Goal: Information Seeking & Learning: Learn about a topic

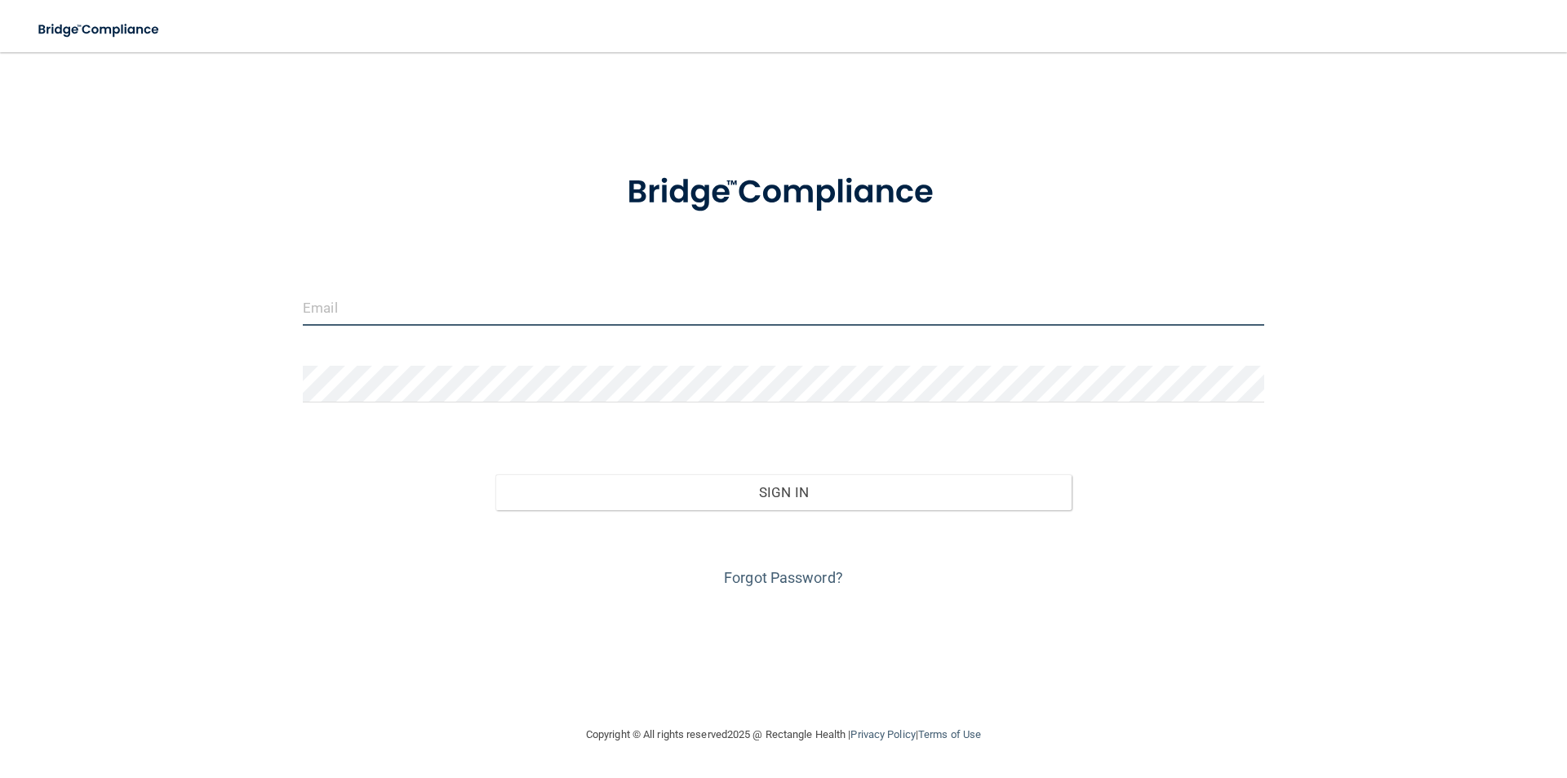
click at [415, 295] on input "email" at bounding box center [784, 307] width 962 height 37
type input "[EMAIL_ADDRESS][DOMAIN_NAME]"
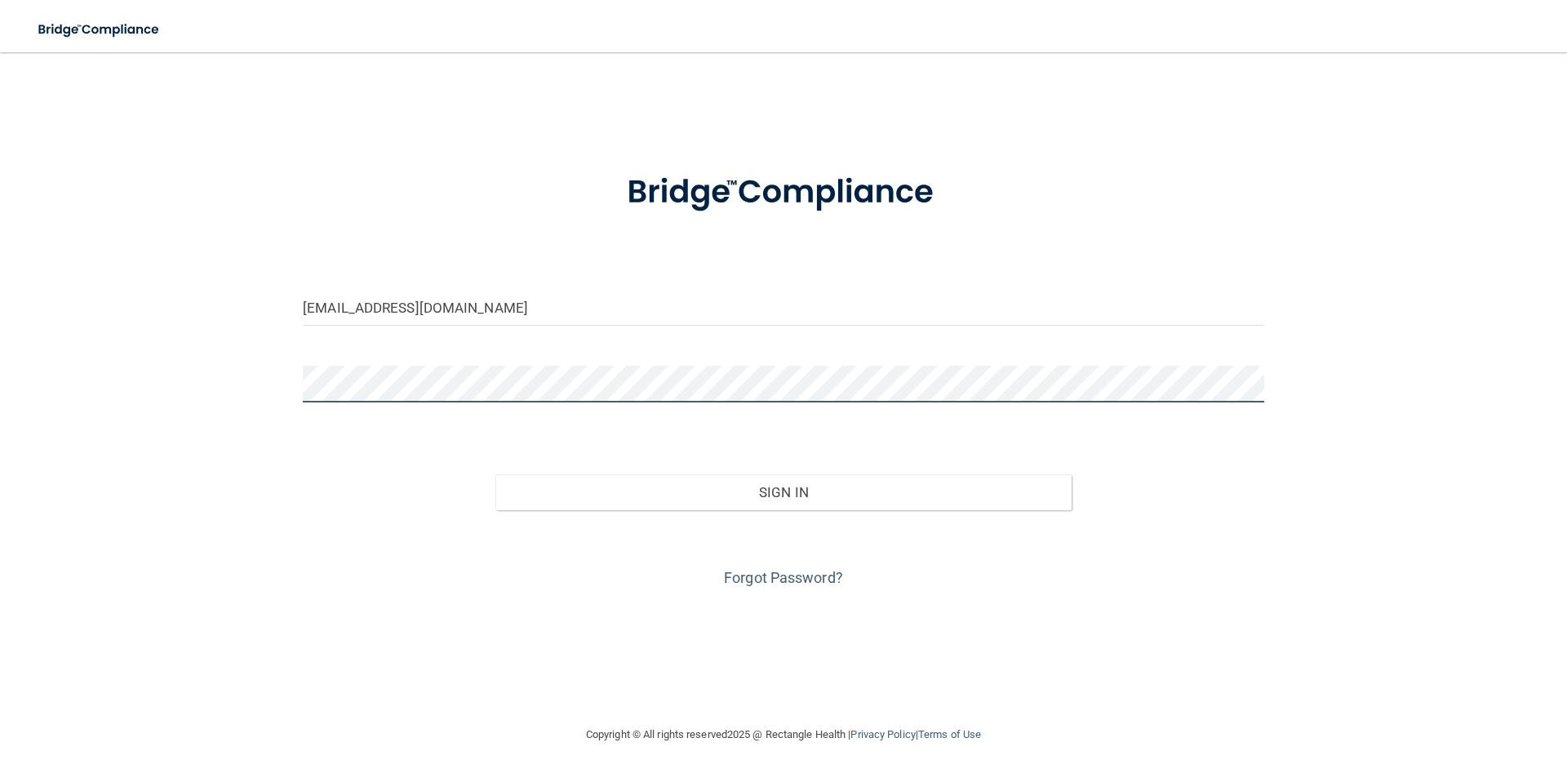
click at [495, 474] on button "Sign In" at bounding box center [783, 492] width 577 height 36
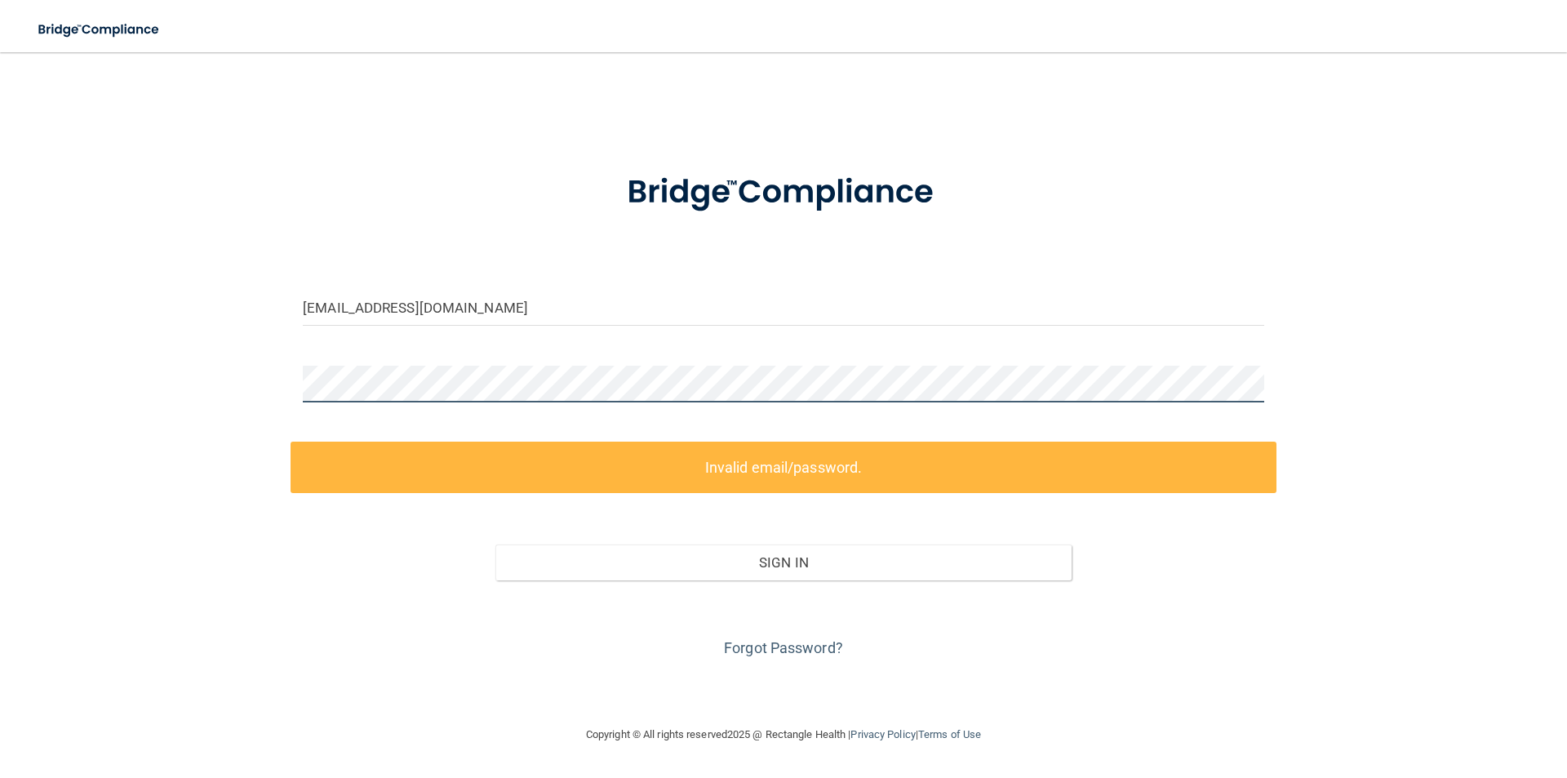
click at [211, 378] on div "bobbiejomcd@hotmail.com Invalid email/password. You don't have permission to ac…" at bounding box center [784, 389] width 1502 height 640
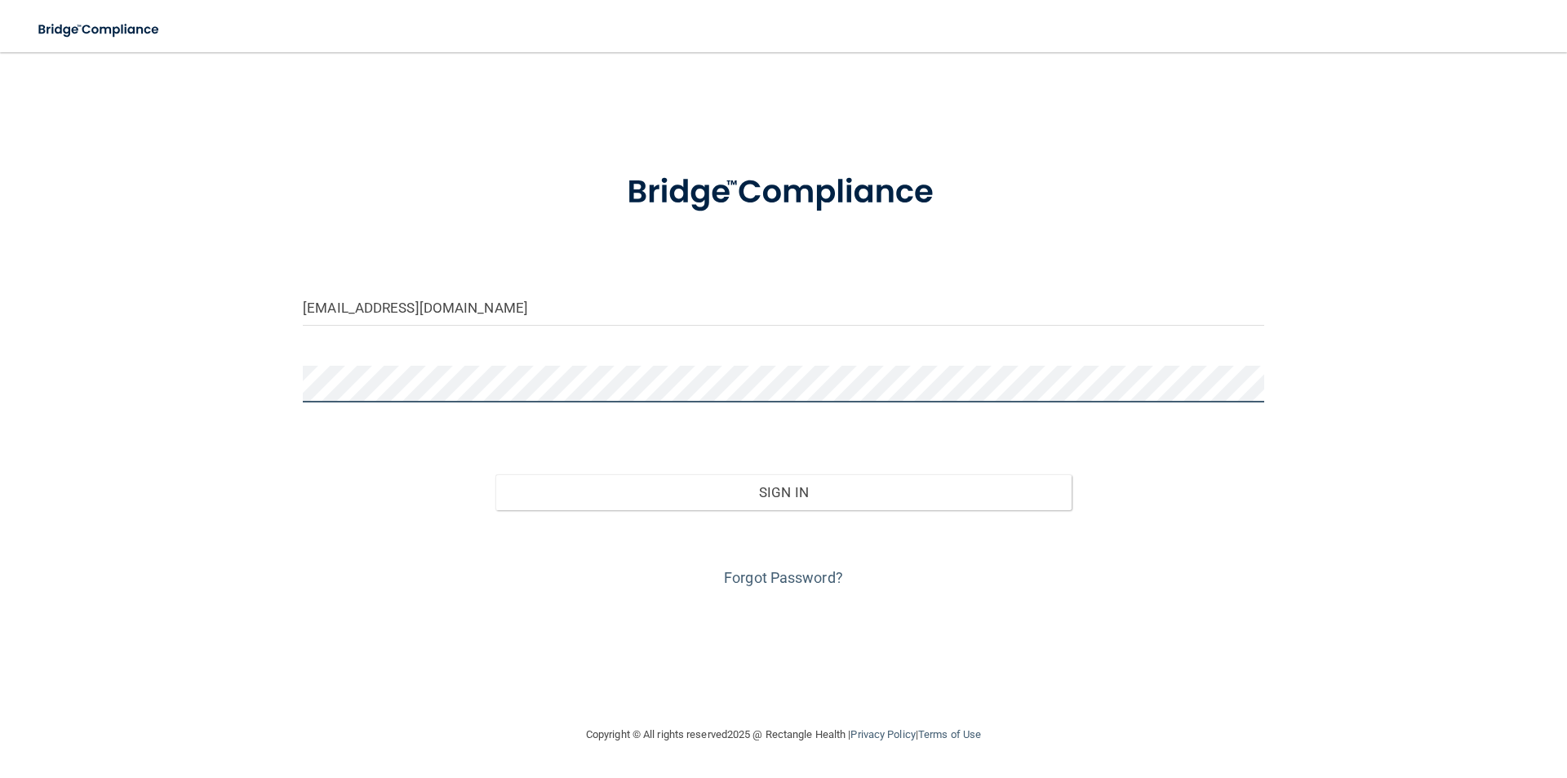
click at [495, 474] on button "Sign In" at bounding box center [783, 492] width 577 height 36
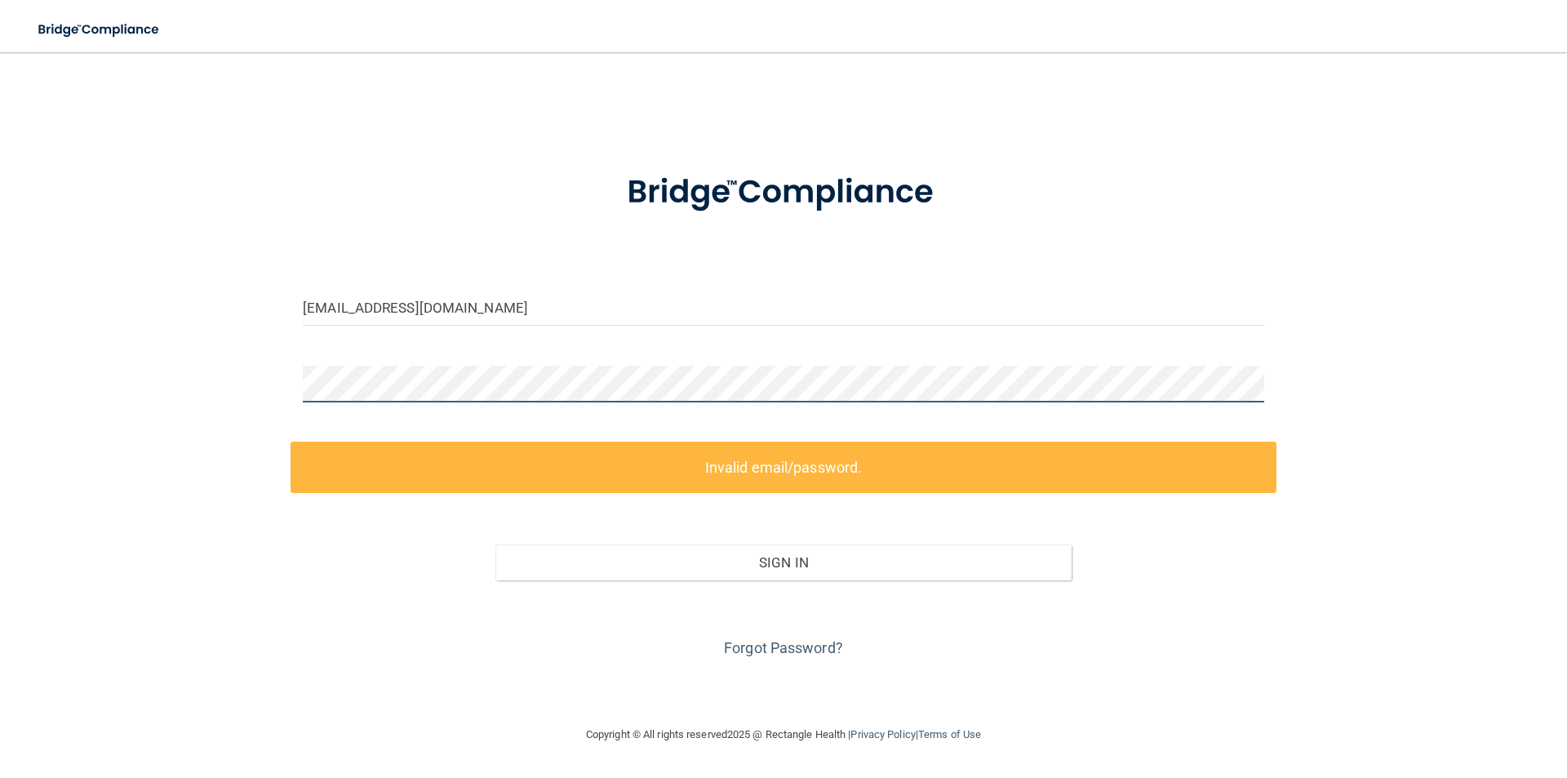
click at [119, 355] on div "bobbiejomcd@hotmail.com Invalid email/password. You don't have permission to ac…" at bounding box center [784, 389] width 1502 height 640
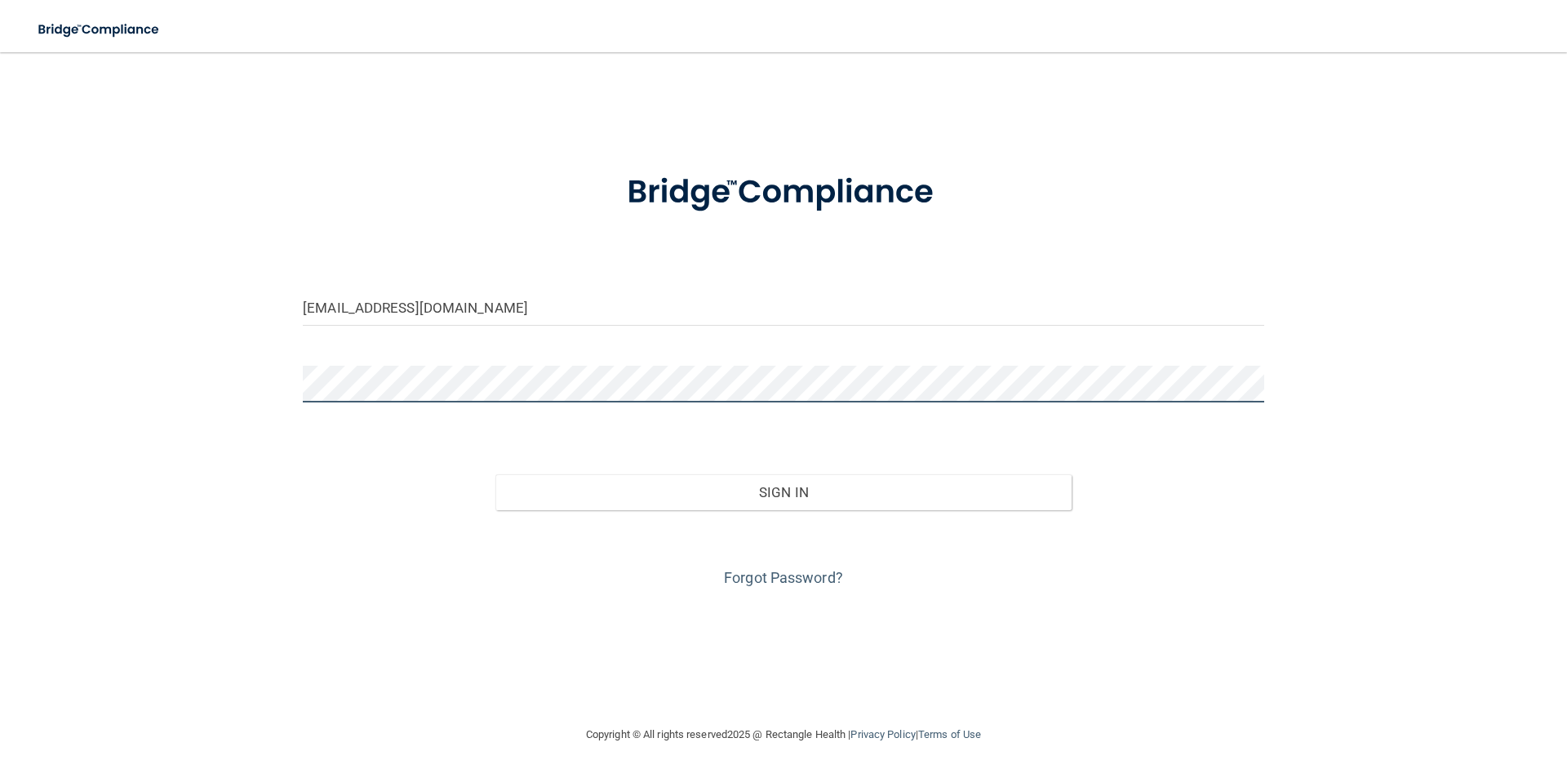
click at [495, 474] on button "Sign In" at bounding box center [783, 492] width 577 height 36
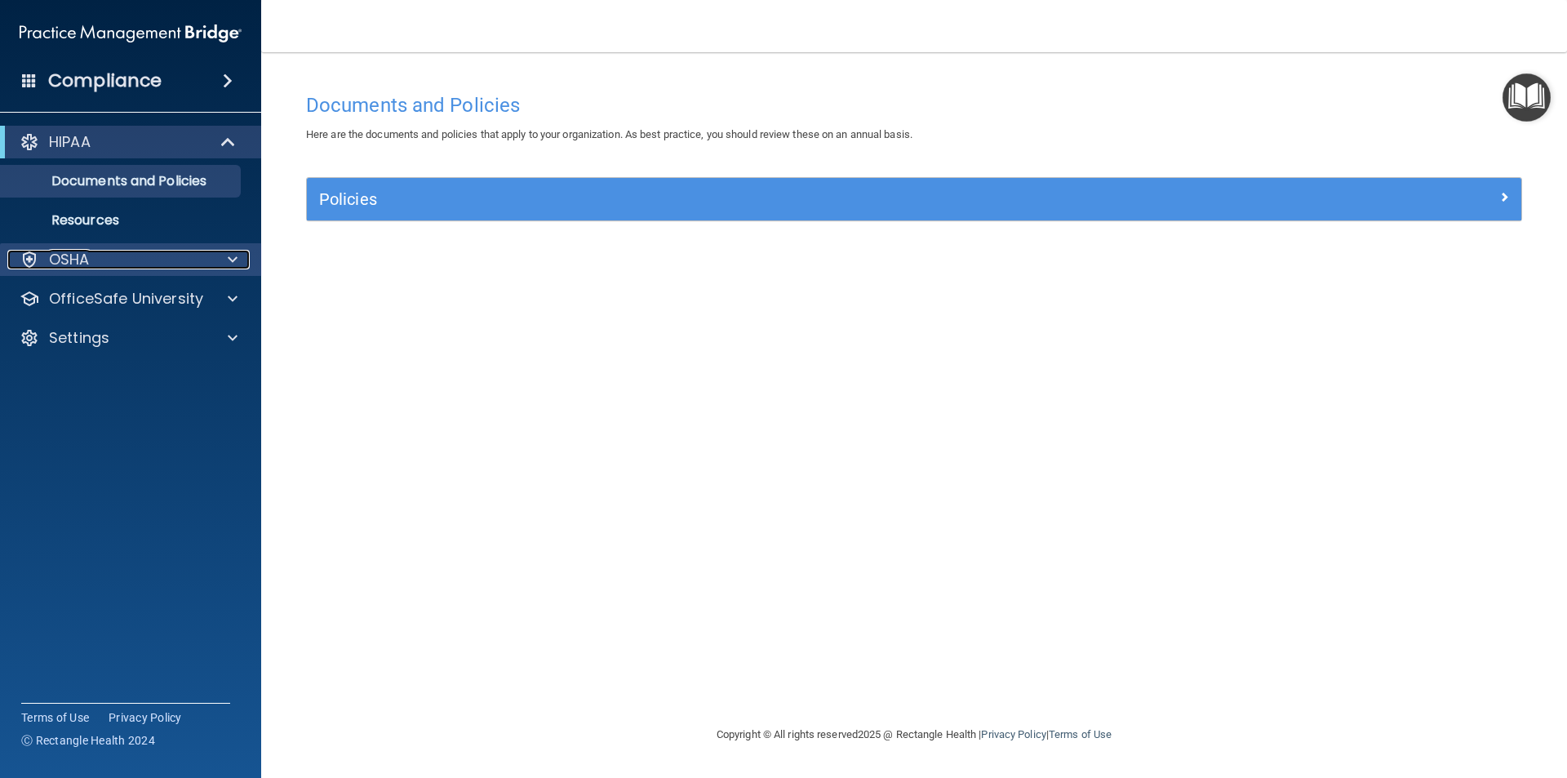
click at [230, 260] on span at bounding box center [233, 260] width 10 height 20
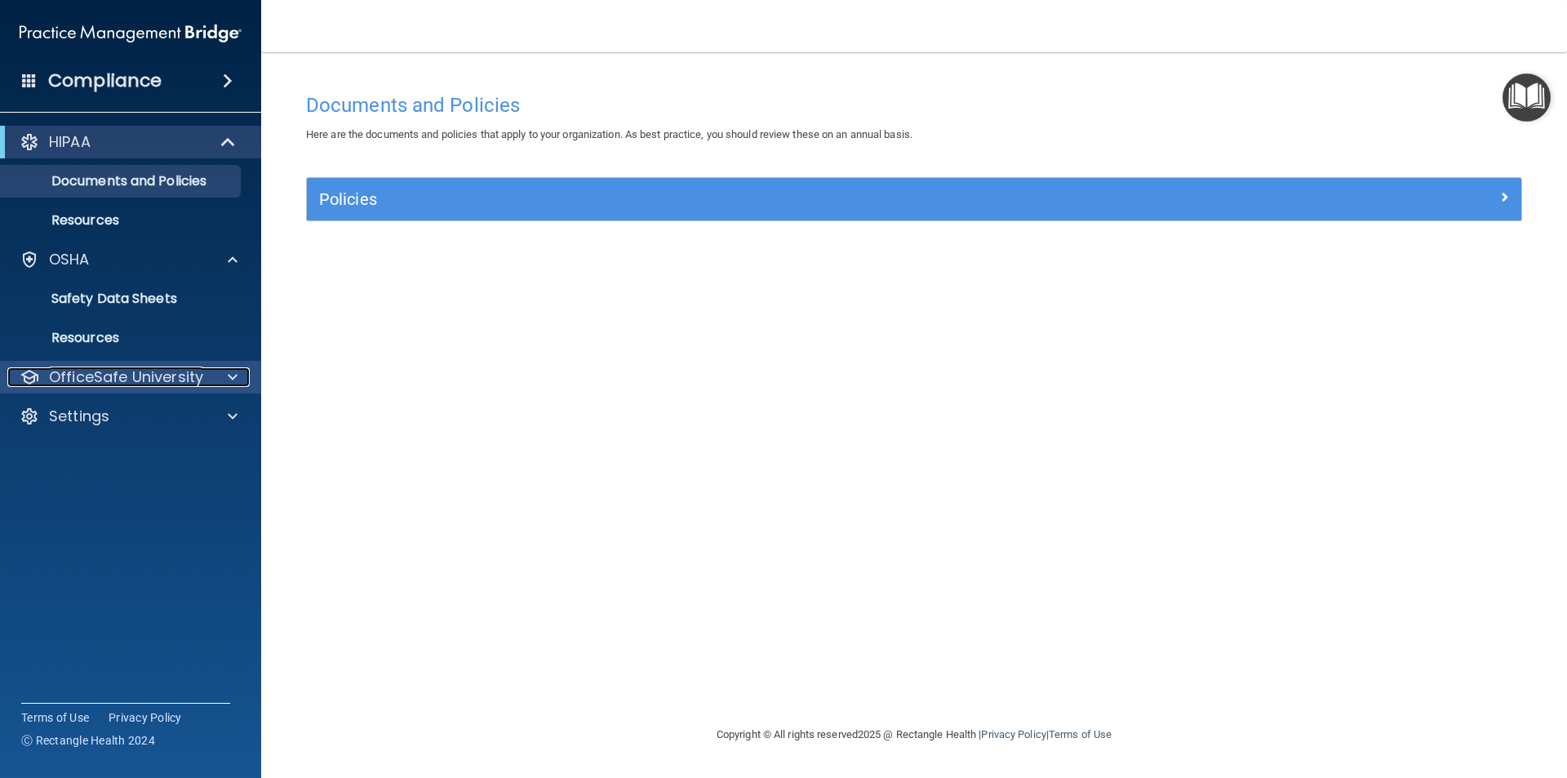
click at [220, 376] on div at bounding box center [230, 377] width 41 height 20
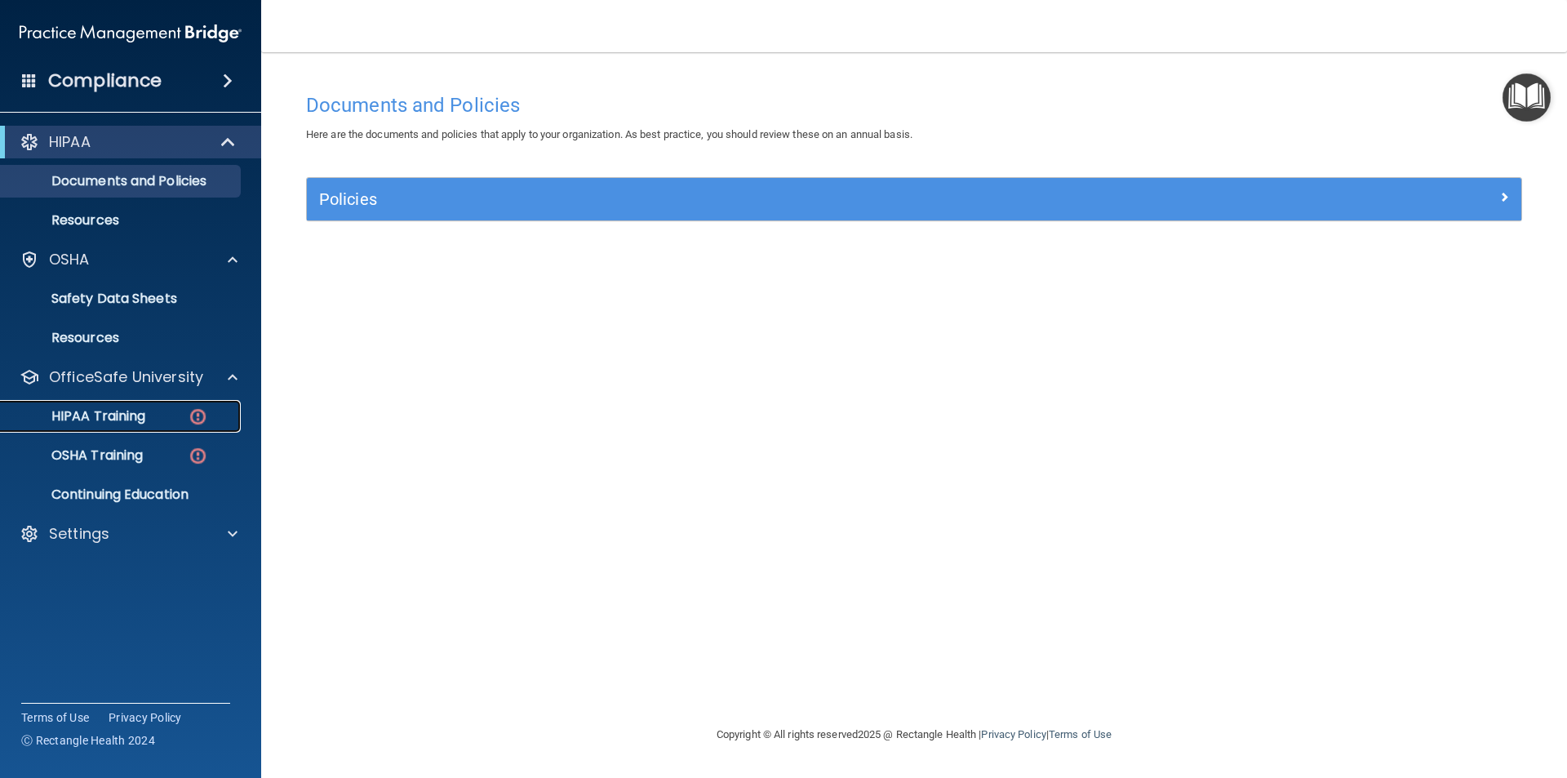
click at [90, 415] on p "HIPAA Training" at bounding box center [78, 416] width 135 height 16
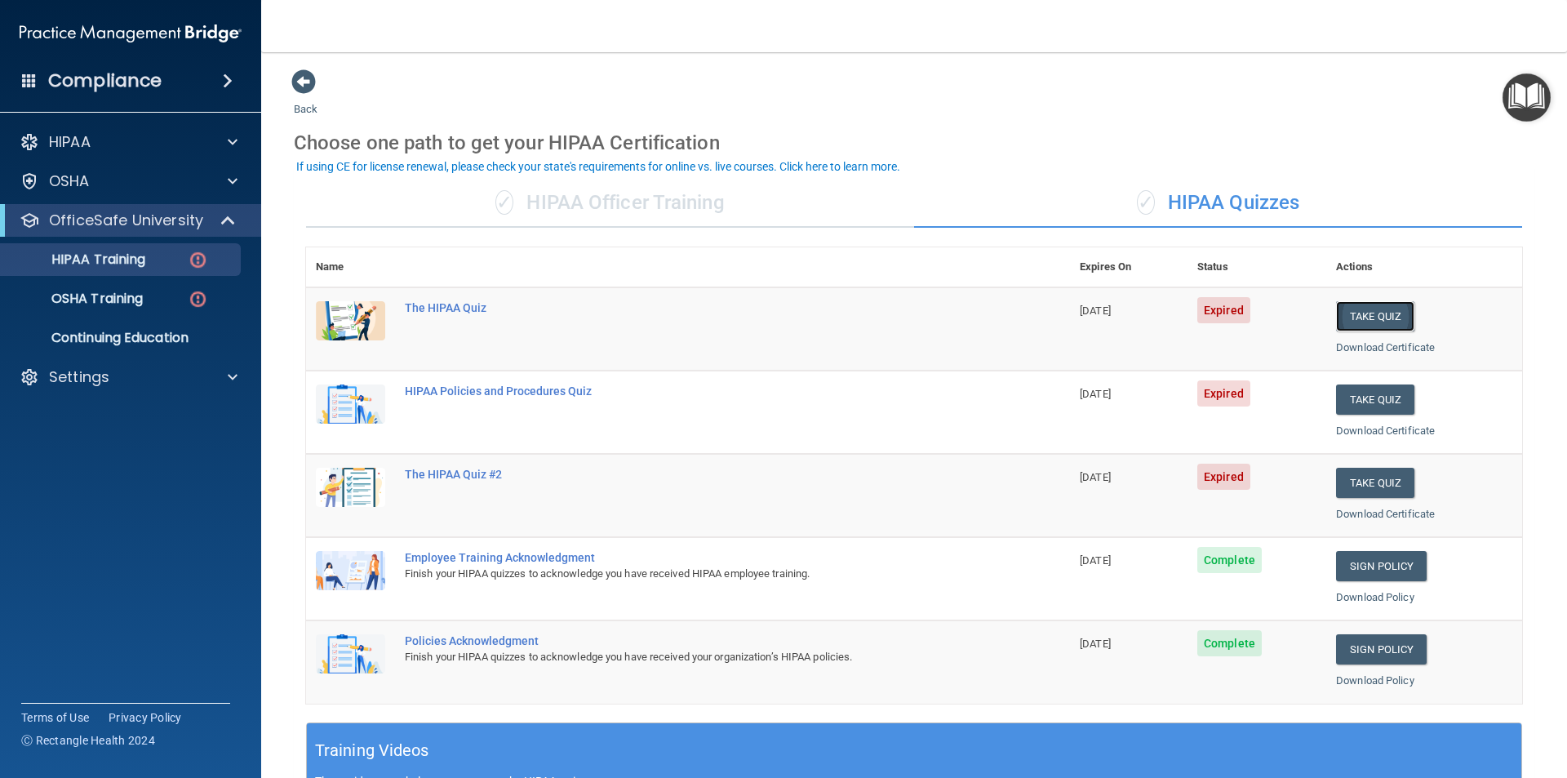
click at [1367, 319] on button "Take Quiz" at bounding box center [1375, 316] width 78 height 30
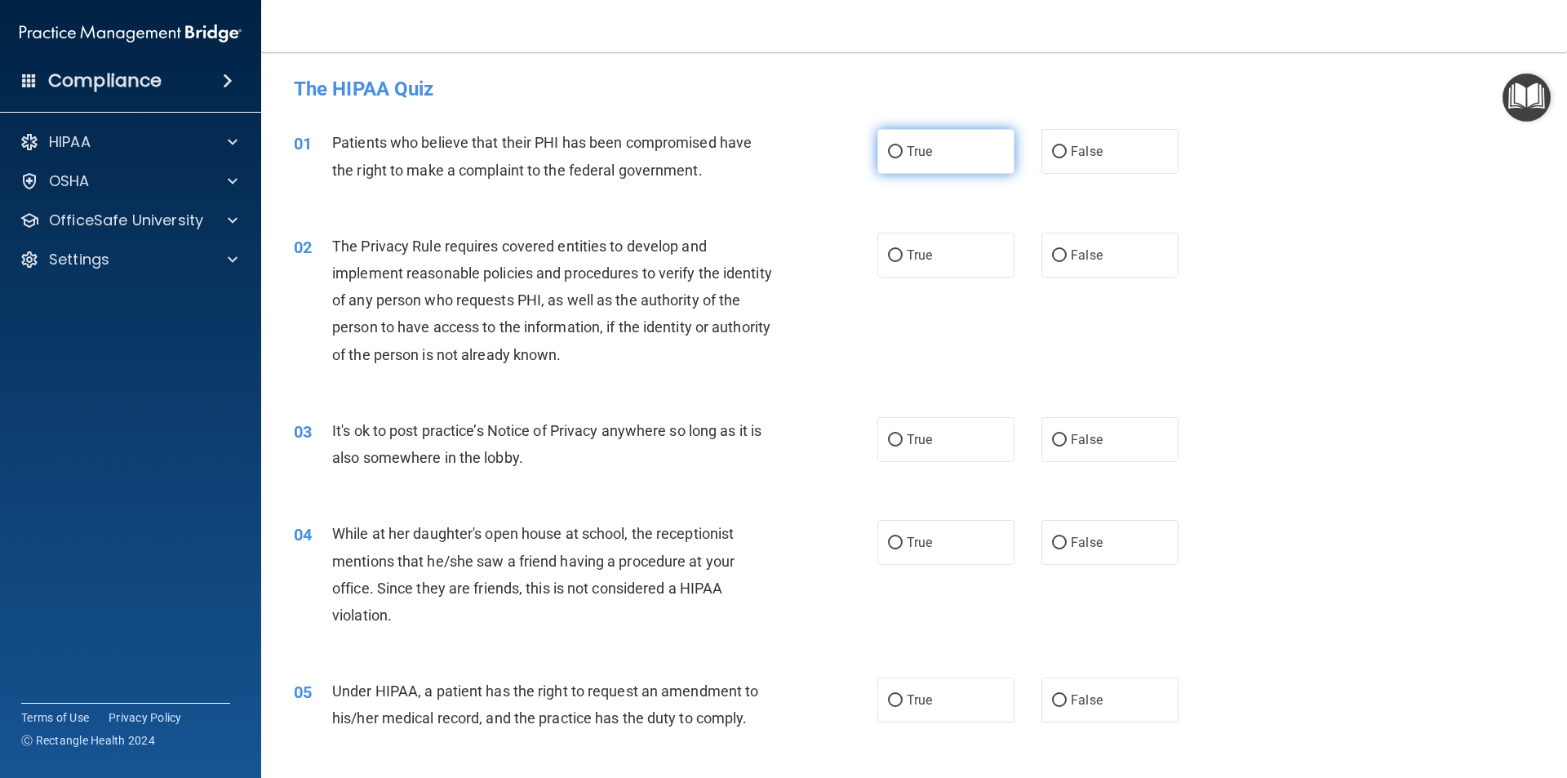
click at [907, 153] on span "True" at bounding box center [919, 152] width 25 height 16
click at [903, 153] on input "True" at bounding box center [895, 152] width 15 height 12
radio input "true"
click at [907, 251] on span "True" at bounding box center [919, 255] width 25 height 16
click at [901, 251] on input "True" at bounding box center [895, 256] width 15 height 12
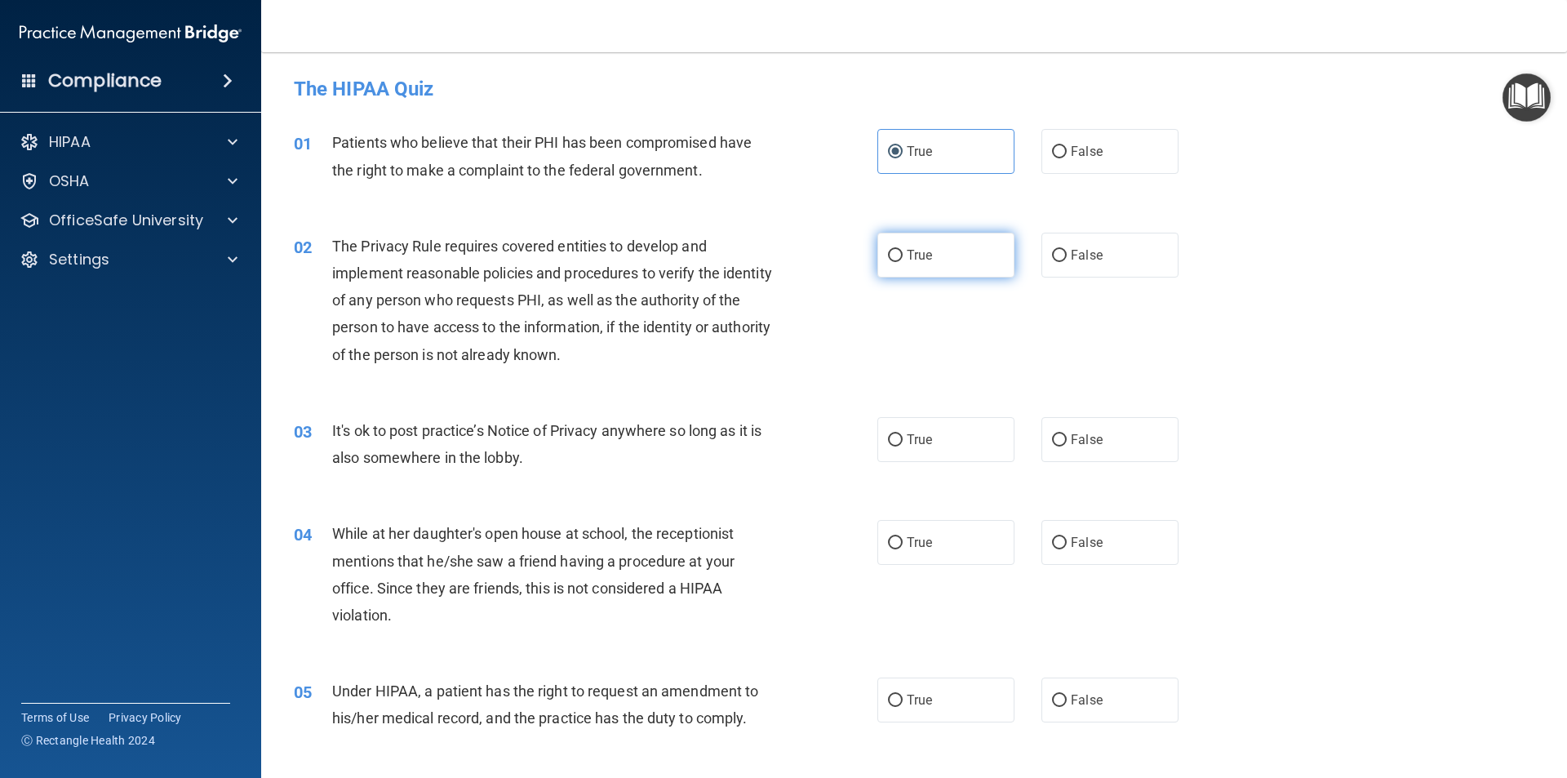
radio input "true"
click at [1071, 434] on span "False" at bounding box center [1087, 440] width 32 height 16
click at [1067, 434] on input "False" at bounding box center [1059, 440] width 15 height 12
radio input "true"
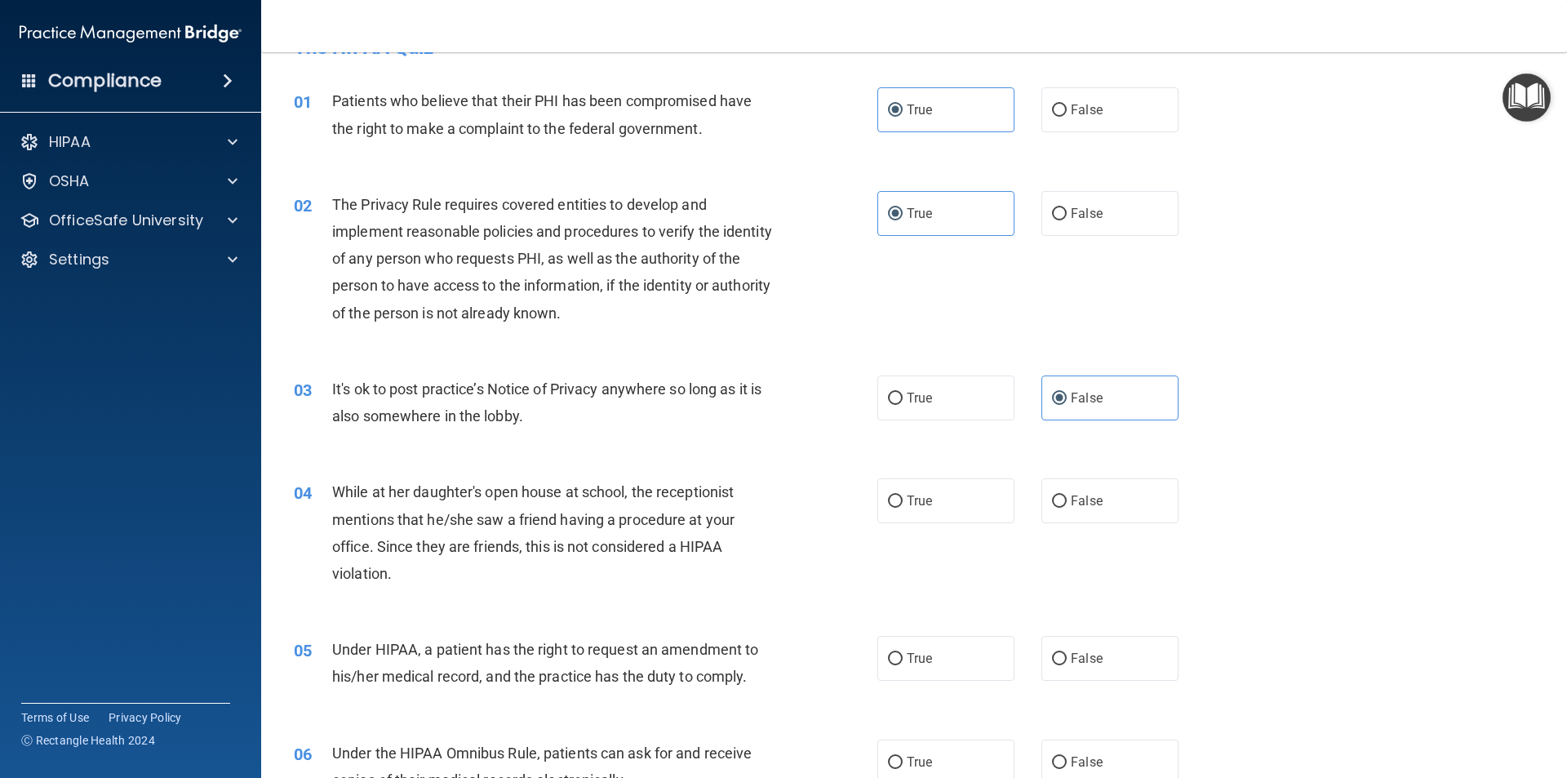
scroll to position [163, 0]
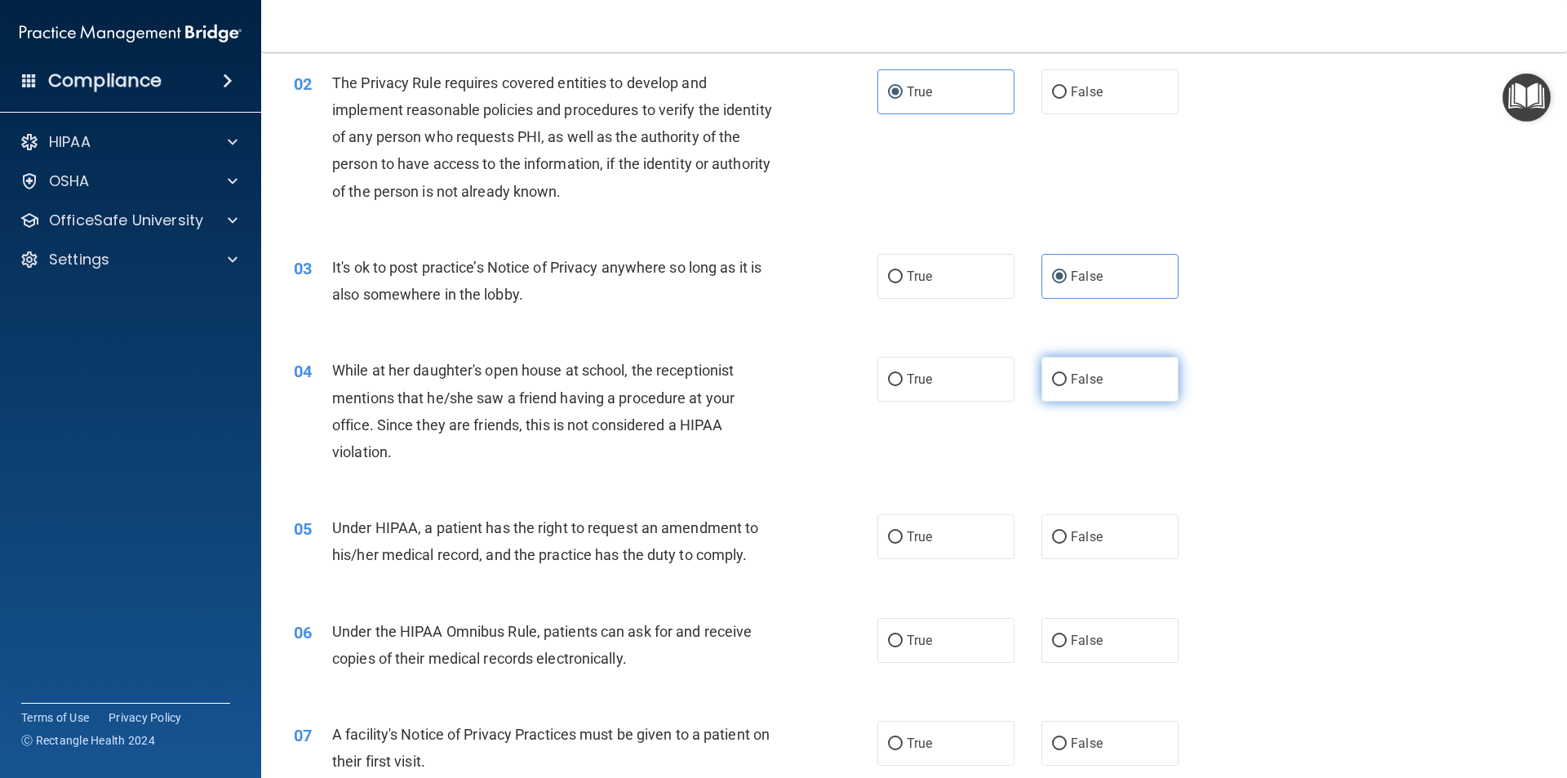
click at [1117, 380] on label "False" at bounding box center [1110, 379] width 137 height 45
click at [1067, 380] on input "False" at bounding box center [1059, 380] width 15 height 12
radio input "true"
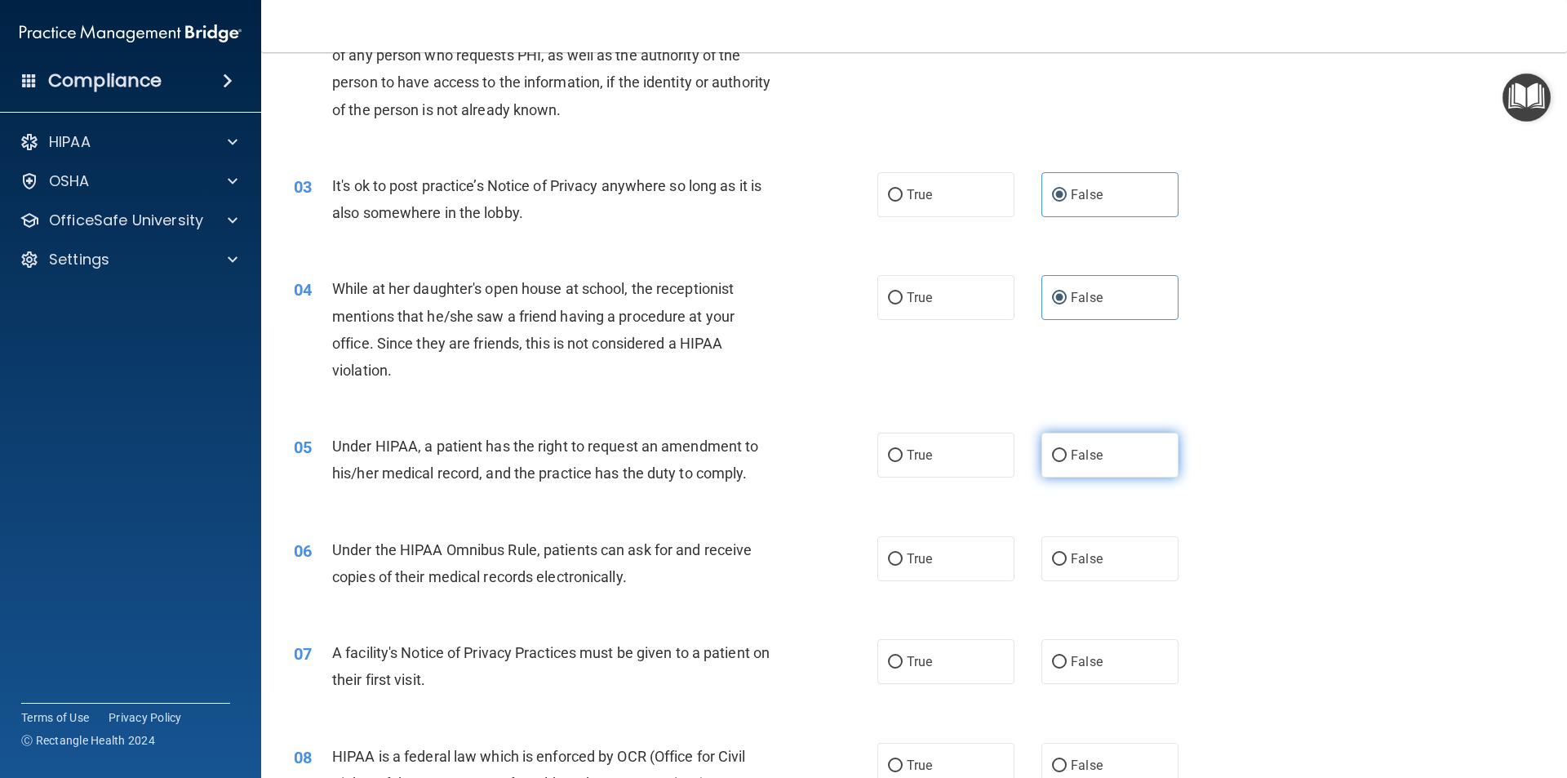
click at [1091, 459] on span "False" at bounding box center [1087, 455] width 32 height 16
click at [1067, 459] on input "False" at bounding box center [1059, 456] width 15 height 12
radio input "true"
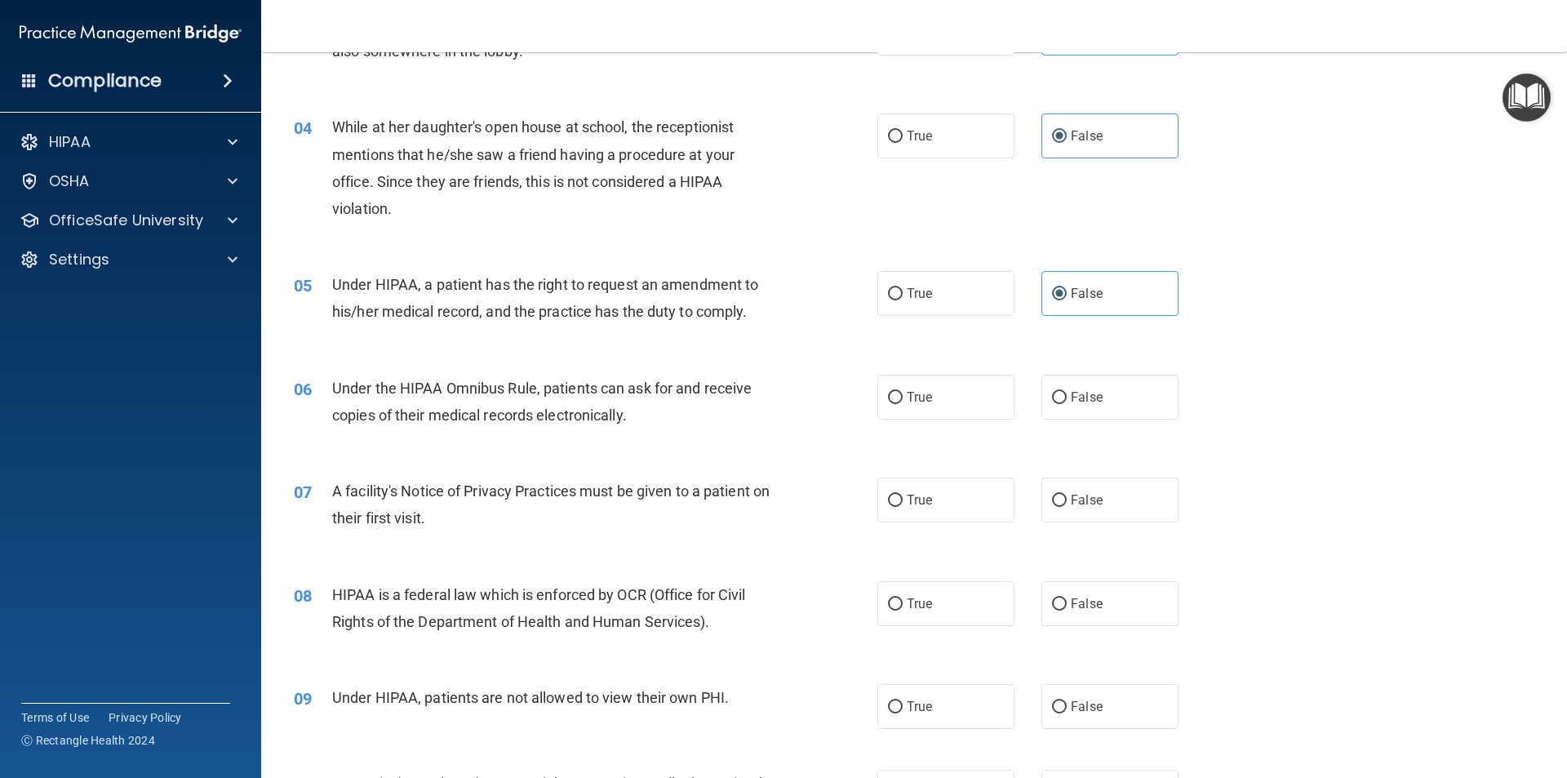
scroll to position [408, 0]
drag, startPoint x: 929, startPoint y: 388, endPoint x: 918, endPoint y: 405, distance: 20.2
click at [927, 389] on label "True" at bounding box center [945, 395] width 137 height 45
click at [903, 390] on input "True" at bounding box center [895, 396] width 15 height 12
radio input "true"
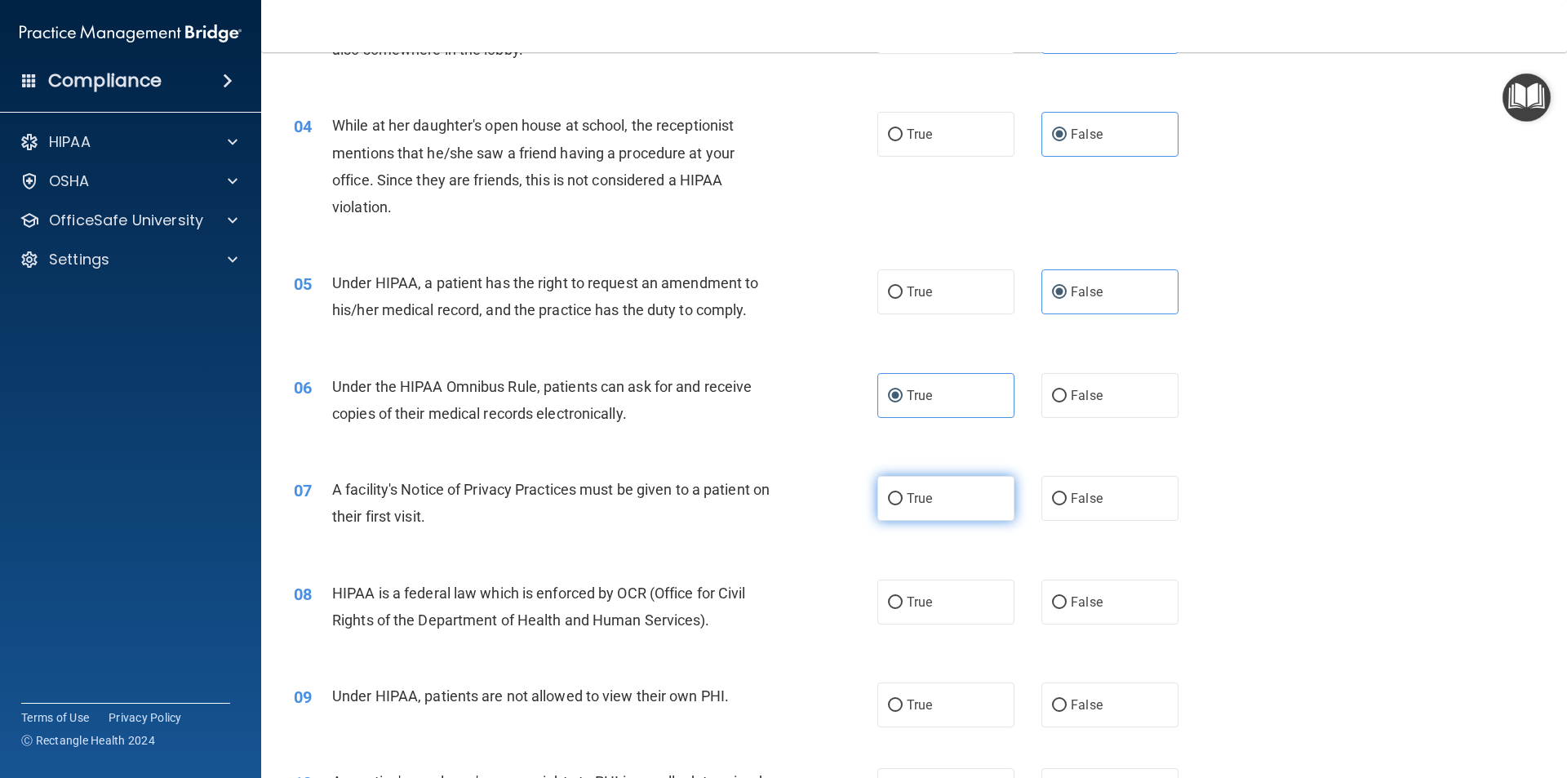
click at [920, 507] on label "True" at bounding box center [945, 498] width 137 height 45
click at [903, 505] on input "True" at bounding box center [895, 499] width 15 height 12
radio input "true"
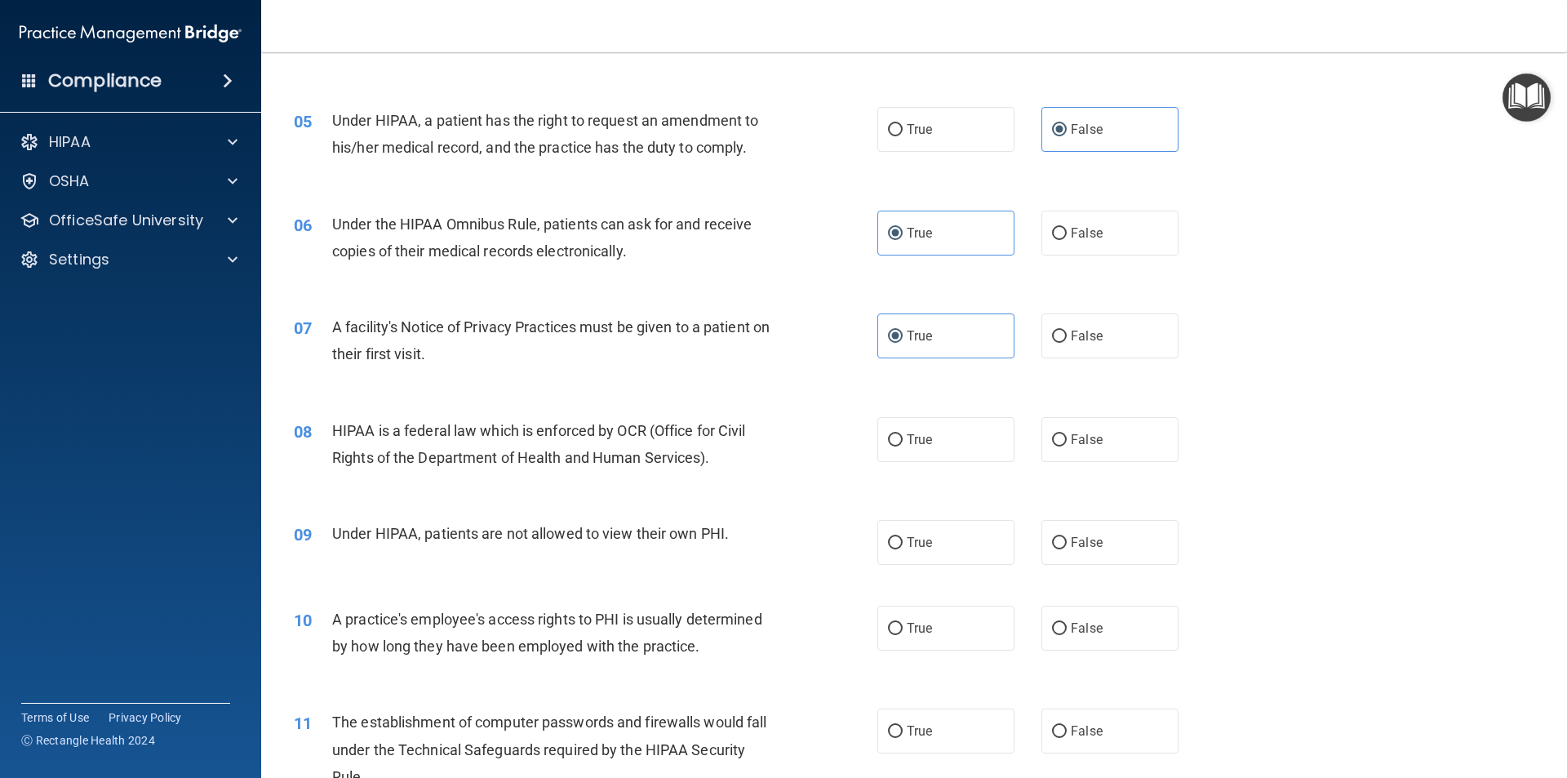
scroll to position [571, 0]
click at [912, 448] on label "True" at bounding box center [945, 438] width 137 height 45
click at [903, 446] on input "True" at bounding box center [895, 439] width 15 height 12
radio input "true"
click at [1076, 539] on span "False" at bounding box center [1087, 542] width 32 height 16
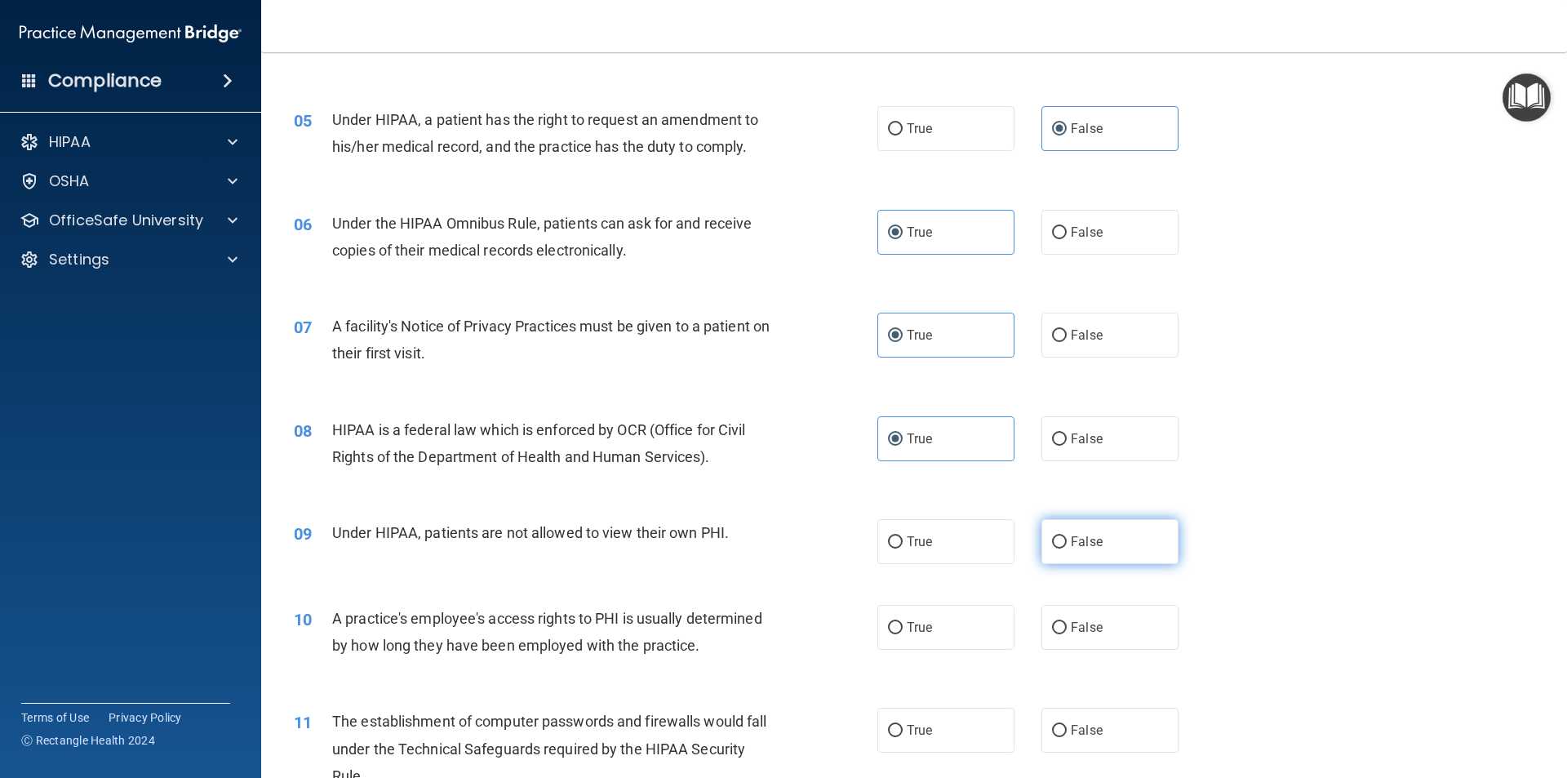
click at [1067, 539] on input "False" at bounding box center [1059, 542] width 15 height 12
radio input "true"
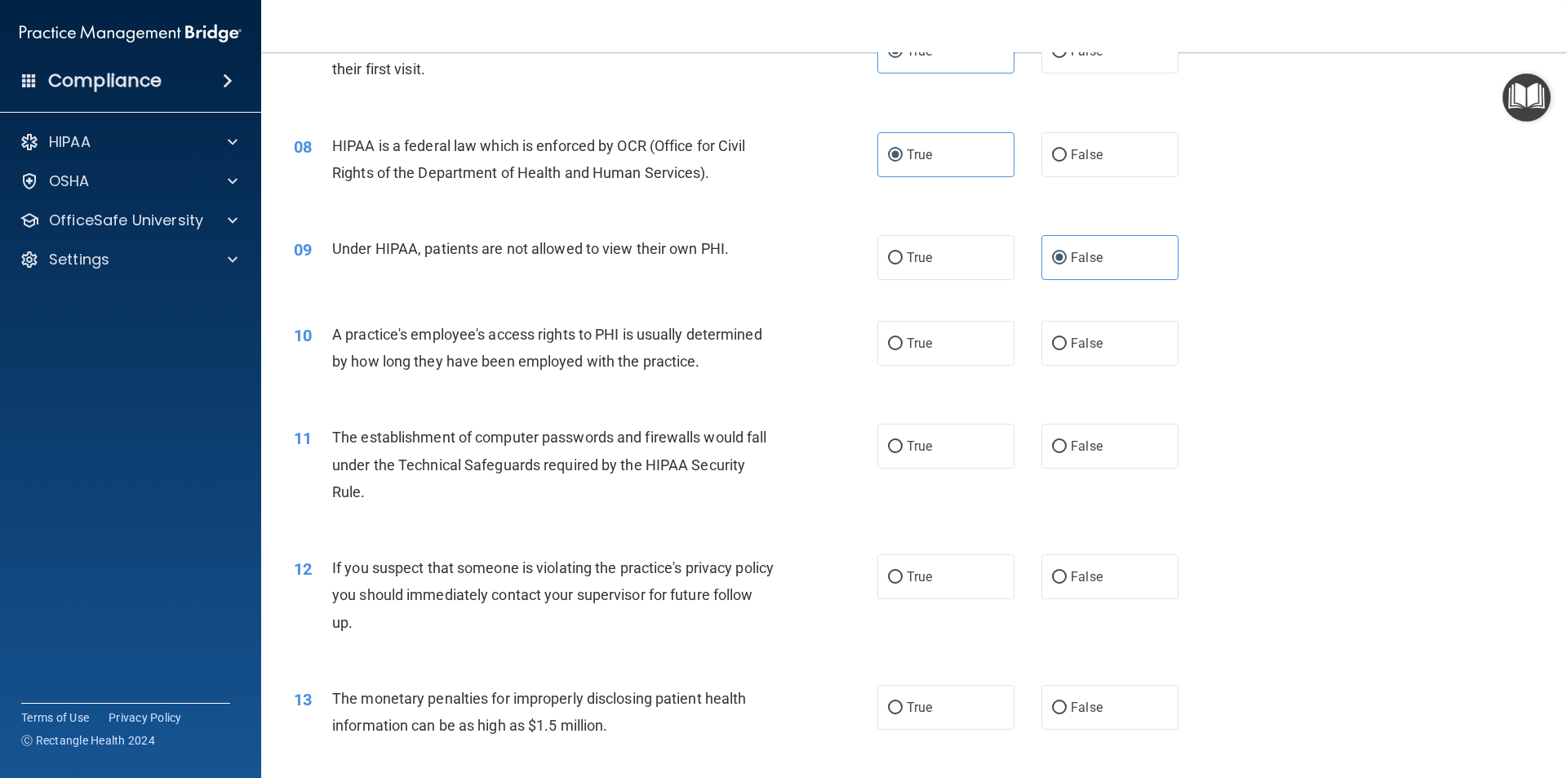
scroll to position [898, 0]
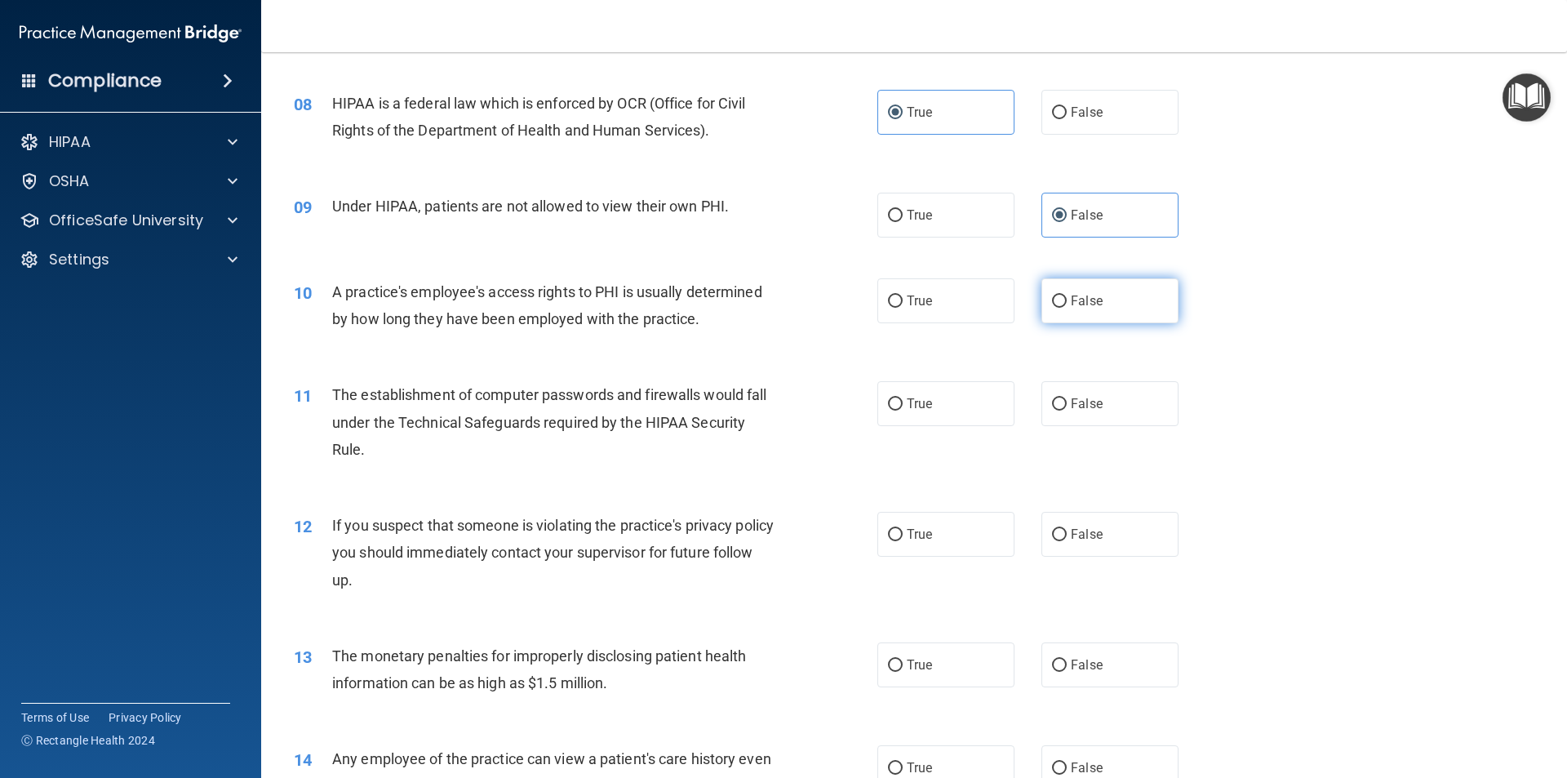
click at [1086, 286] on label "False" at bounding box center [1110, 300] width 137 height 45
click at [1067, 295] on input "False" at bounding box center [1059, 301] width 15 height 12
radio input "true"
click at [923, 400] on span "True" at bounding box center [919, 404] width 25 height 16
click at [903, 400] on input "True" at bounding box center [895, 404] width 15 height 12
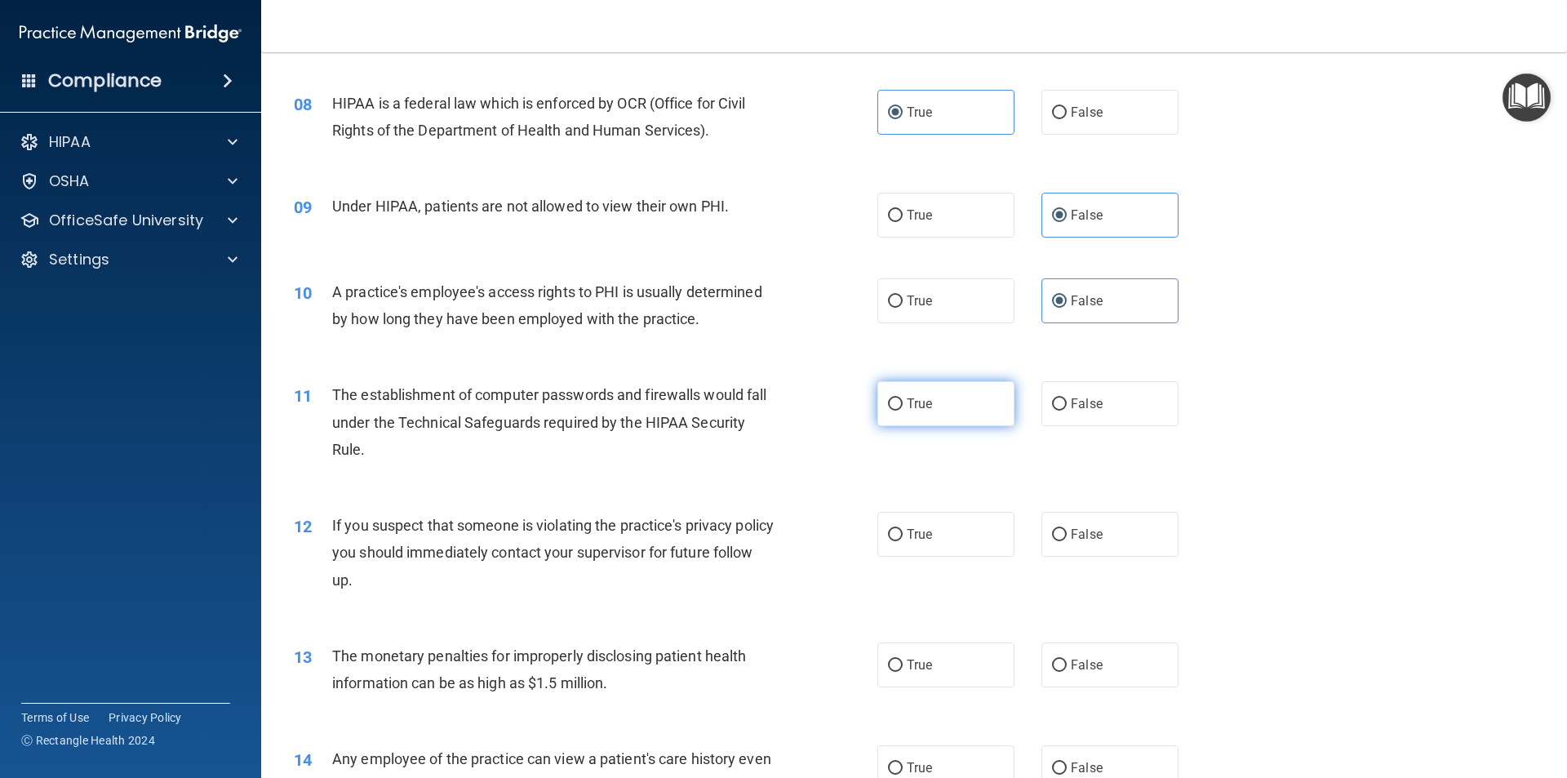
radio input "true"
click at [900, 526] on label "True" at bounding box center [945, 534] width 137 height 45
click at [900, 529] on input "True" at bounding box center [895, 535] width 15 height 12
radio input "true"
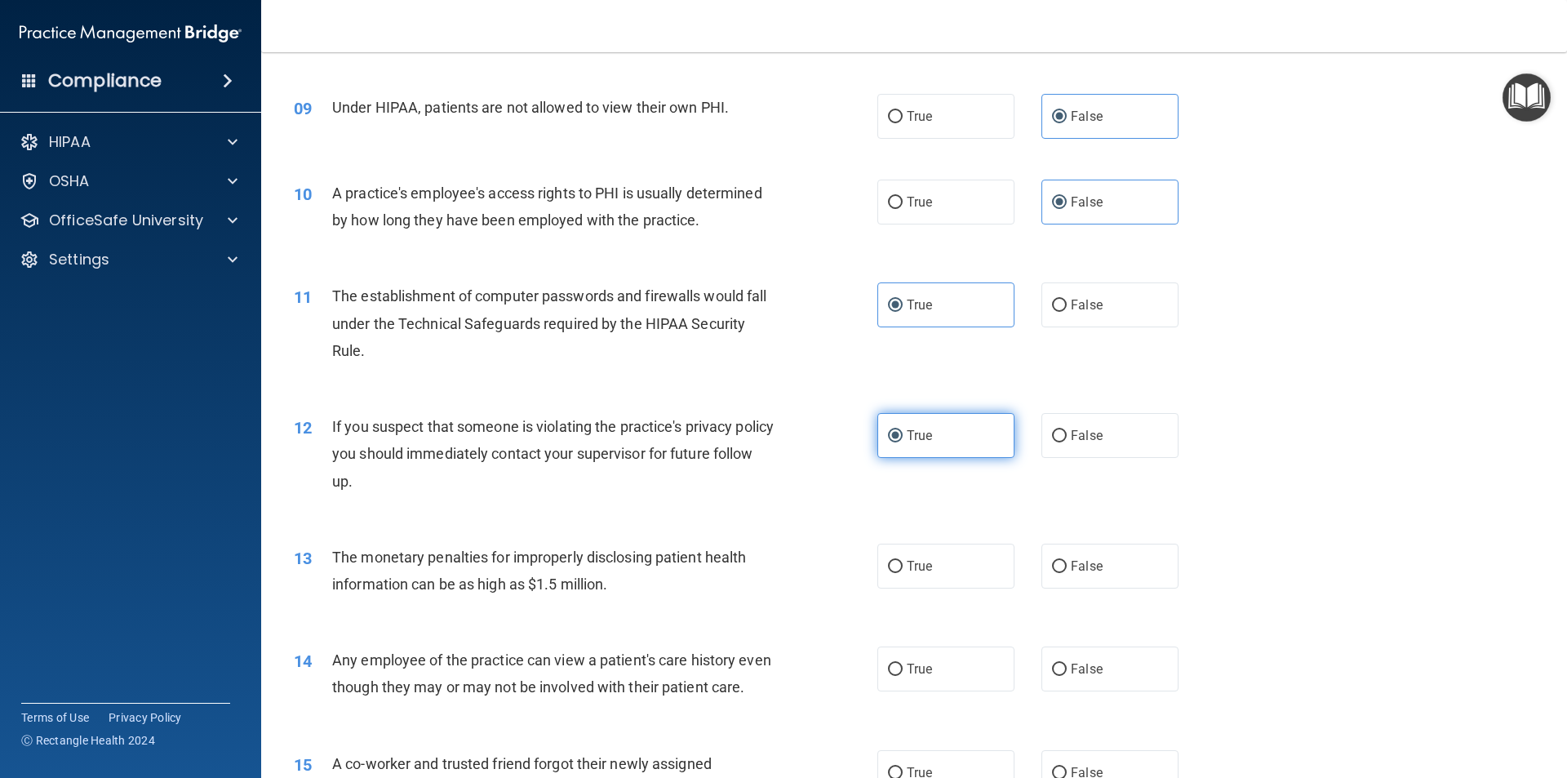
scroll to position [1061, 0]
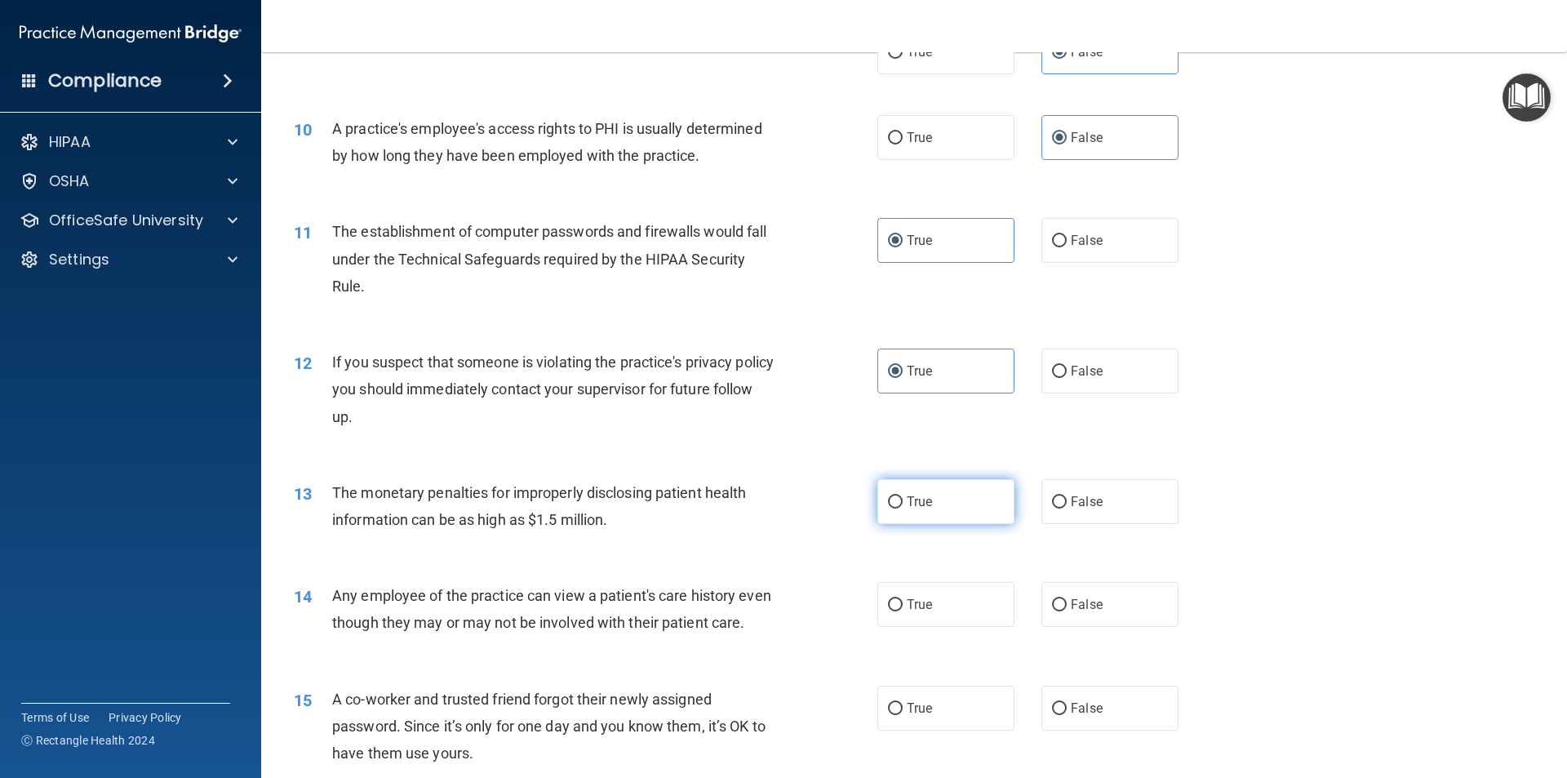
click at [930, 506] on label "True" at bounding box center [945, 501] width 137 height 45
click at [903, 506] on input "True" at bounding box center [895, 502] width 15 height 12
radio input "true"
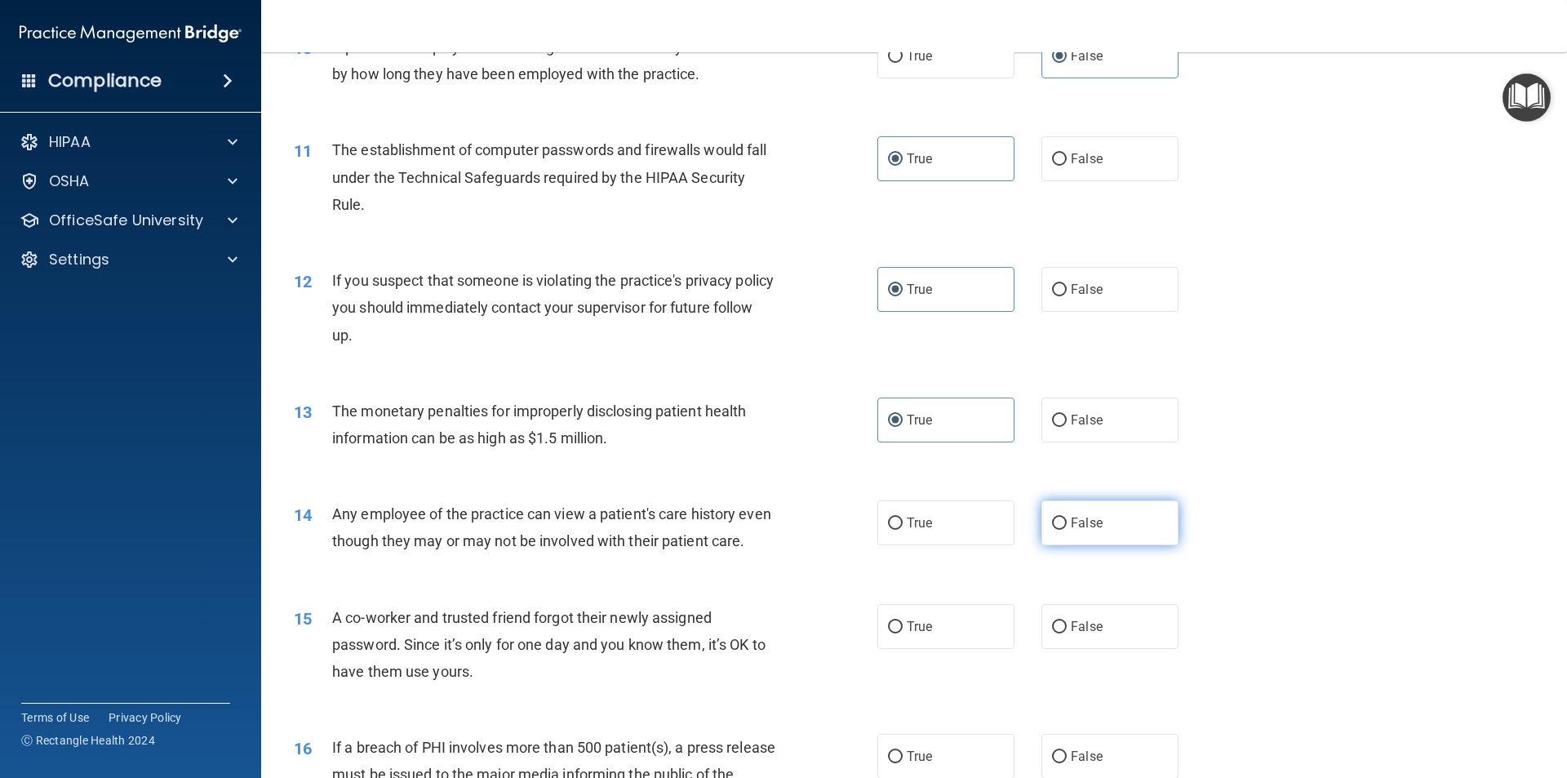
click at [1091, 529] on span "False" at bounding box center [1087, 523] width 32 height 16
click at [1067, 529] on input "False" at bounding box center [1059, 524] width 15 height 12
radio input "true"
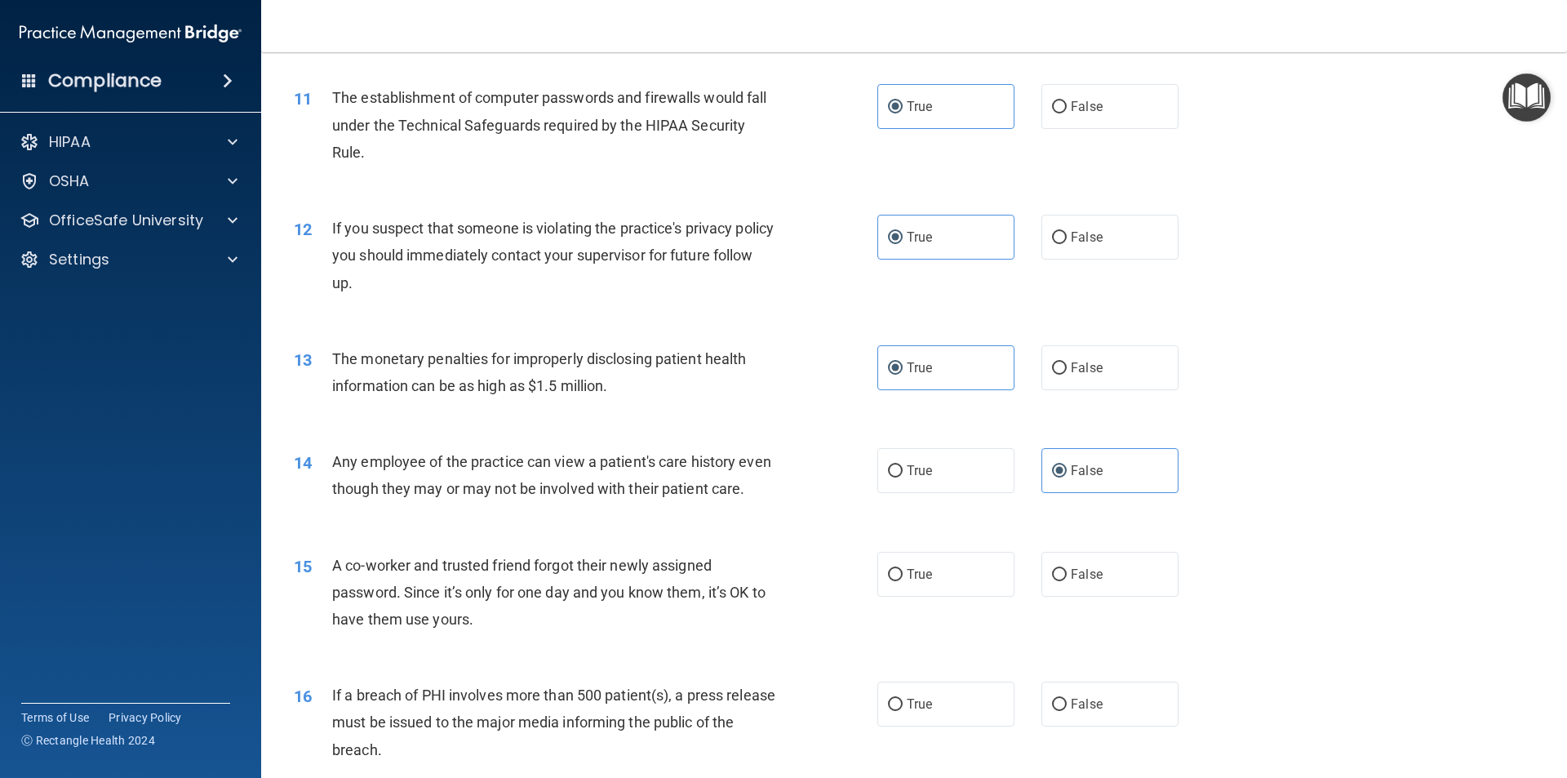
scroll to position [1224, 0]
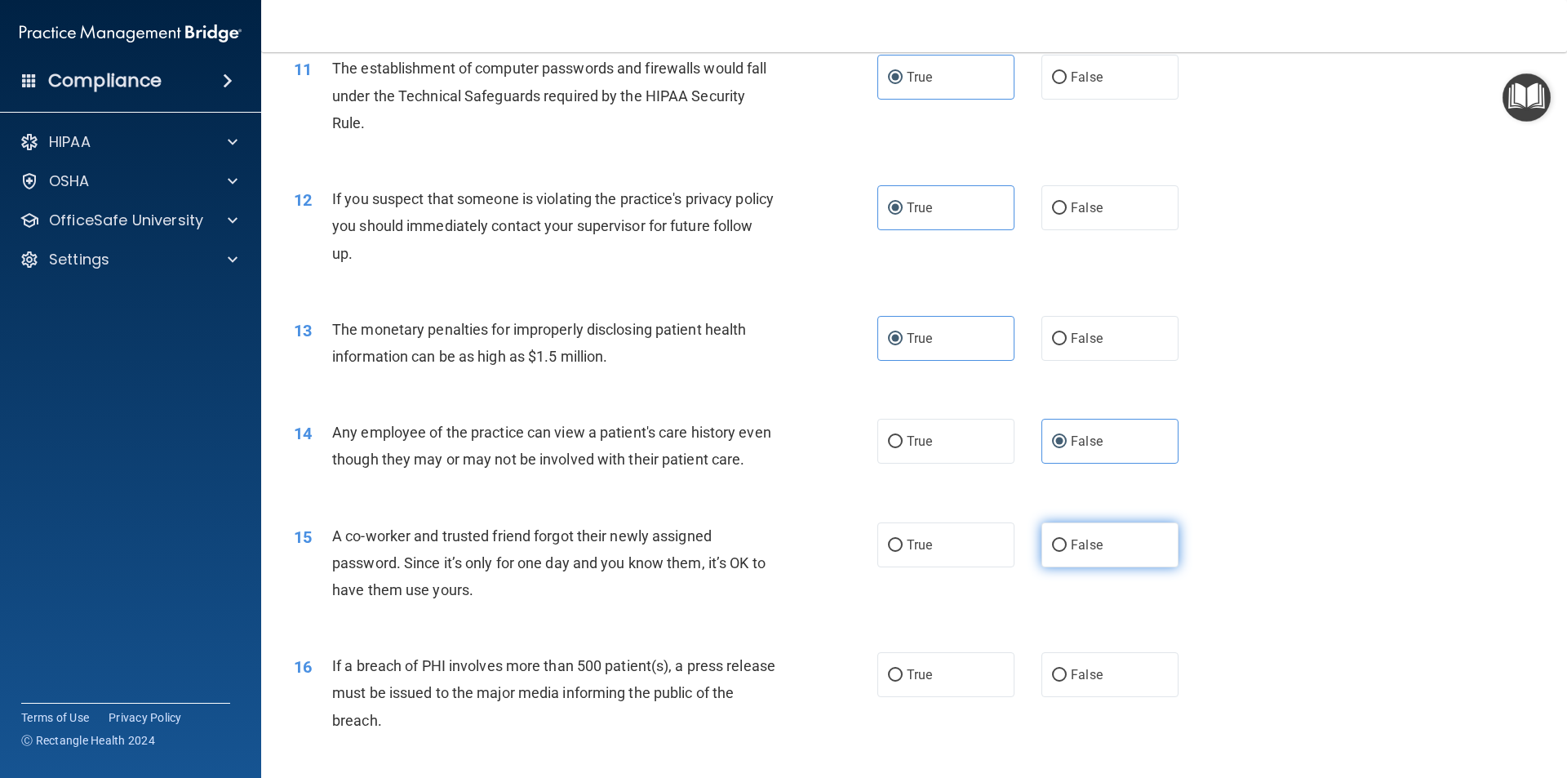
click at [1113, 567] on label "False" at bounding box center [1110, 544] width 137 height 45
click at [1067, 552] on input "False" at bounding box center [1059, 546] width 15 height 12
radio input "true"
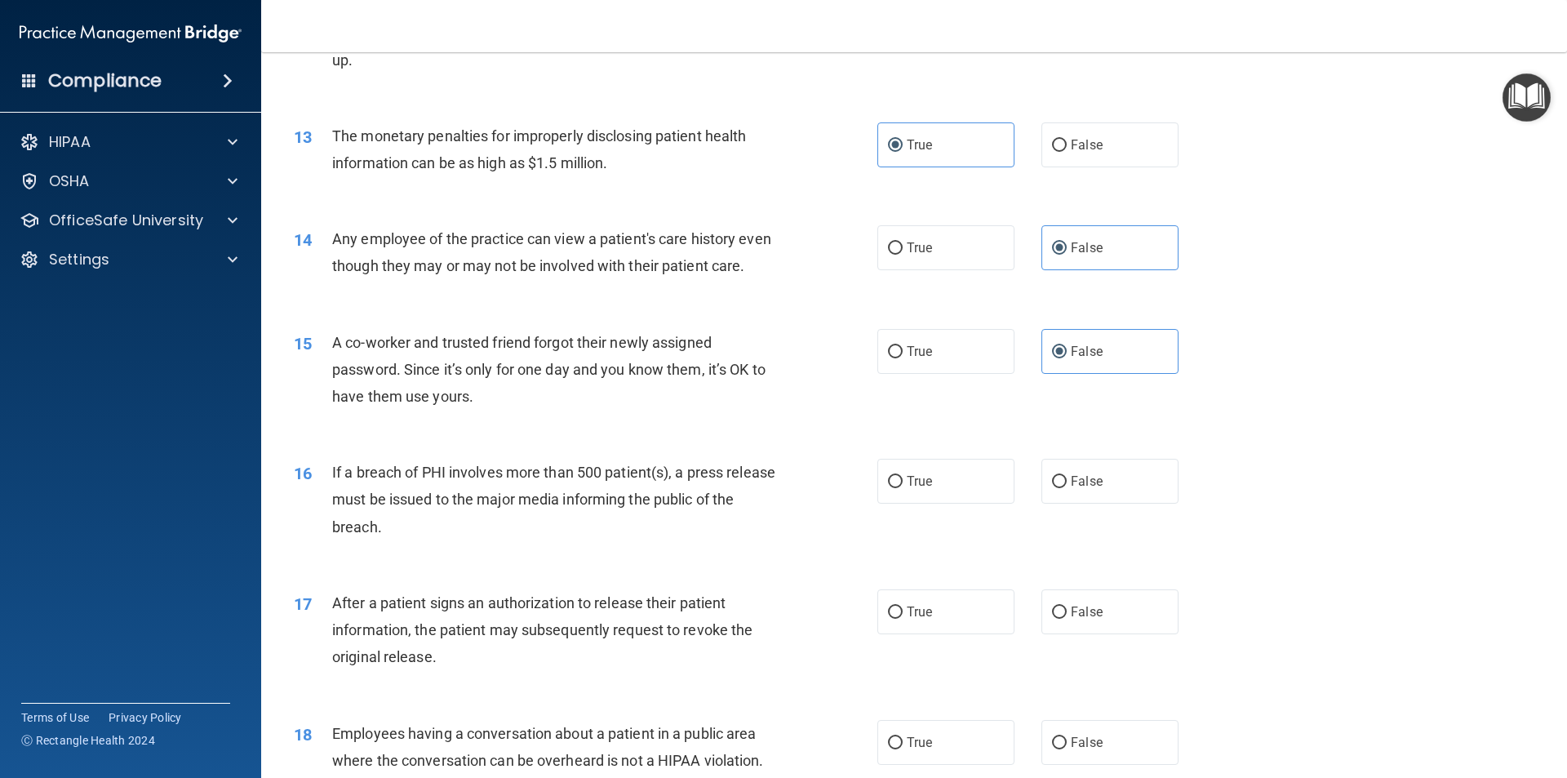
scroll to position [1469, 0]
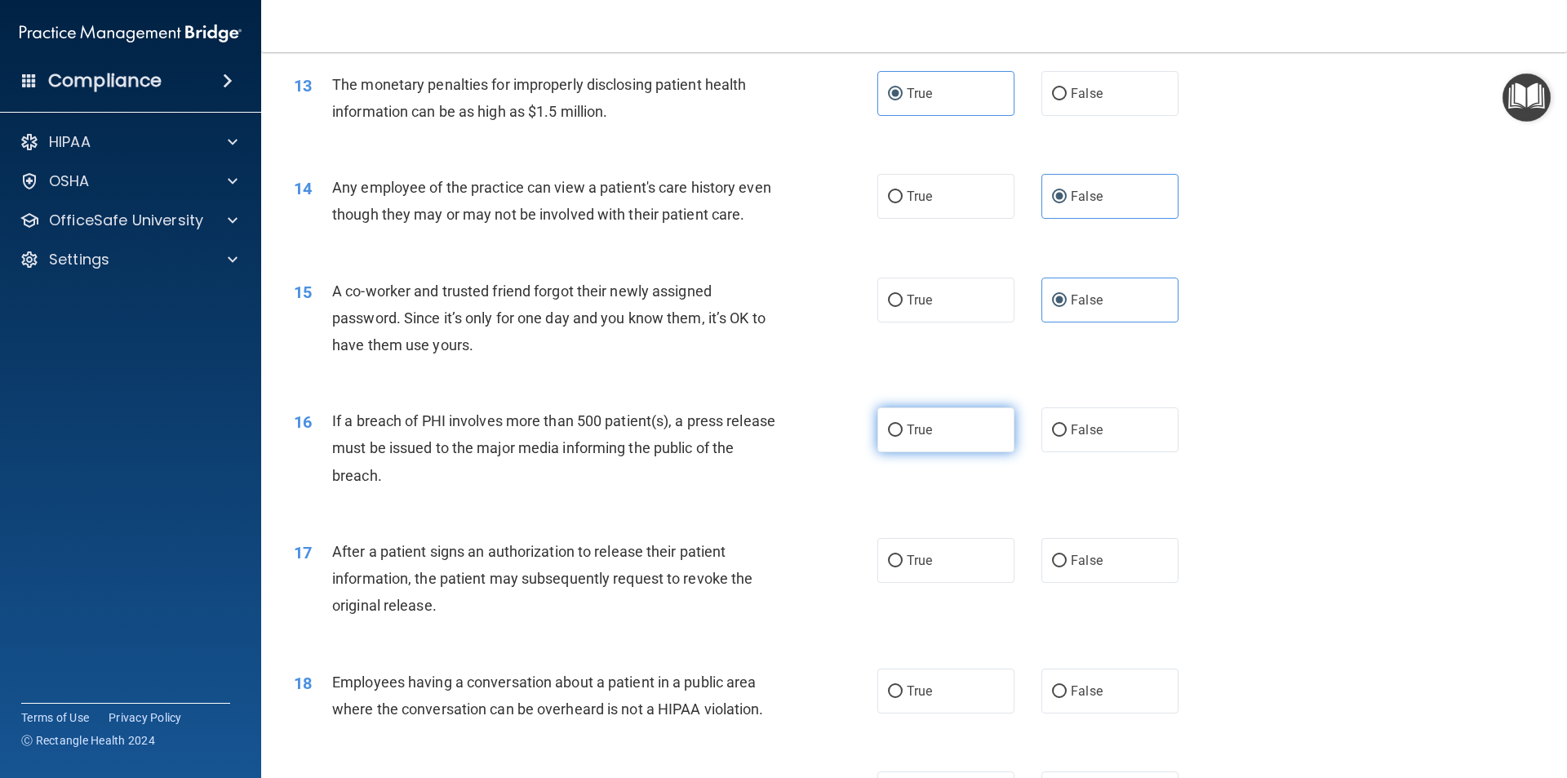
click at [926, 452] on label "True" at bounding box center [945, 429] width 137 height 45
click at [903, 437] on input "True" at bounding box center [895, 430] width 15 height 12
radio input "true"
click at [935, 583] on label "True" at bounding box center [945, 560] width 137 height 45
click at [903, 567] on input "True" at bounding box center [895, 561] width 15 height 12
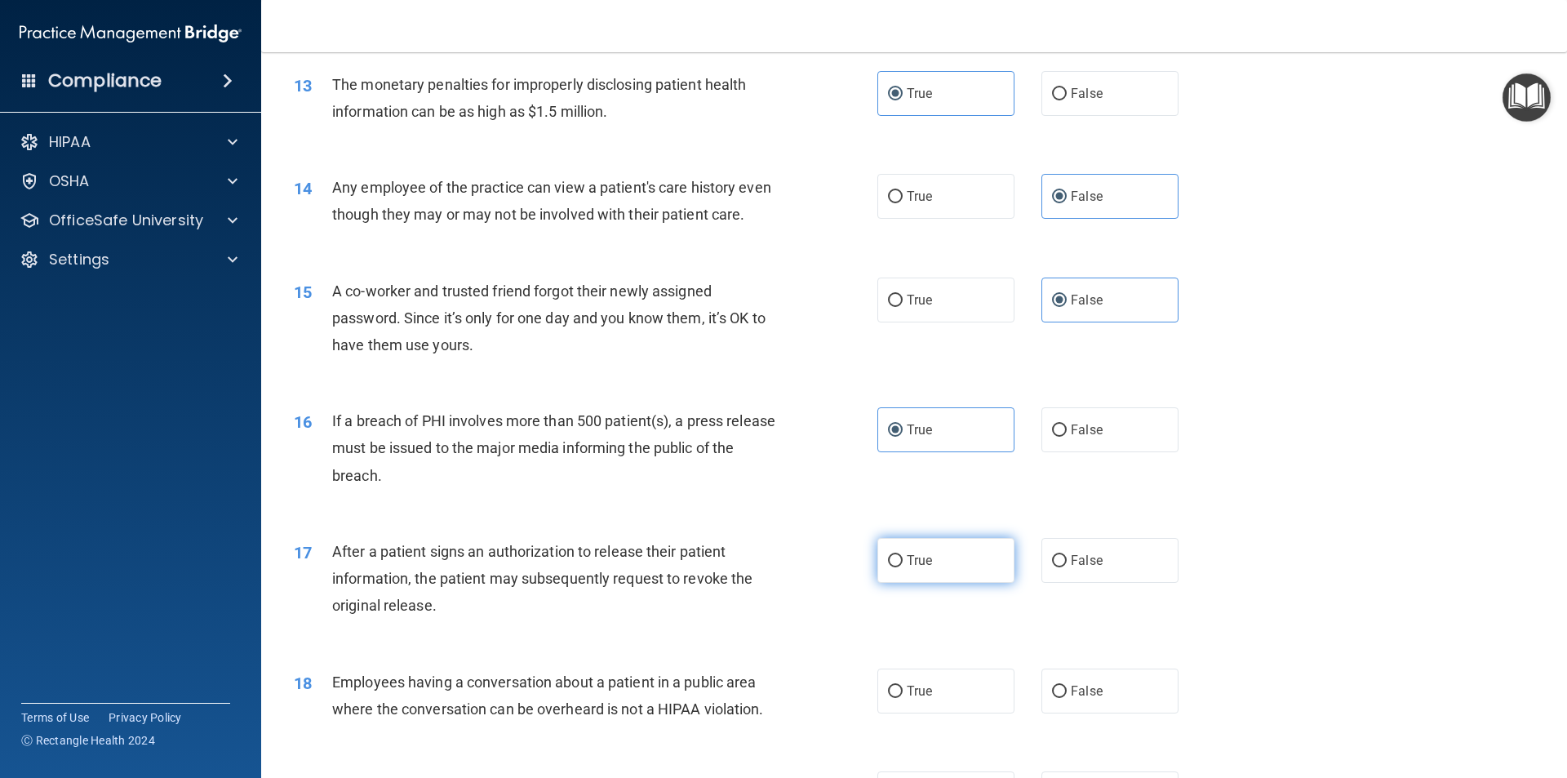
radio input "true"
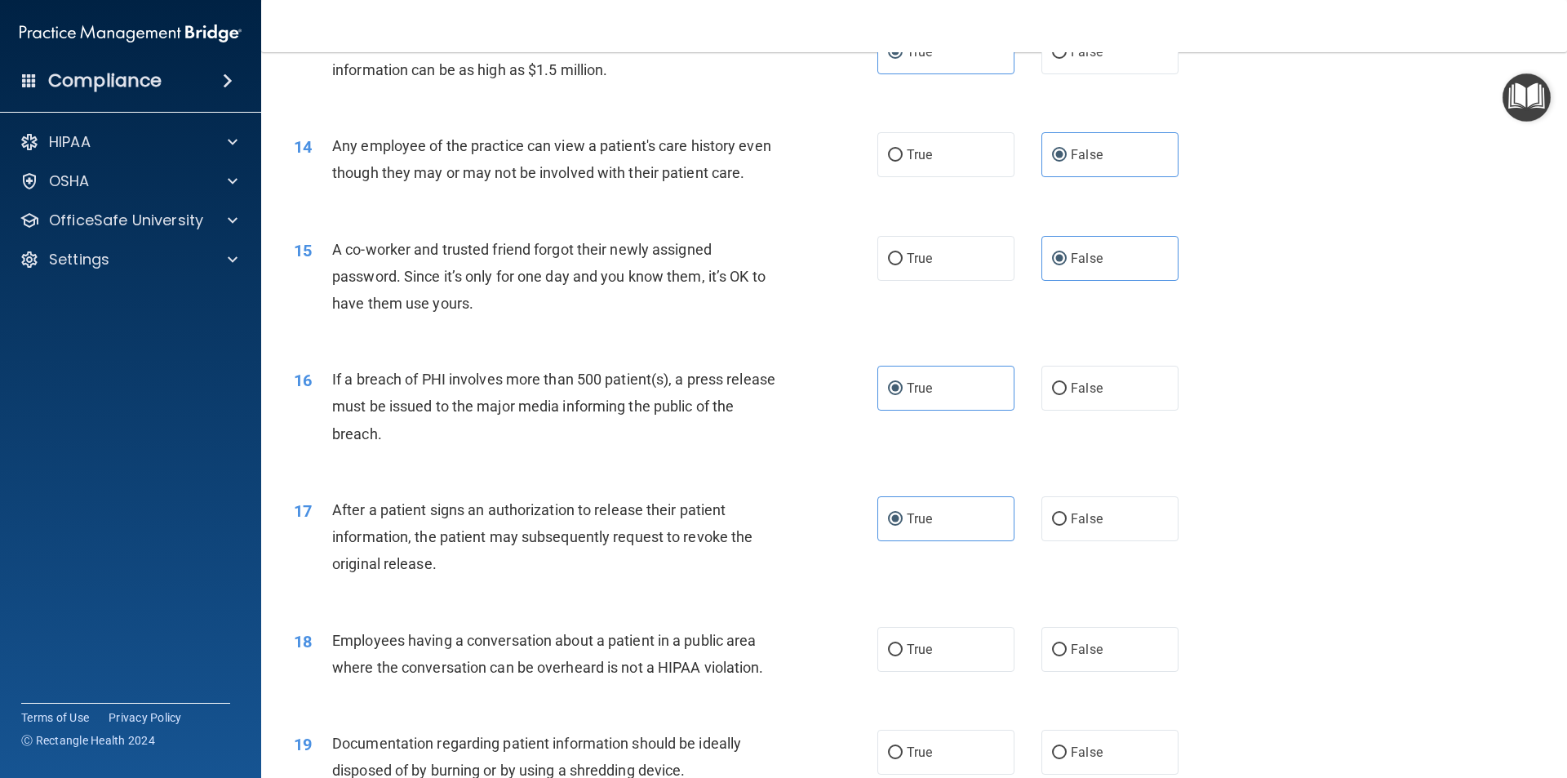
scroll to position [1551, 0]
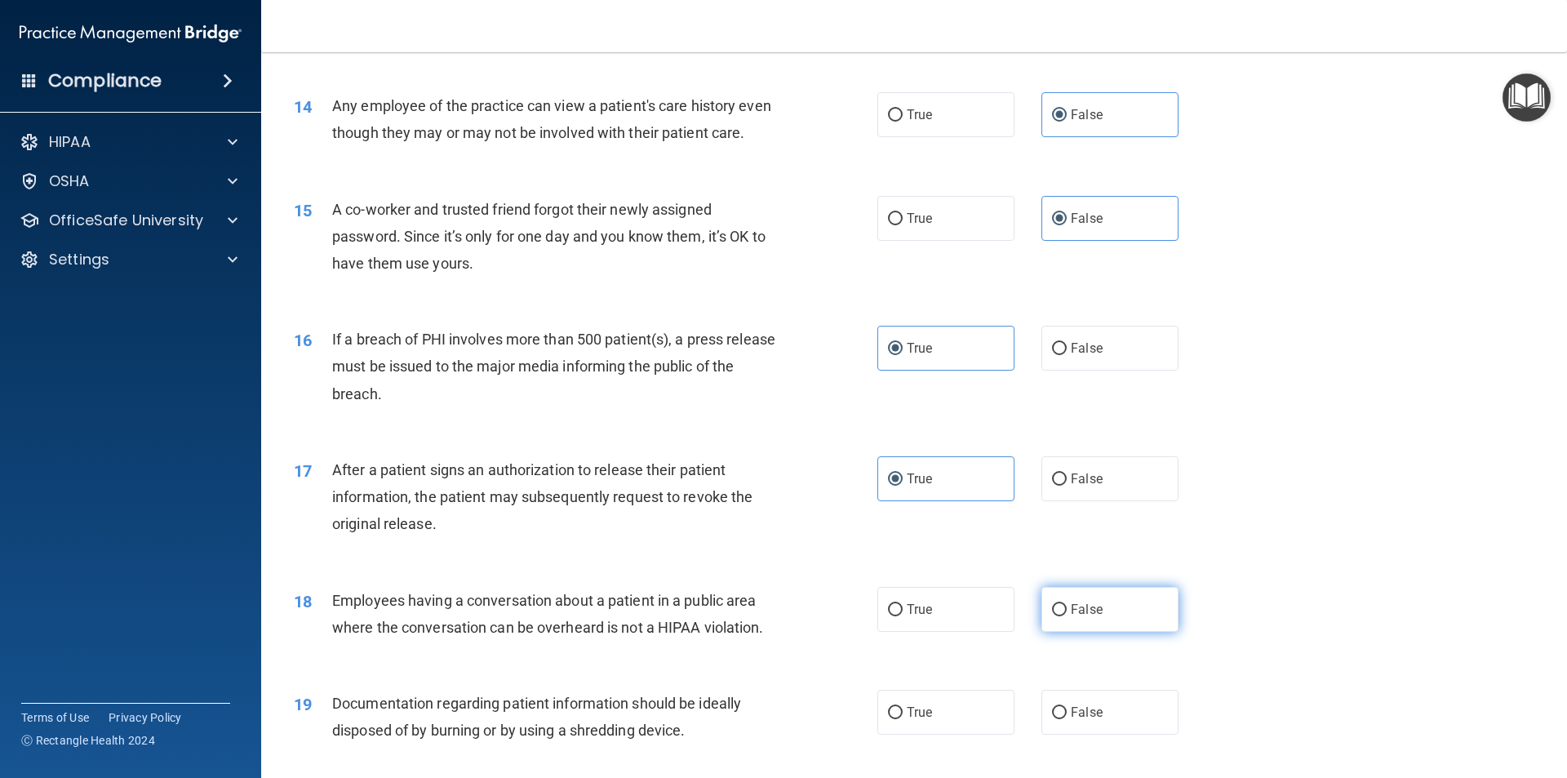
click at [1078, 617] on span "False" at bounding box center [1087, 610] width 32 height 16
click at [1067, 616] on input "False" at bounding box center [1059, 610] width 15 height 12
radio input "true"
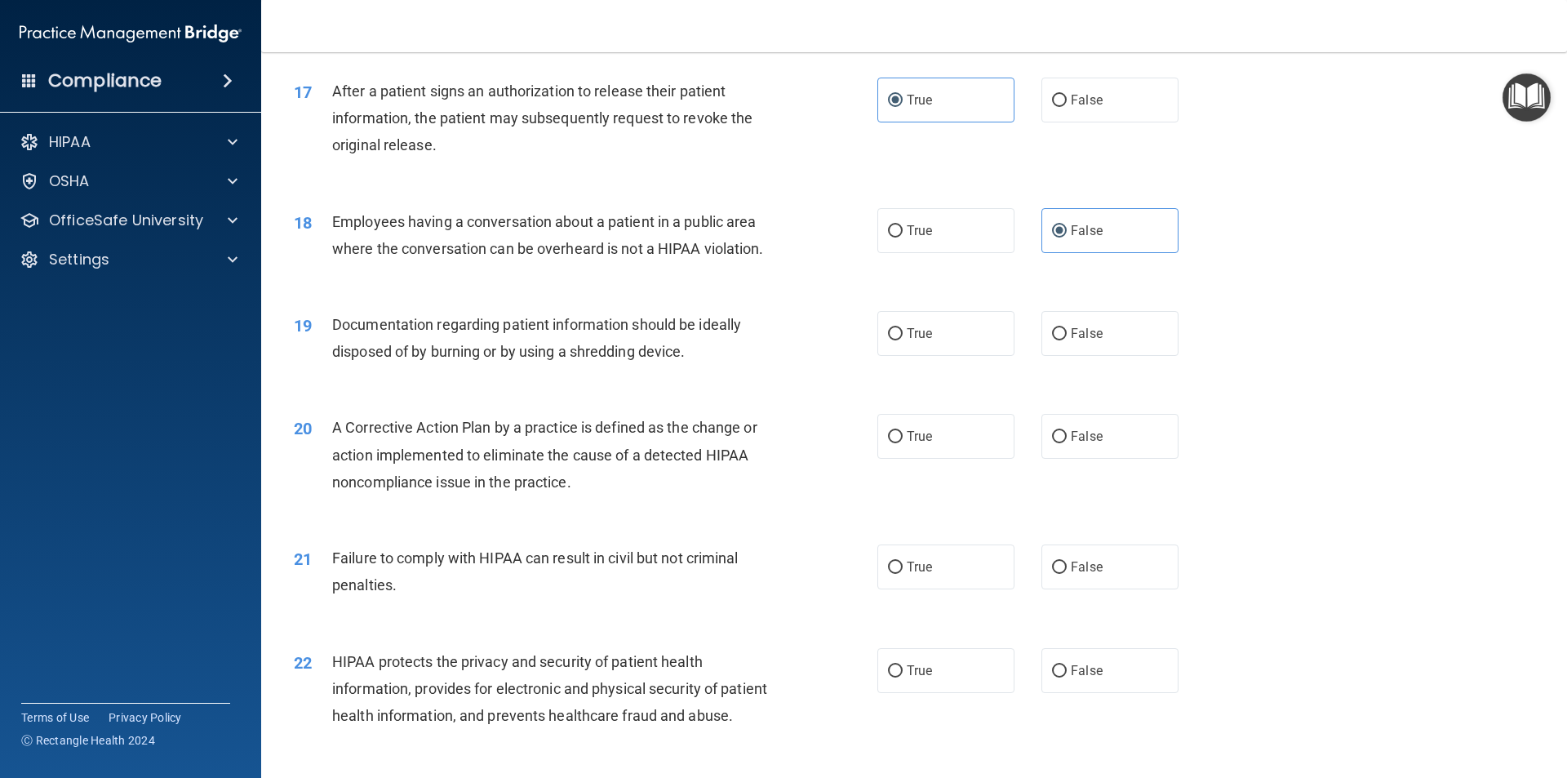
scroll to position [1959, 0]
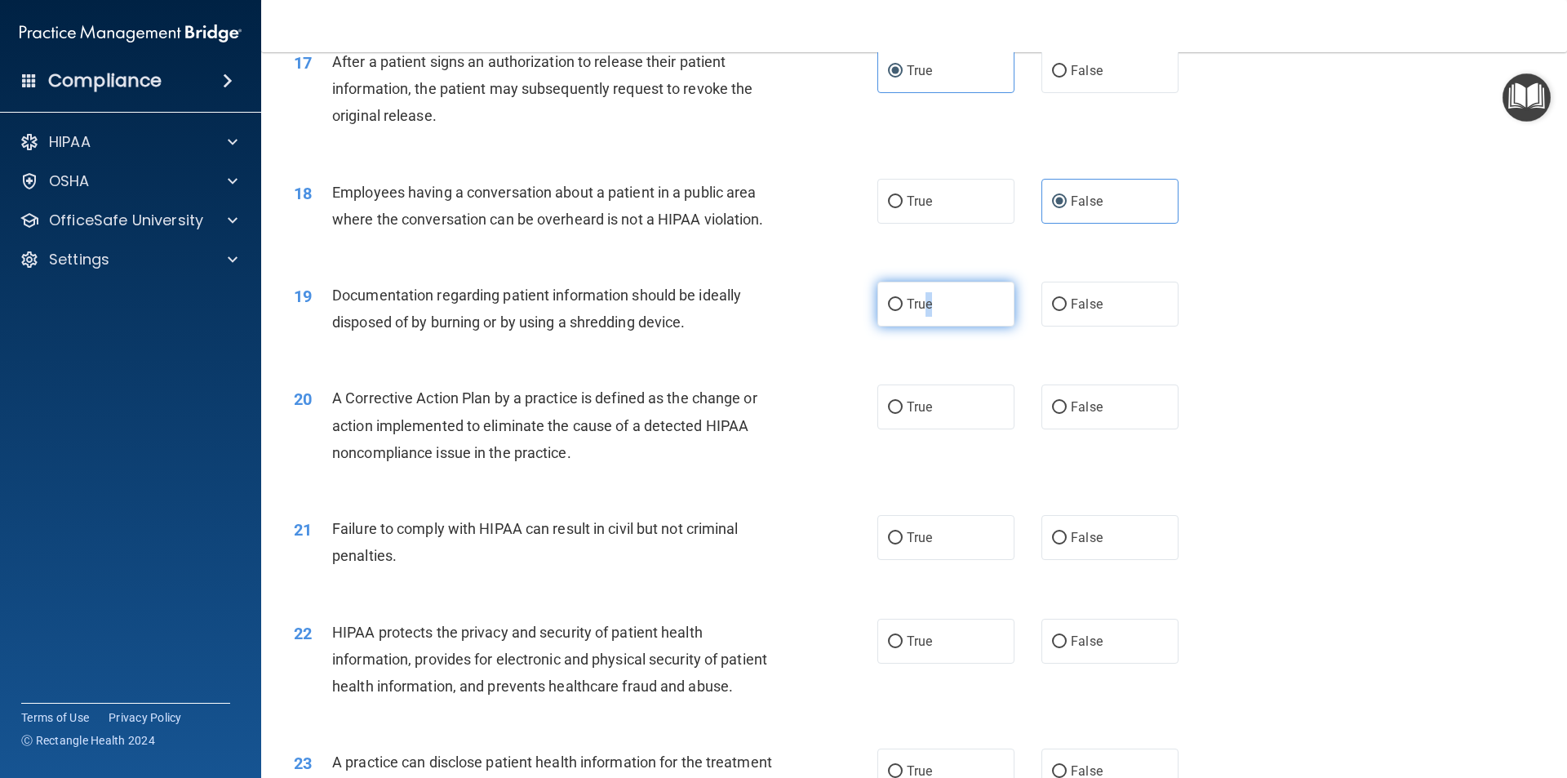
drag, startPoint x: 917, startPoint y: 340, endPoint x: 941, endPoint y: 331, distance: 26.1
click at [941, 327] on label "True" at bounding box center [945, 304] width 137 height 45
click at [942, 327] on label "True" at bounding box center [945, 304] width 137 height 45
click at [903, 311] on input "True" at bounding box center [895, 305] width 15 height 12
radio input "true"
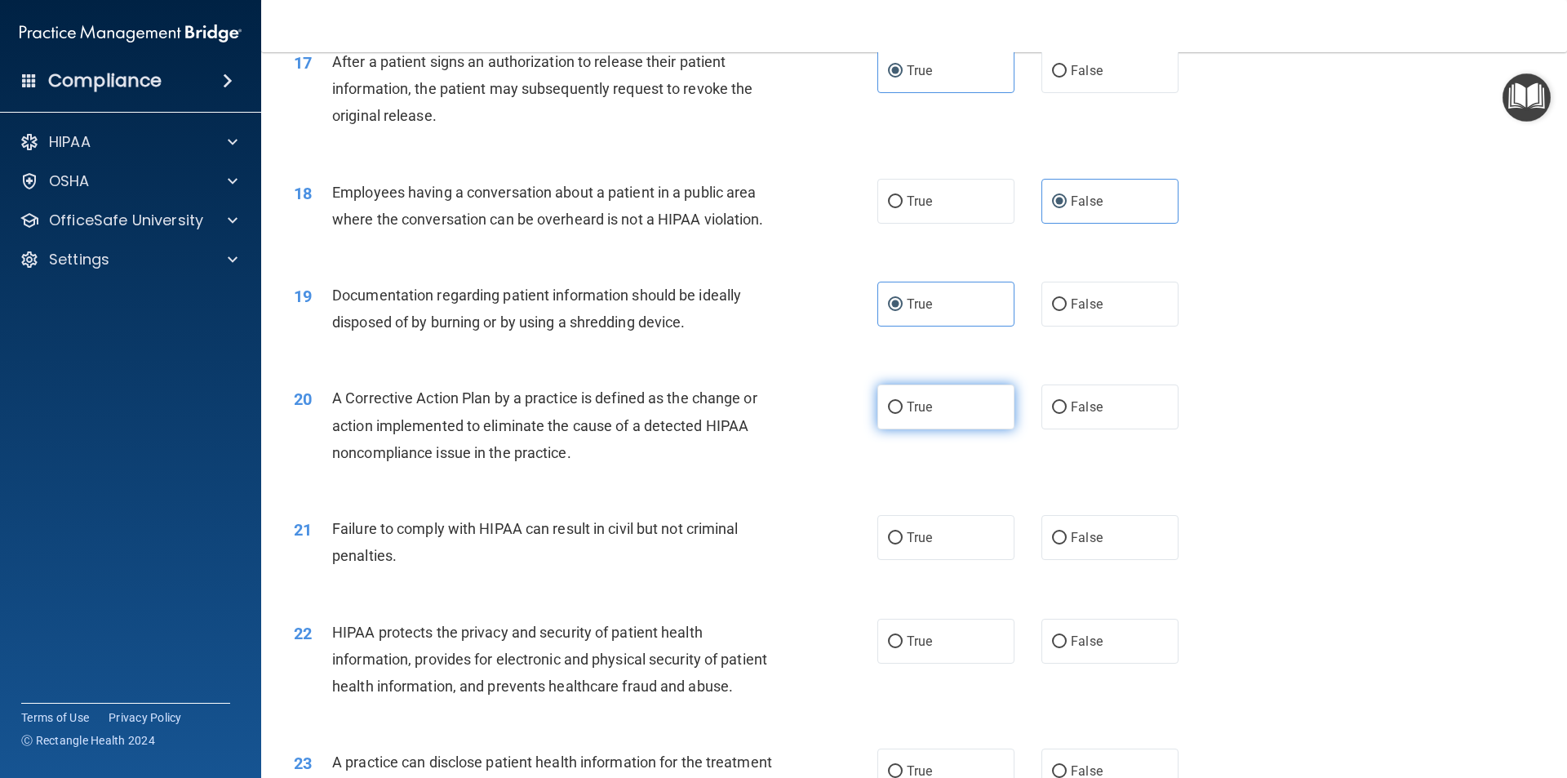
click at [920, 424] on label "True" at bounding box center [945, 406] width 137 height 45
click at [903, 414] on input "True" at bounding box center [895, 408] width 15 height 12
radio input "true"
click at [926, 649] on span "True" at bounding box center [919, 641] width 25 height 16
click at [903, 648] on input "True" at bounding box center [895, 642] width 15 height 12
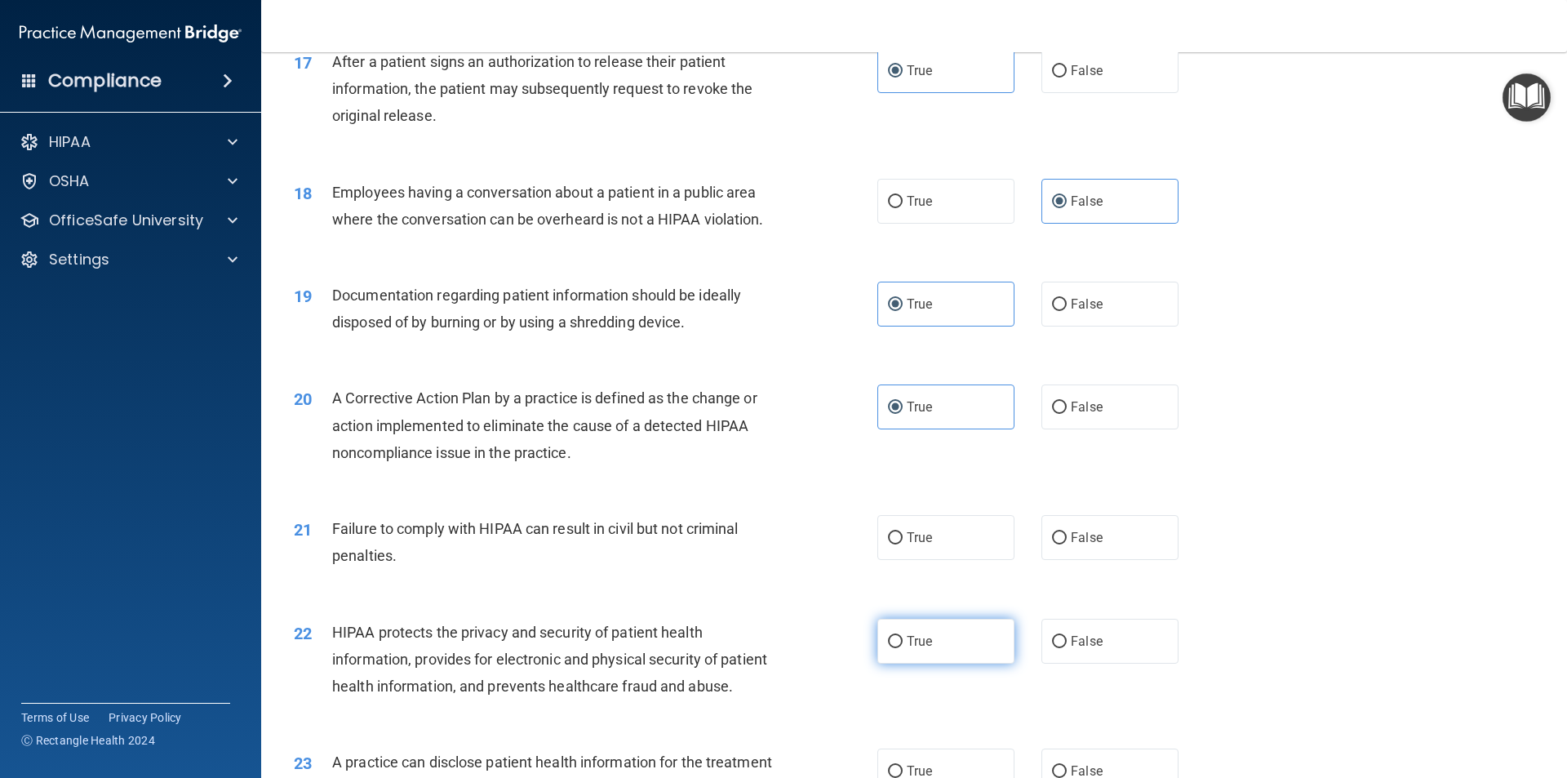
radio input "true"
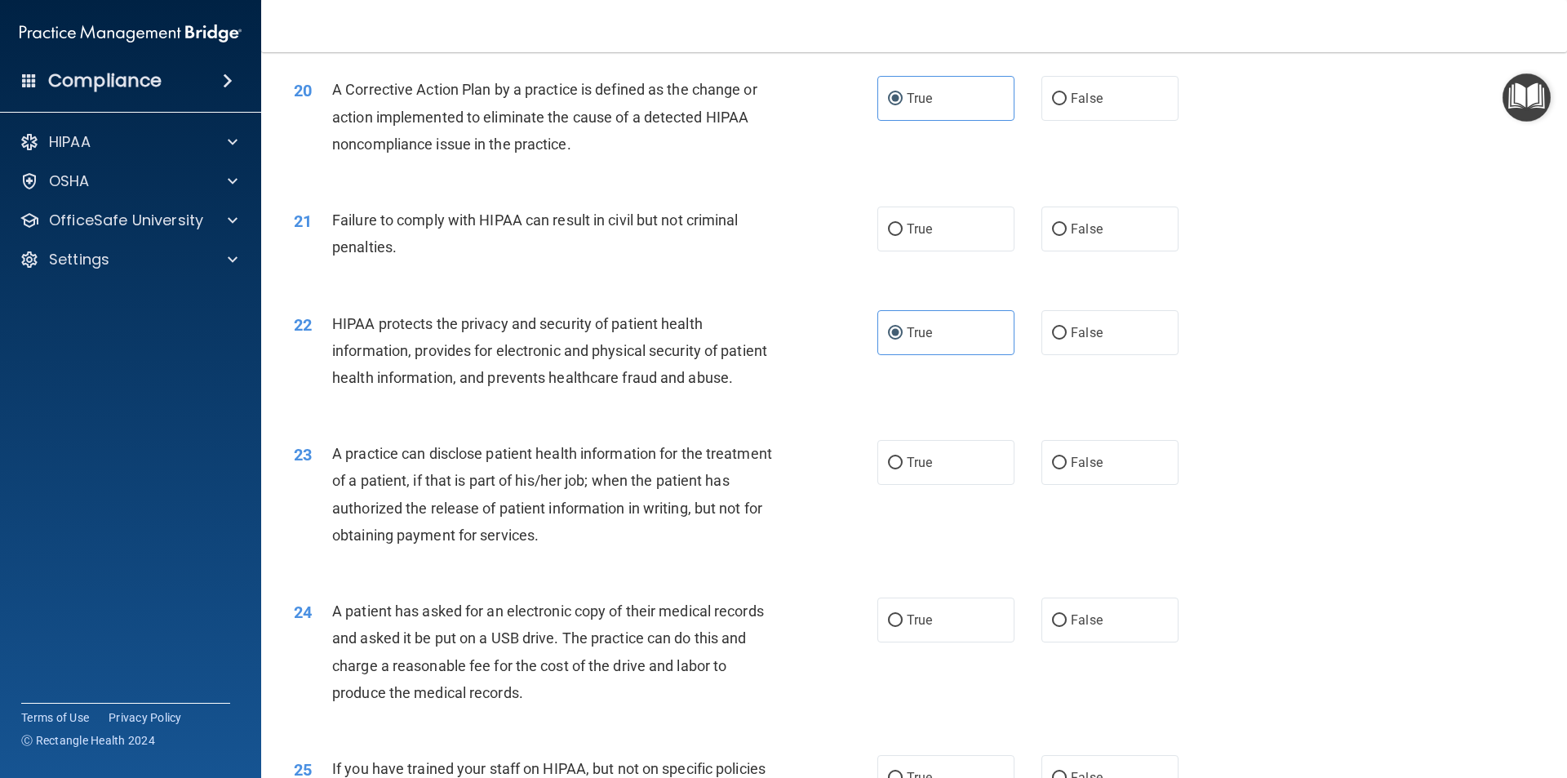
scroll to position [2286, 0]
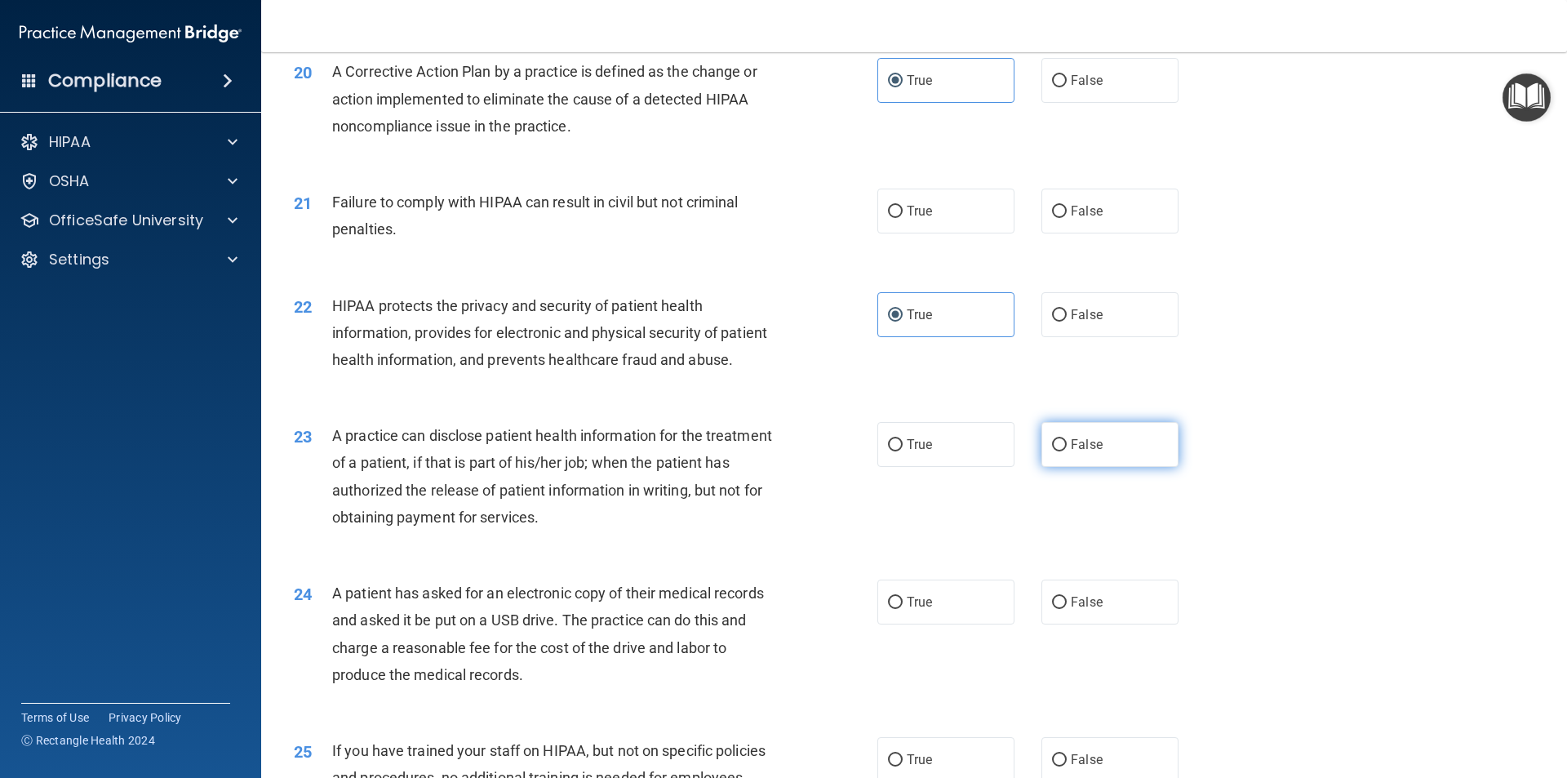
click at [1086, 452] on span "False" at bounding box center [1087, 445] width 32 height 16
click at [1067, 451] on input "False" at bounding box center [1059, 445] width 15 height 12
radio input "true"
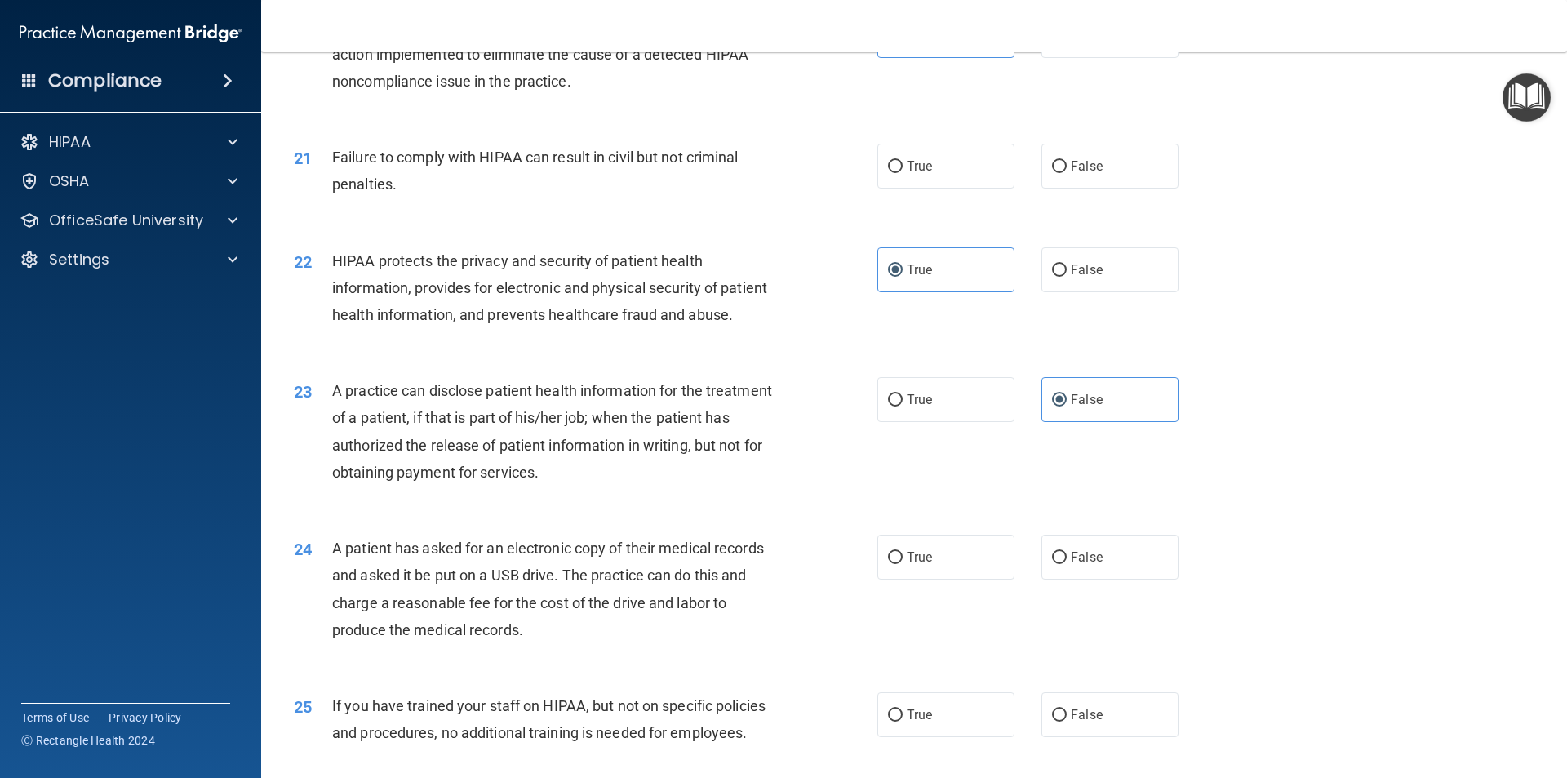
scroll to position [2367, 0]
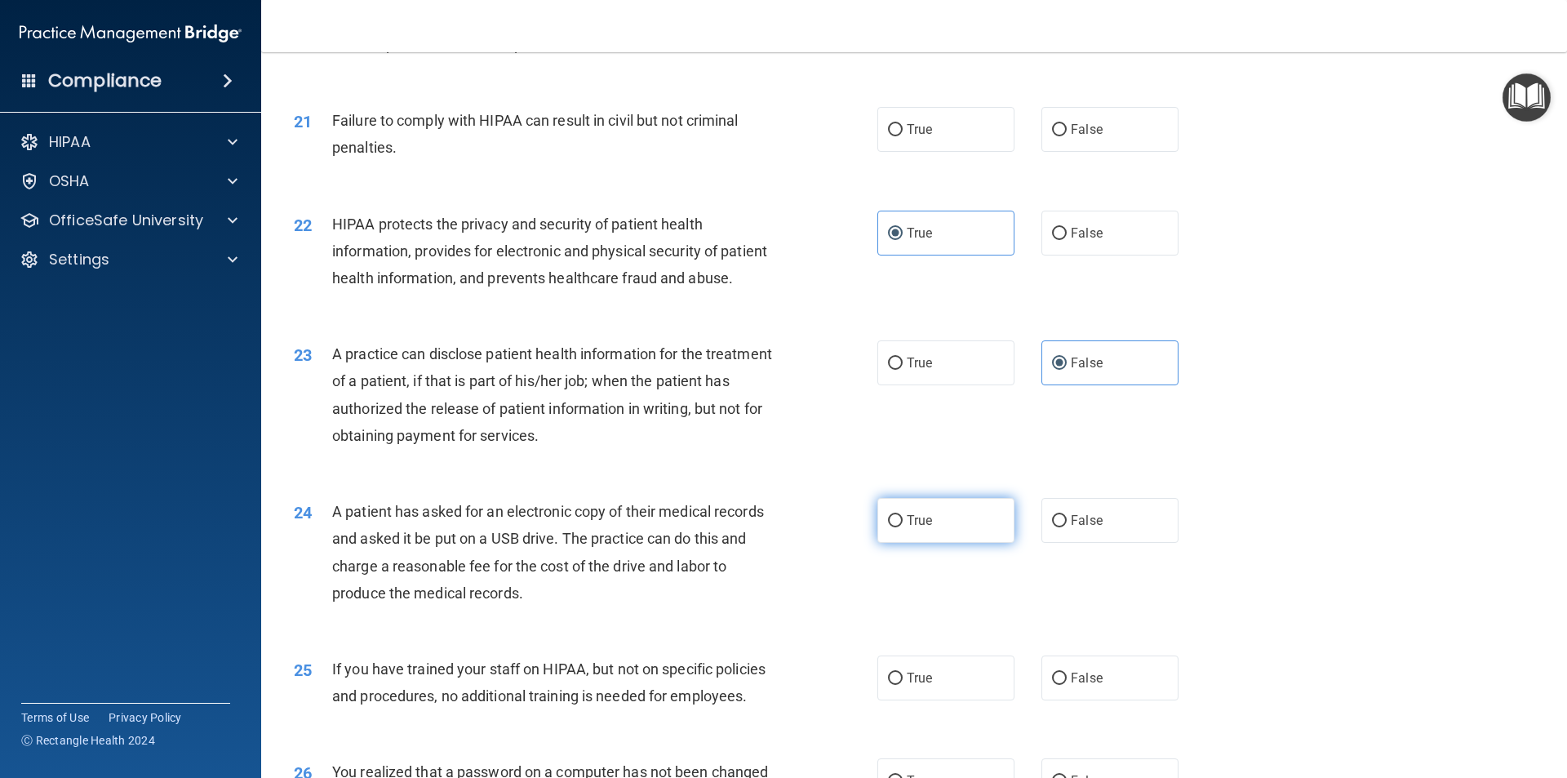
click at [930, 543] on label "True" at bounding box center [945, 520] width 137 height 45
click at [903, 527] on input "True" at bounding box center [895, 521] width 15 height 12
radio input "true"
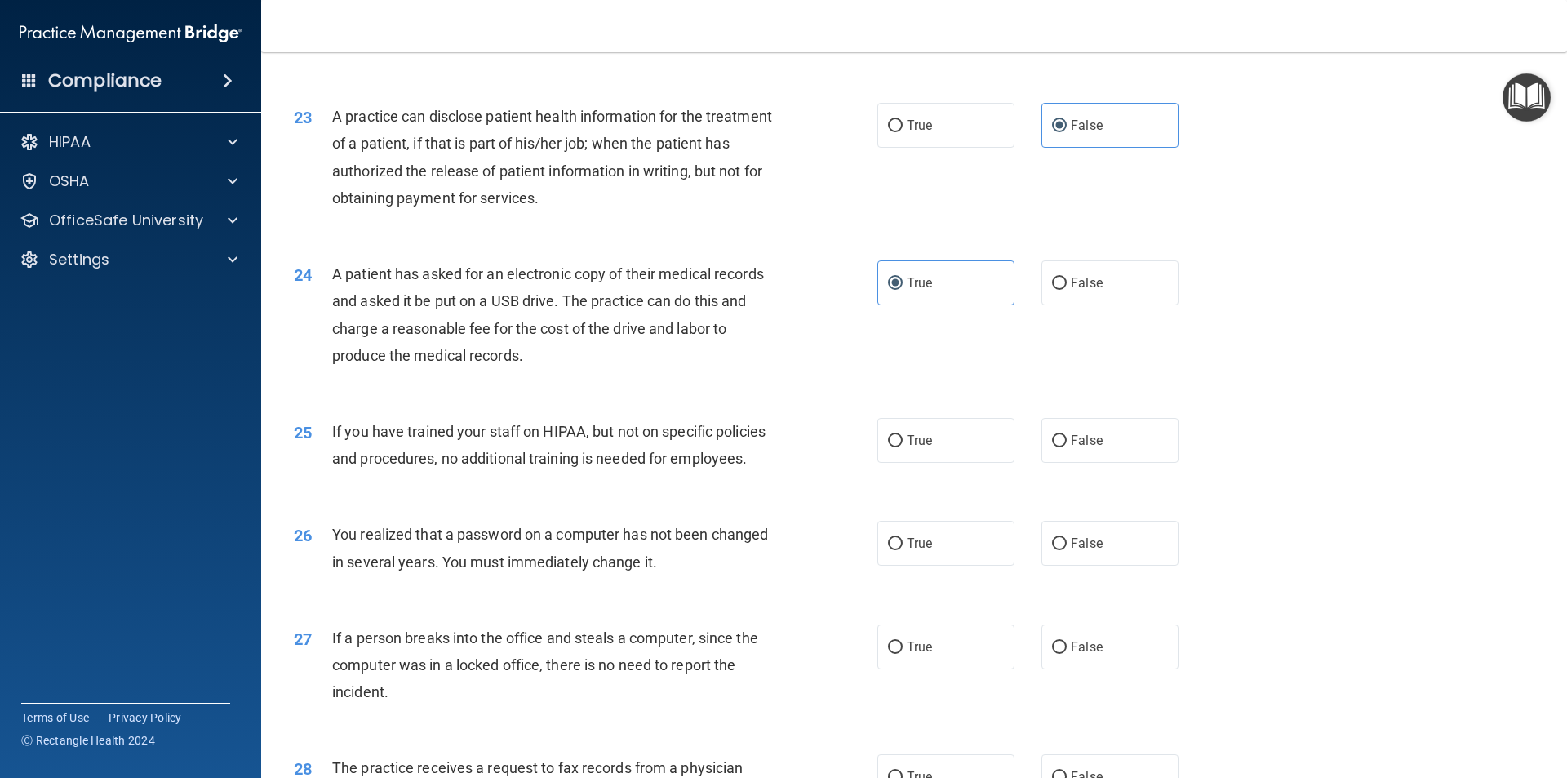
scroll to position [2612, 0]
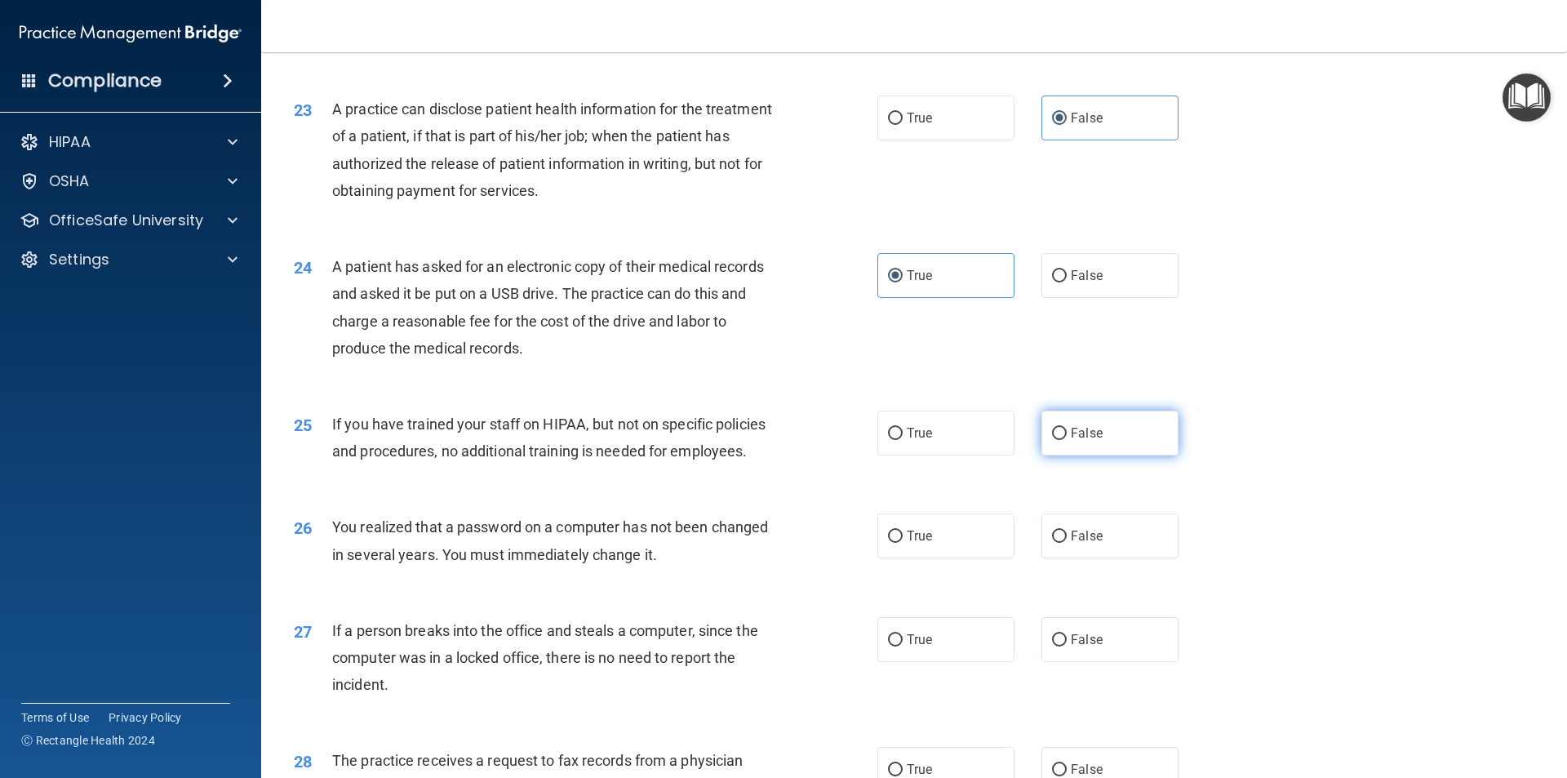
click at [1076, 441] on span "False" at bounding box center [1087, 433] width 32 height 16
click at [1067, 440] on input "False" at bounding box center [1059, 434] width 15 height 12
radio input "true"
click at [938, 558] on label "True" at bounding box center [945, 535] width 137 height 45
click at [903, 543] on input "True" at bounding box center [895, 537] width 15 height 12
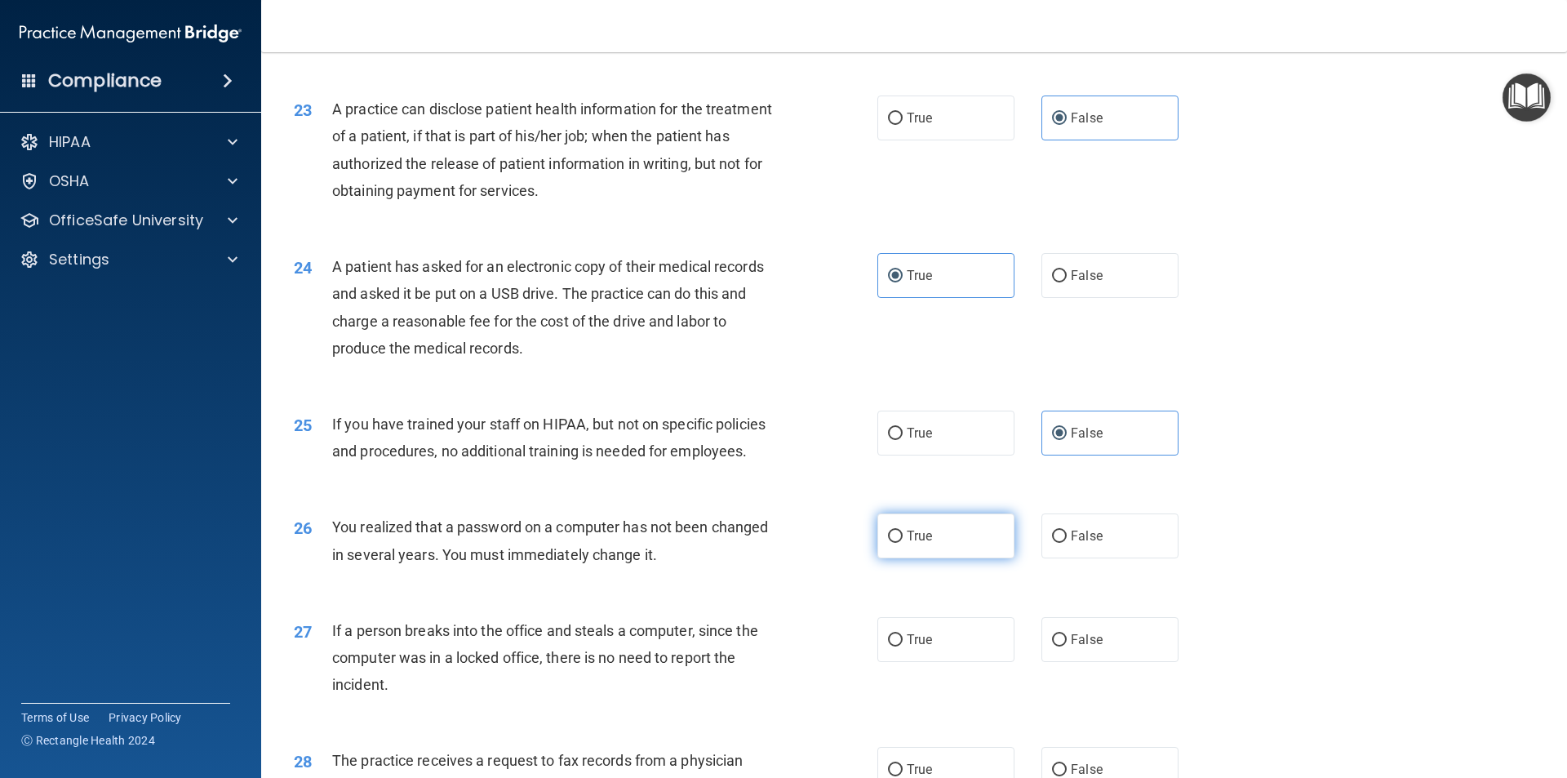
radio input "true"
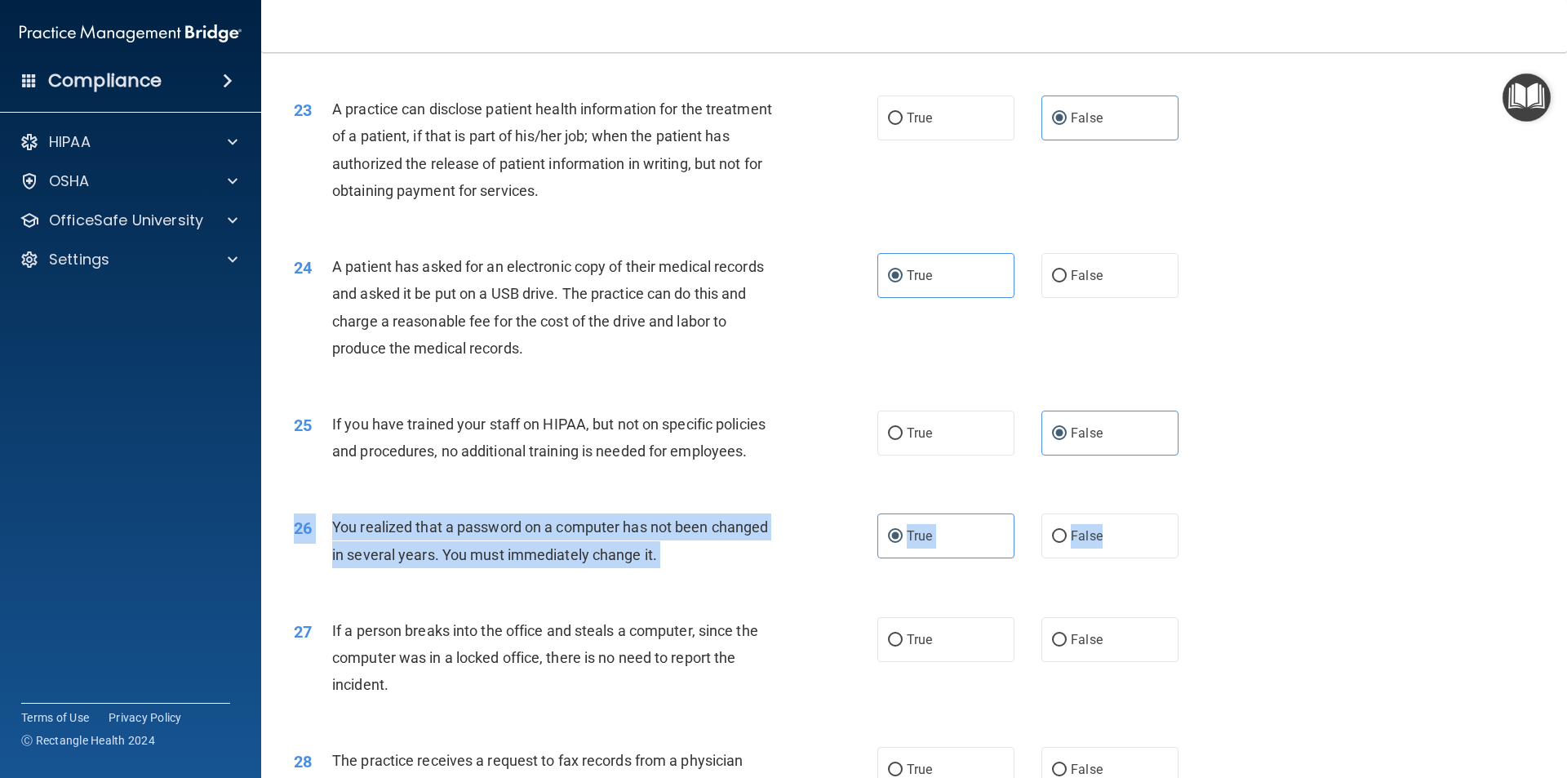
drag, startPoint x: 1093, startPoint y: 603, endPoint x: 1338, endPoint y: 610, distance: 245.0
click at [1340, 596] on div "26 You realized that a password on a computer has not been changed in several y…" at bounding box center [914, 544] width 1265 height 103
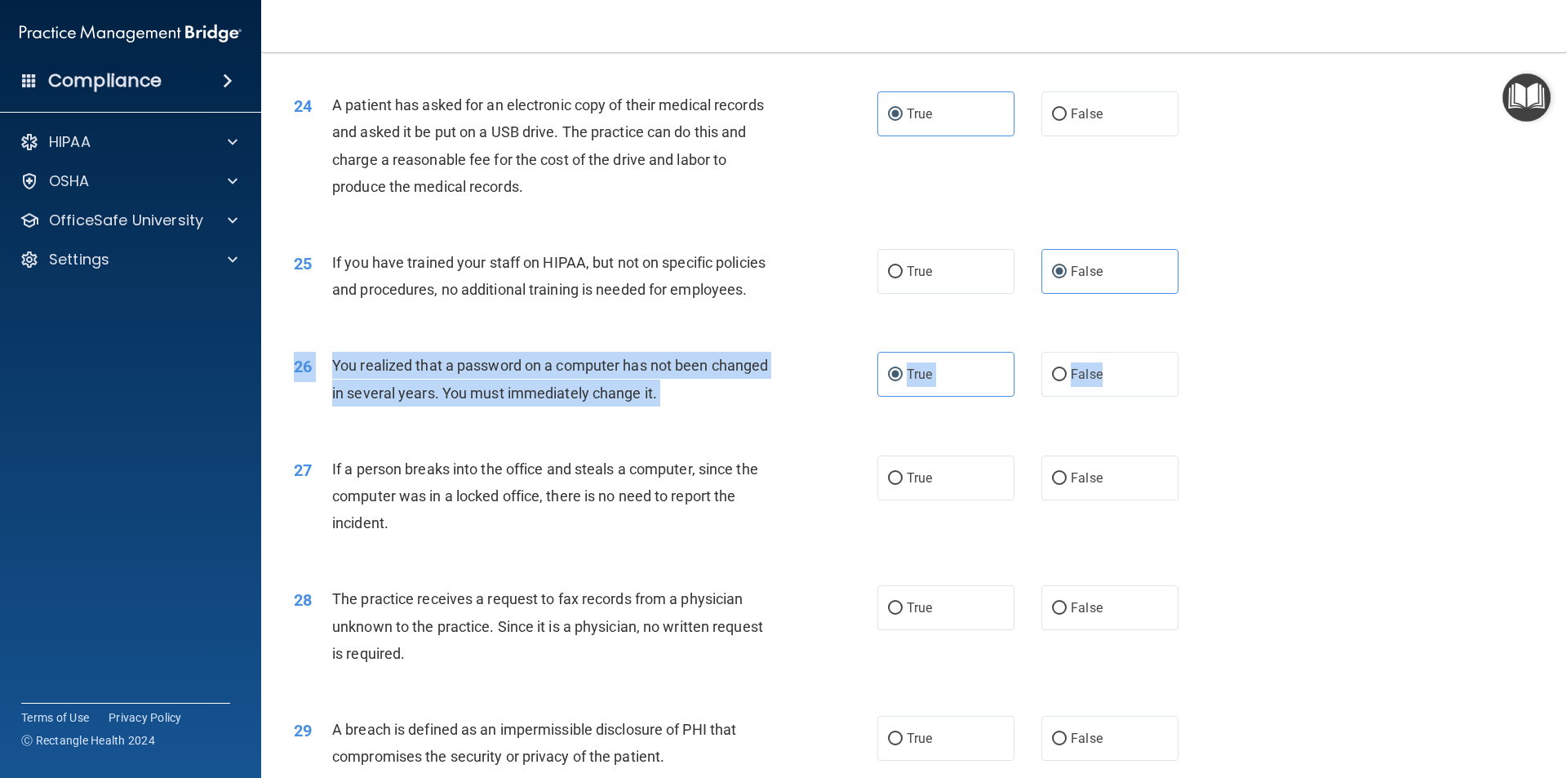
scroll to position [2775, 0]
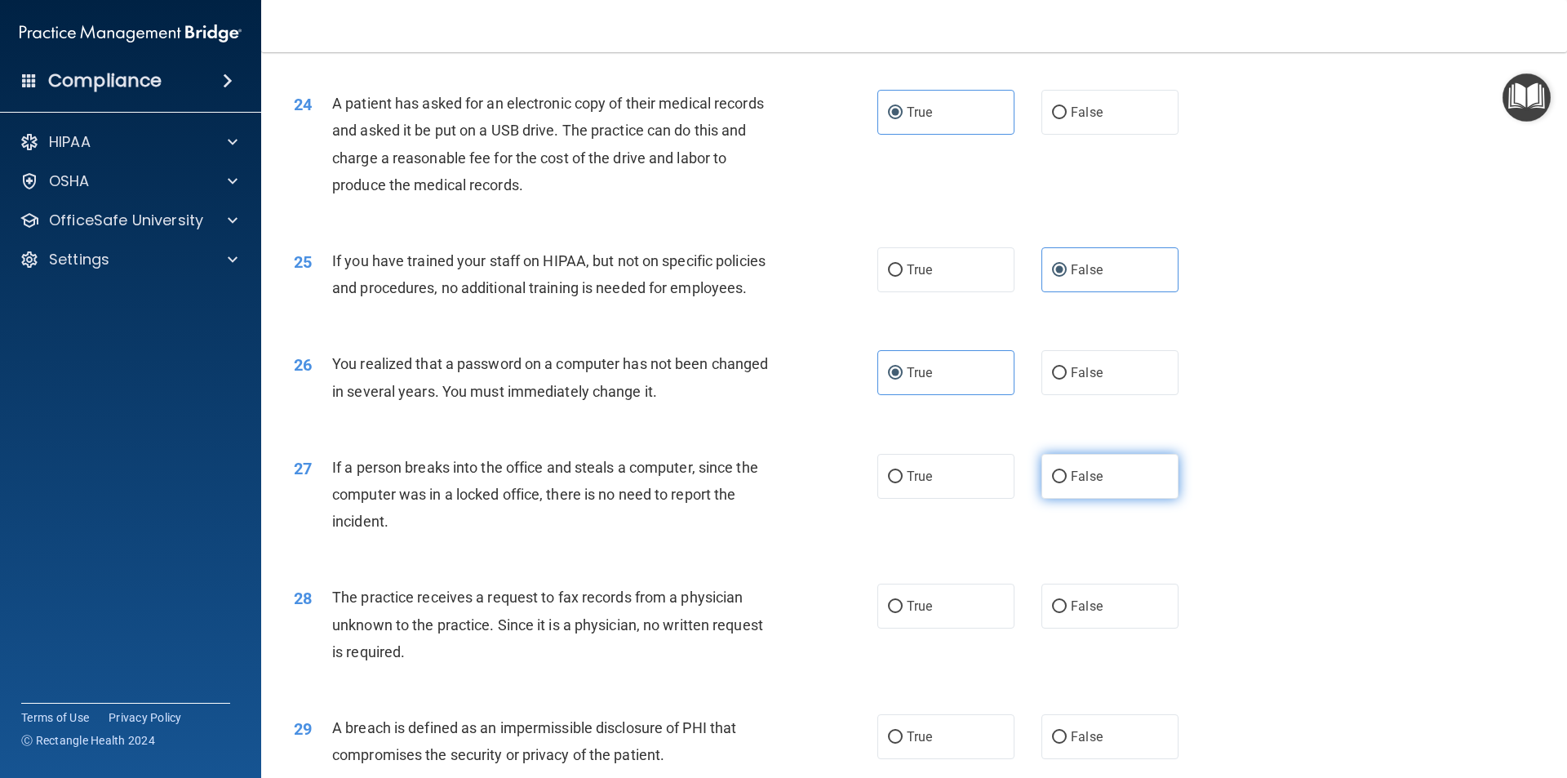
click at [1071, 484] on span "False" at bounding box center [1087, 477] width 32 height 16
click at [1065, 483] on input "False" at bounding box center [1059, 477] width 15 height 12
radio input "true"
drag, startPoint x: 1056, startPoint y: 657, endPoint x: 1113, endPoint y: 663, distance: 56.6
click at [1056, 613] on input "False" at bounding box center [1059, 607] width 15 height 12
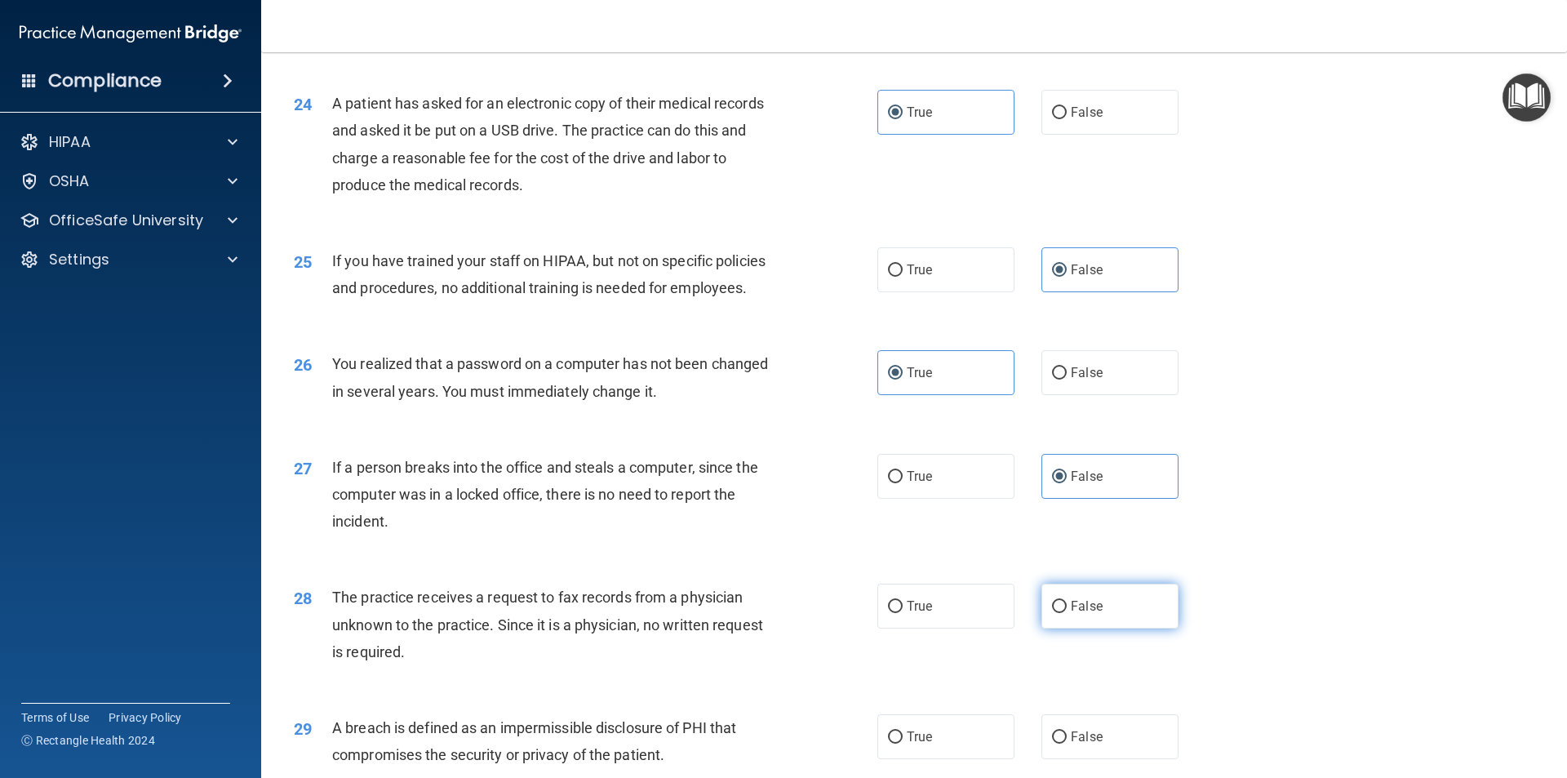
radio input "true"
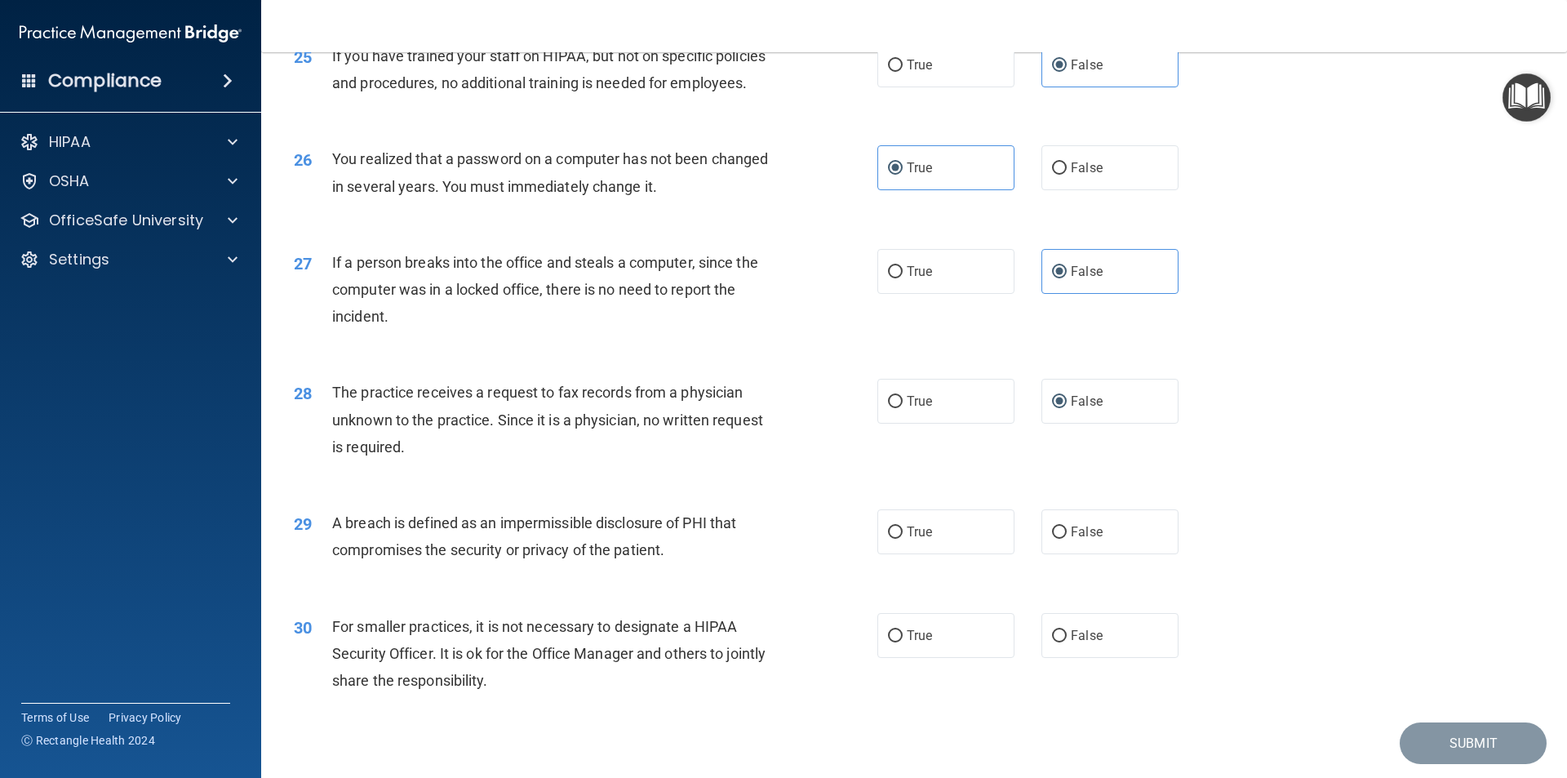
scroll to position [3020, 0]
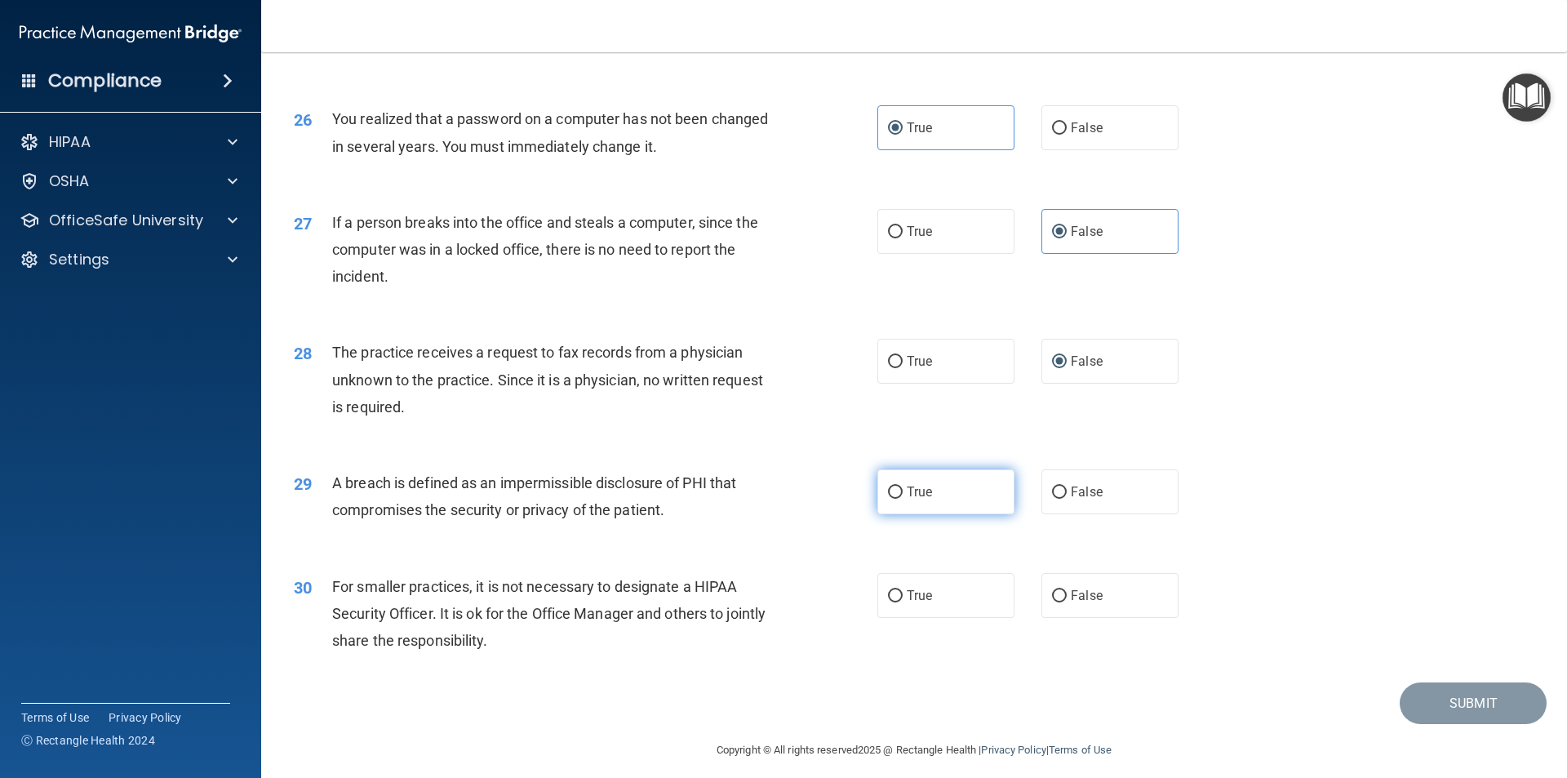
click at [922, 500] on span "True" at bounding box center [919, 492] width 25 height 16
click at [903, 499] on input "True" at bounding box center [895, 492] width 15 height 12
radio input "true"
click at [1086, 603] on span "False" at bounding box center [1087, 596] width 32 height 16
click at [1067, 602] on input "False" at bounding box center [1059, 596] width 15 height 12
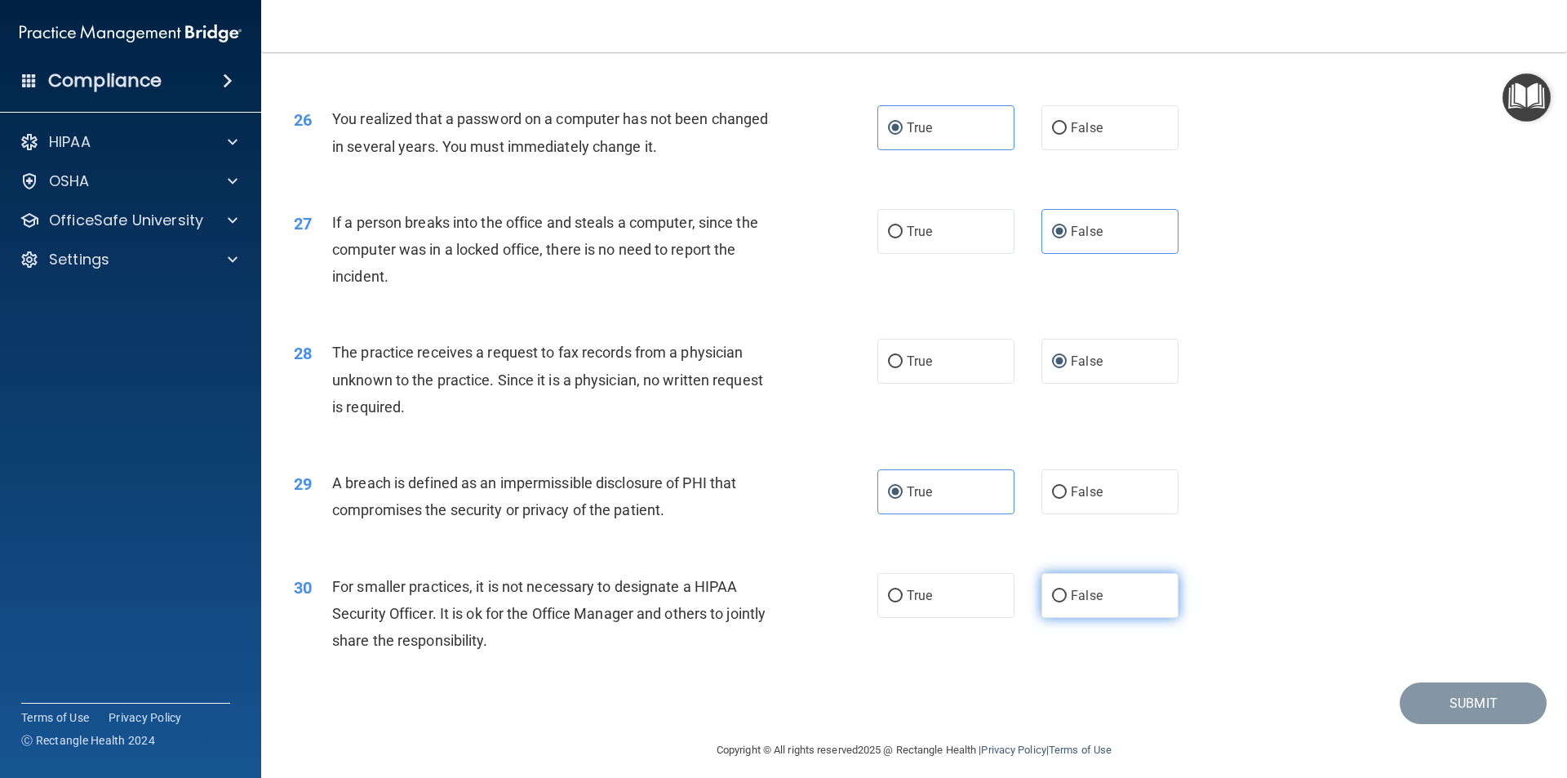
radio input "true"
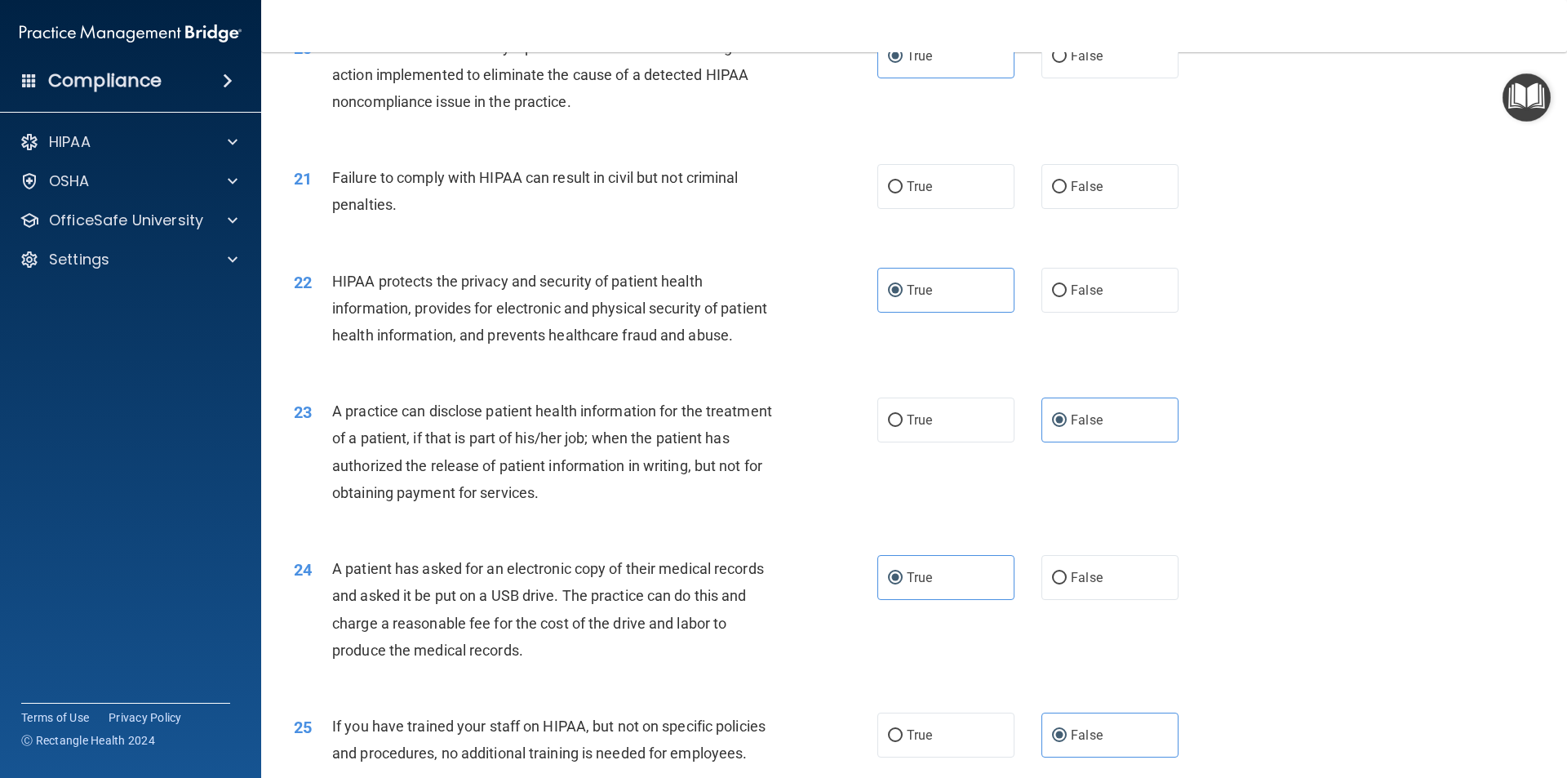
scroll to position [2286, 0]
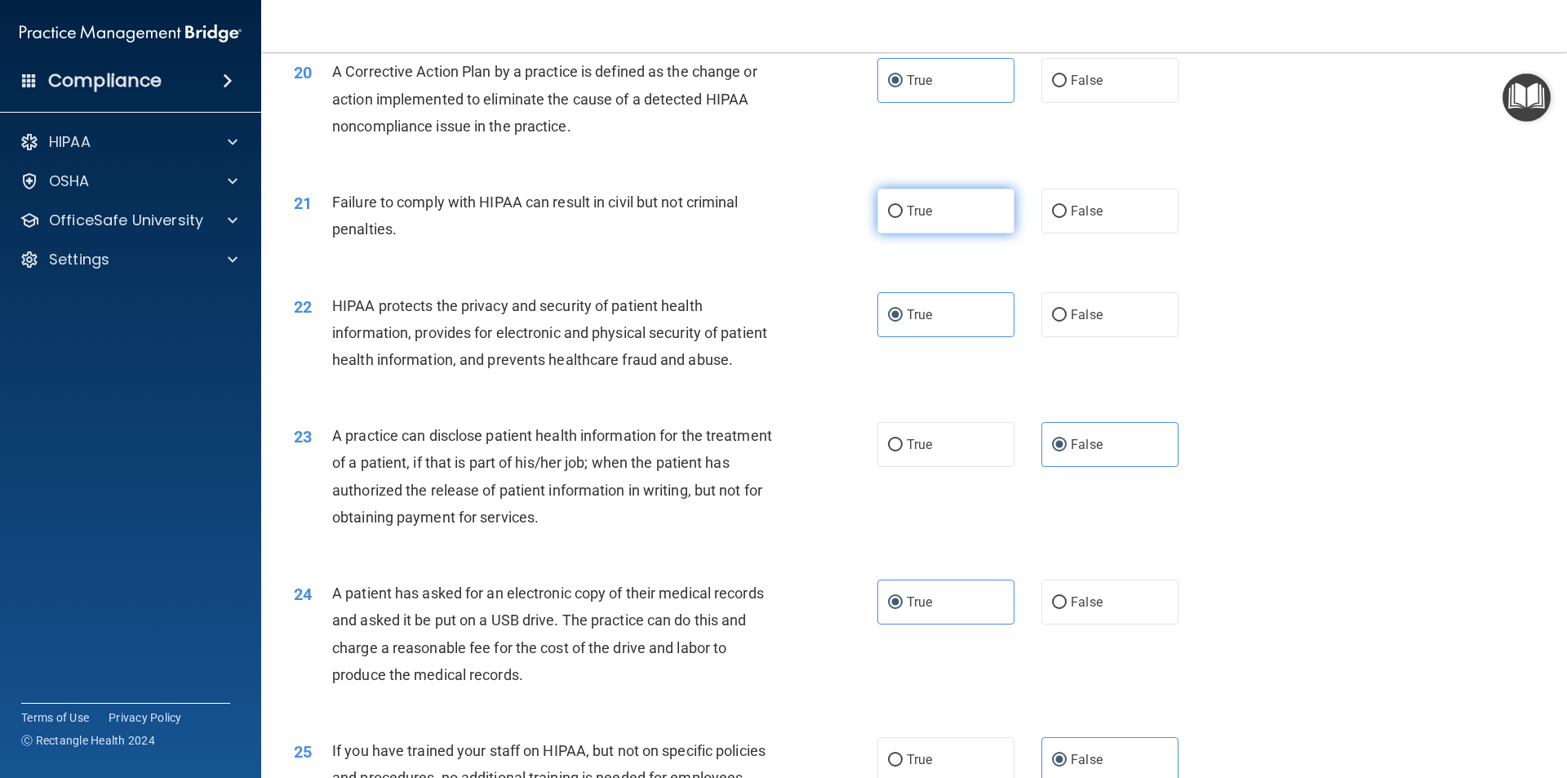
click at [913, 219] on span "True" at bounding box center [919, 211] width 25 height 16
click at [903, 218] on input "True" at bounding box center [895, 212] width 15 height 12
radio input "true"
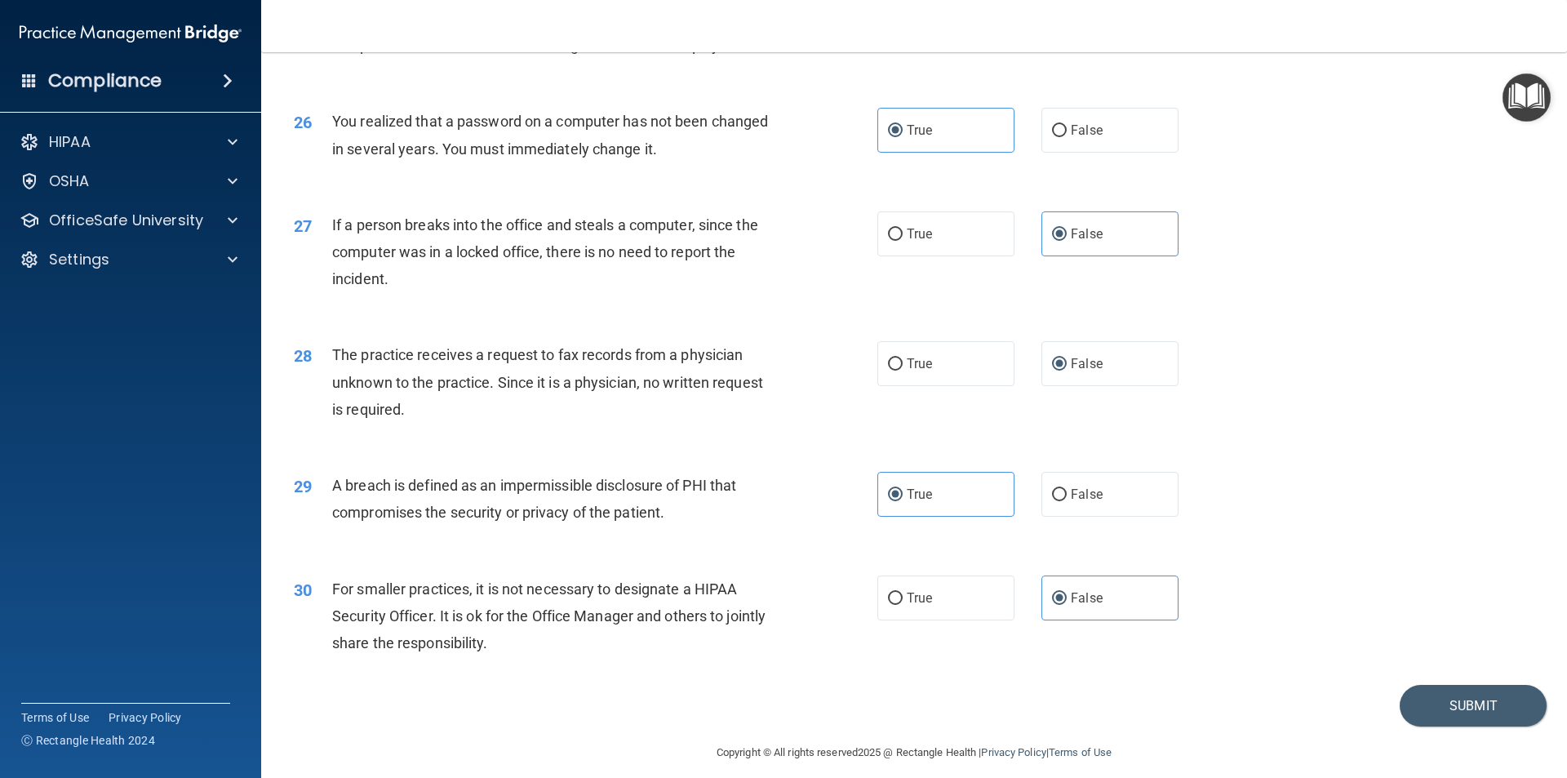
scroll to position [3085, 0]
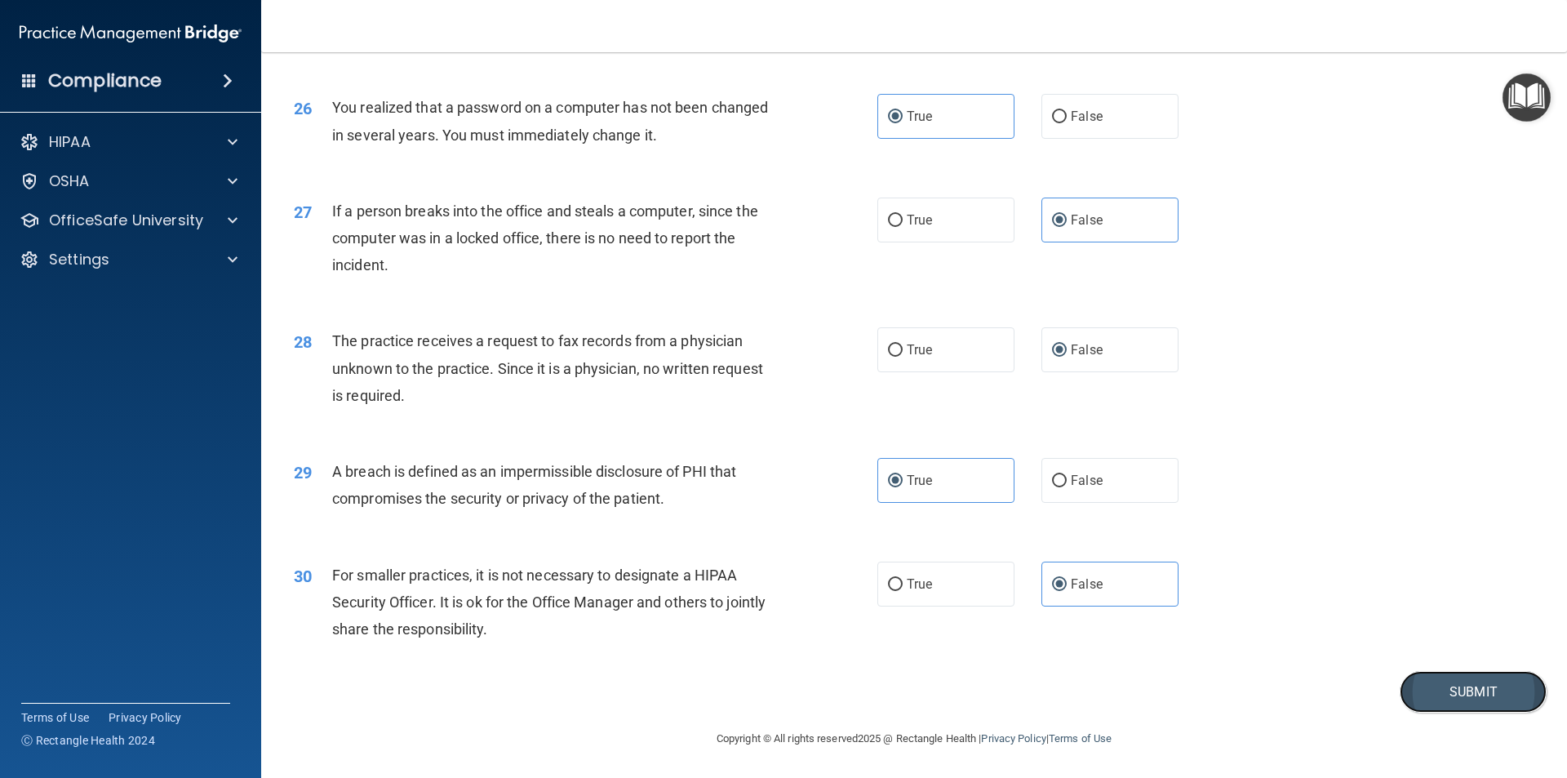
click at [1482, 697] on button "Submit" at bounding box center [1473, 692] width 147 height 42
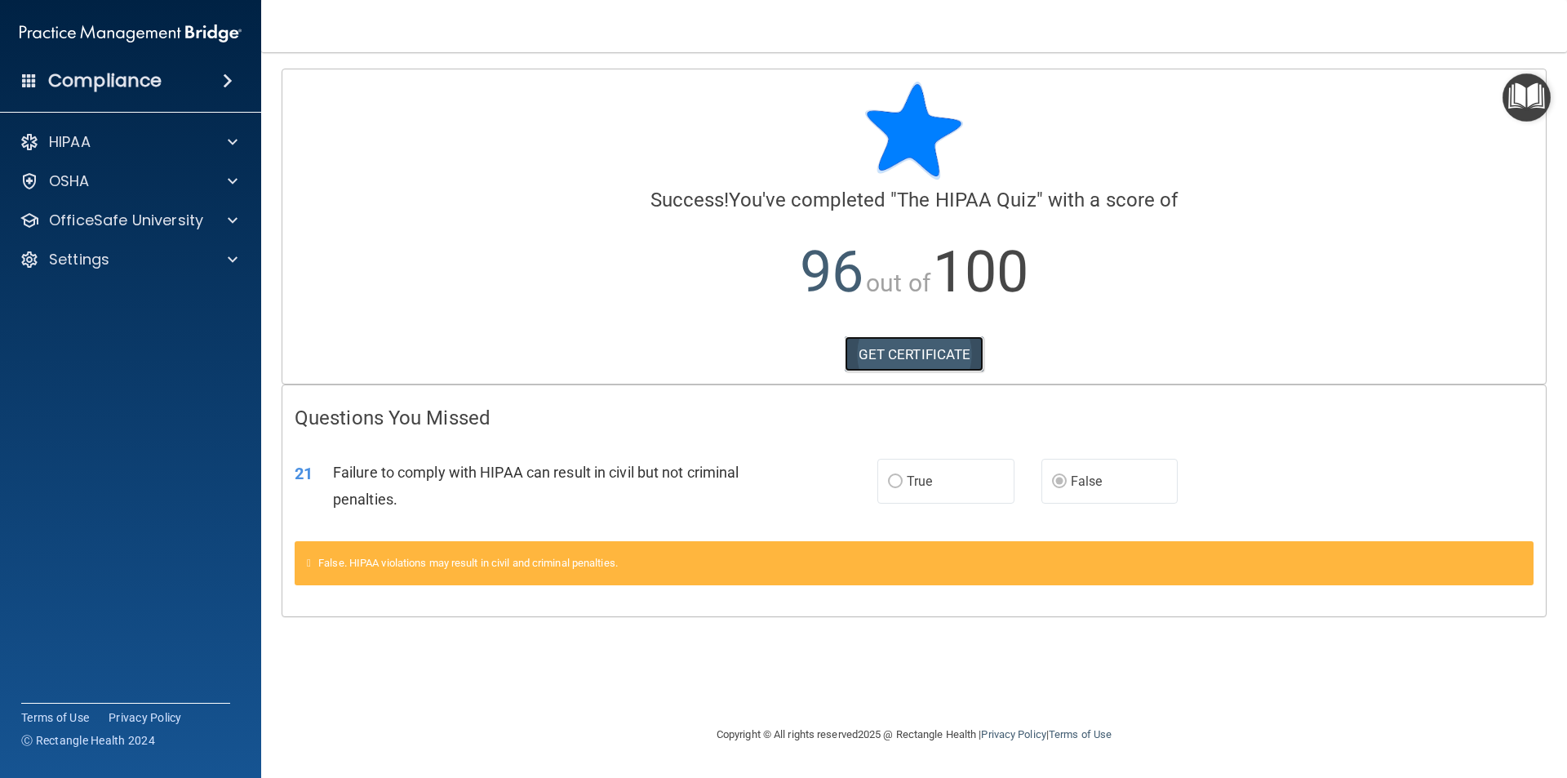
click at [882, 349] on link "GET CERTIFICATE" at bounding box center [915, 354] width 140 height 36
click at [102, 219] on p "OfficeSafe University" at bounding box center [126, 221] width 154 height 20
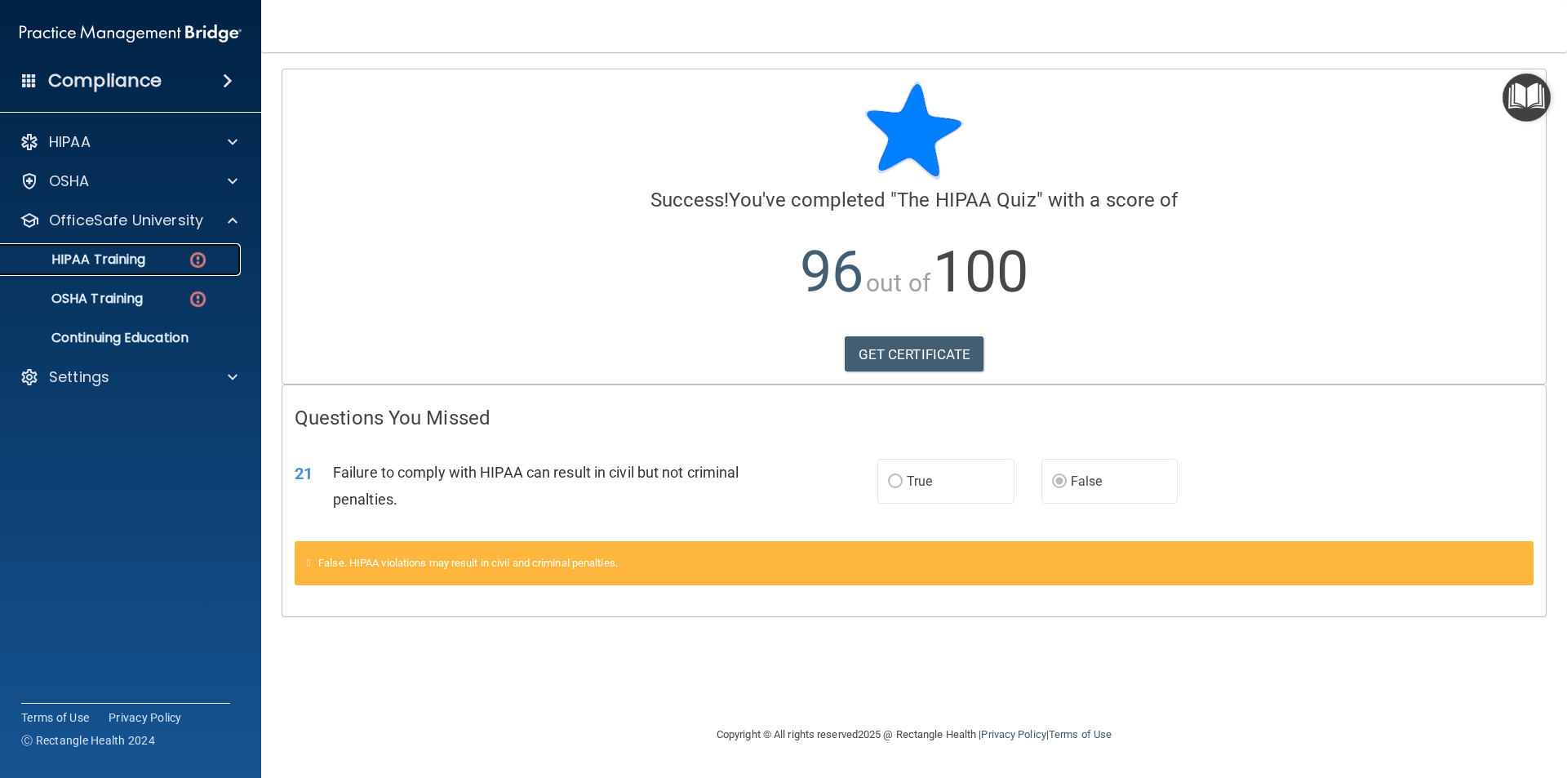
click at [100, 263] on p "HIPAA Training" at bounding box center [78, 259] width 135 height 16
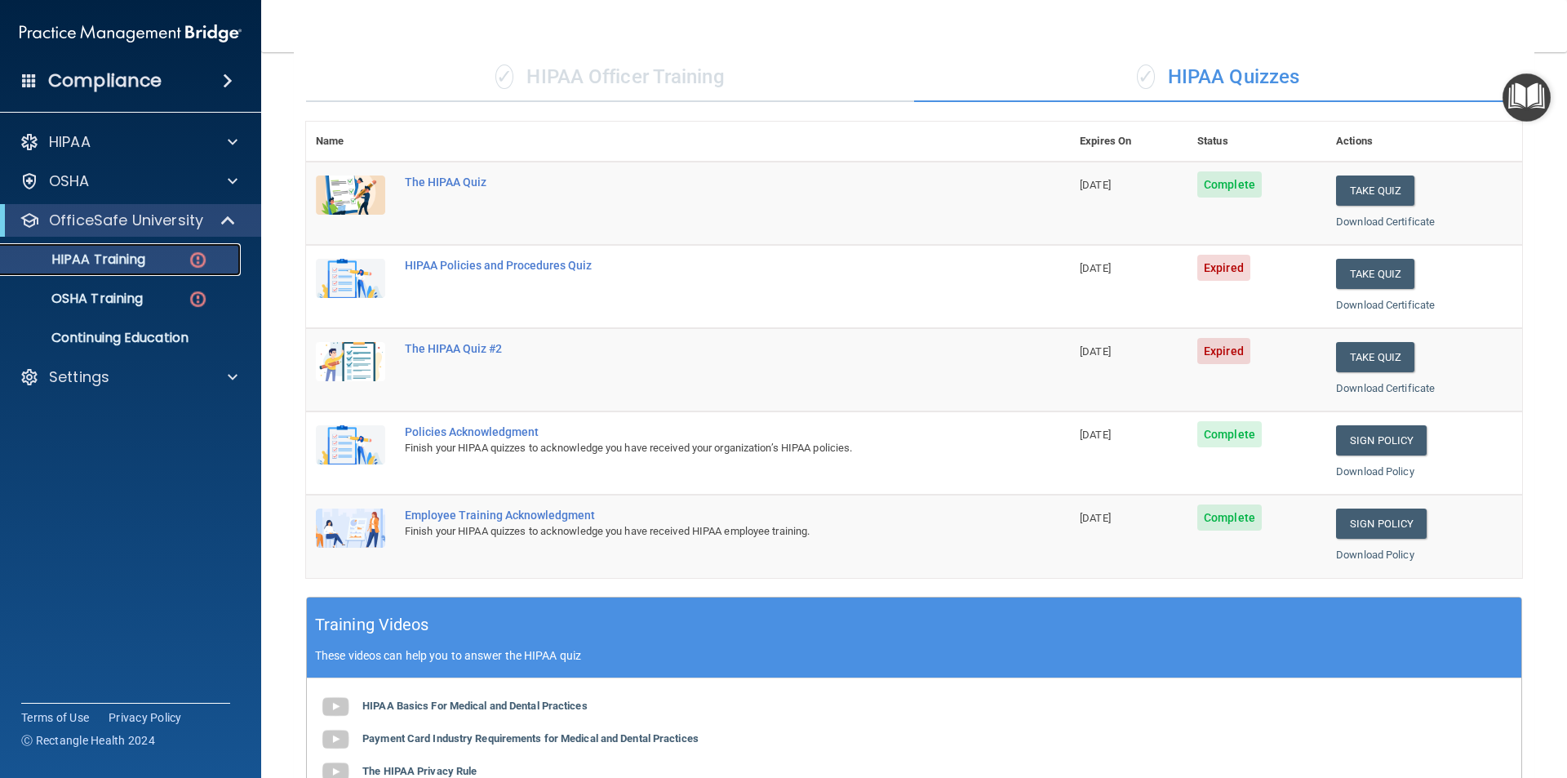
scroll to position [82, 0]
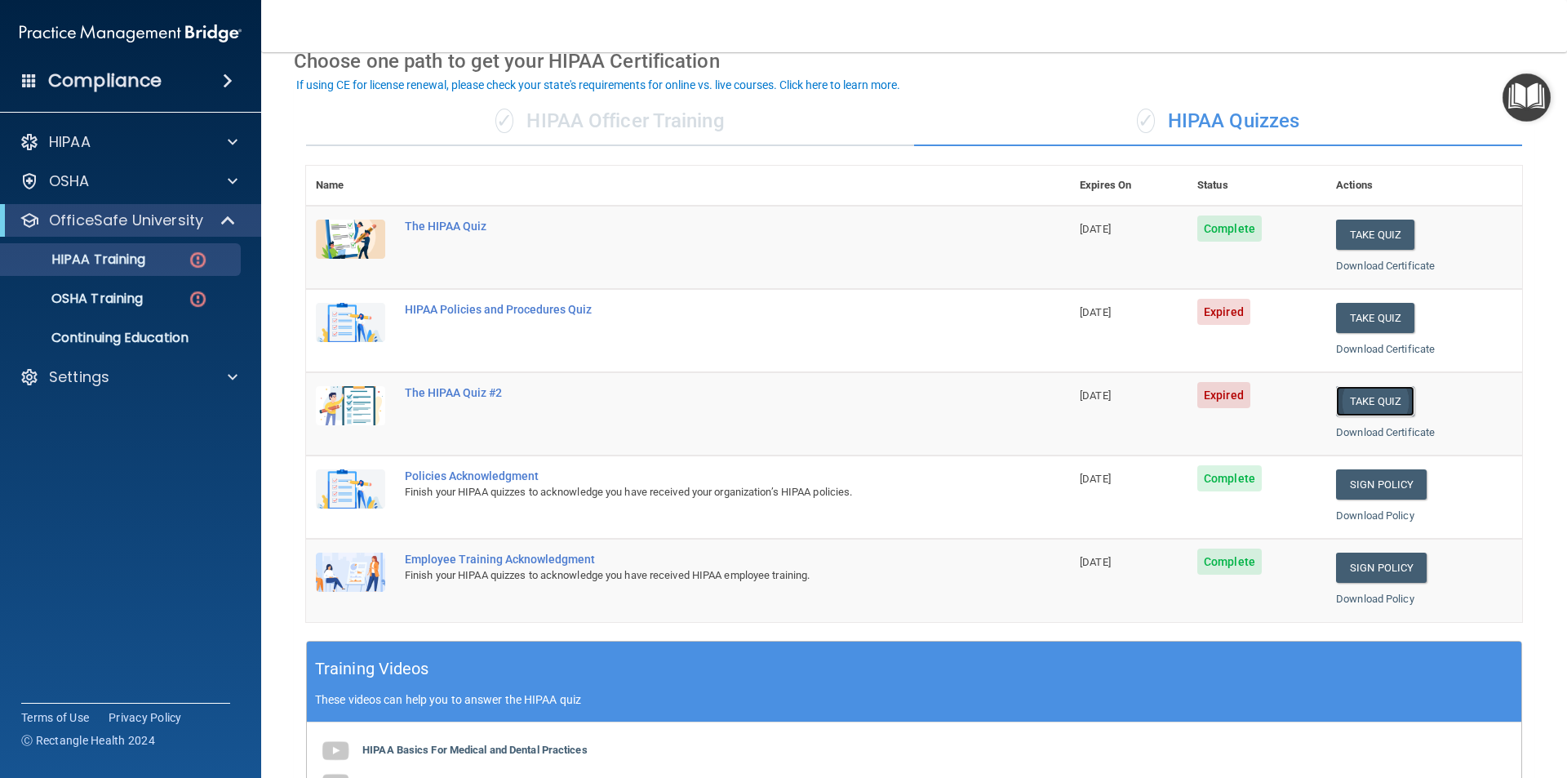
click at [1360, 406] on button "Take Quiz" at bounding box center [1375, 401] width 78 height 30
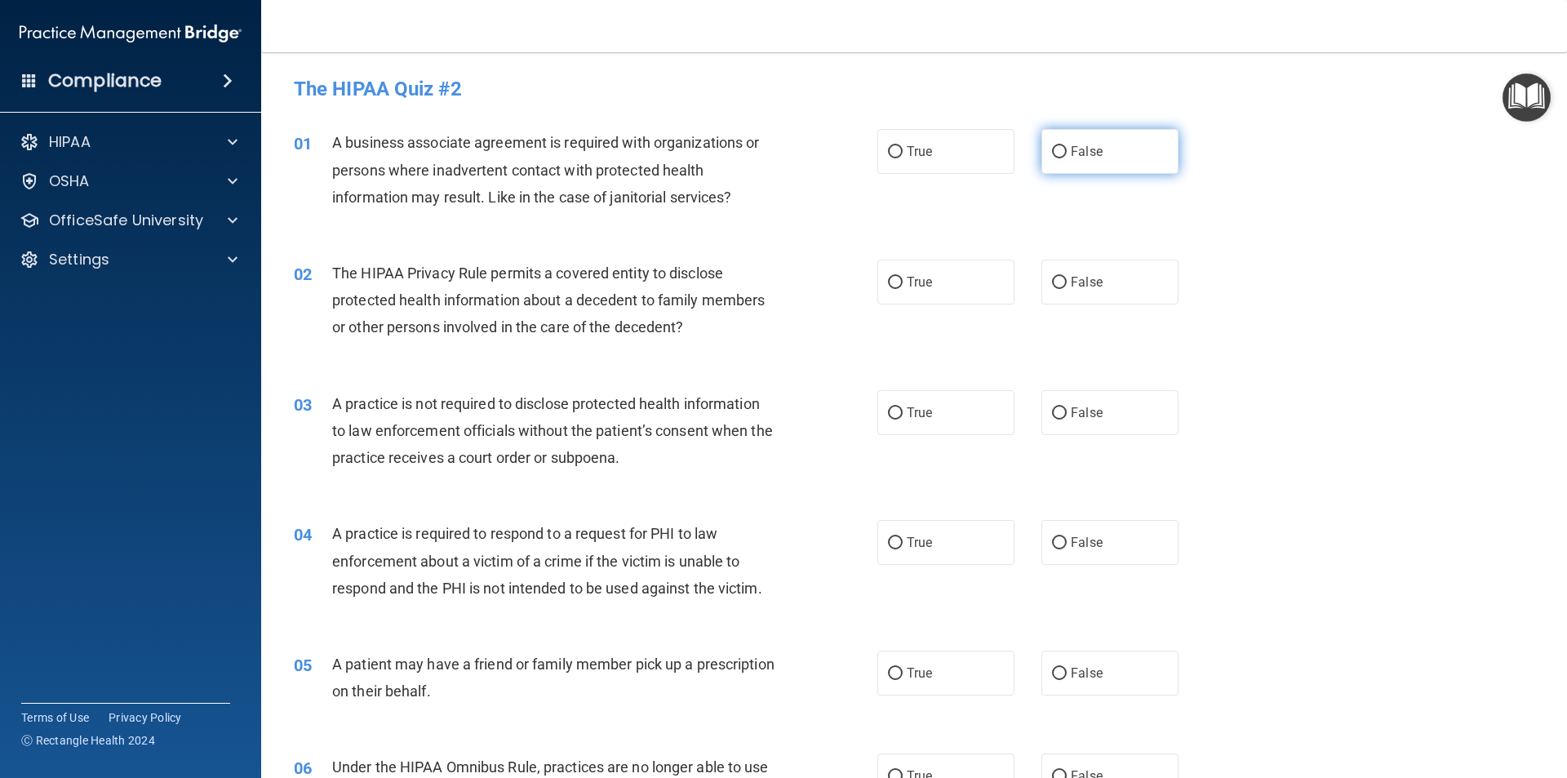
click at [1075, 151] on span "False" at bounding box center [1087, 152] width 32 height 16
click at [1067, 151] on input "False" at bounding box center [1059, 152] width 15 height 12
radio input "true"
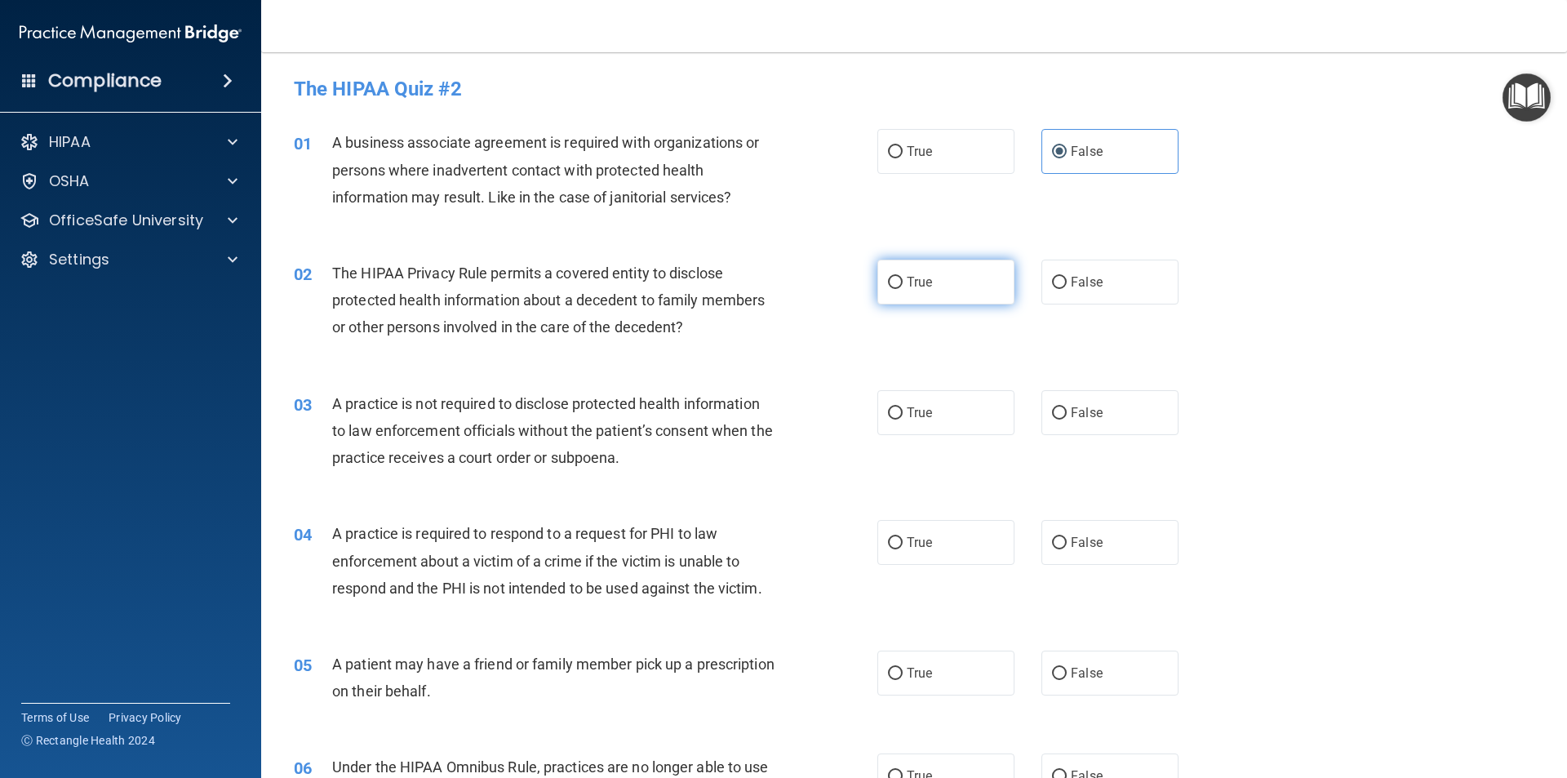
click at [900, 289] on label "True" at bounding box center [945, 282] width 137 height 45
click at [900, 289] on input "True" at bounding box center [895, 283] width 15 height 12
radio input "true"
click at [1091, 402] on label "False" at bounding box center [1110, 412] width 137 height 45
click at [1067, 407] on input "False" at bounding box center [1059, 413] width 15 height 12
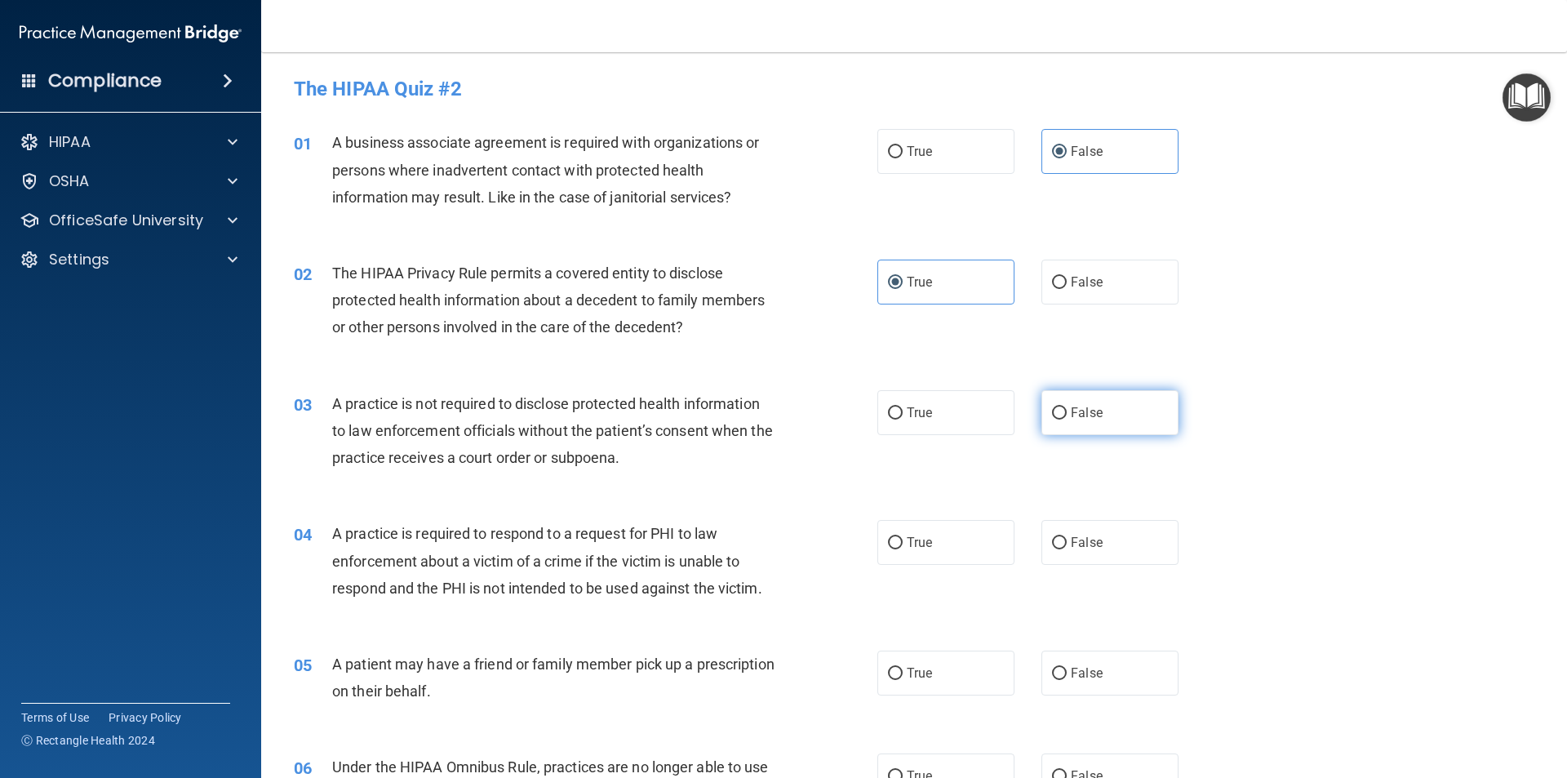
radio input "true"
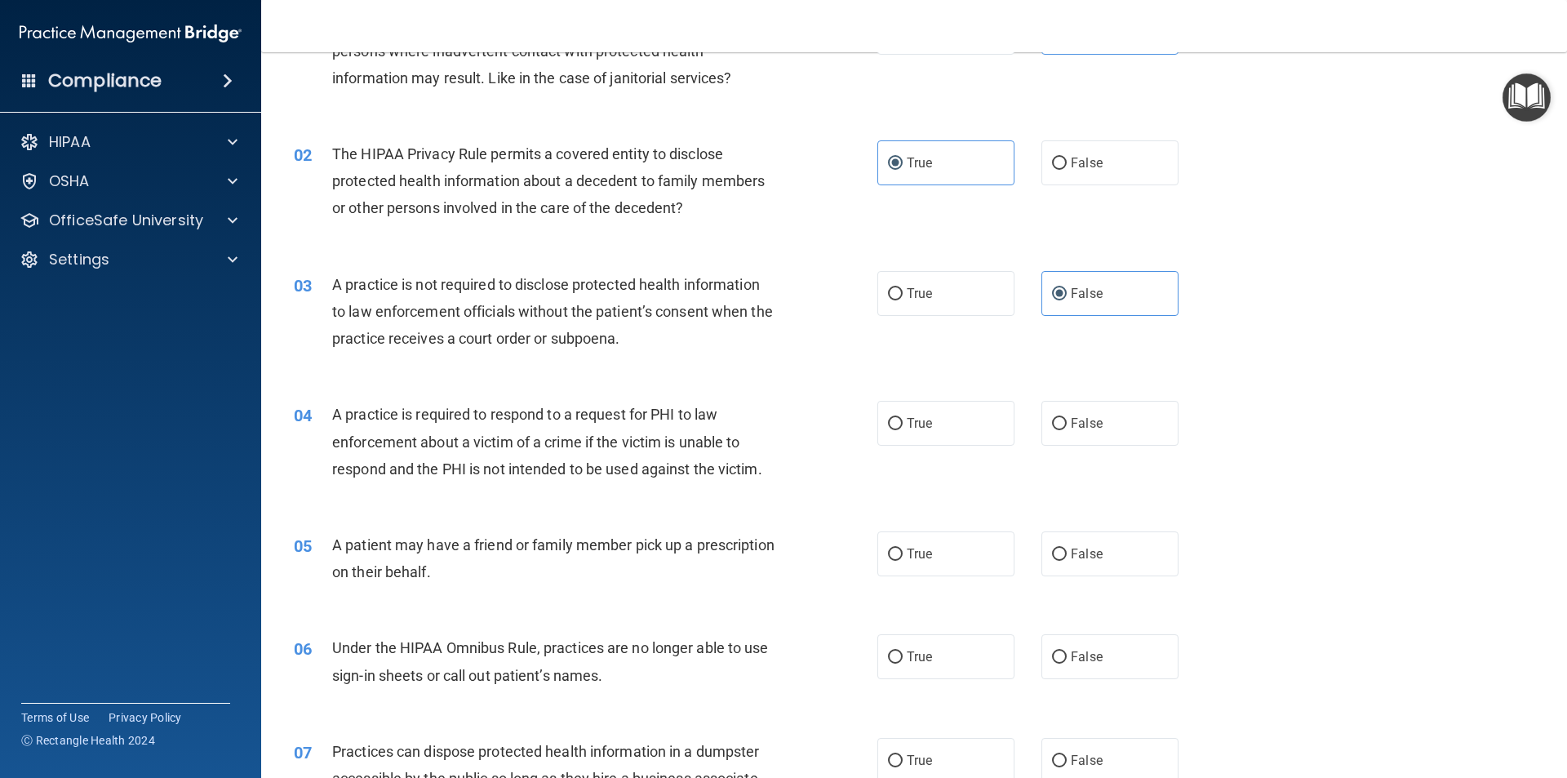
scroll to position [163, 0]
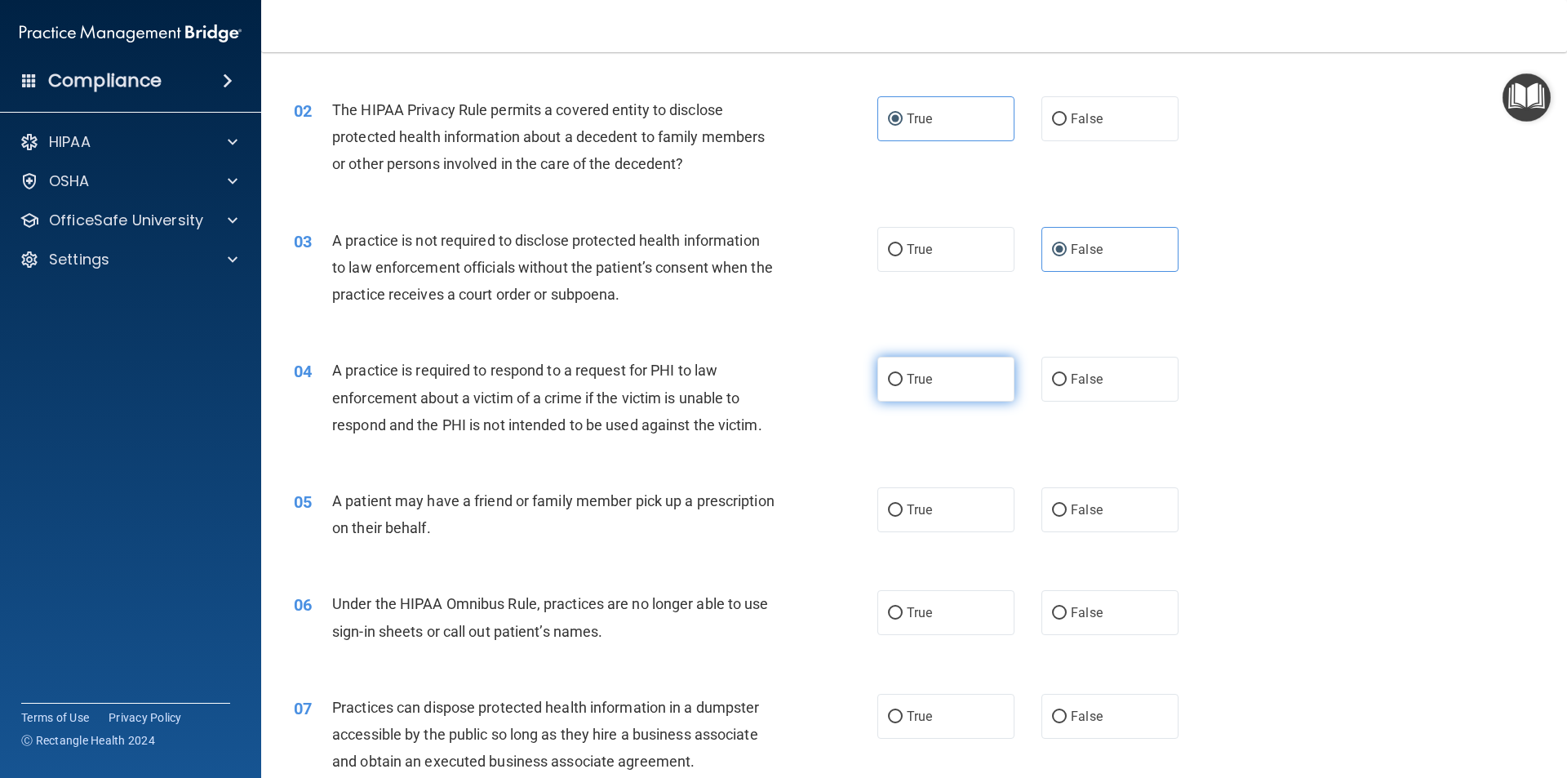
click at [911, 383] on span "True" at bounding box center [919, 379] width 25 height 16
click at [903, 383] on input "True" at bounding box center [895, 380] width 15 height 12
radio input "true"
click at [918, 504] on span "True" at bounding box center [919, 510] width 25 height 16
click at [903, 504] on input "True" at bounding box center [895, 510] width 15 height 12
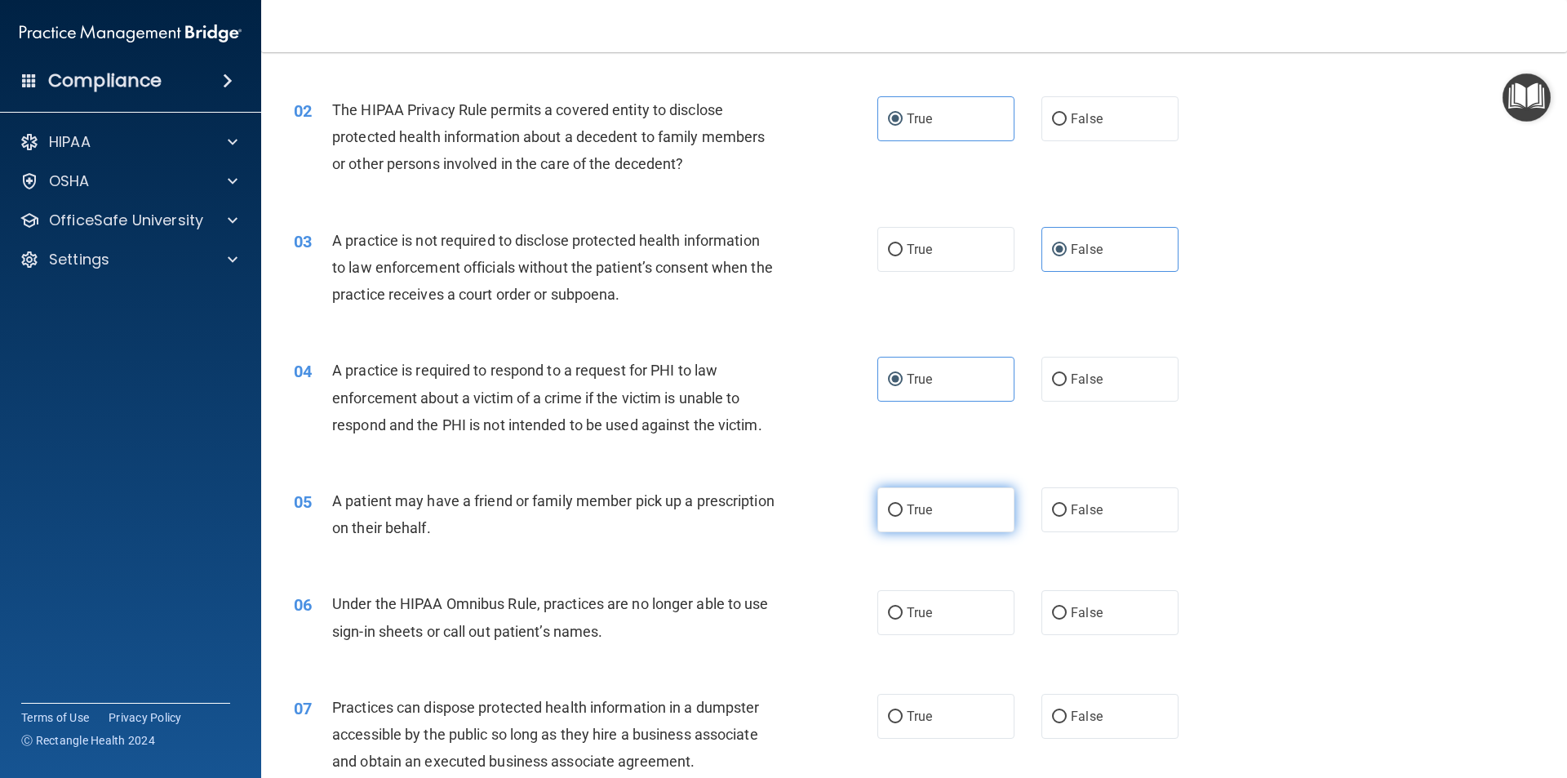
radio input "true"
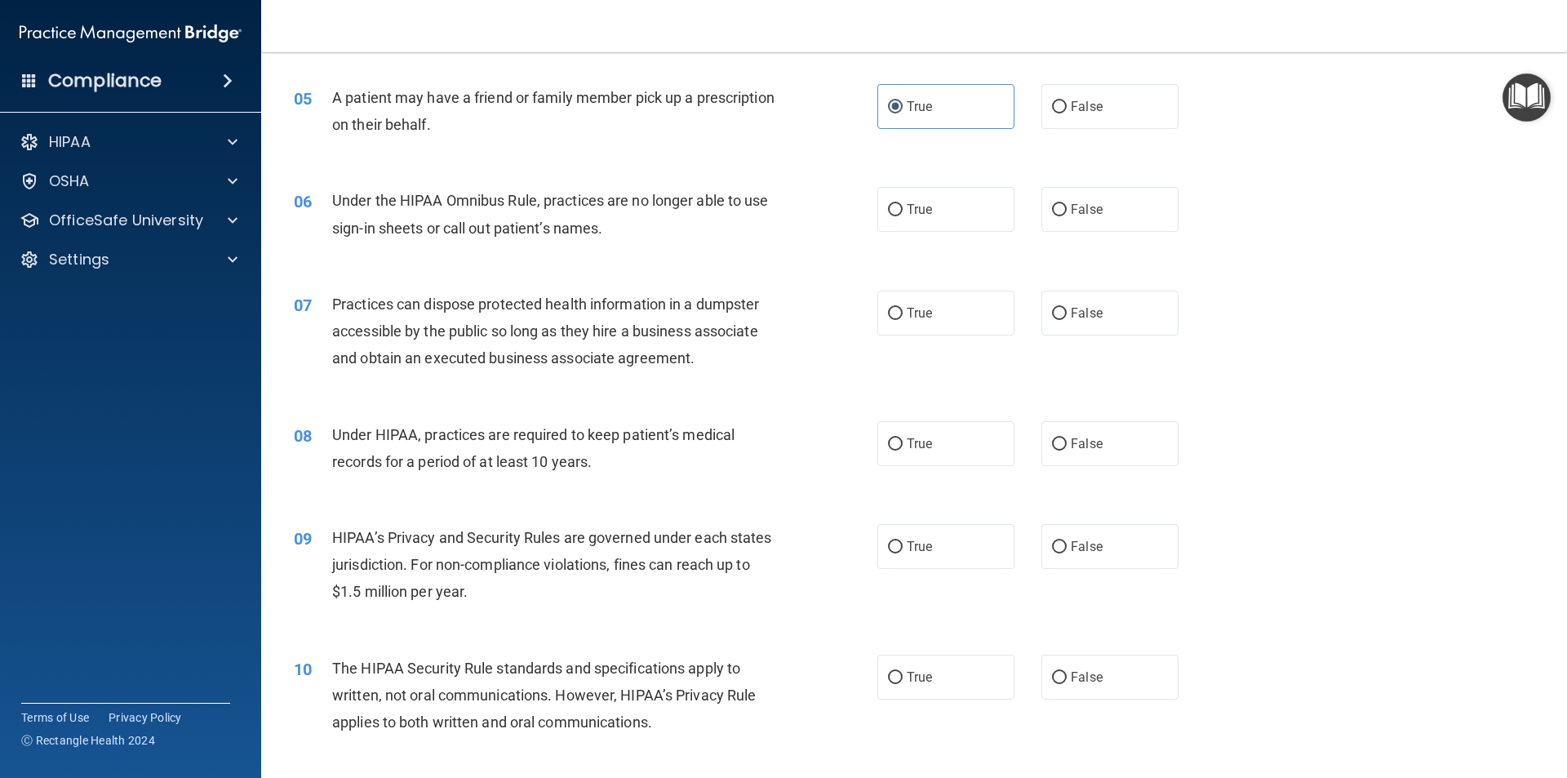
scroll to position [571, 0]
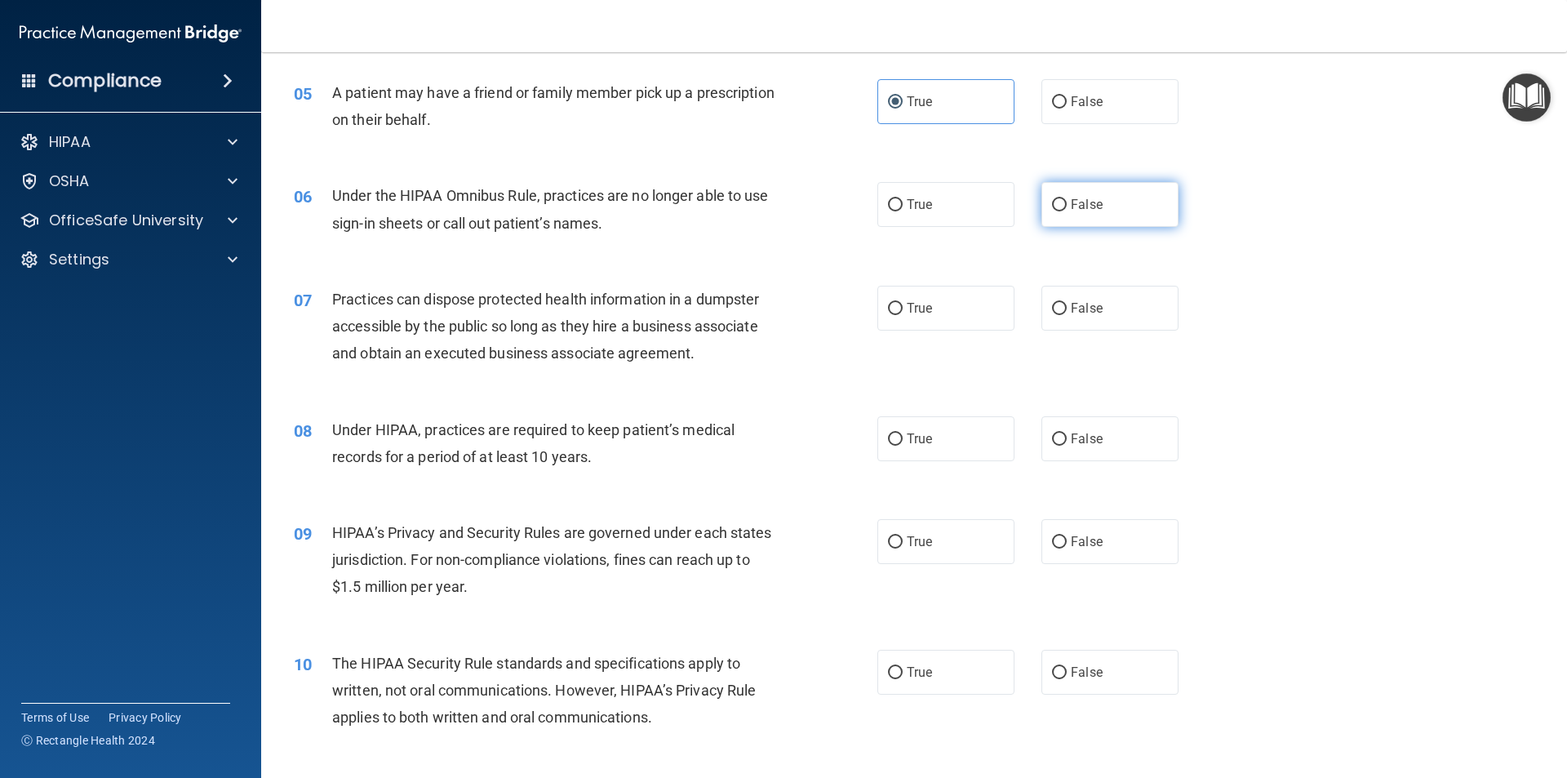
click at [1086, 210] on span "False" at bounding box center [1087, 205] width 32 height 16
click at [1067, 210] on input "False" at bounding box center [1059, 205] width 15 height 12
radio input "true"
click at [1100, 315] on label "False" at bounding box center [1110, 308] width 137 height 45
click at [1067, 315] on input "False" at bounding box center [1059, 309] width 15 height 12
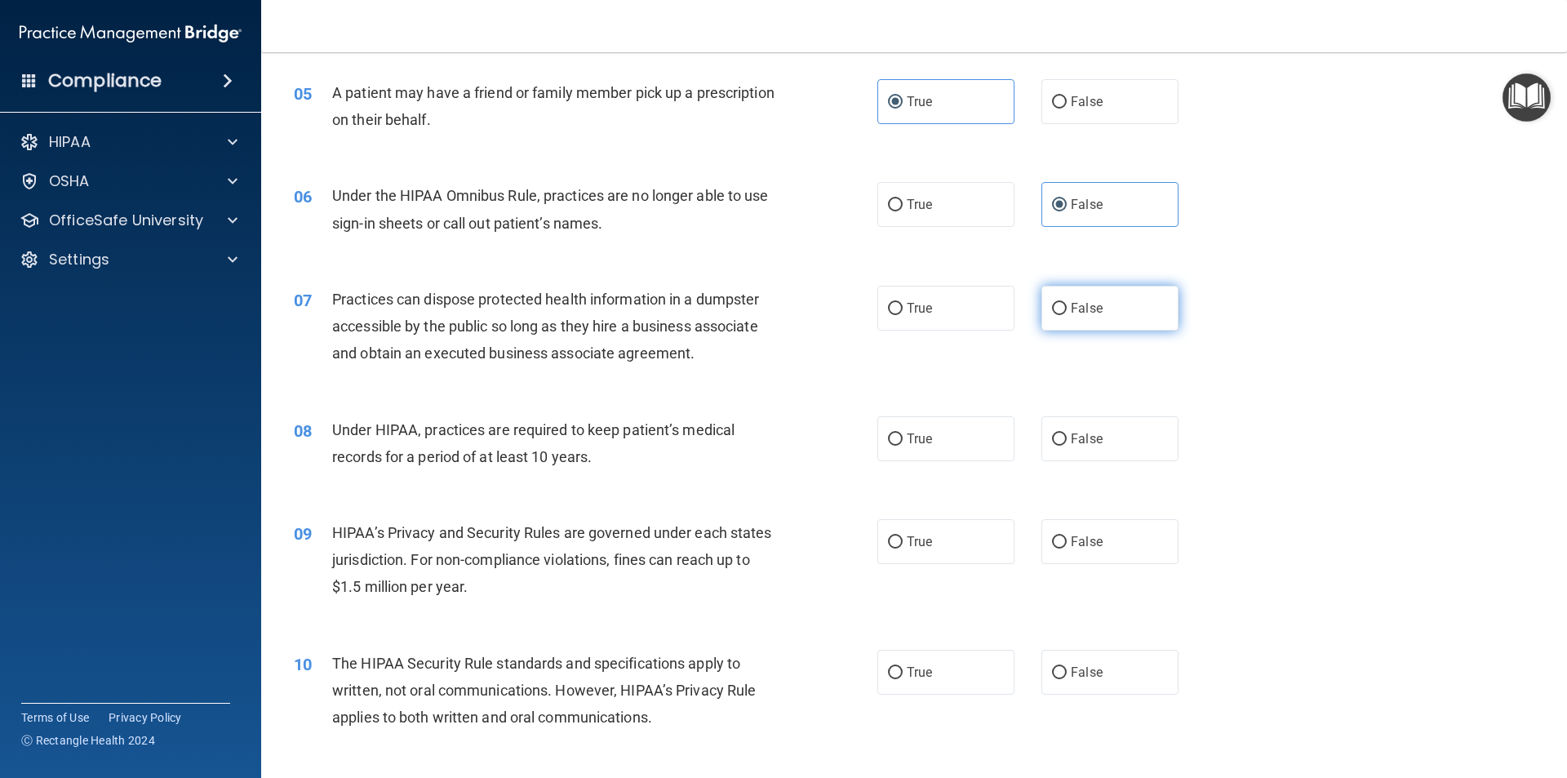
radio input "true"
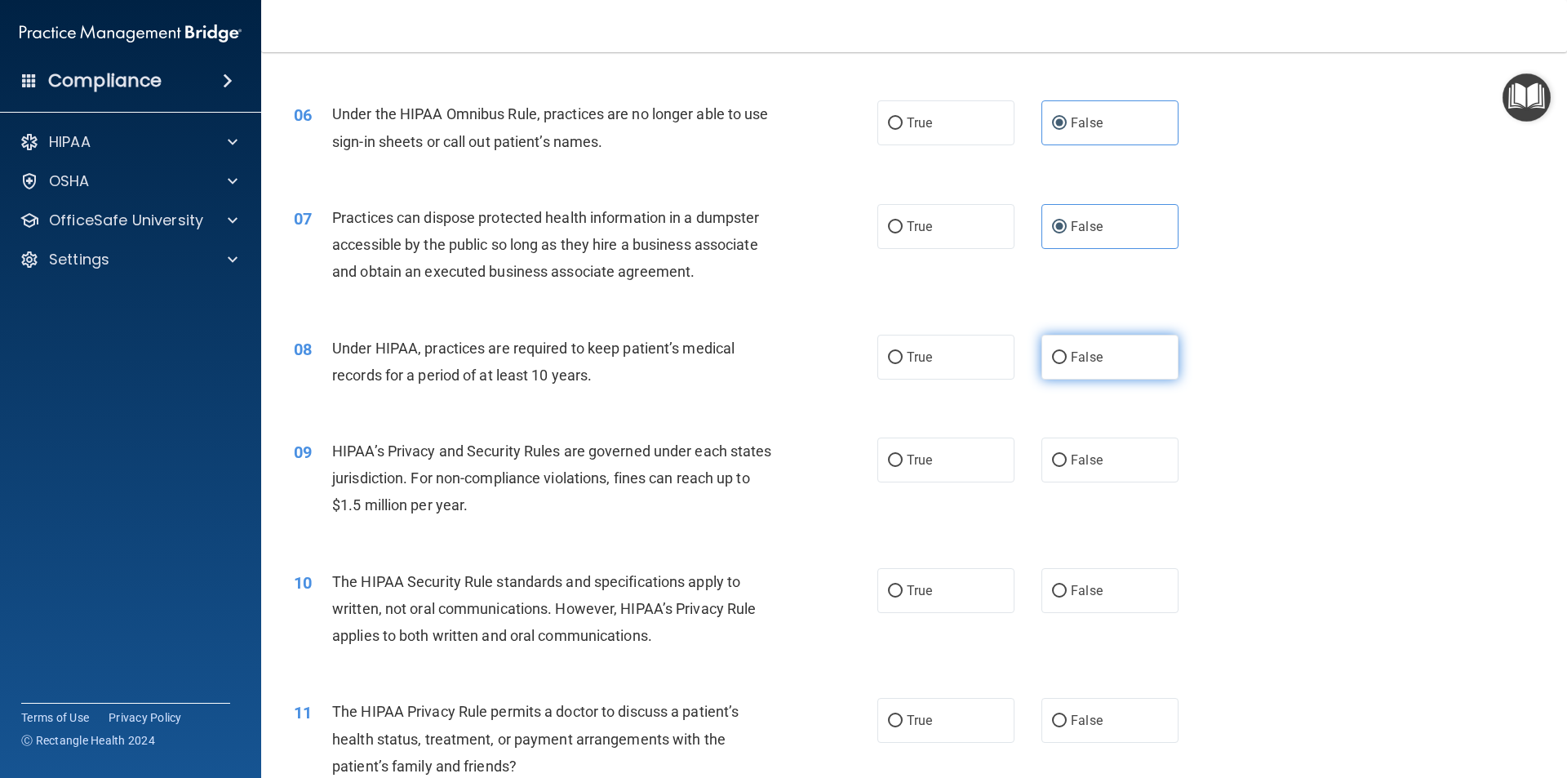
click at [1090, 362] on span "False" at bounding box center [1087, 357] width 32 height 16
click at [1067, 362] on input "False" at bounding box center [1059, 358] width 15 height 12
radio input "true"
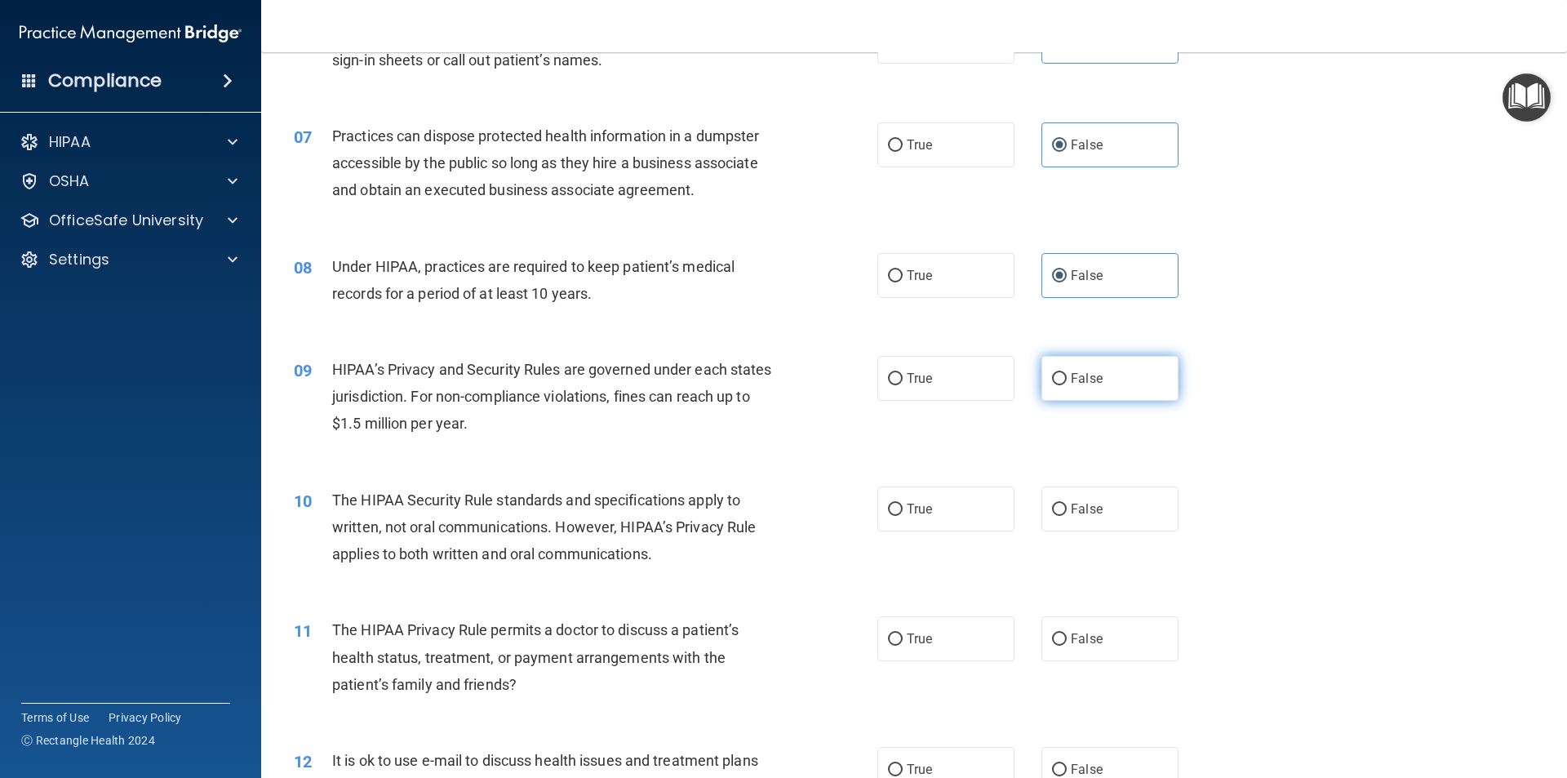
click at [1091, 384] on span "False" at bounding box center [1087, 379] width 32 height 16
click at [1067, 384] on input "False" at bounding box center [1059, 379] width 15 height 12
radio input "true"
click at [928, 509] on label "True" at bounding box center [945, 508] width 137 height 45
click at [903, 509] on input "True" at bounding box center [895, 510] width 15 height 12
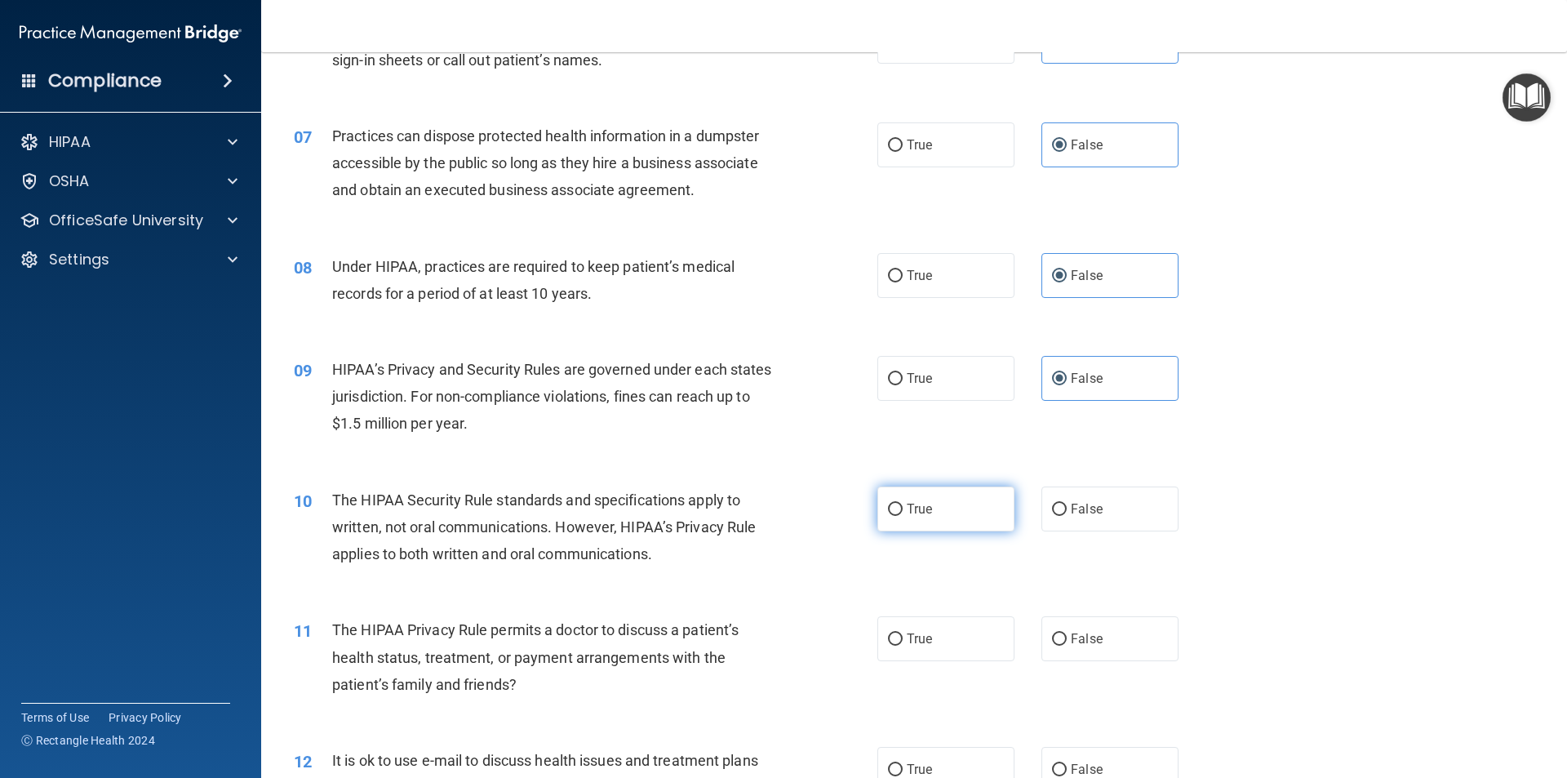
radio input "true"
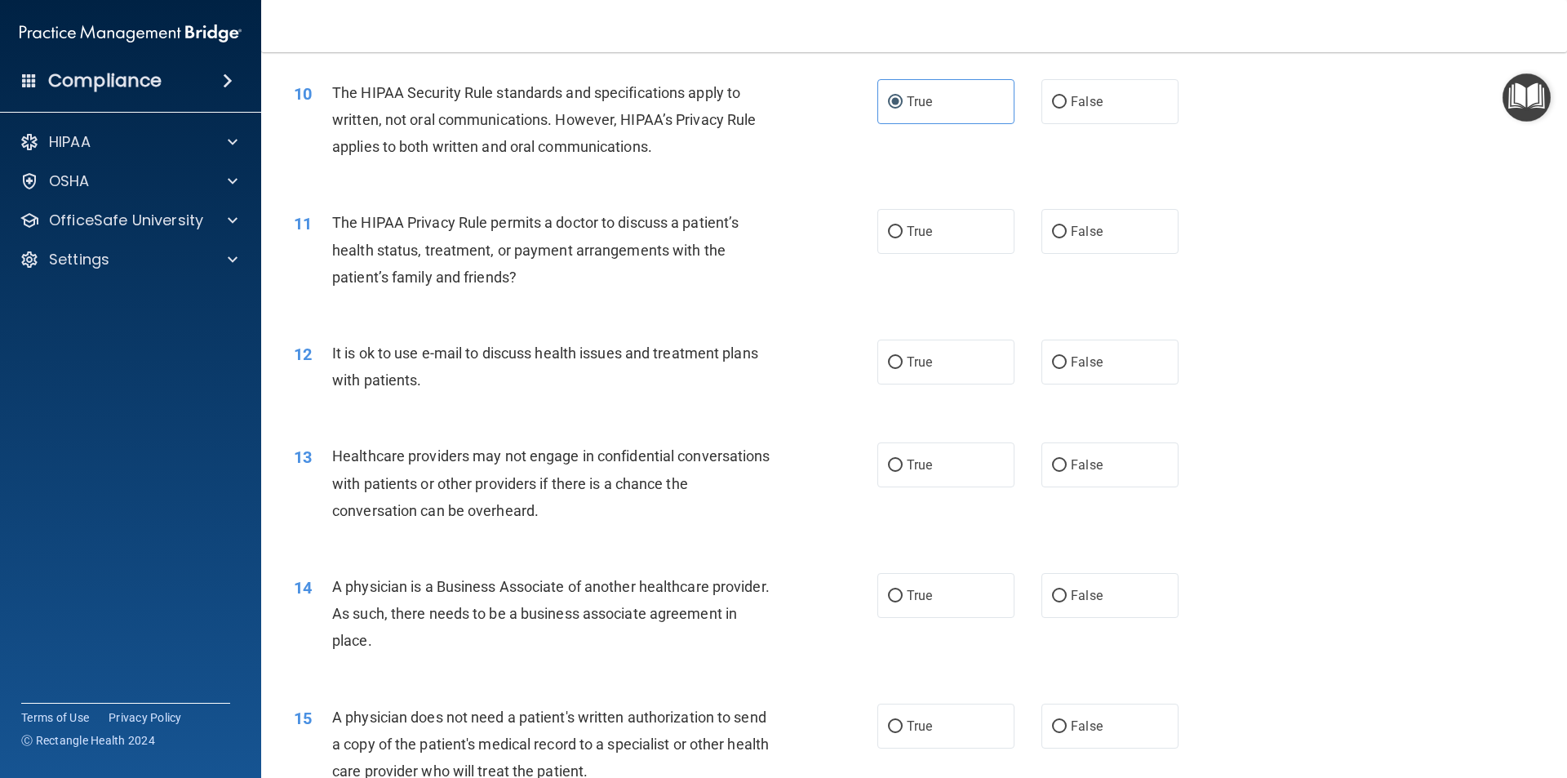
scroll to position [1143, 0]
click at [917, 236] on span "True" at bounding box center [919, 231] width 25 height 16
click at [903, 236] on input "True" at bounding box center [895, 231] width 15 height 12
radio input "true"
click at [922, 367] on span "True" at bounding box center [919, 361] width 25 height 16
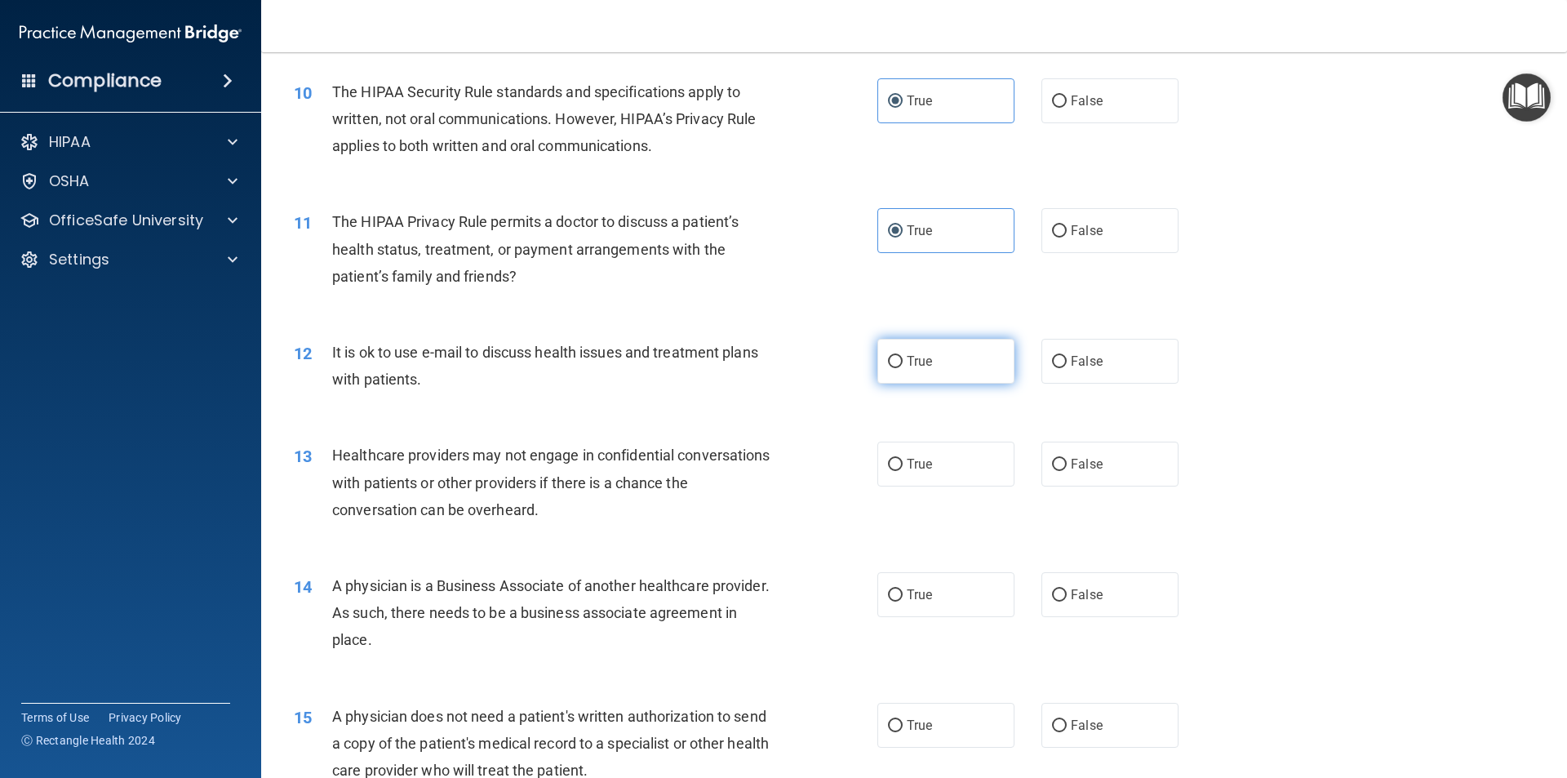
click at [903, 367] on input "True" at bounding box center [895, 362] width 15 height 12
radio input "true"
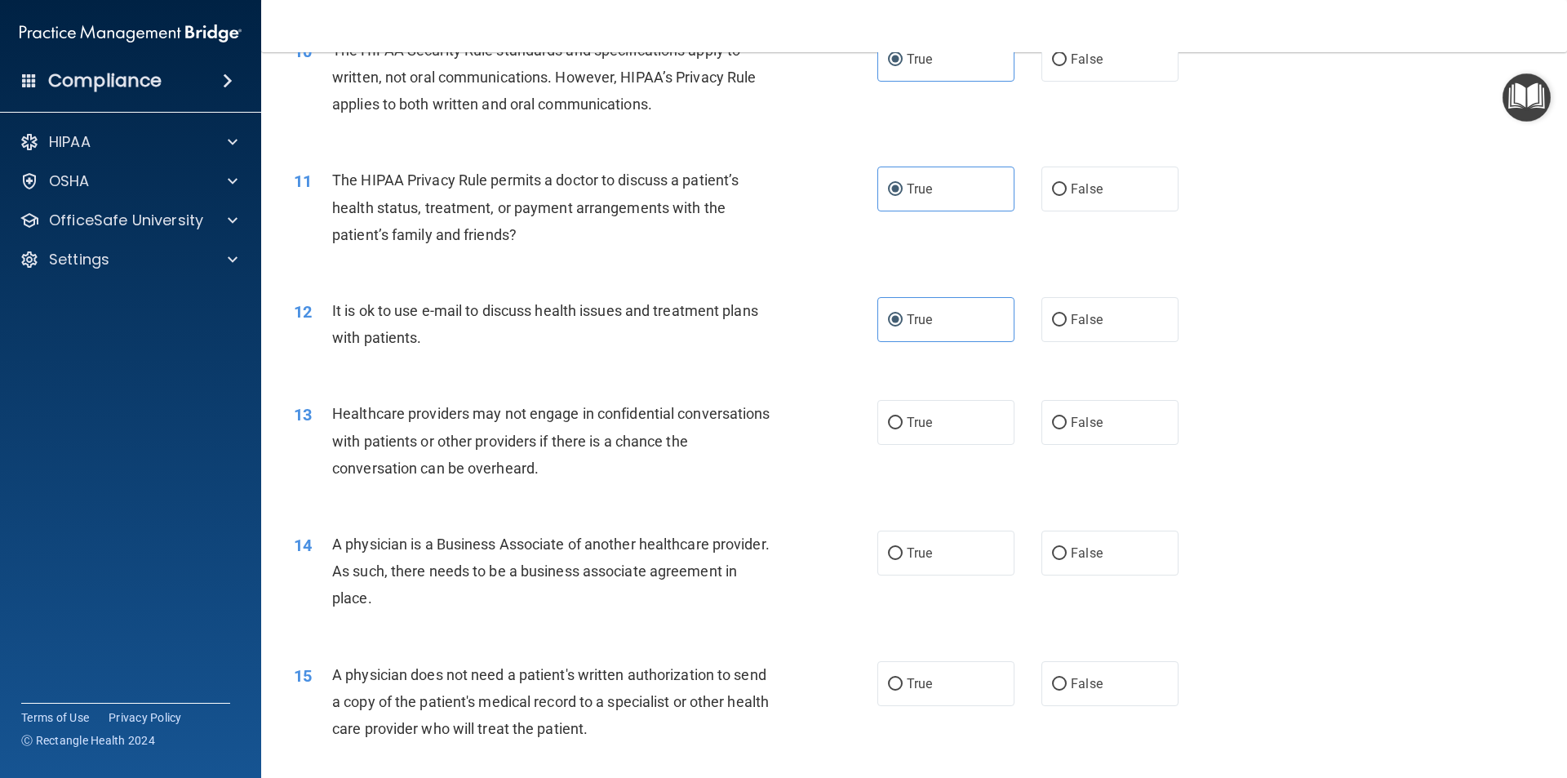
scroll to position [1224, 0]
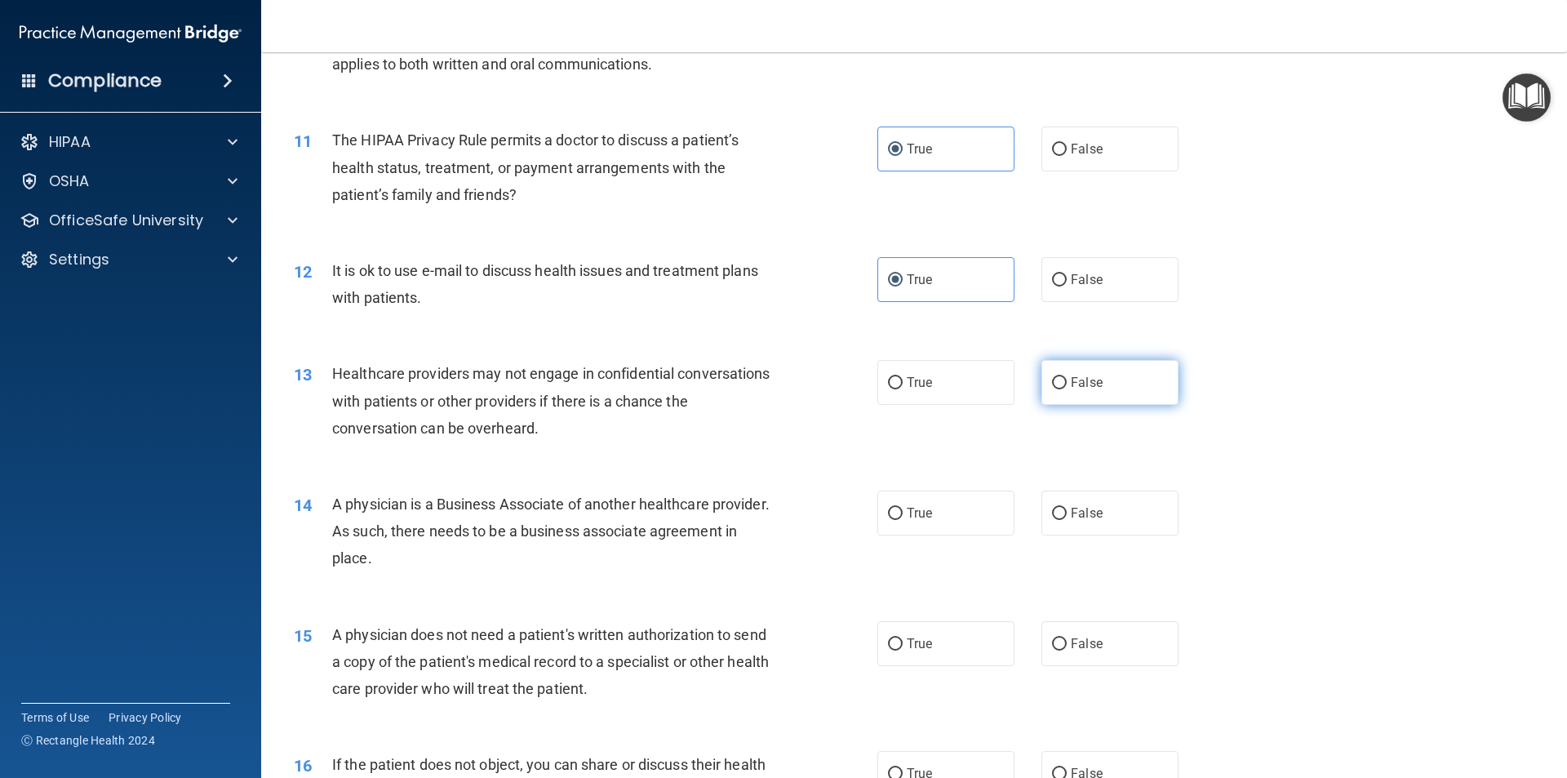
click at [1085, 396] on label "False" at bounding box center [1110, 382] width 137 height 45
click at [1067, 389] on input "False" at bounding box center [1059, 383] width 15 height 12
radio input "true"
click at [1078, 504] on label "False" at bounding box center [1110, 513] width 137 height 45
click at [1067, 508] on input "False" at bounding box center [1059, 514] width 15 height 12
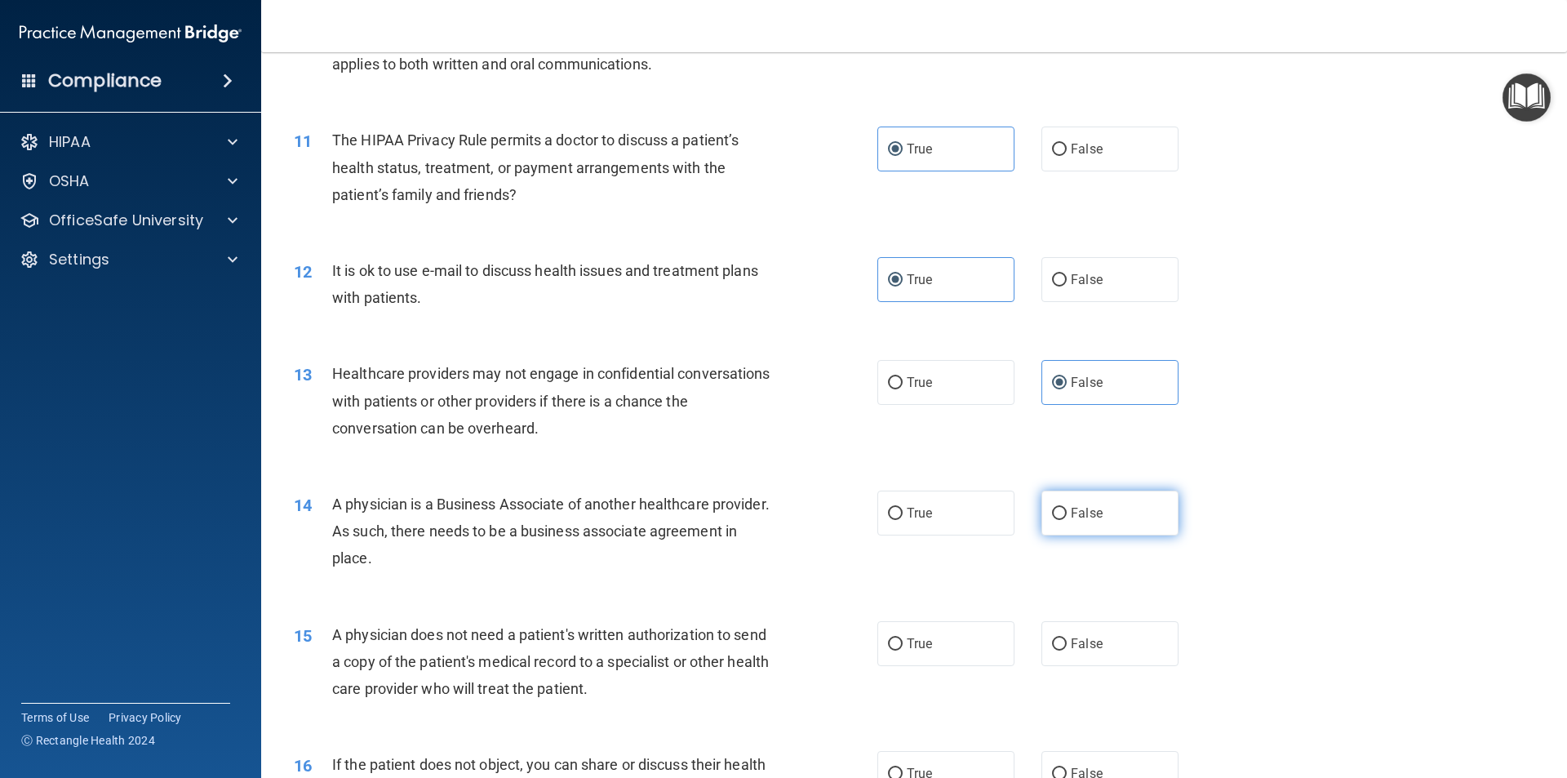
radio input "true"
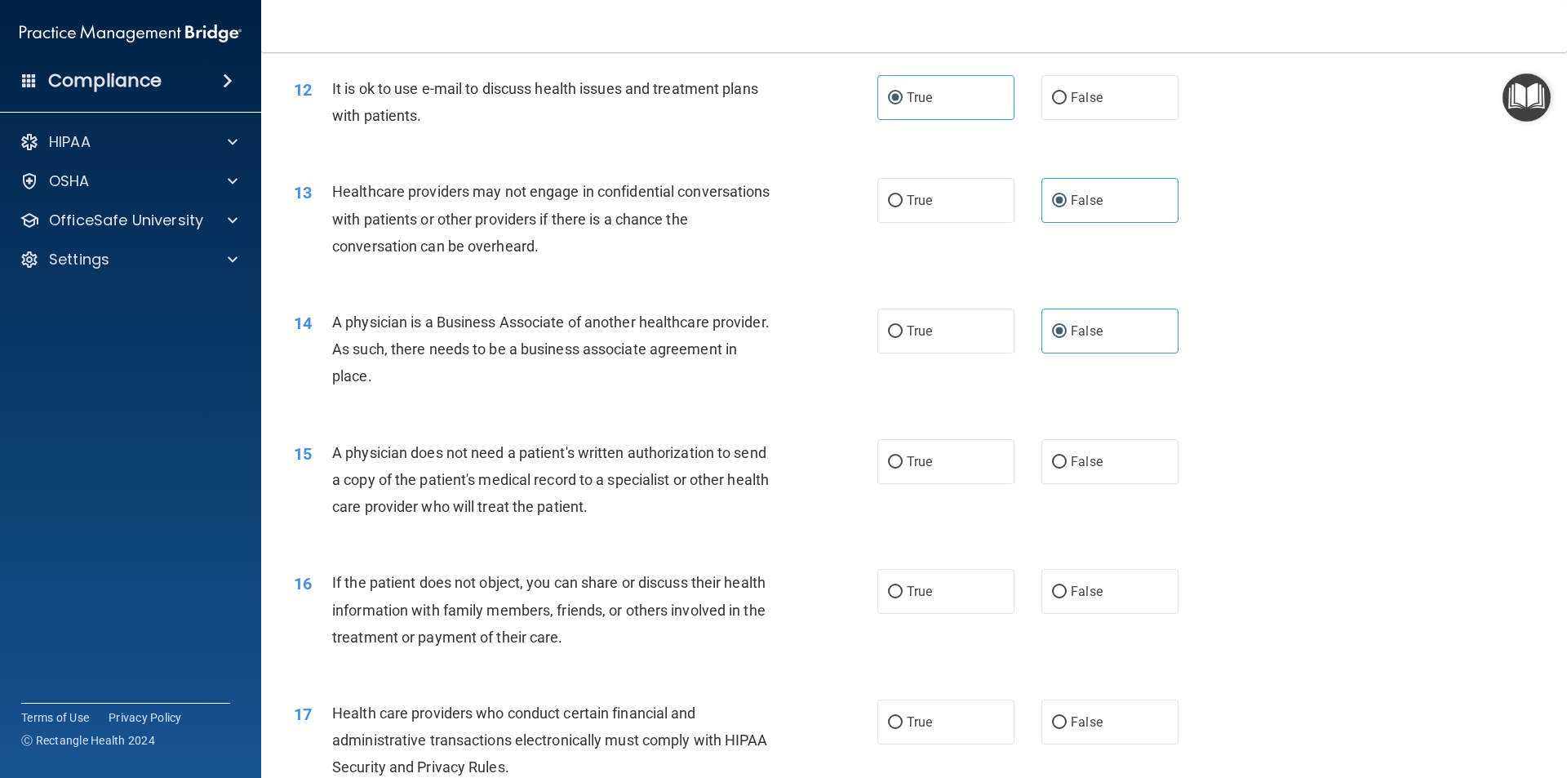
scroll to position [1551, 0]
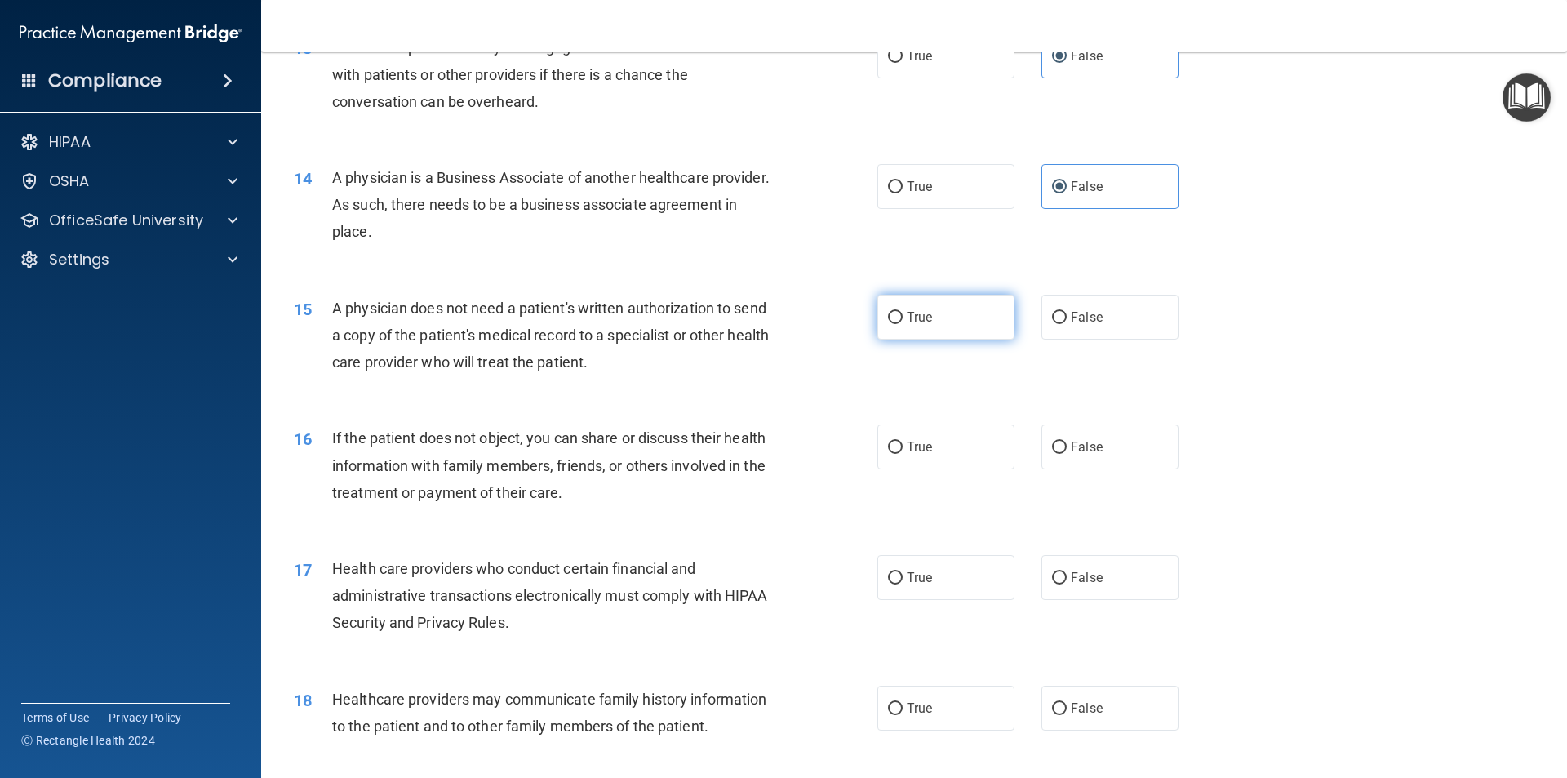
click at [945, 328] on label "True" at bounding box center [945, 317] width 137 height 45
click at [903, 324] on input "True" at bounding box center [895, 318] width 15 height 12
radio input "true"
click at [931, 442] on label "True" at bounding box center [945, 446] width 137 height 45
click at [903, 442] on input "True" at bounding box center [895, 448] width 15 height 12
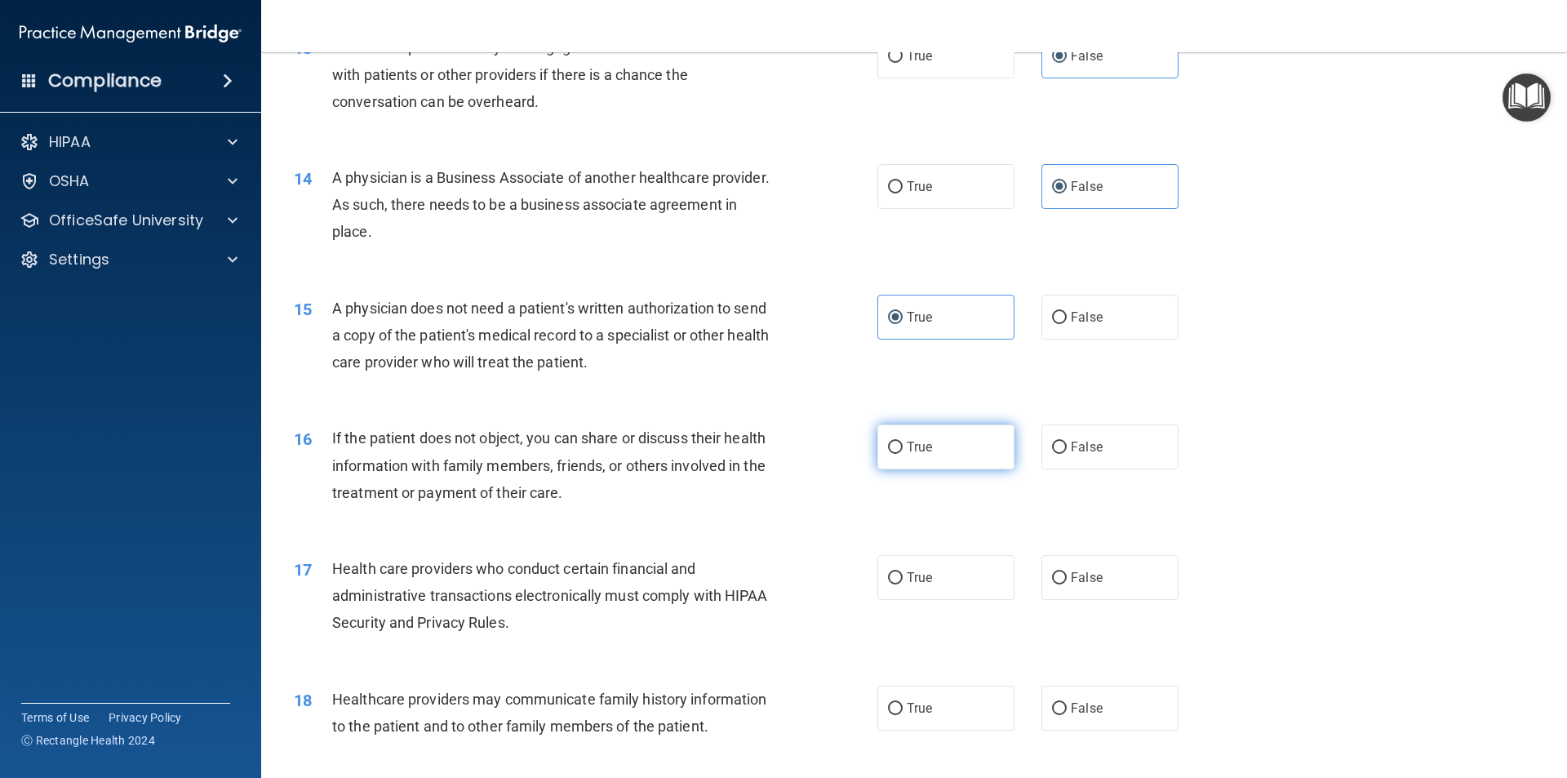
radio input "true"
click at [923, 581] on span "True" at bounding box center [919, 578] width 25 height 16
click at [903, 581] on input "True" at bounding box center [895, 578] width 15 height 12
radio input "true"
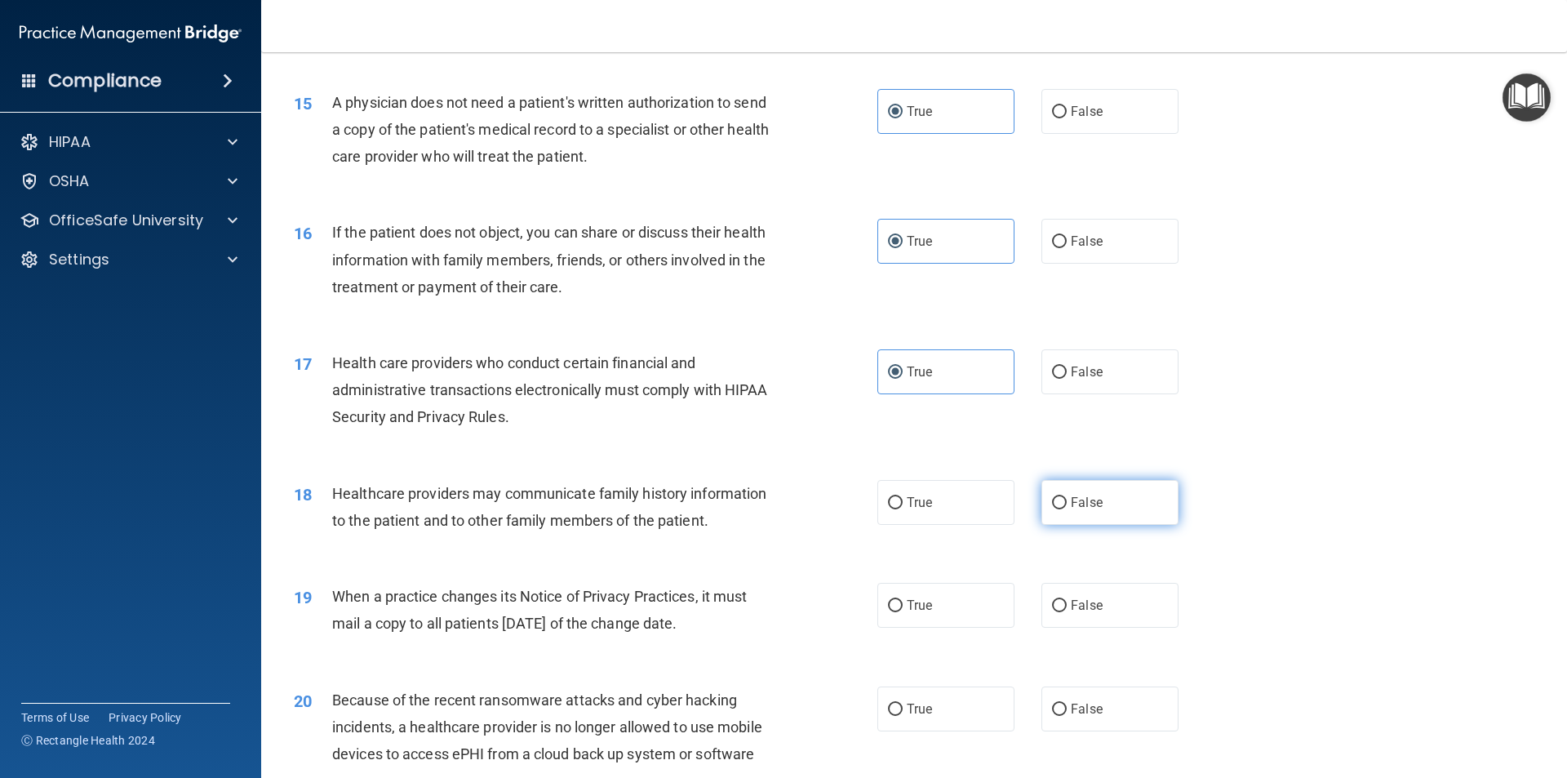
scroll to position [1796, 0]
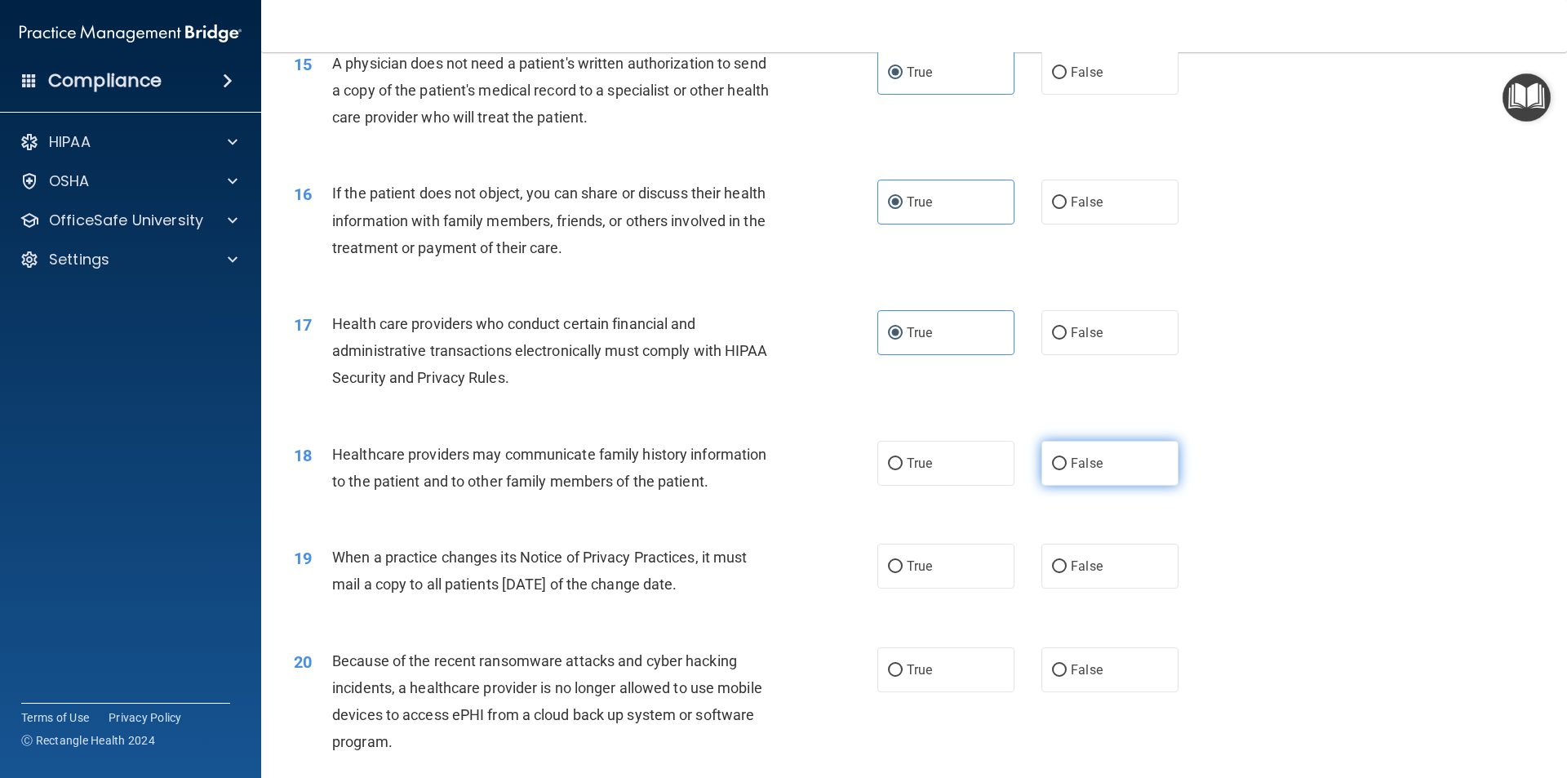
click at [1086, 470] on span "False" at bounding box center [1087, 463] width 32 height 16
click at [1067, 470] on input "False" at bounding box center [1059, 464] width 15 height 12
radio input "true"
click at [1086, 566] on span "False" at bounding box center [1087, 566] width 32 height 16
click at [1067, 566] on input "False" at bounding box center [1059, 567] width 15 height 12
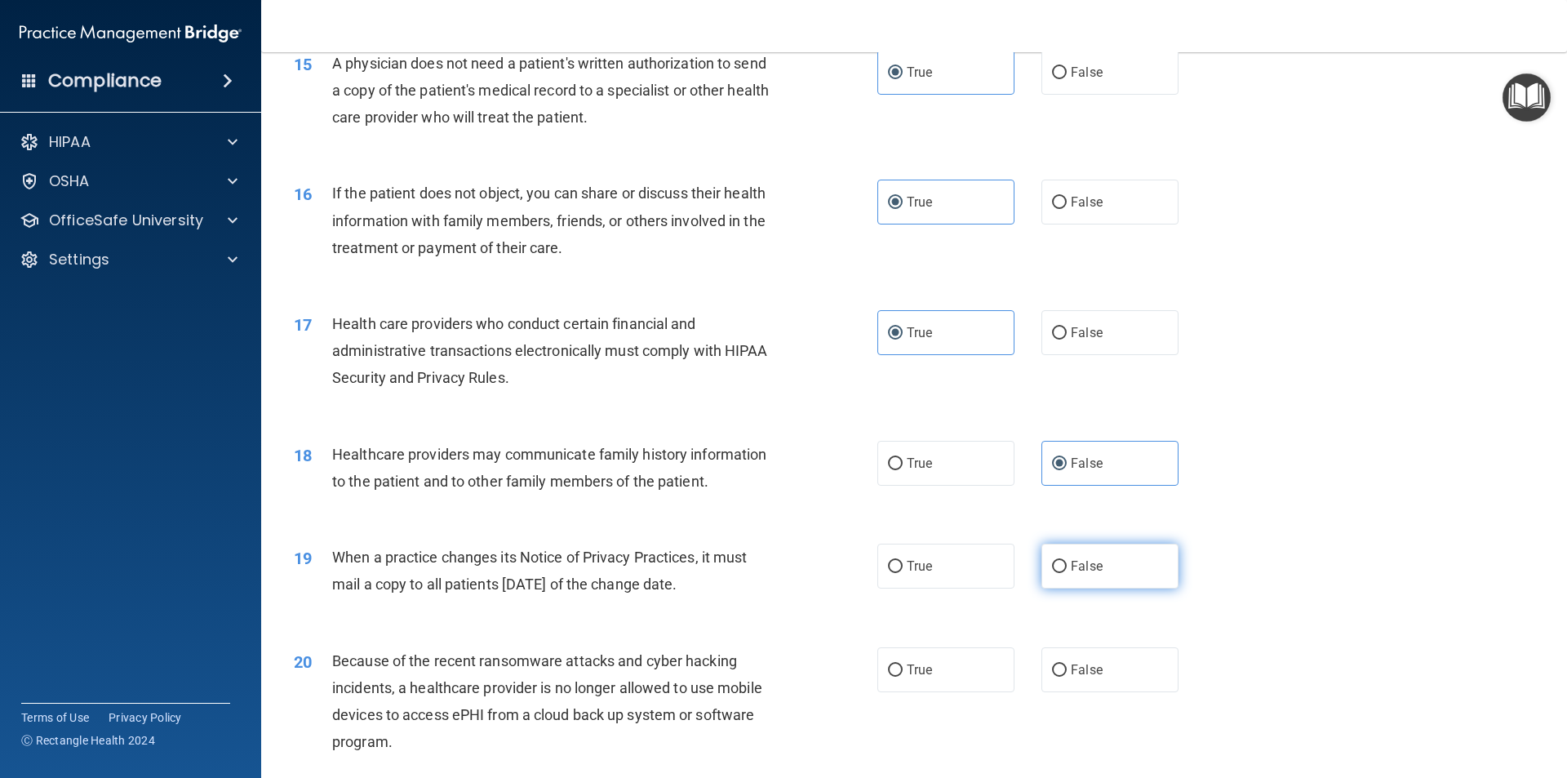
radio input "true"
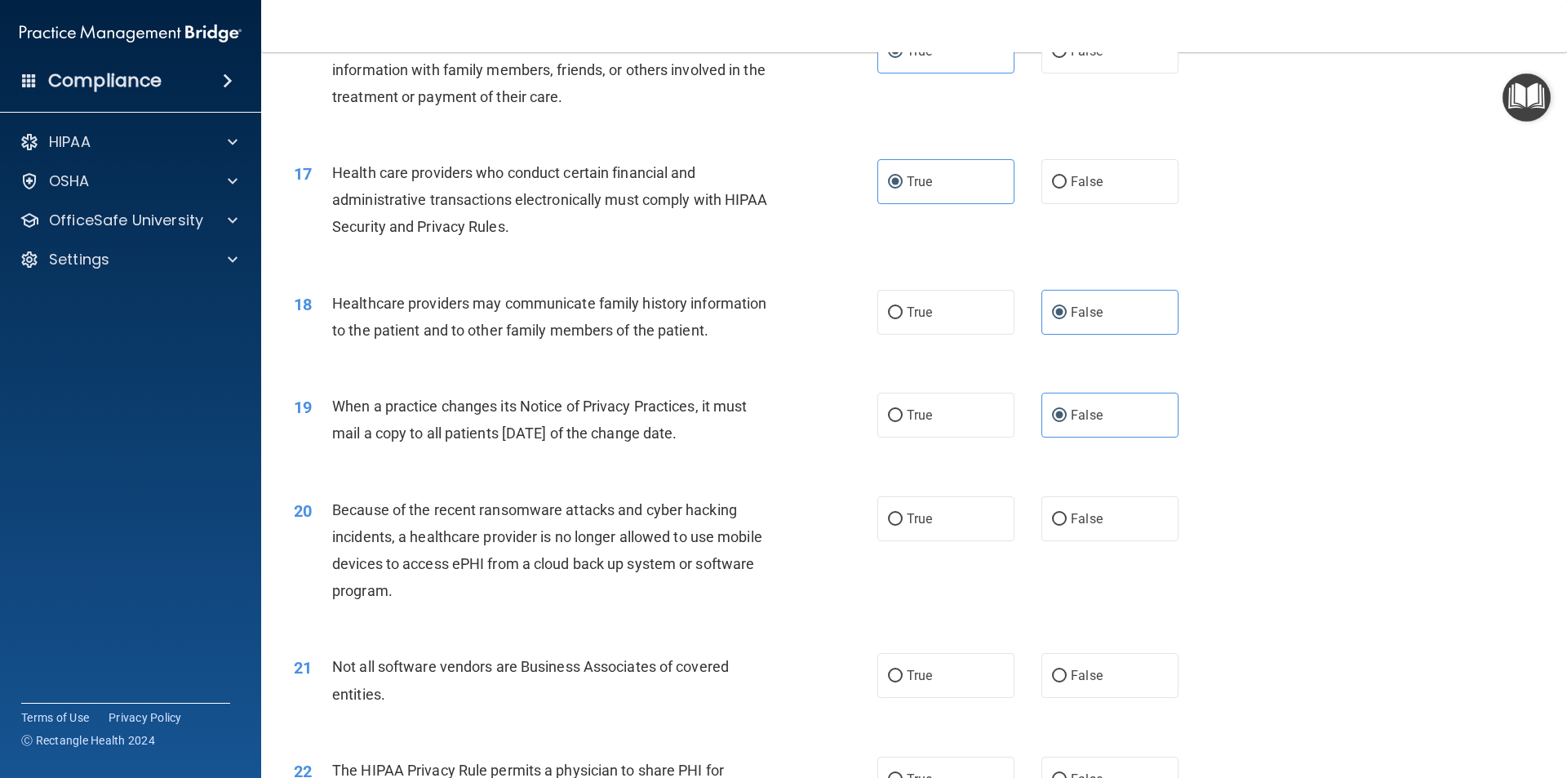
scroll to position [1959, 0]
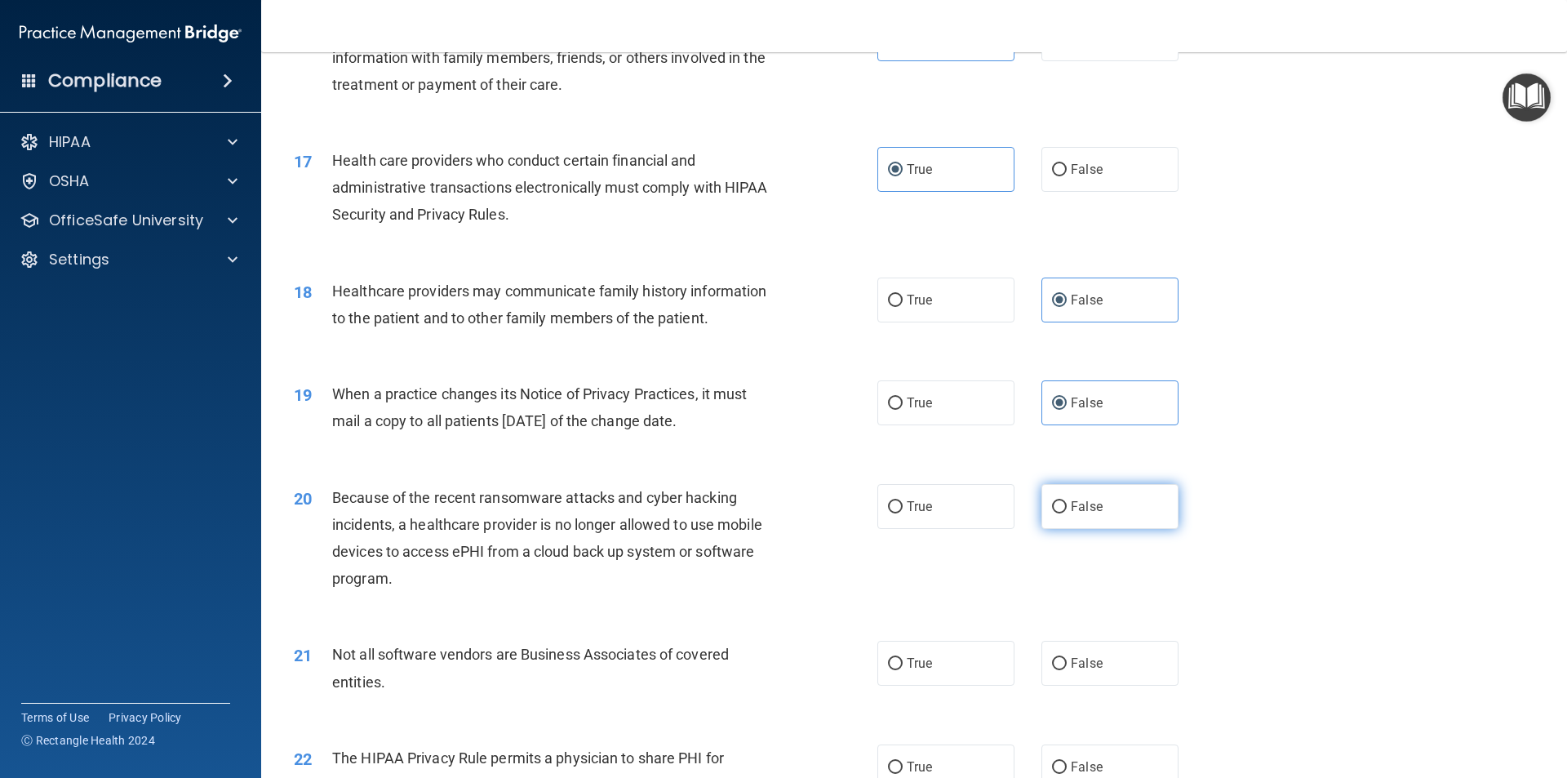
click at [1086, 512] on span "False" at bounding box center [1087, 507] width 32 height 16
click at [1067, 512] on input "False" at bounding box center [1059, 507] width 15 height 12
radio input "true"
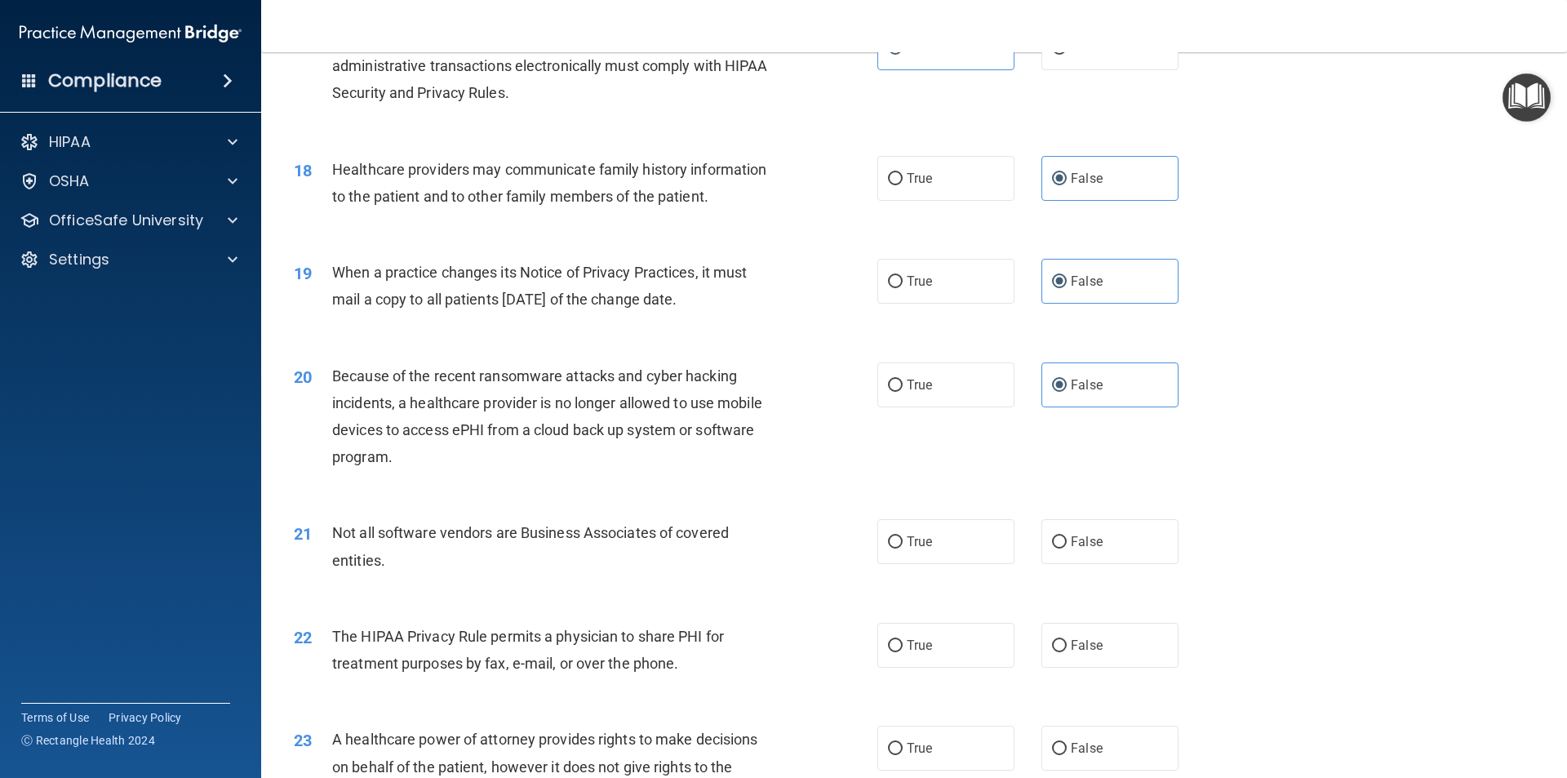
scroll to position [2204, 0]
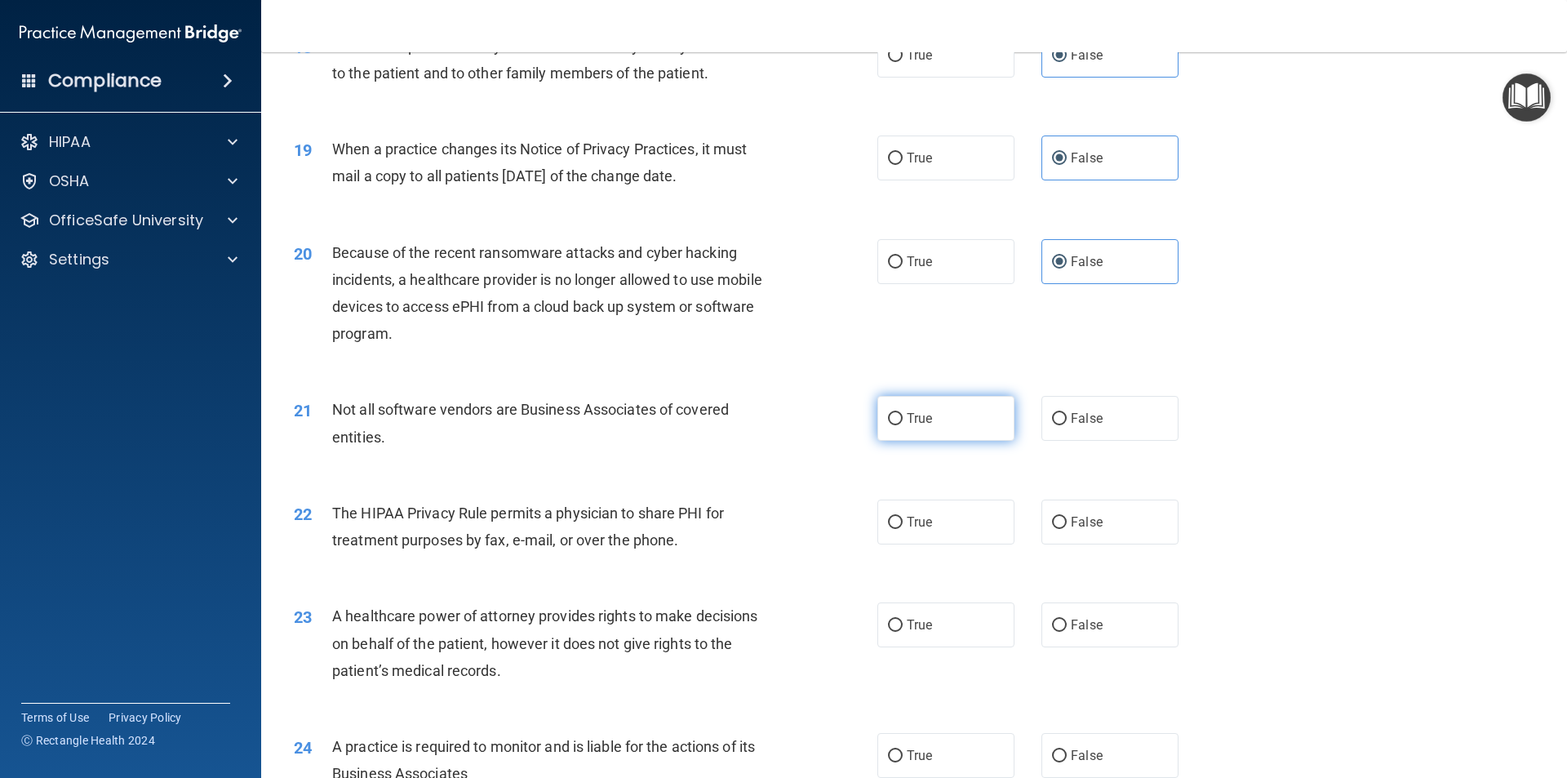
click at [949, 420] on label "True" at bounding box center [945, 418] width 137 height 45
click at [903, 420] on input "True" at bounding box center [895, 419] width 15 height 12
radio input "true"
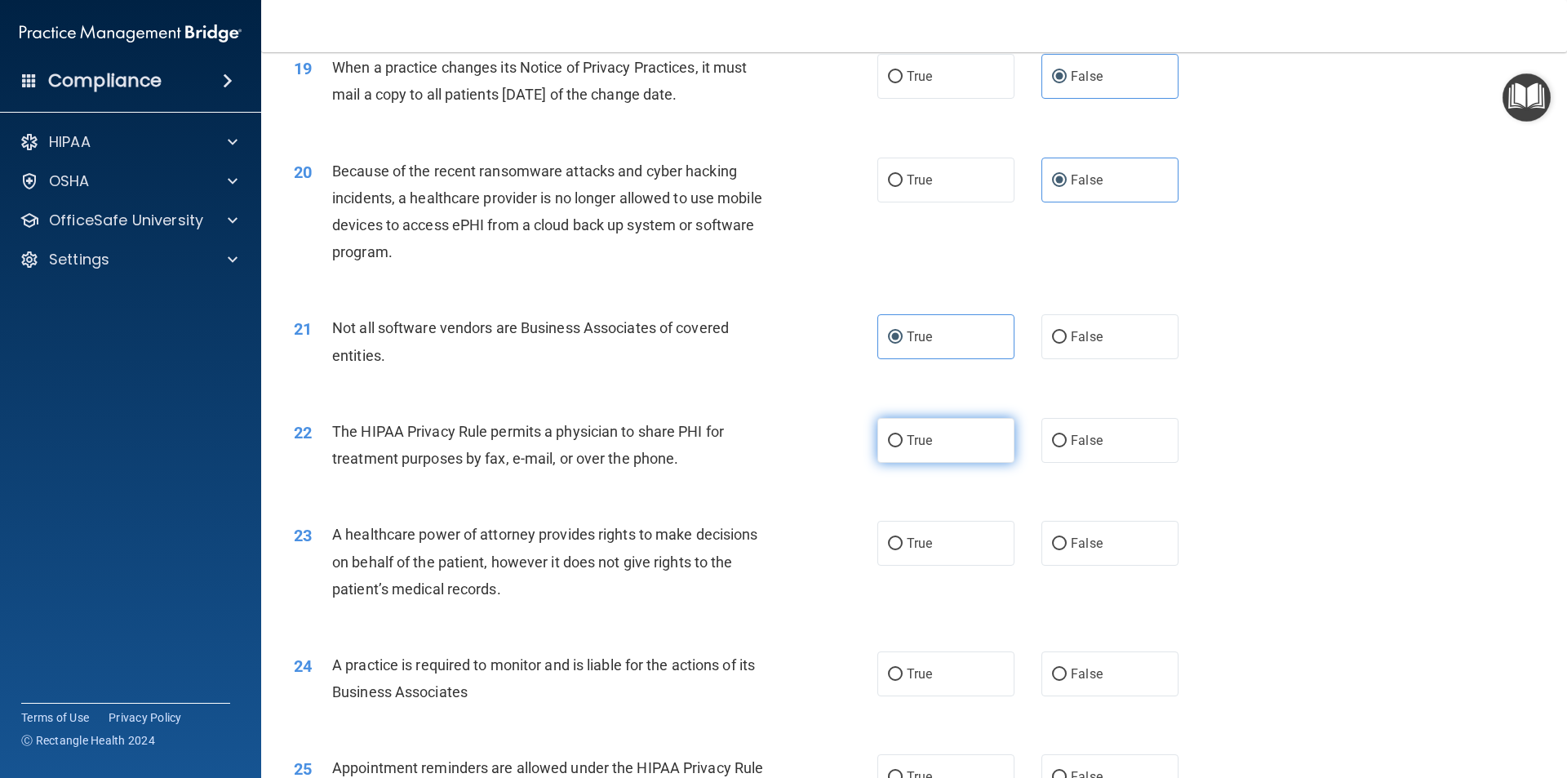
click at [926, 449] on label "True" at bounding box center [945, 440] width 137 height 45
click at [903, 447] on input "True" at bounding box center [895, 441] width 15 height 12
radio input "true"
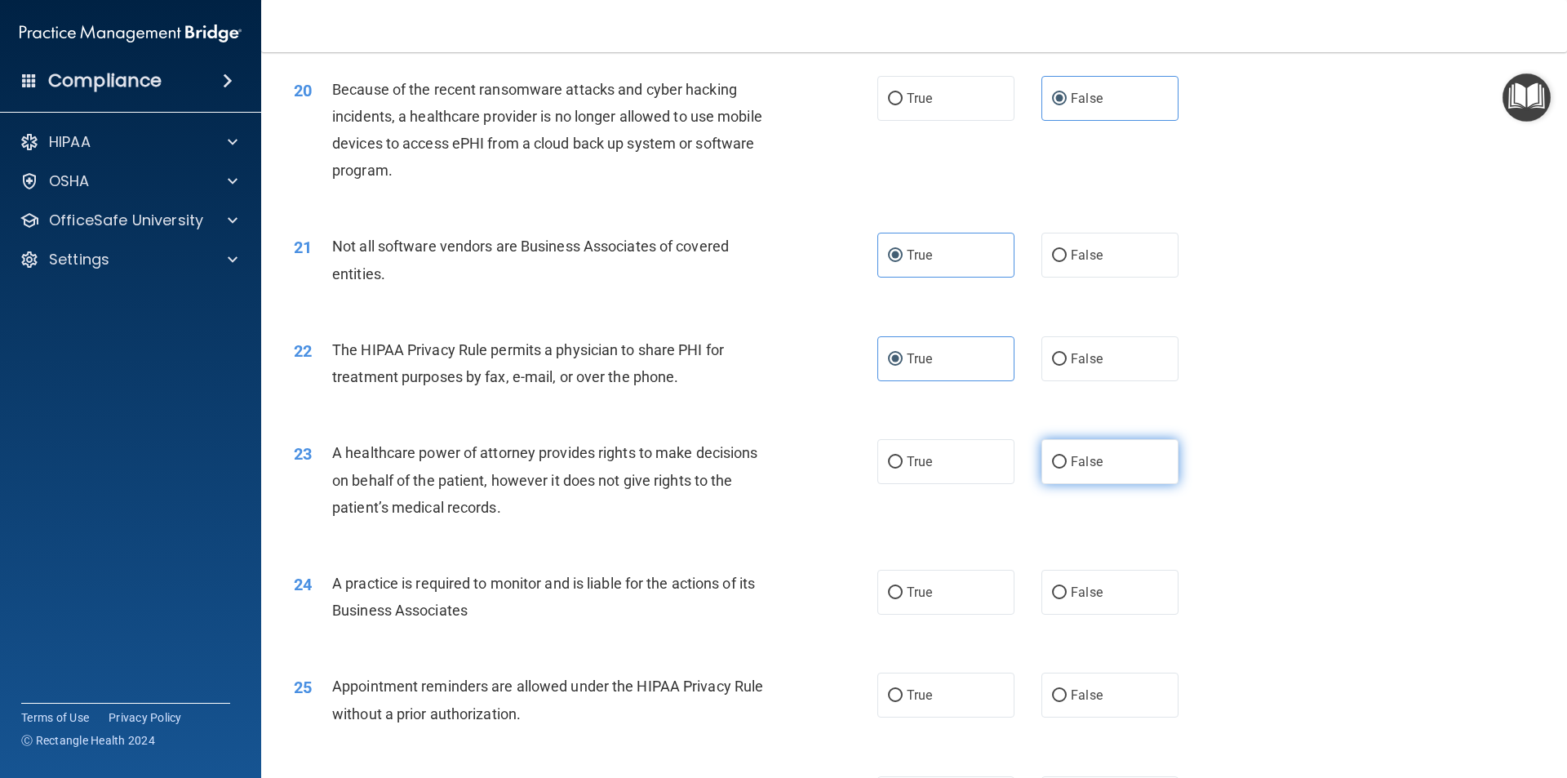
click at [1090, 461] on span "False" at bounding box center [1087, 462] width 32 height 16
click at [1067, 461] on input "False" at bounding box center [1059, 462] width 15 height 12
radio input "true"
drag, startPoint x: 1073, startPoint y: 576, endPoint x: 1104, endPoint y: 572, distance: 31.3
click at [1073, 577] on label "False" at bounding box center [1110, 592] width 137 height 45
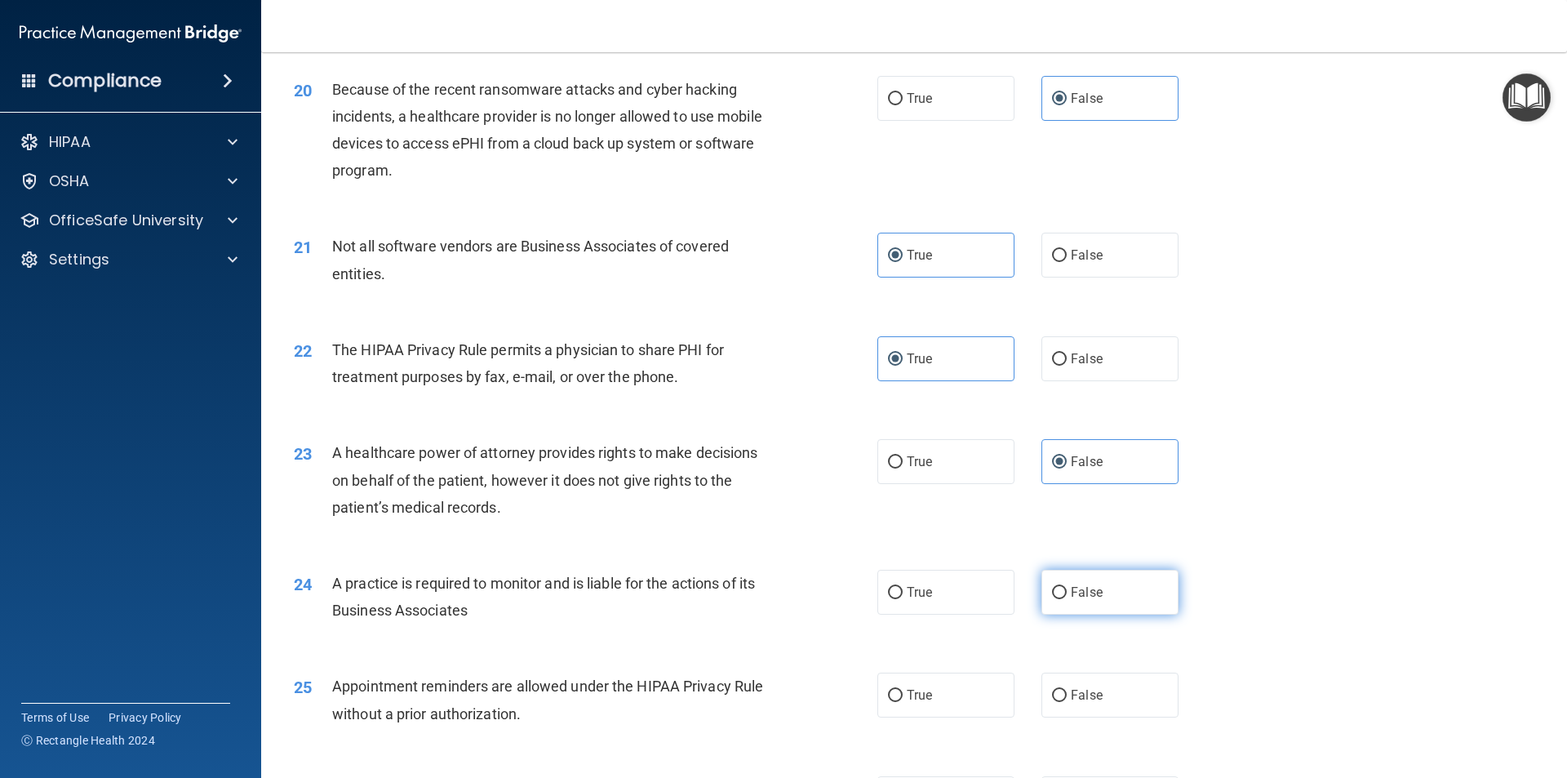
click at [1067, 587] on input "False" at bounding box center [1059, 593] width 15 height 12
radio input "true"
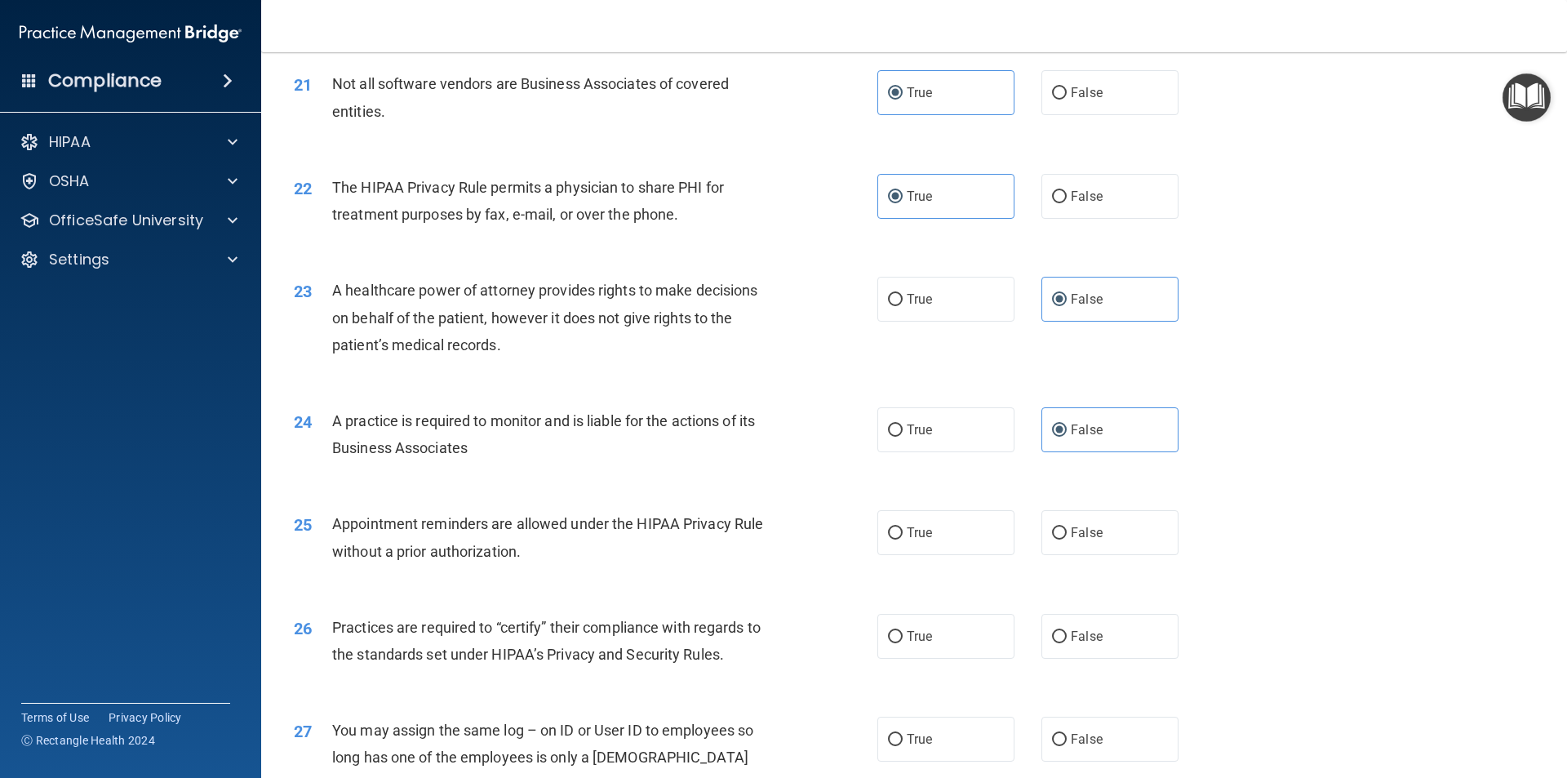
scroll to position [2530, 0]
click at [926, 524] on label "True" at bounding box center [945, 531] width 137 height 45
click at [903, 526] on input "True" at bounding box center [895, 532] width 15 height 12
radio input "true"
drag, startPoint x: 1095, startPoint y: 629, endPoint x: 1110, endPoint y: 616, distance: 19.1
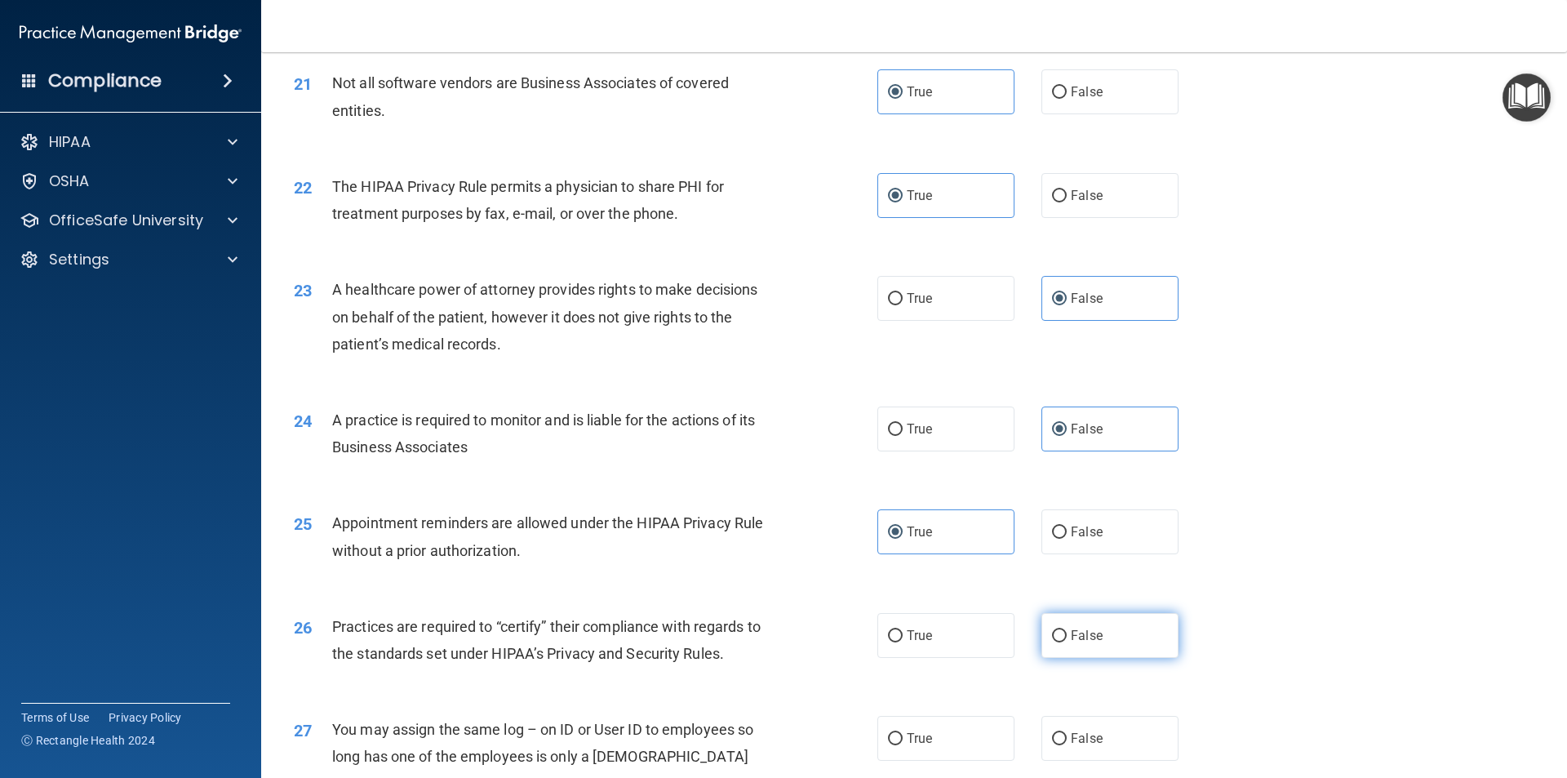
click at [1095, 628] on label "False" at bounding box center [1110, 635] width 137 height 45
click at [1067, 630] on input "False" at bounding box center [1059, 636] width 15 height 12
radio input "true"
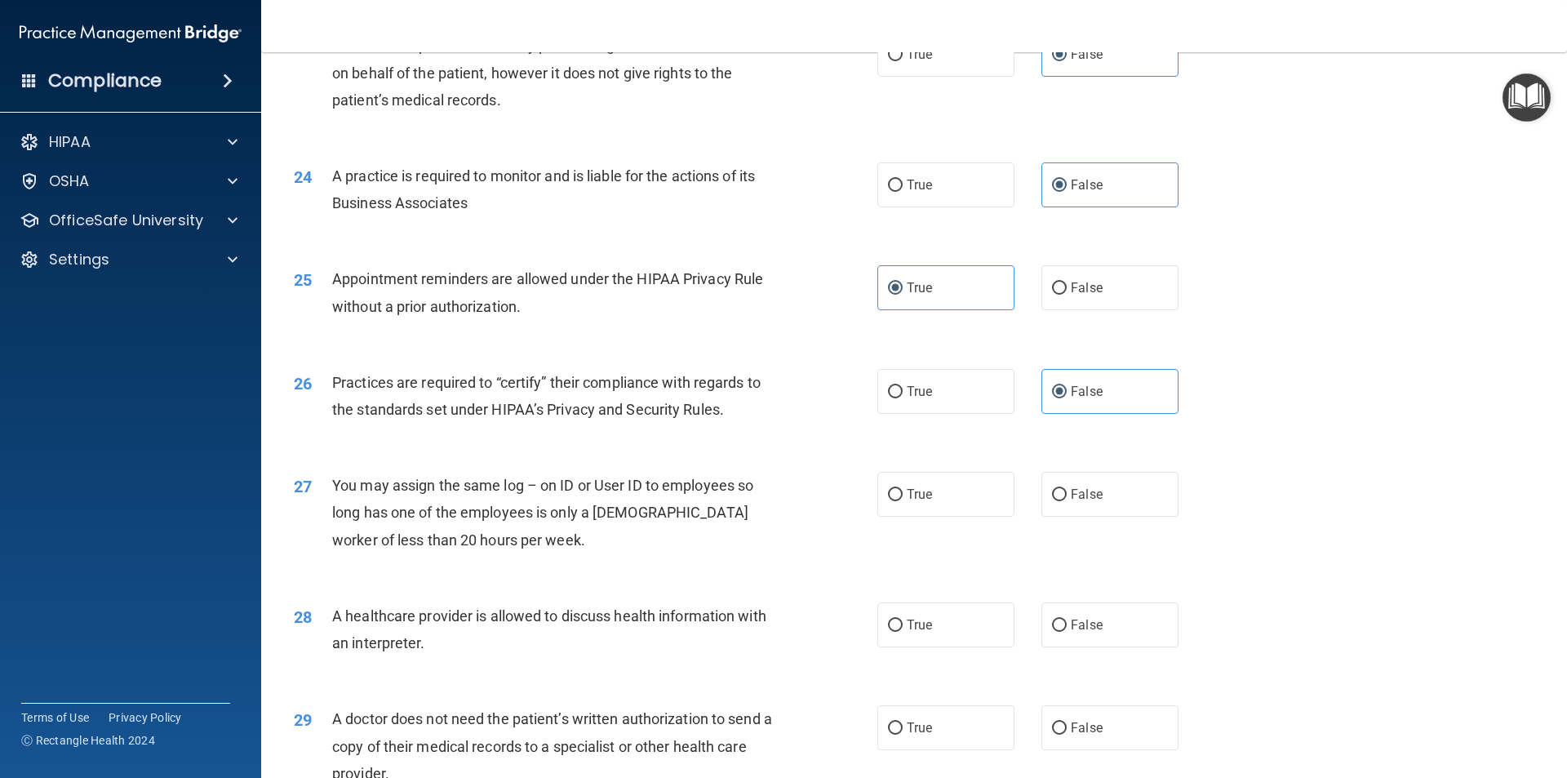
scroll to position [2775, 0]
click at [1100, 495] on label "False" at bounding box center [1110, 493] width 137 height 45
click at [1067, 495] on input "False" at bounding box center [1059, 494] width 15 height 12
radio input "true"
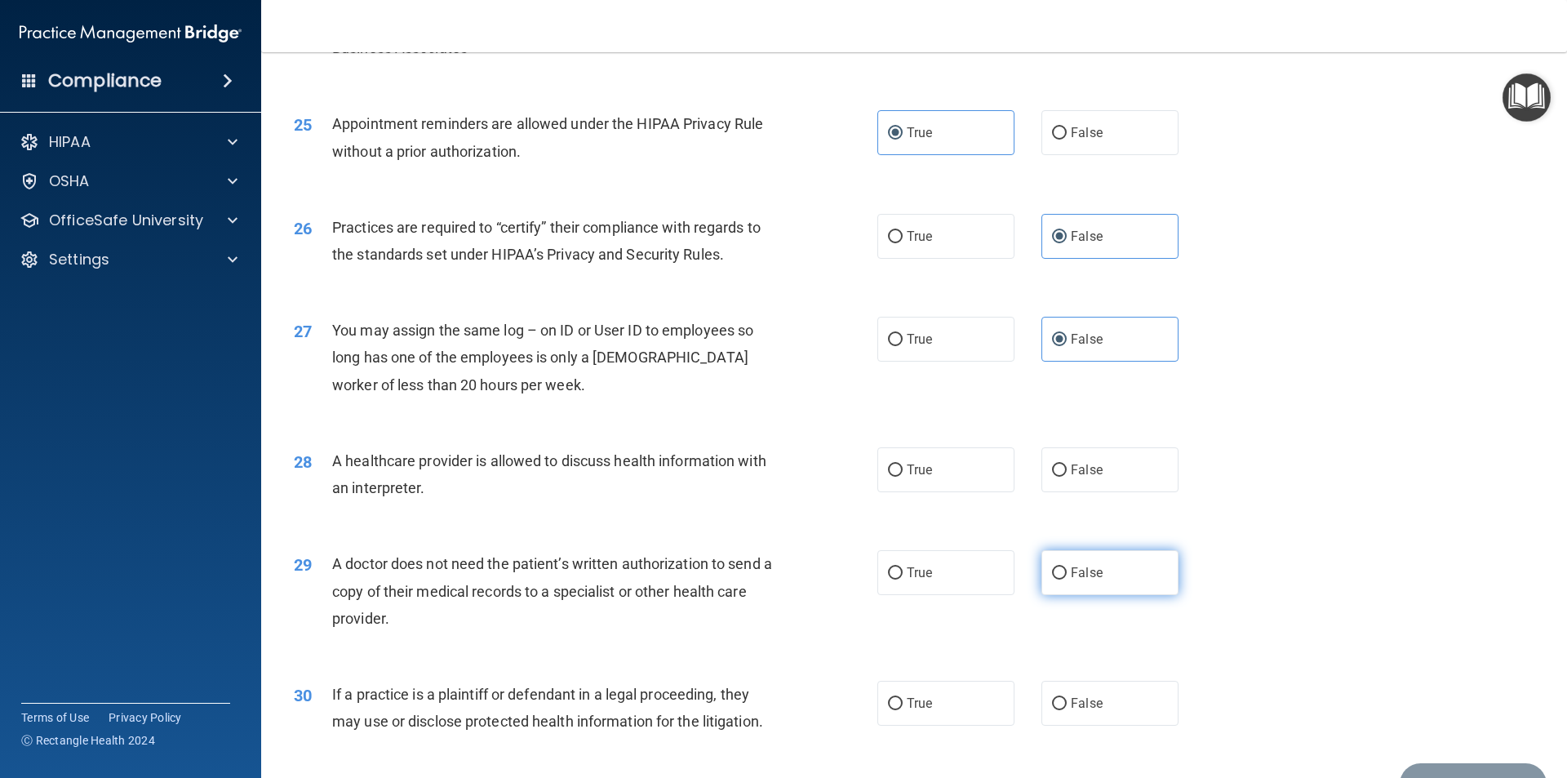
scroll to position [3022, 0]
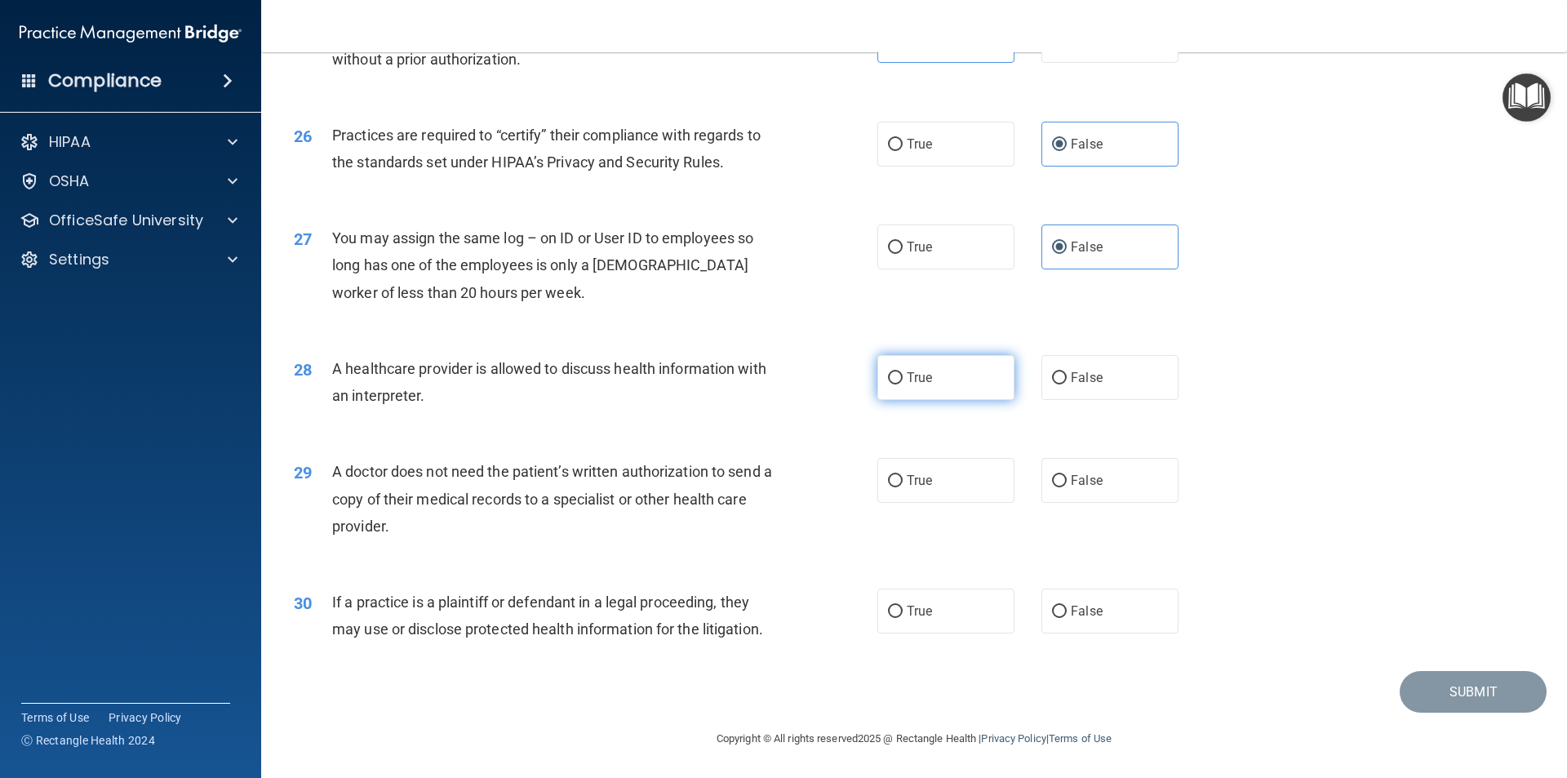
drag, startPoint x: 888, startPoint y: 384, endPoint x: 894, endPoint y: 392, distance: 9.3
click at [892, 390] on label "True" at bounding box center [945, 377] width 137 height 45
click at [892, 384] on input "True" at bounding box center [895, 378] width 15 height 12
radio input "true"
drag, startPoint x: 909, startPoint y: 479, endPoint x: 917, endPoint y: 509, distance: 31.3
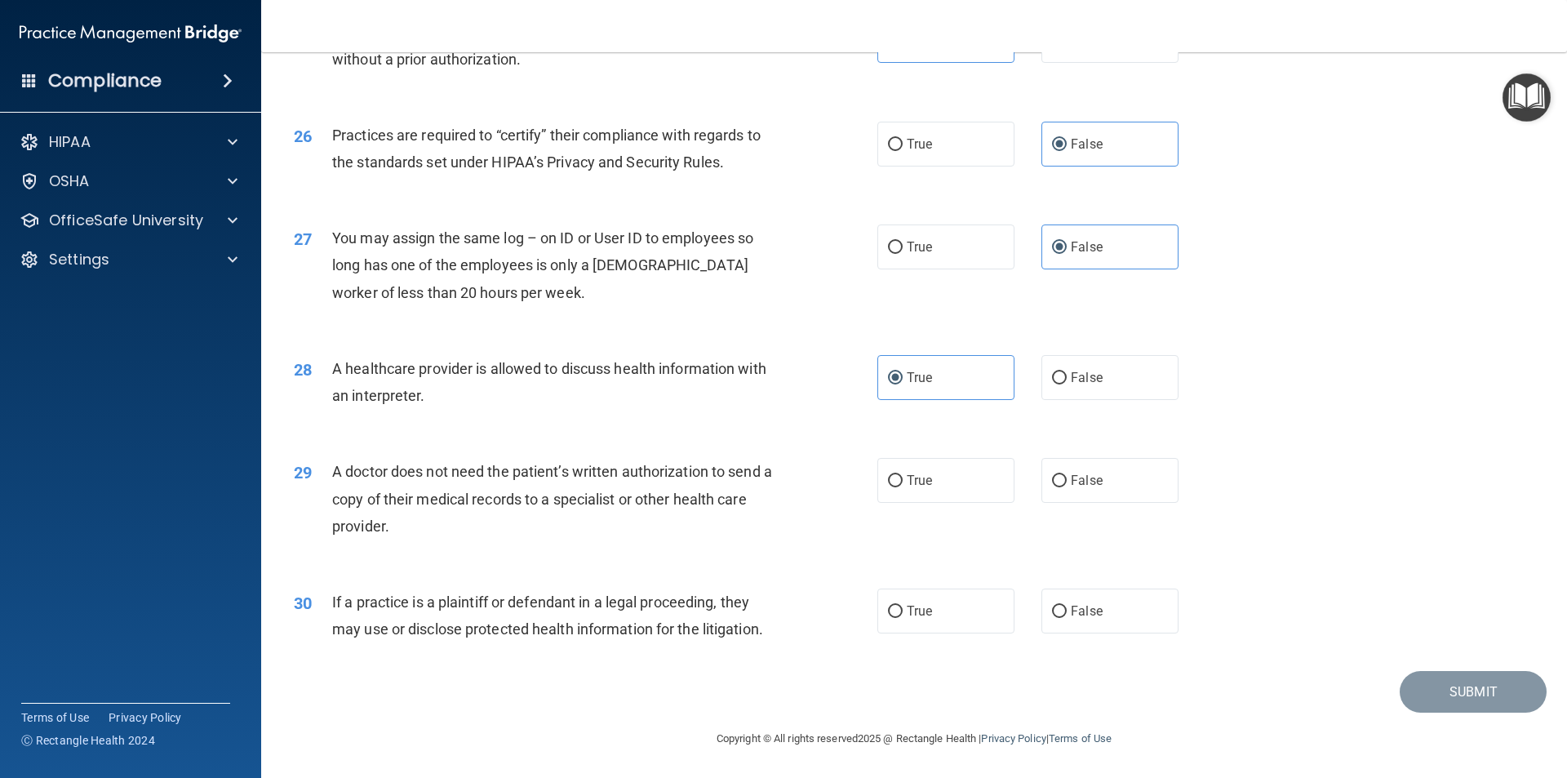
click at [910, 483] on span "True" at bounding box center [919, 481] width 25 height 16
click at [903, 483] on input "True" at bounding box center [895, 481] width 15 height 12
radio input "true"
click at [891, 622] on label "True" at bounding box center [945, 611] width 137 height 45
click at [891, 618] on input "True" at bounding box center [895, 612] width 15 height 12
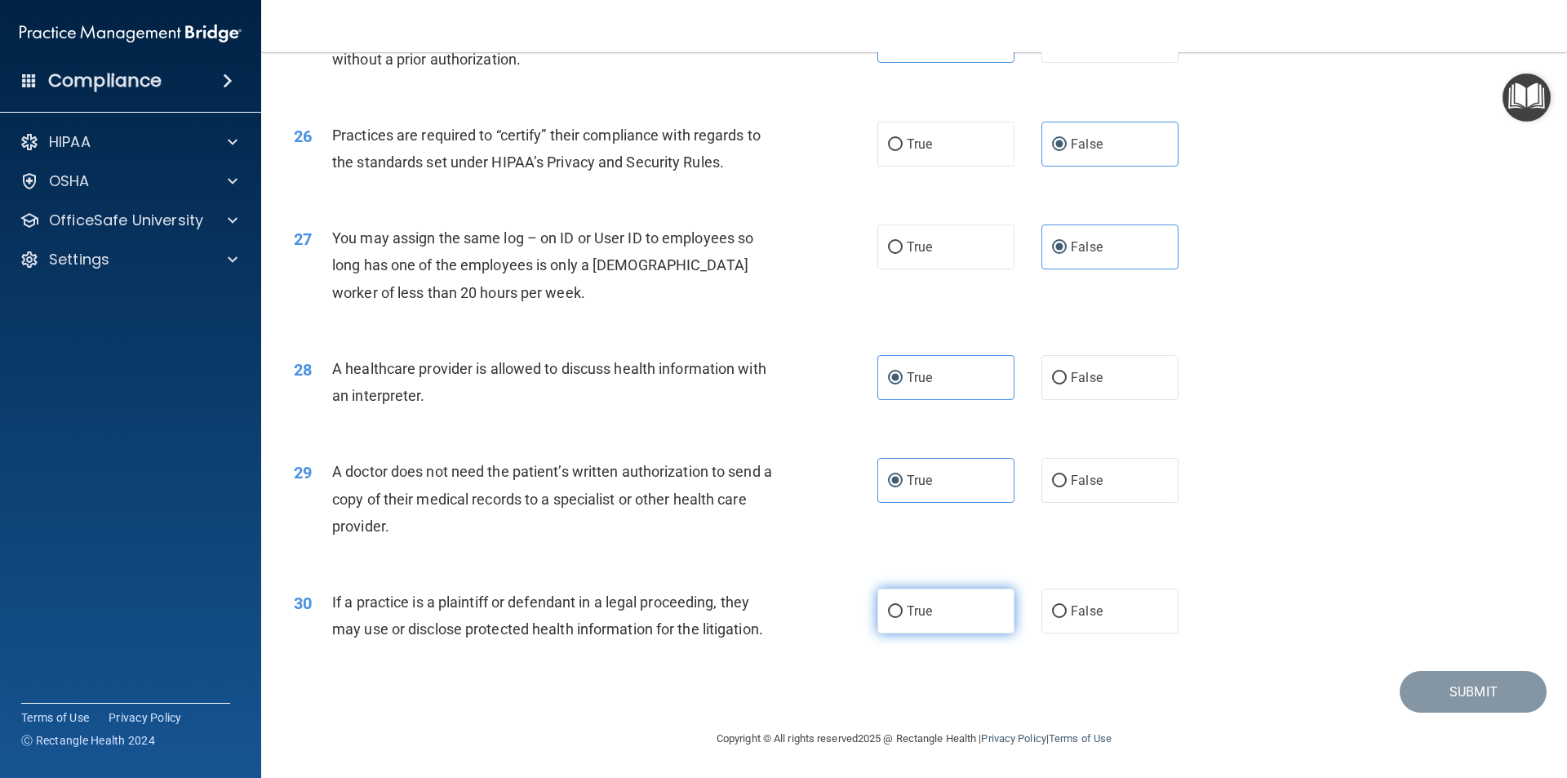
radio input "true"
click at [1490, 699] on button "Submit" at bounding box center [1473, 692] width 147 height 42
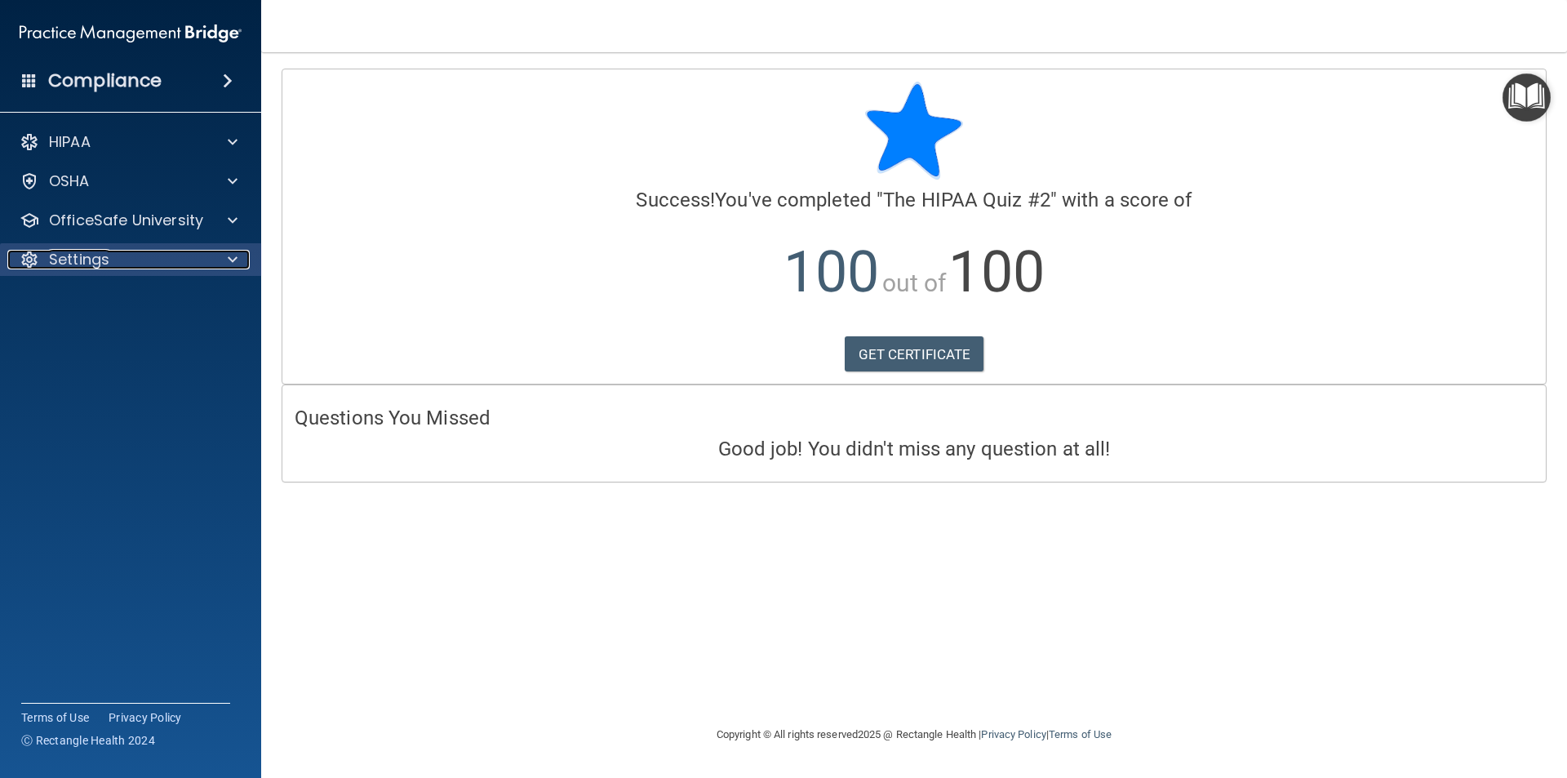
click at [107, 257] on p "Settings" at bounding box center [79, 260] width 60 height 20
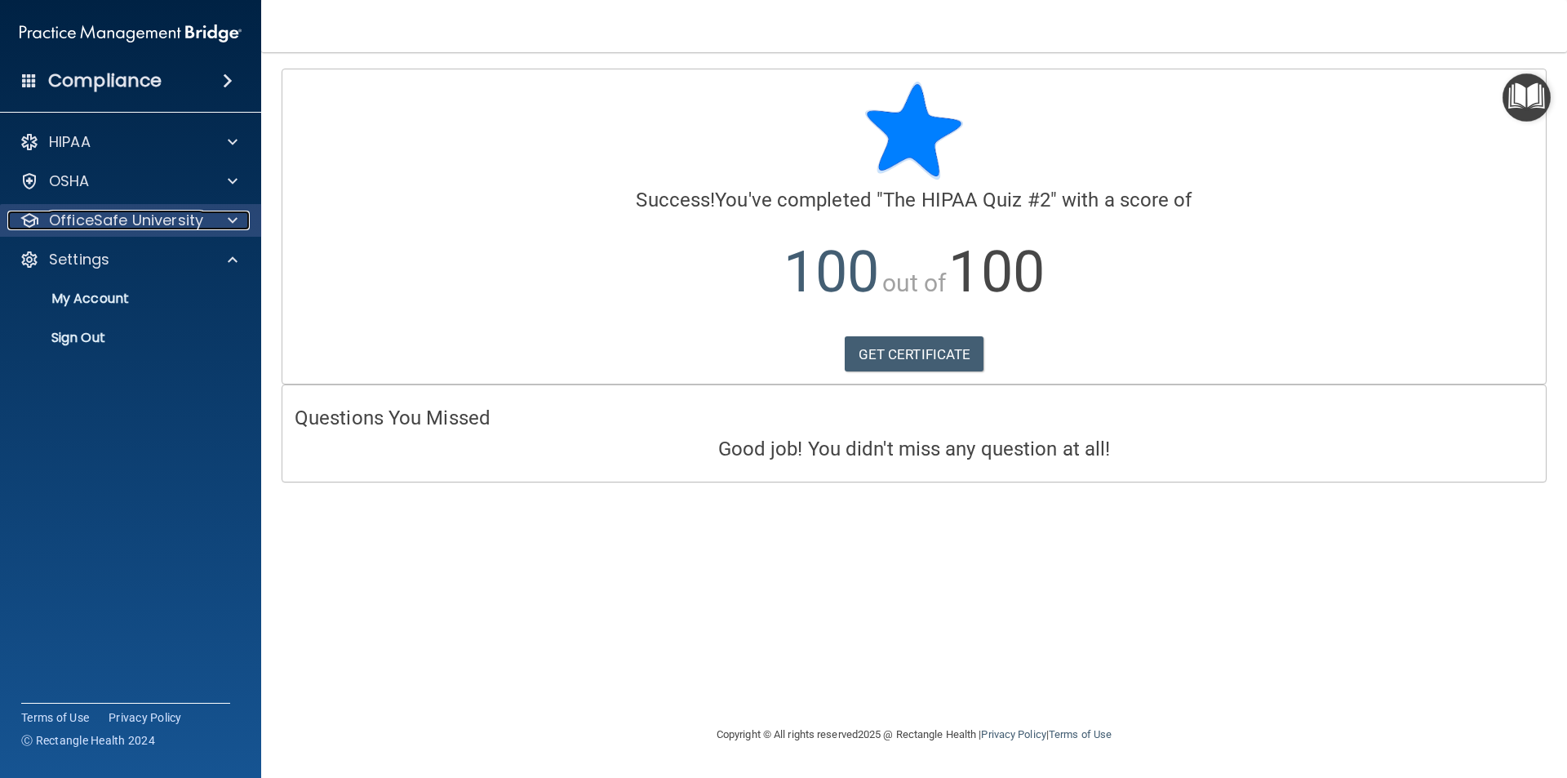
click at [103, 224] on p "OfficeSafe University" at bounding box center [126, 221] width 154 height 20
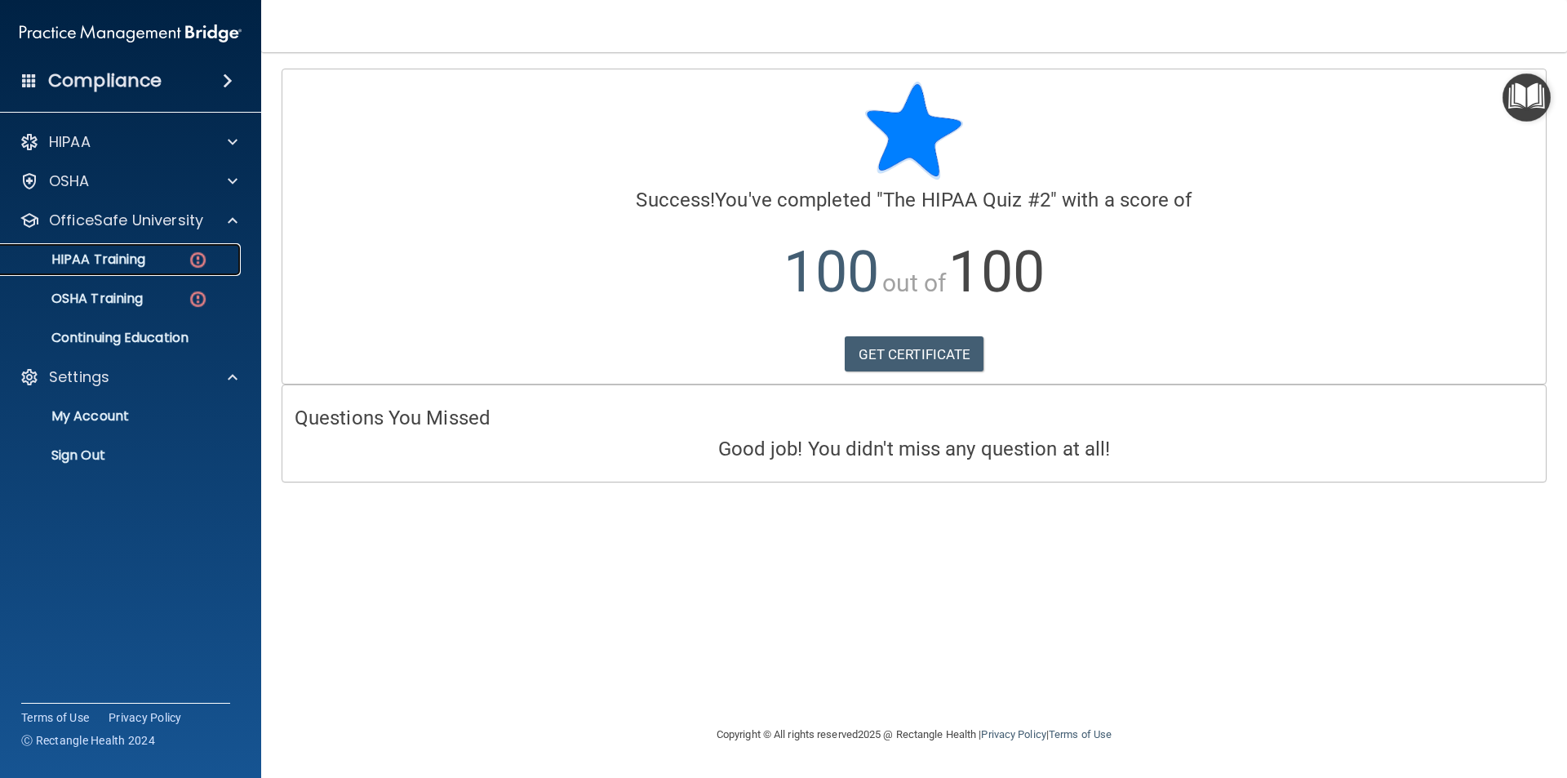
click at [113, 260] on p "HIPAA Training" at bounding box center [78, 259] width 135 height 16
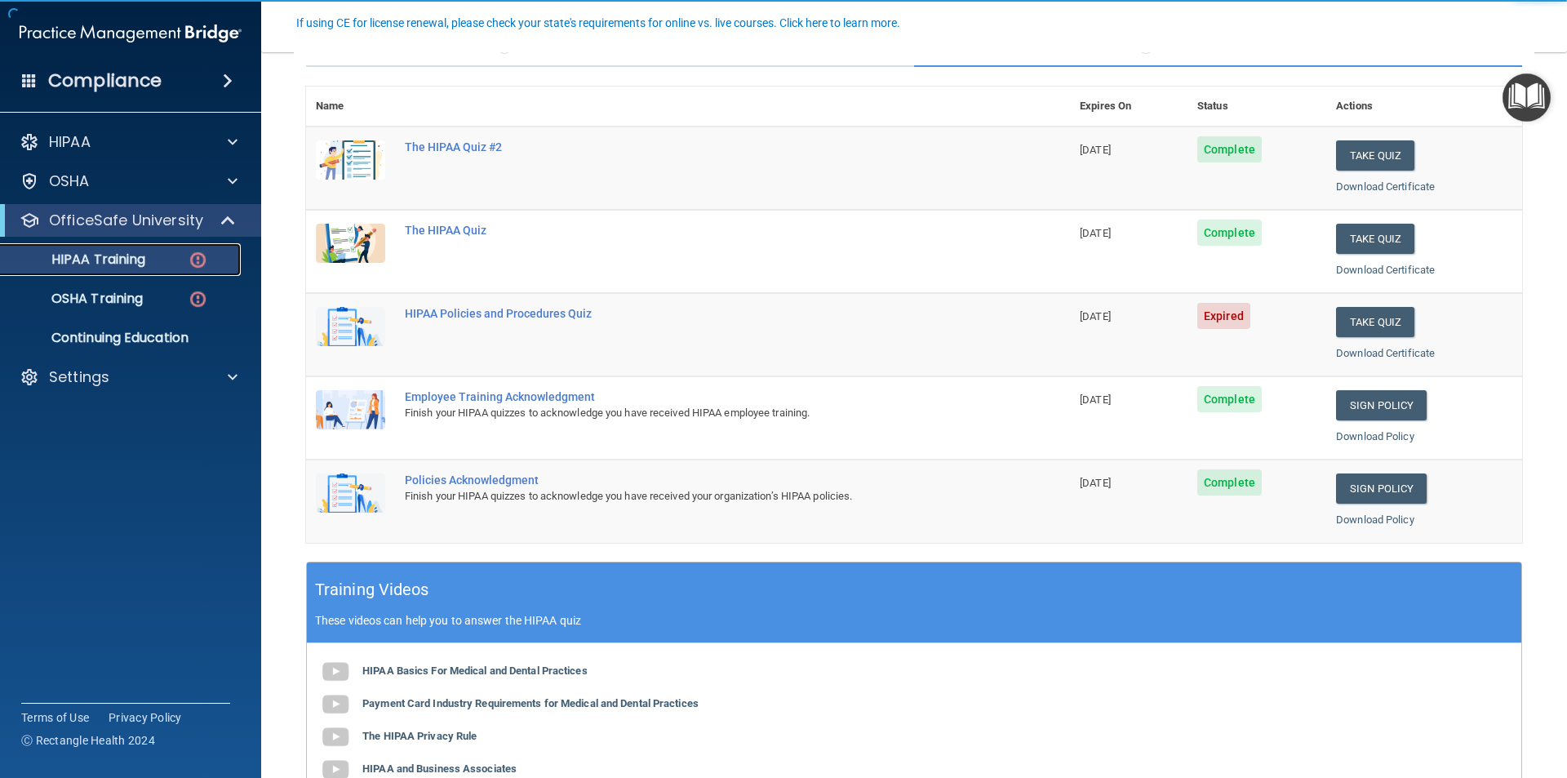
scroll to position [245, 0]
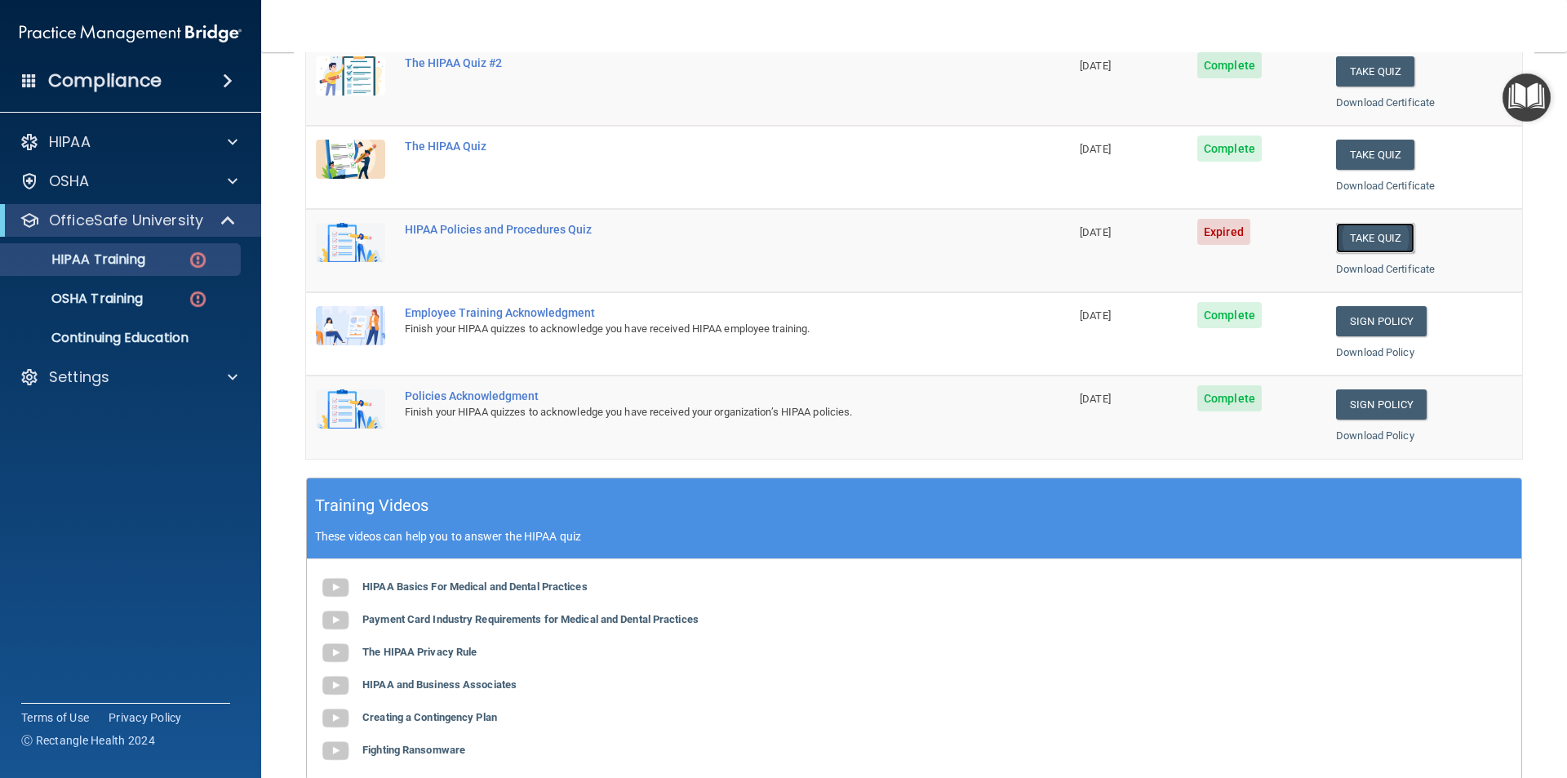
click at [1376, 243] on button "Take Quiz" at bounding box center [1375, 238] width 78 height 30
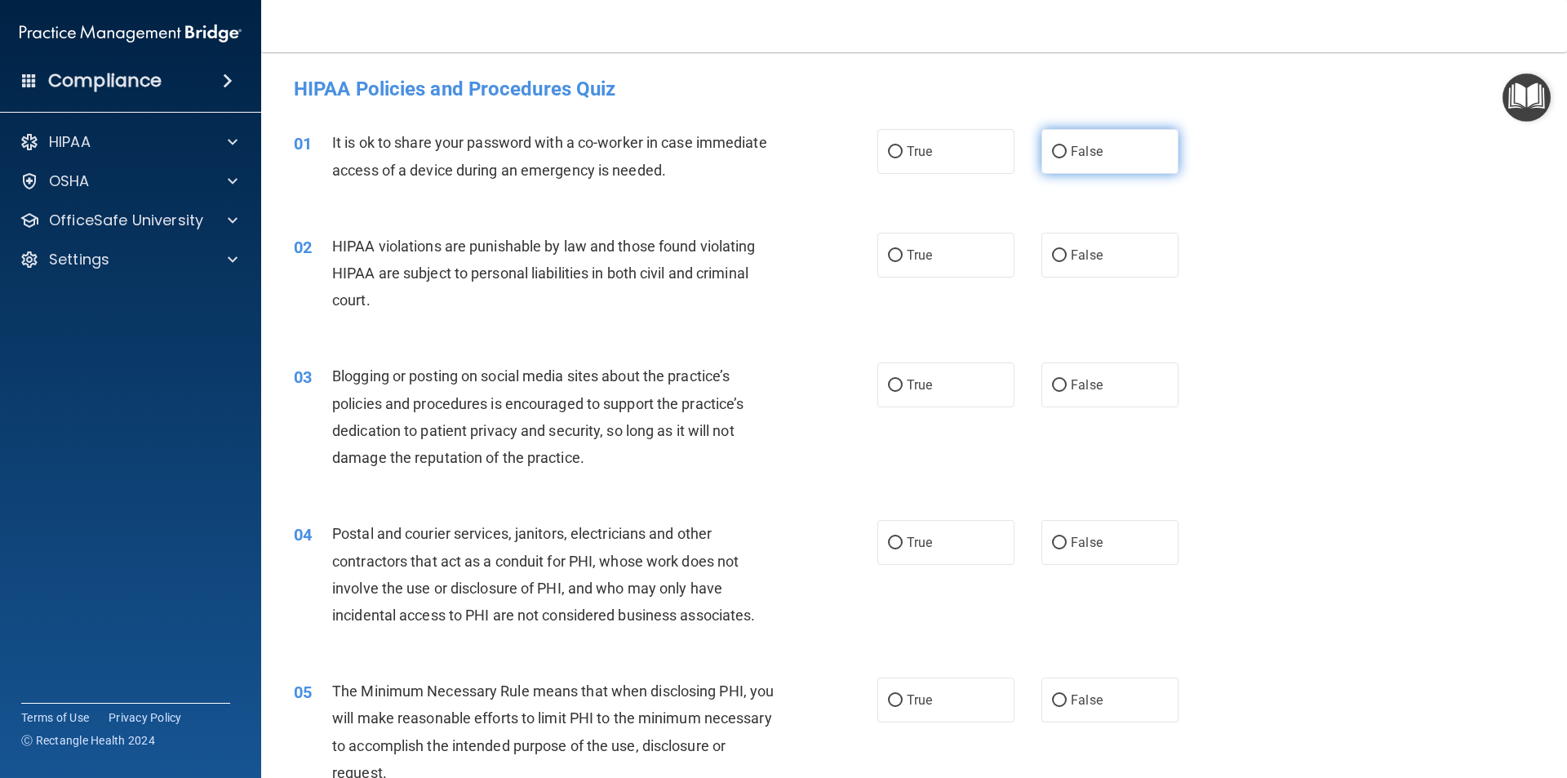
click at [1081, 149] on span "False" at bounding box center [1087, 152] width 32 height 16
click at [1067, 149] on input "False" at bounding box center [1059, 152] width 15 height 12
radio input "true"
click at [925, 267] on label "True" at bounding box center [945, 255] width 137 height 45
click at [903, 262] on input "True" at bounding box center [895, 256] width 15 height 12
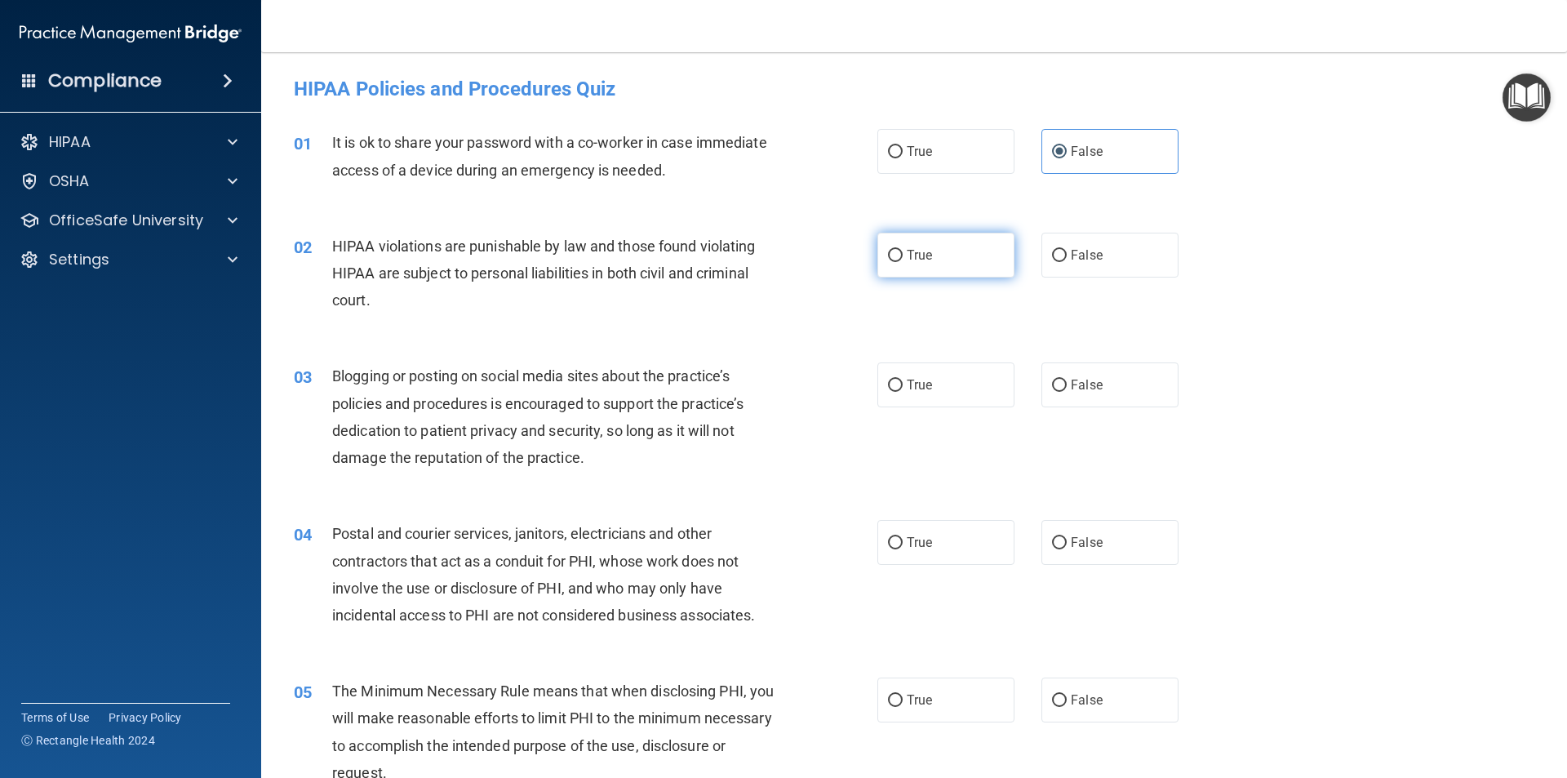
radio input "true"
click at [1084, 395] on label "False" at bounding box center [1110, 384] width 137 height 45
click at [1067, 392] on input "False" at bounding box center [1059, 386] width 15 height 12
radio input "true"
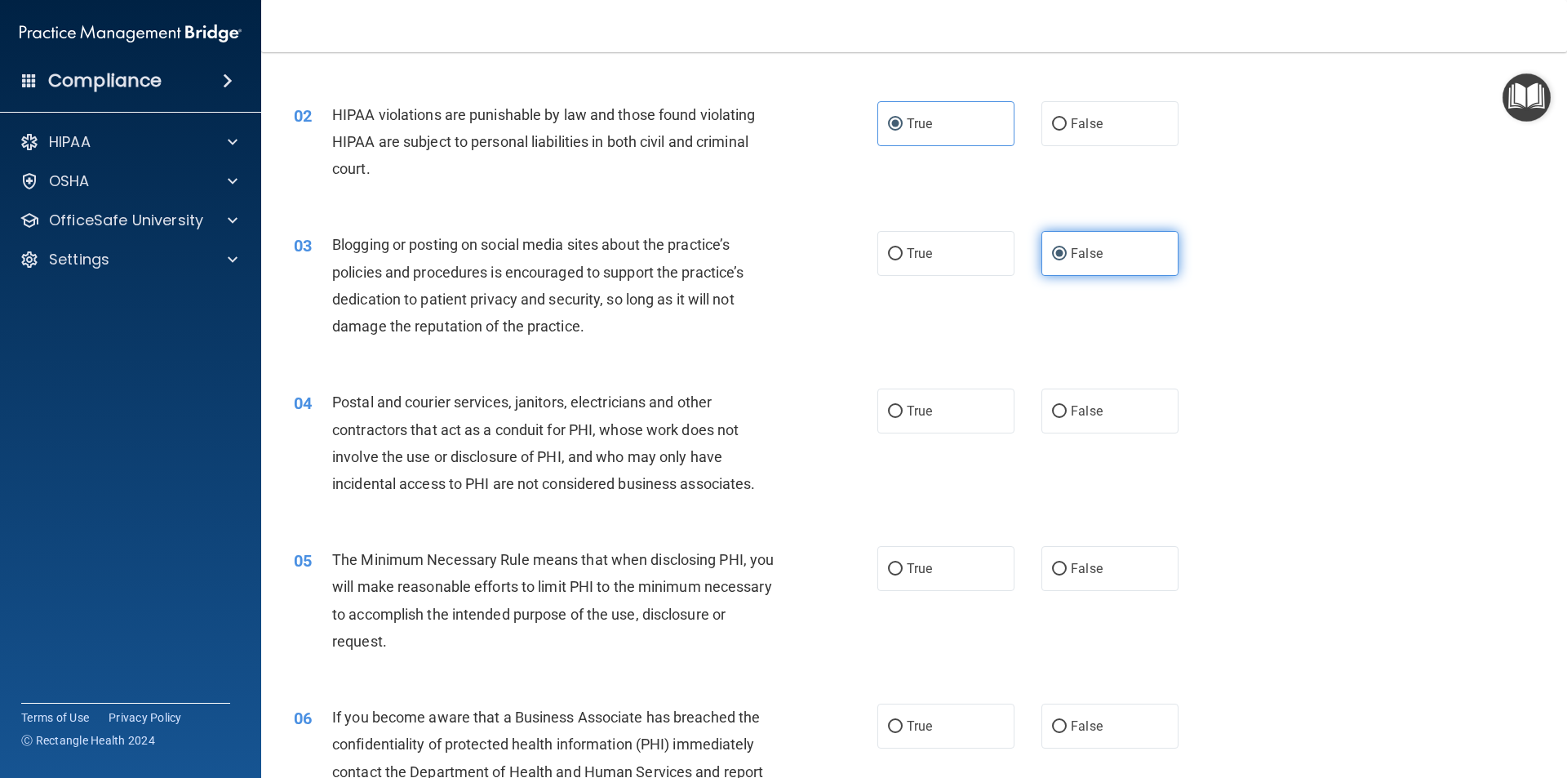
scroll to position [163, 0]
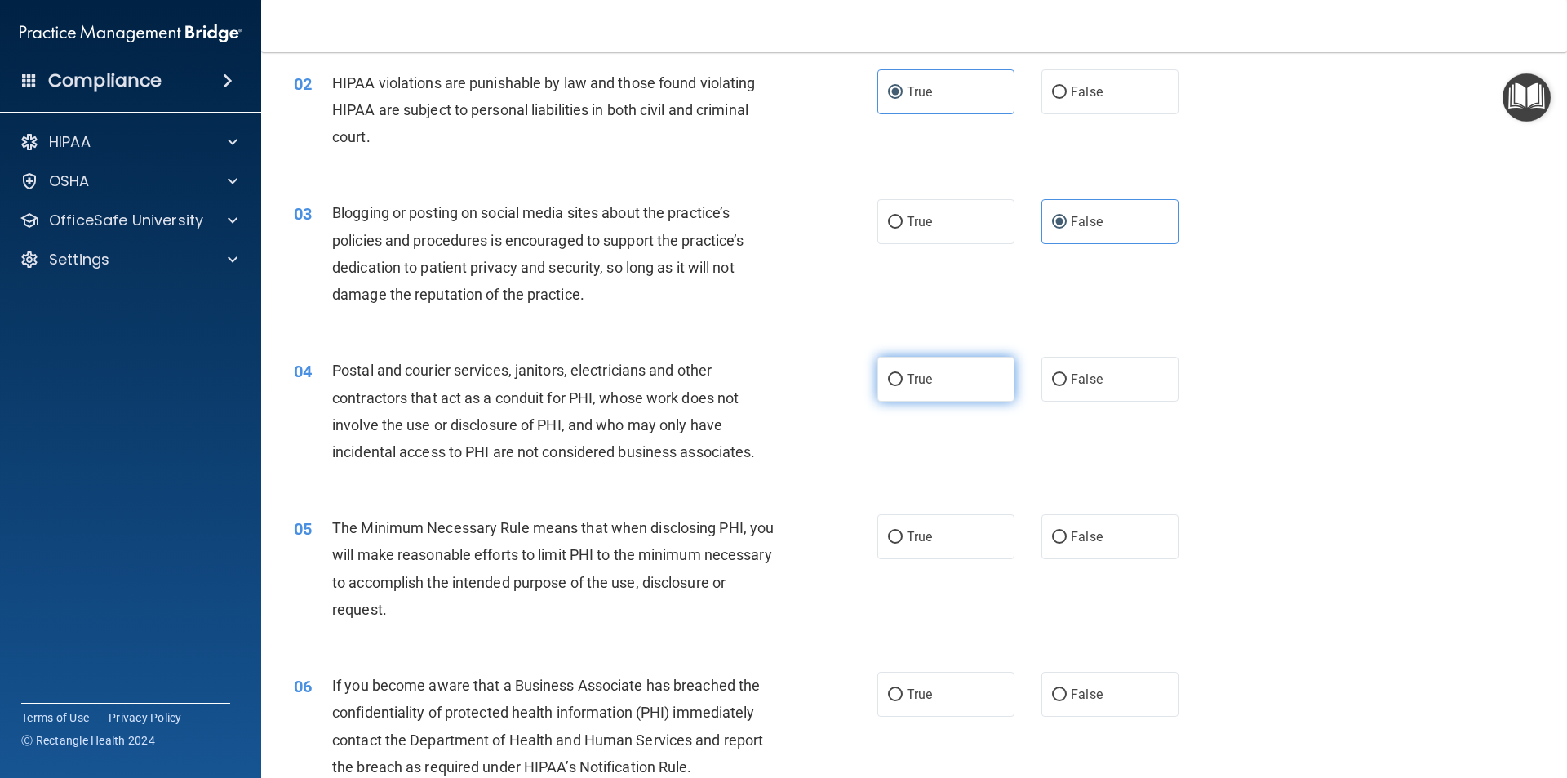
click at [978, 383] on label "True" at bounding box center [945, 379] width 137 height 45
click at [903, 383] on input "True" at bounding box center [895, 380] width 15 height 12
radio input "true"
click at [953, 548] on label "True" at bounding box center [945, 536] width 137 height 45
click at [903, 544] on input "True" at bounding box center [895, 537] width 15 height 12
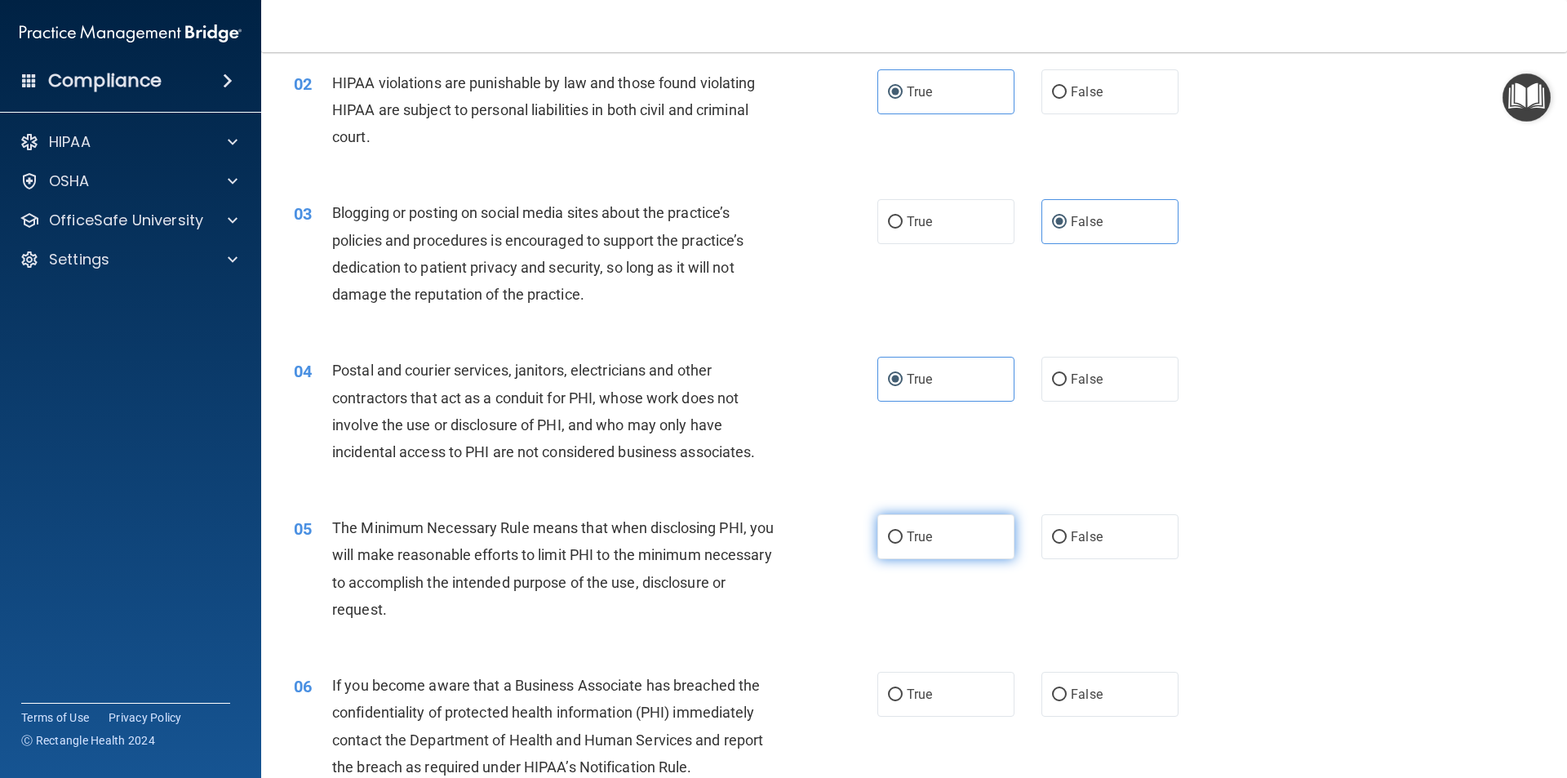
radio input "true"
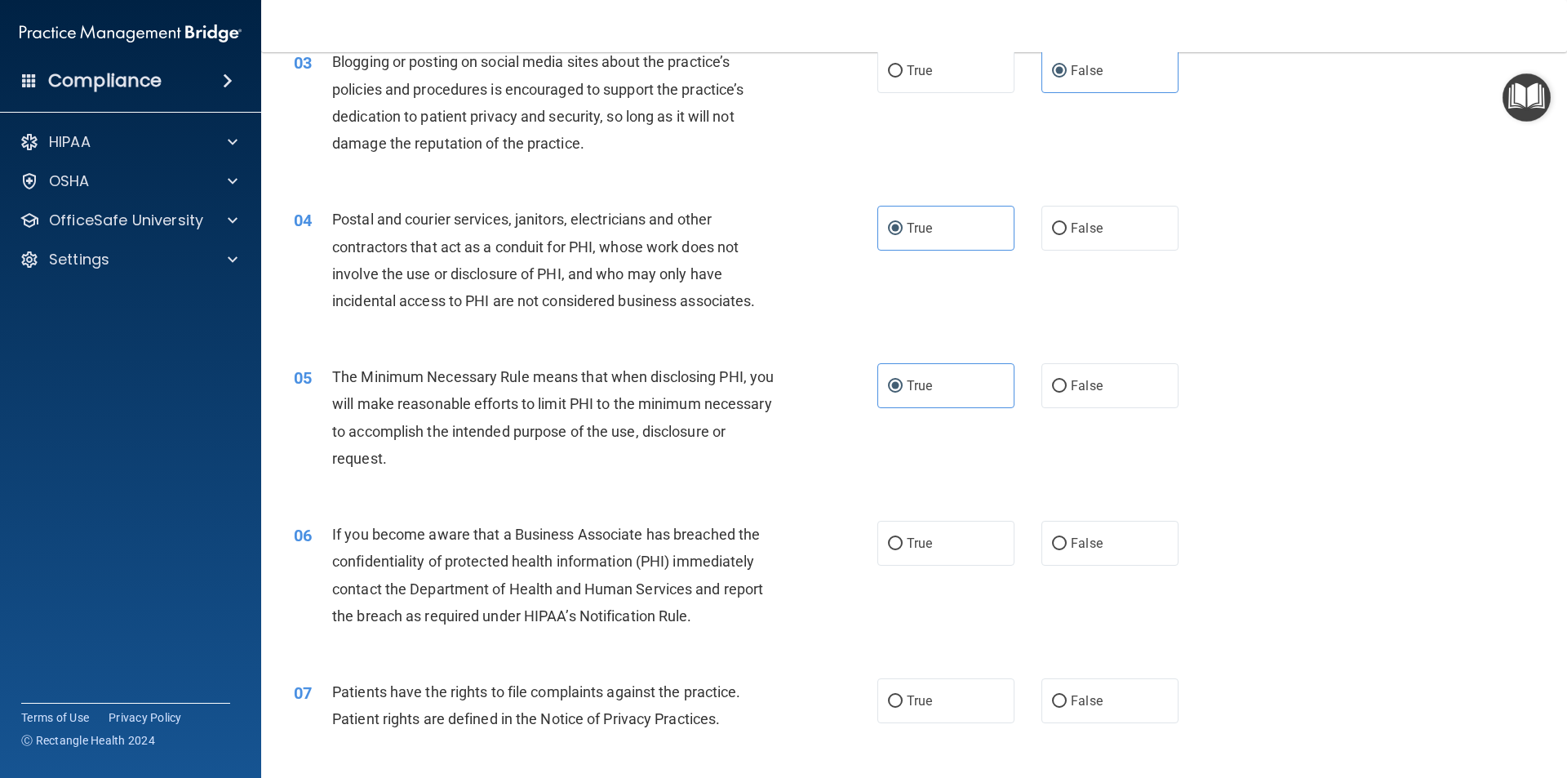
scroll to position [408, 0]
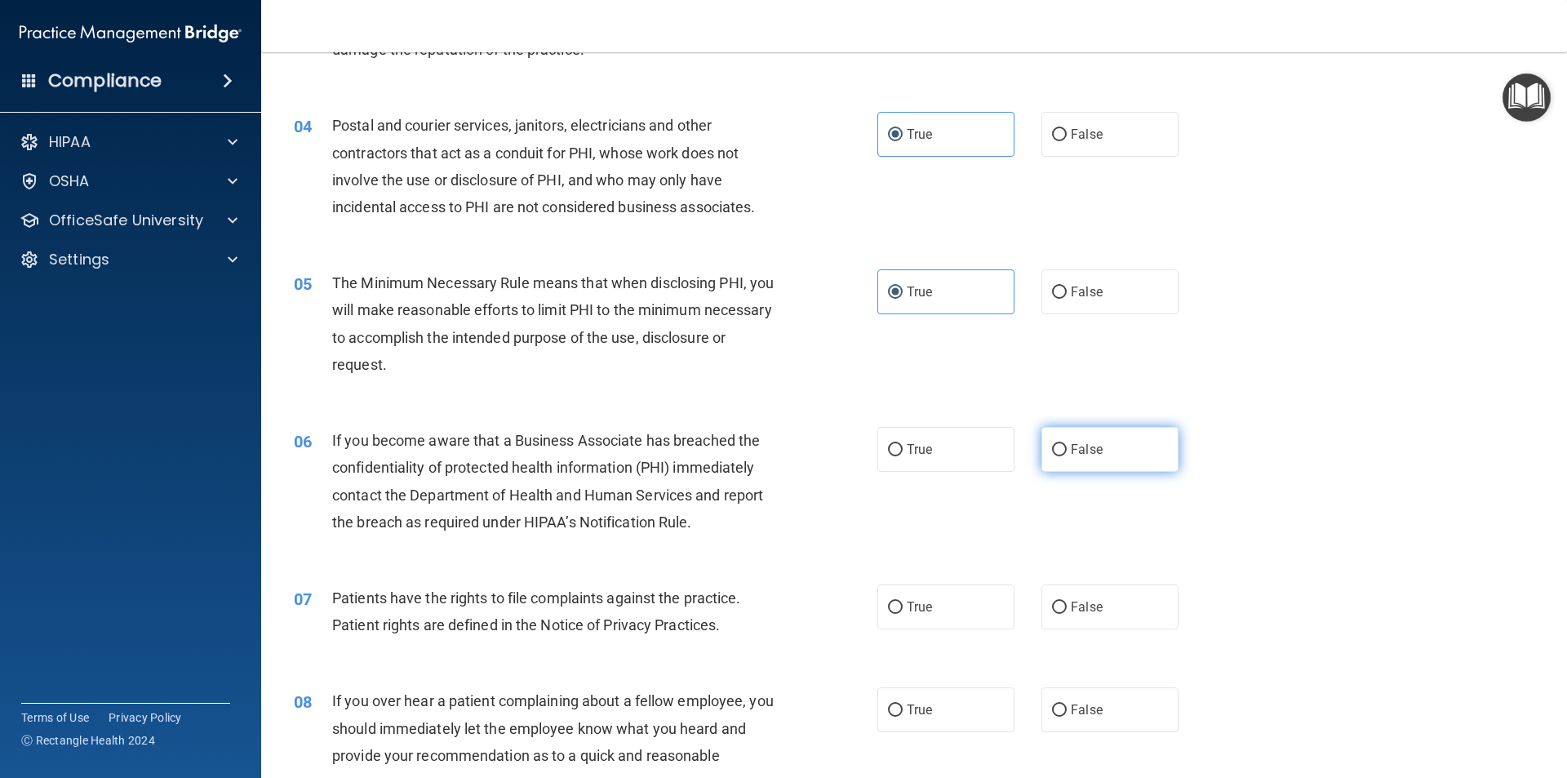
click at [1071, 456] on span "False" at bounding box center [1087, 450] width 32 height 16
click at [1065, 456] on input "False" at bounding box center [1059, 450] width 15 height 12
radio input "true"
click at [919, 606] on span "True" at bounding box center [919, 607] width 25 height 16
click at [903, 606] on input "True" at bounding box center [895, 608] width 15 height 12
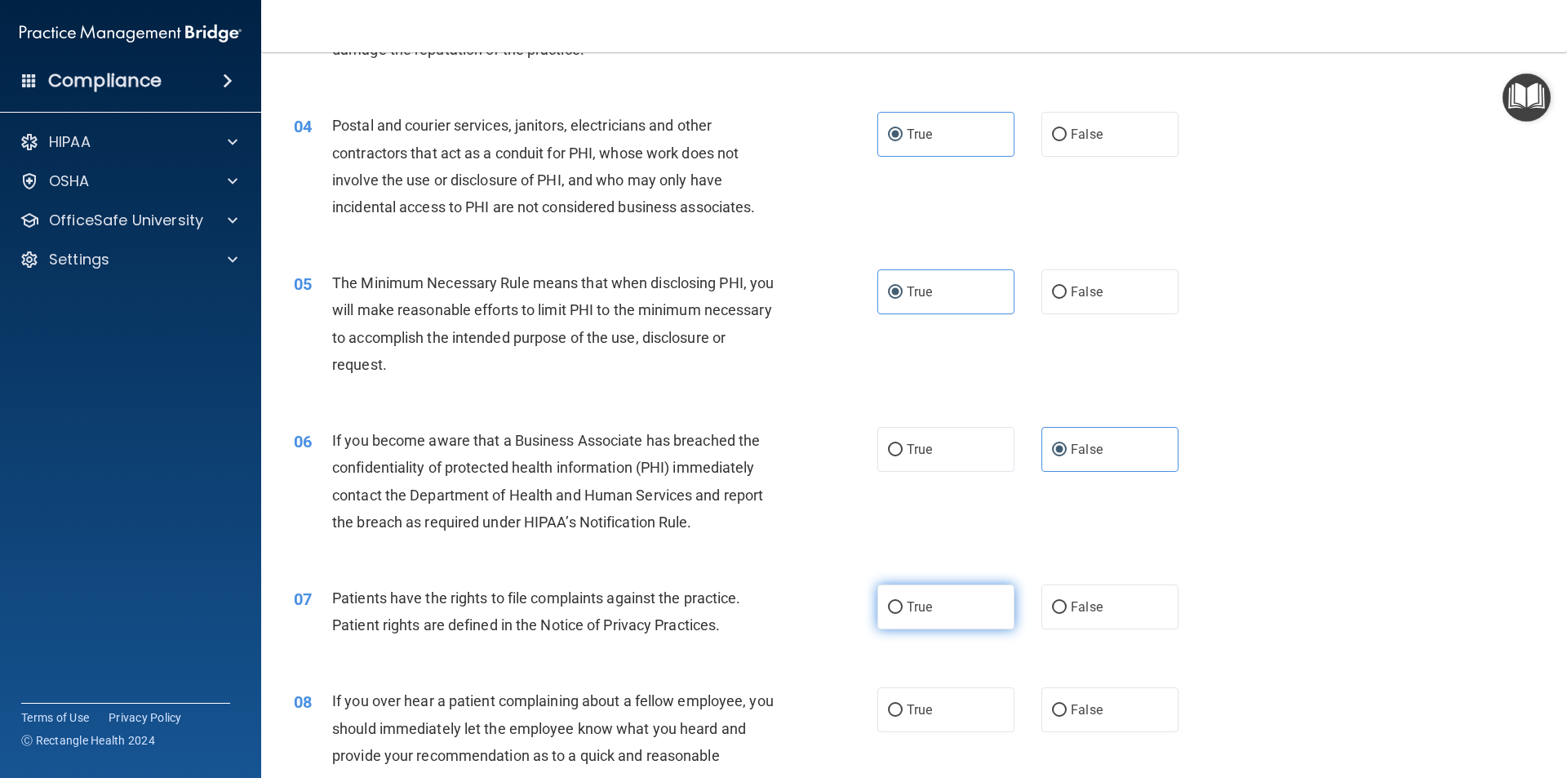
radio input "true"
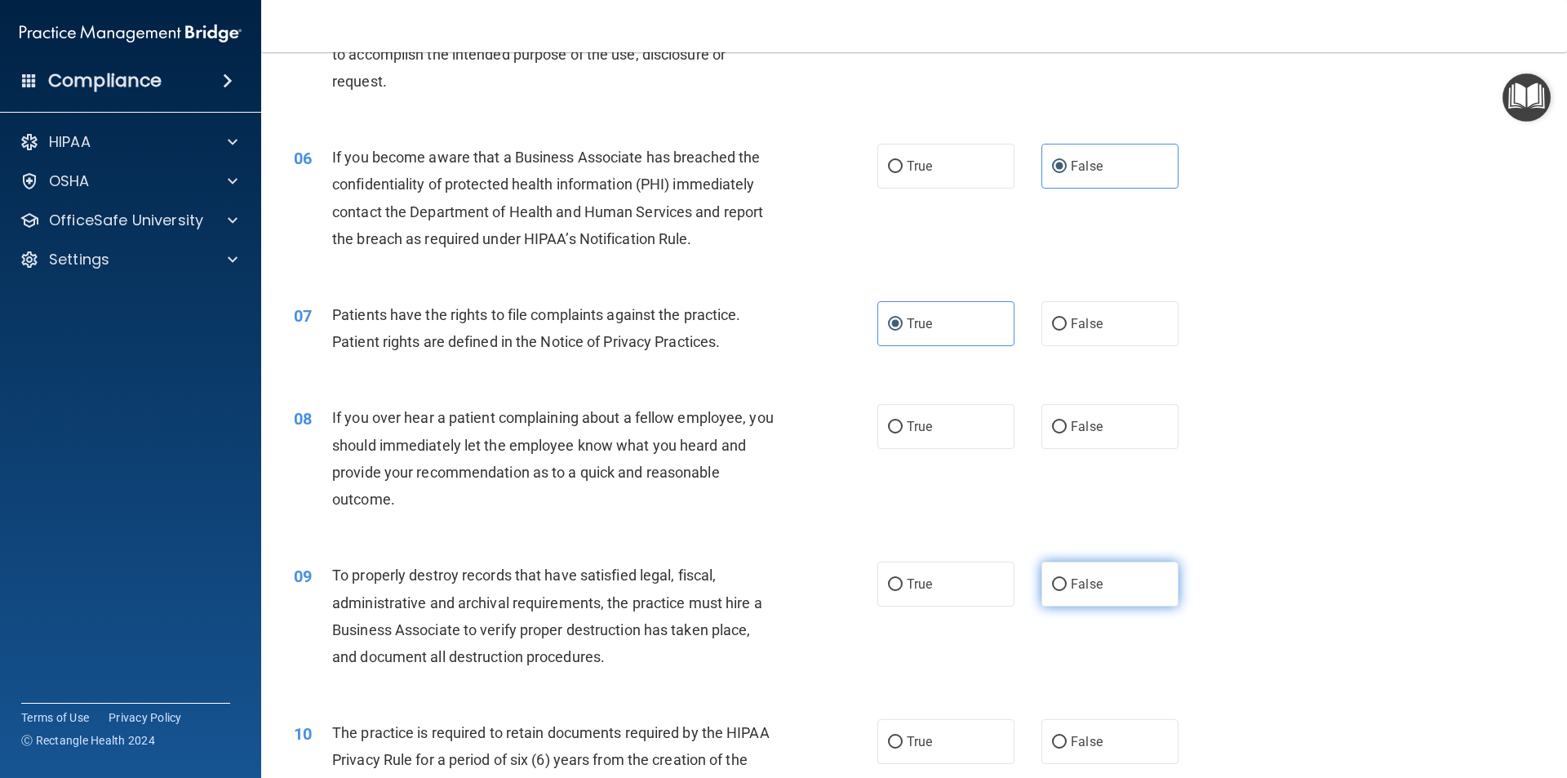
scroll to position [735, 0]
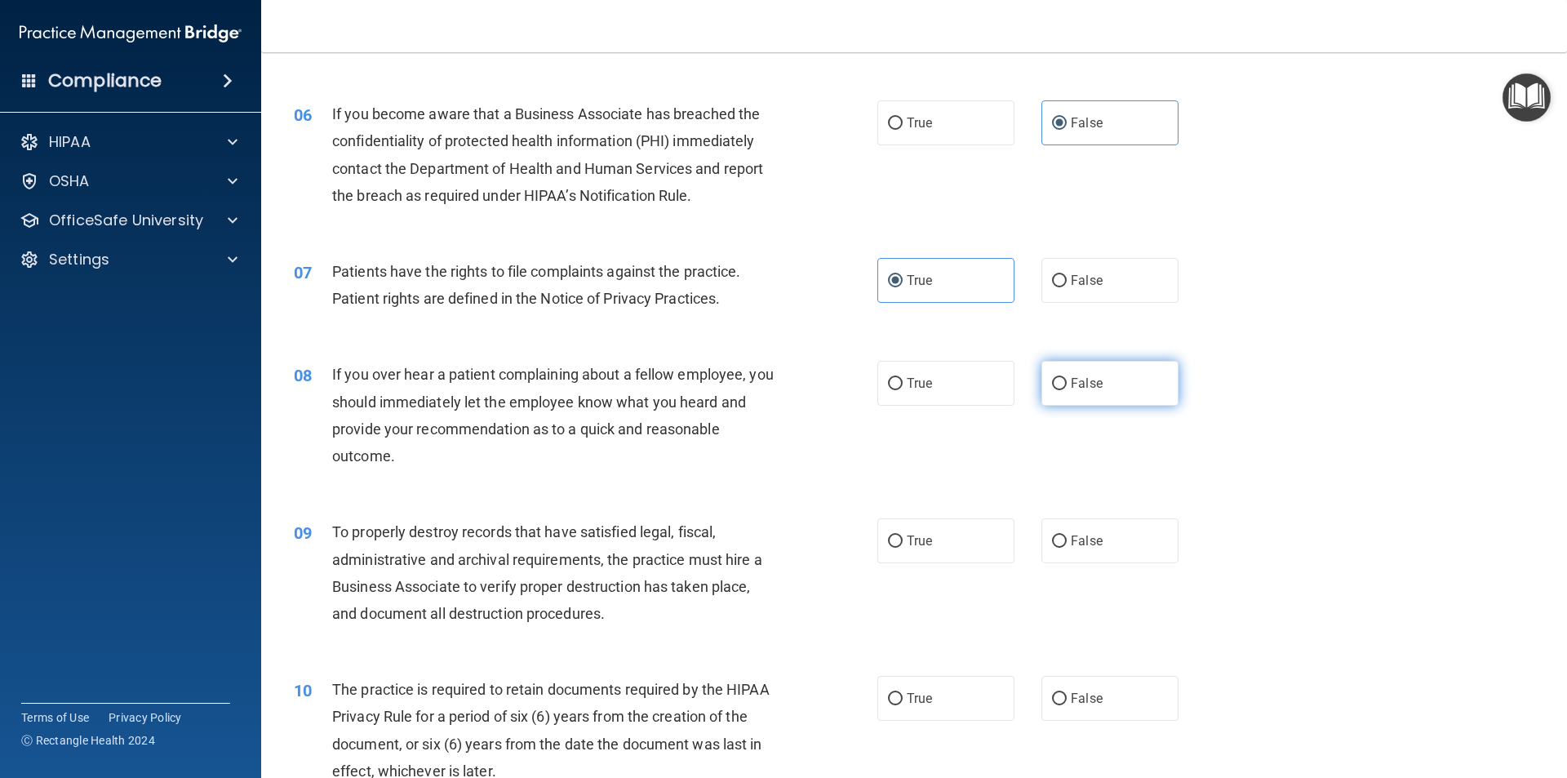
click at [1073, 390] on span "False" at bounding box center [1087, 383] width 32 height 16
click at [1067, 390] on input "False" at bounding box center [1059, 384] width 15 height 12
radio input "true"
click at [1079, 540] on span "False" at bounding box center [1087, 541] width 32 height 16
click at [1067, 540] on input "False" at bounding box center [1059, 541] width 15 height 12
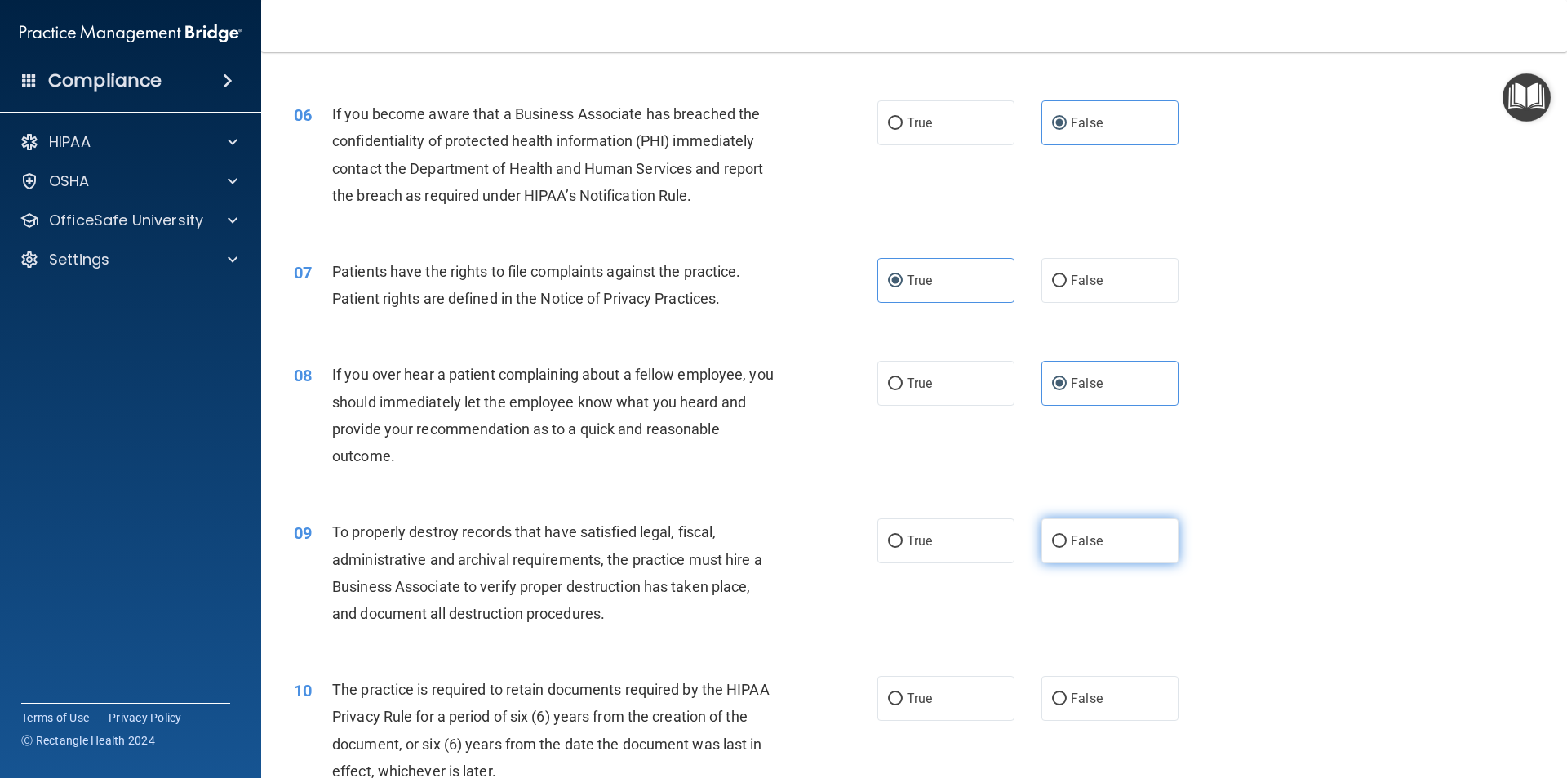
radio input "true"
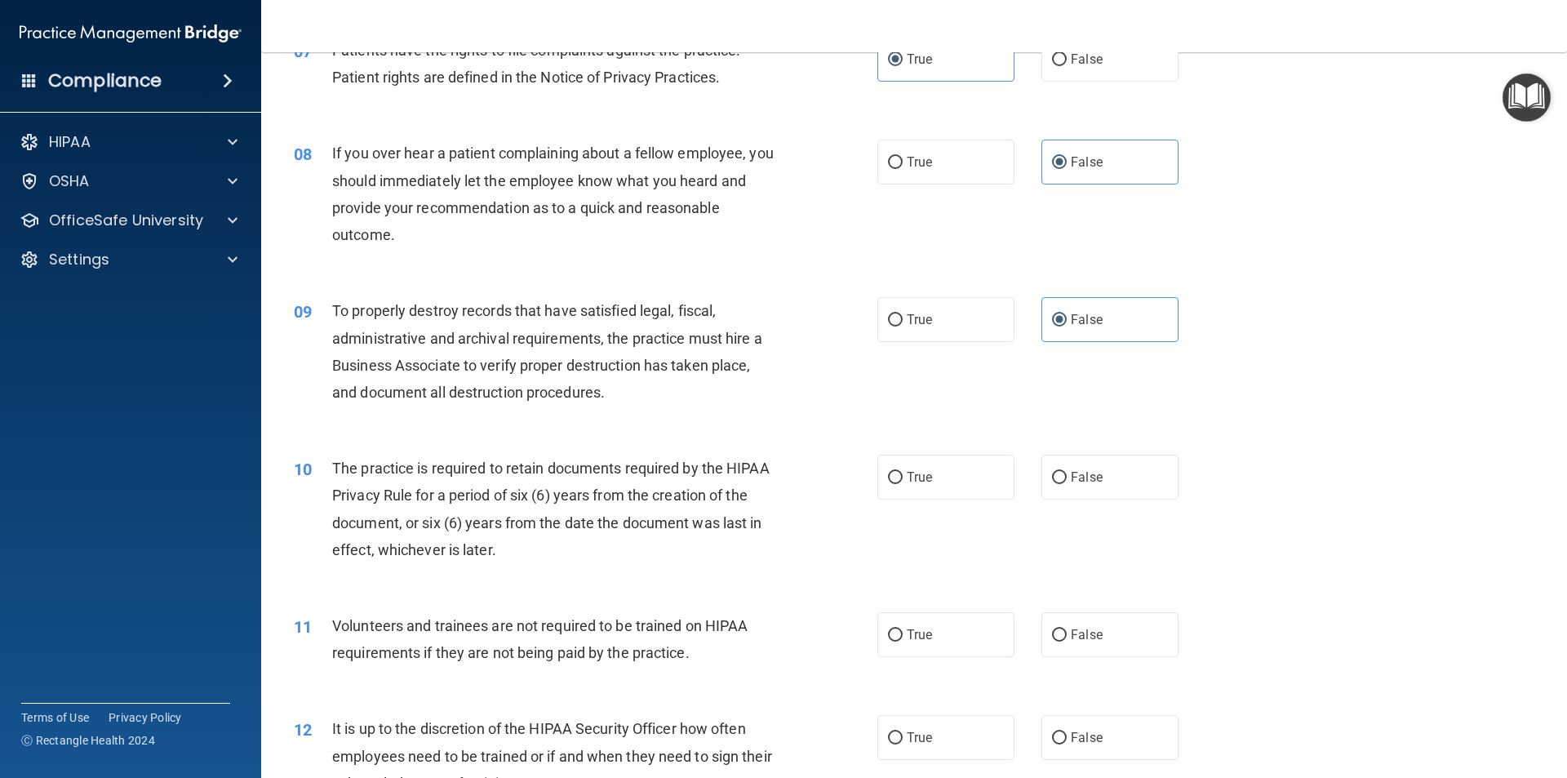
scroll to position [980, 0]
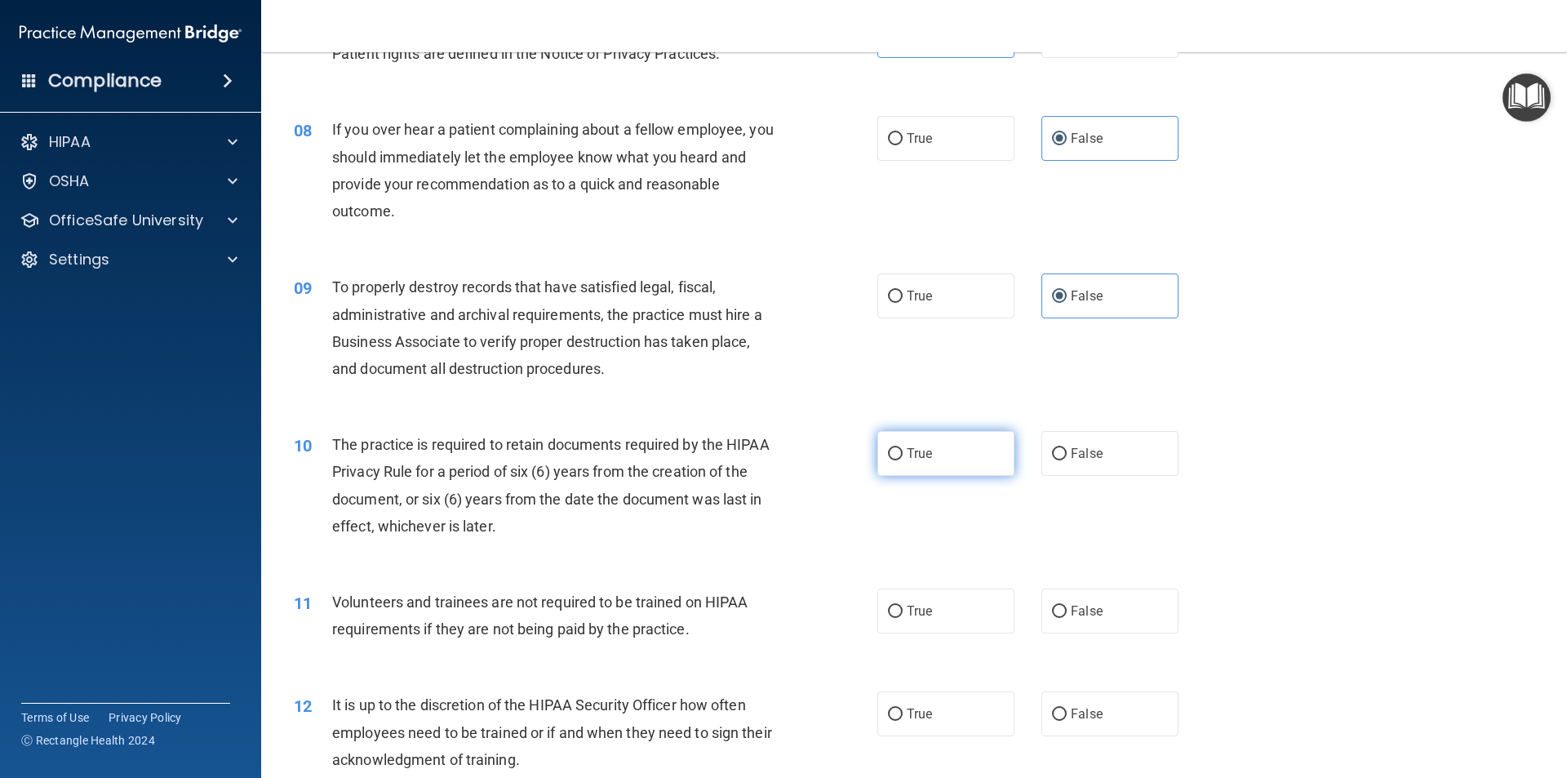
click at [950, 452] on label "True" at bounding box center [945, 453] width 137 height 45
click at [903, 452] on input "True" at bounding box center [895, 454] width 15 height 12
radio input "true"
click at [1063, 617] on label "False" at bounding box center [1110, 611] width 137 height 45
click at [1063, 617] on input "False" at bounding box center [1059, 612] width 15 height 12
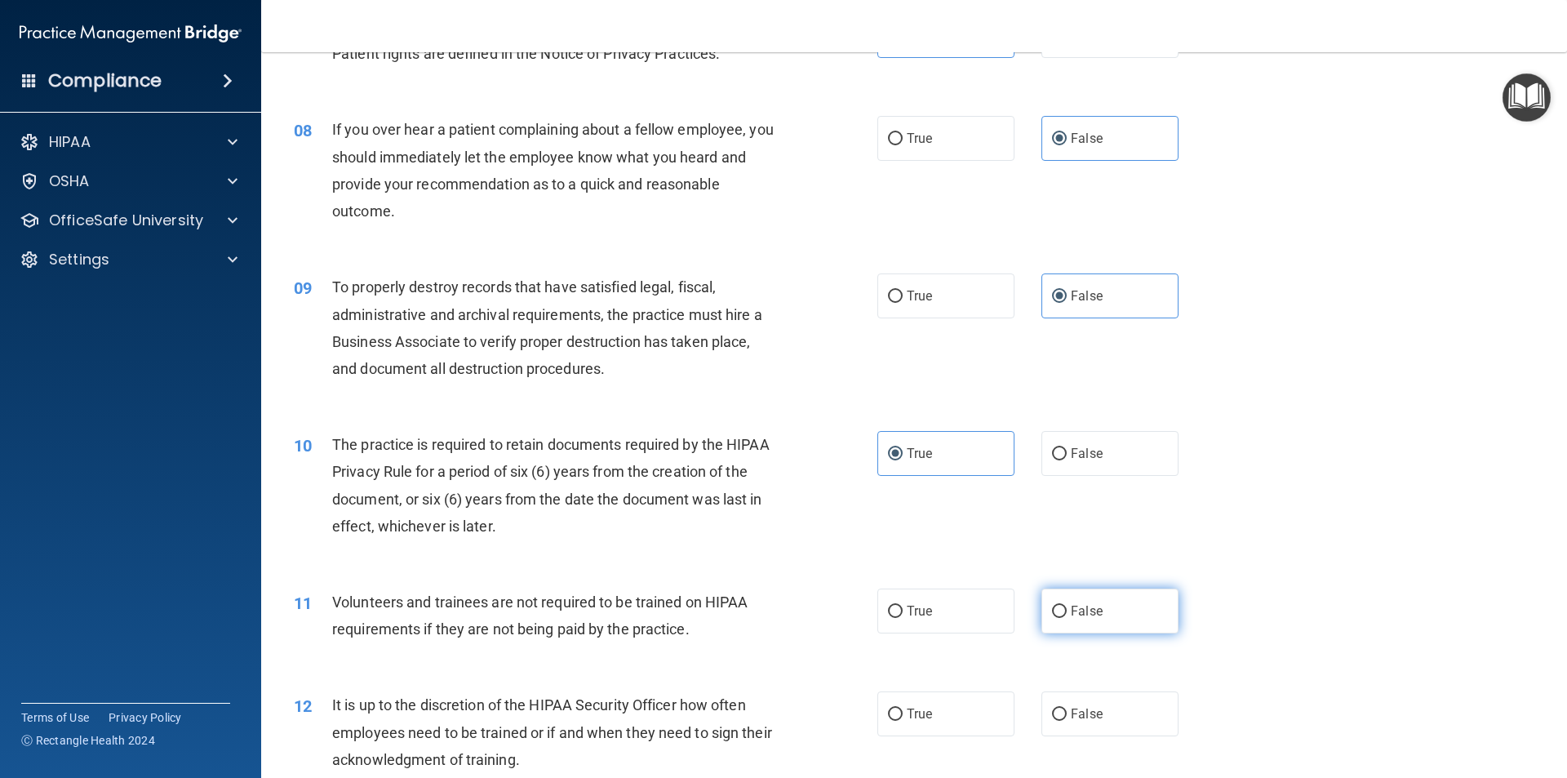
radio input "true"
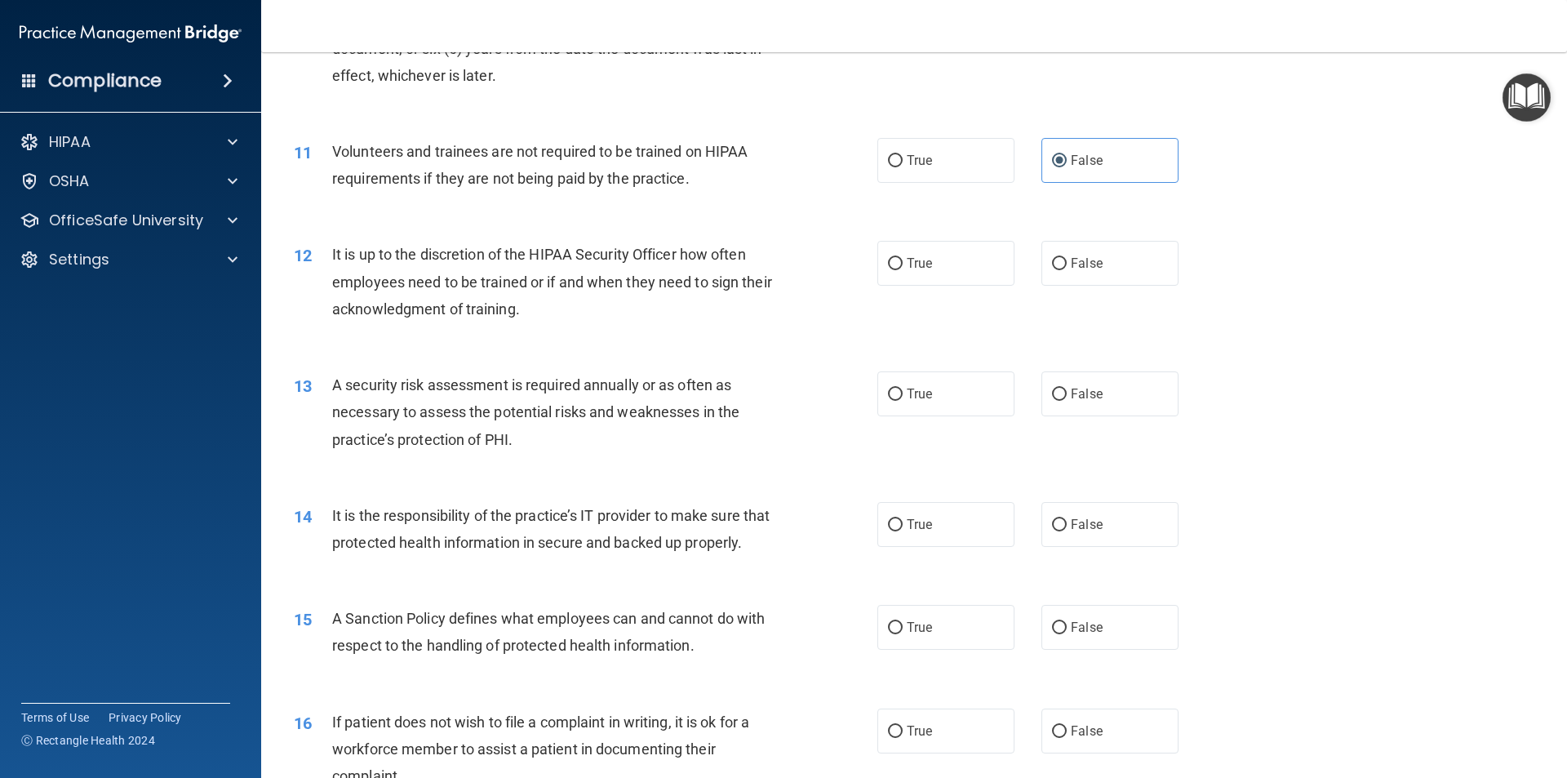
scroll to position [1469, 0]
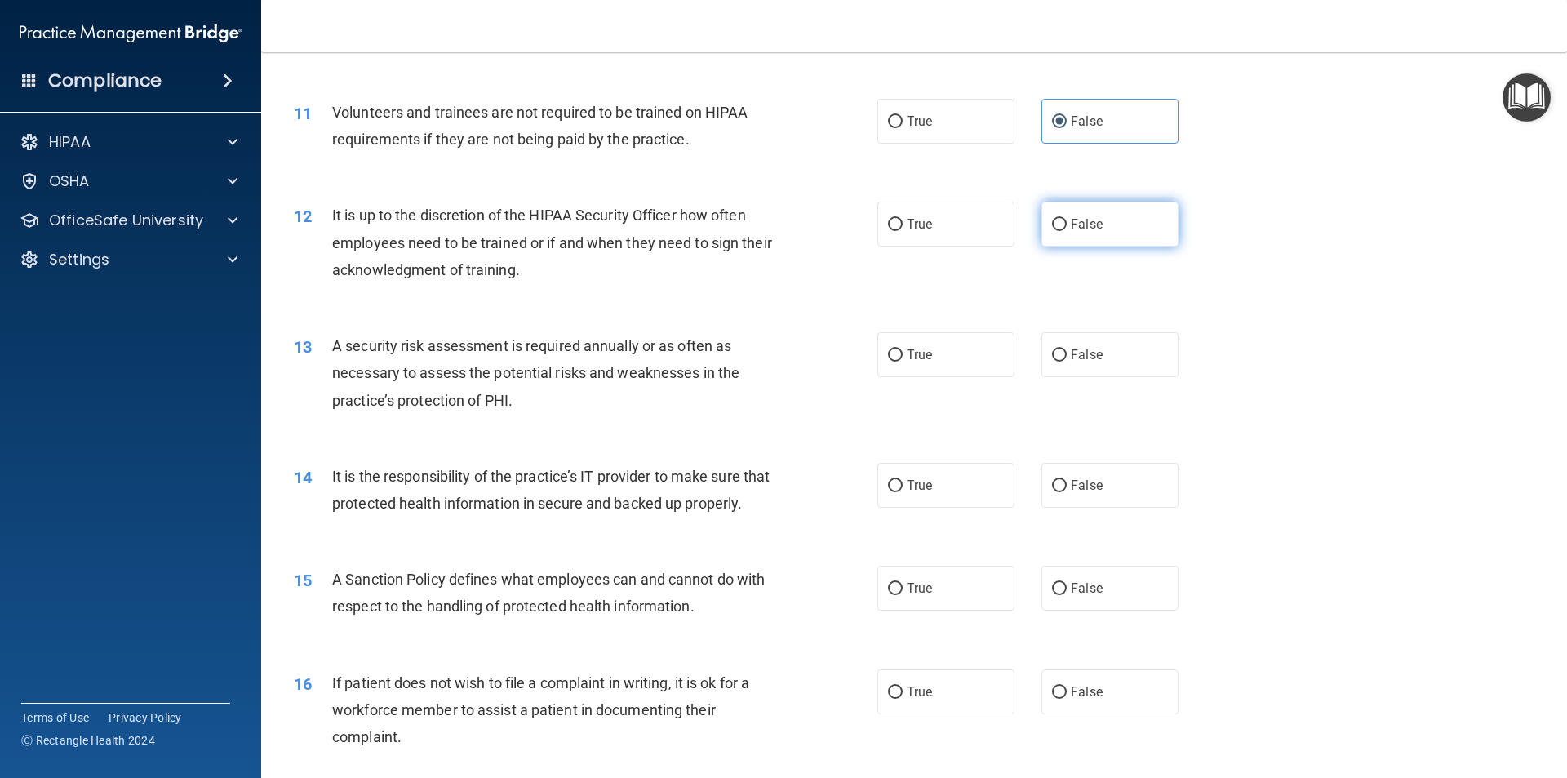
click at [1105, 204] on label "False" at bounding box center [1110, 224] width 137 height 45
click at [1067, 219] on input "False" at bounding box center [1059, 225] width 15 height 12
radio input "true"
click at [936, 356] on label "True" at bounding box center [945, 354] width 137 height 45
click at [903, 356] on input "True" at bounding box center [895, 355] width 15 height 12
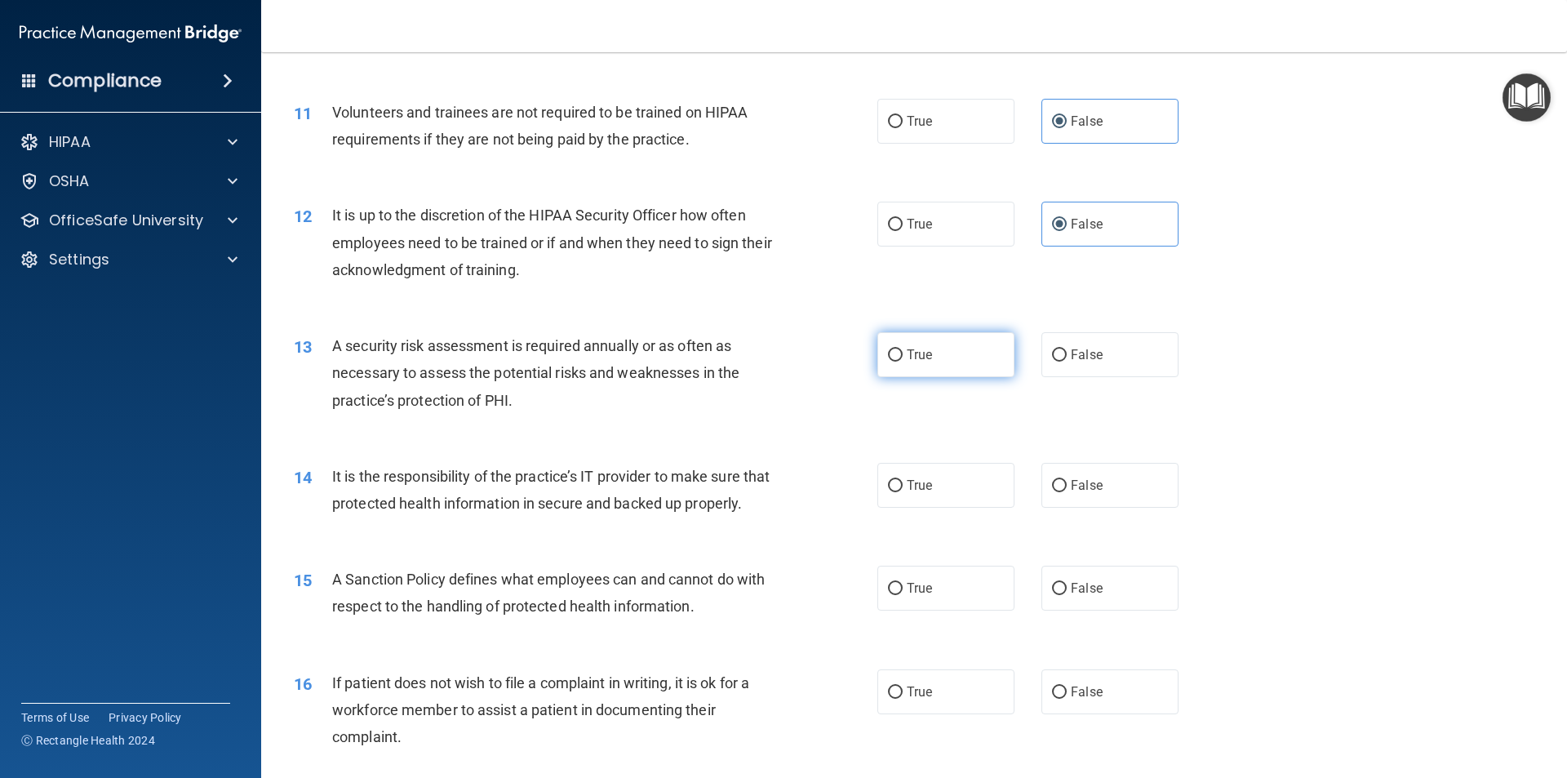
radio input "true"
click at [1095, 496] on label "False" at bounding box center [1110, 485] width 137 height 45
click at [1067, 492] on input "False" at bounding box center [1059, 486] width 15 height 12
radio input "true"
click at [1078, 596] on span "False" at bounding box center [1087, 588] width 32 height 16
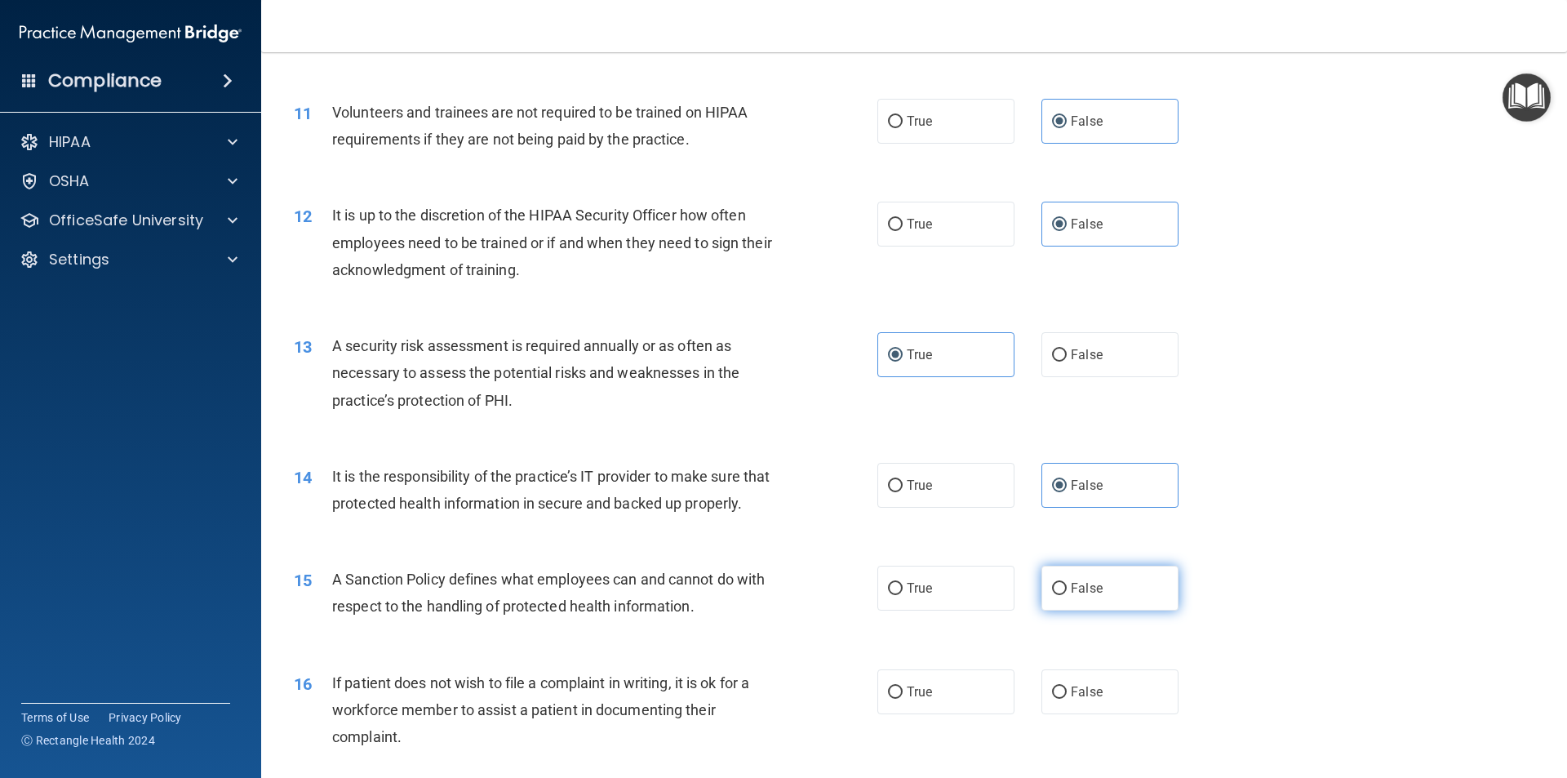
click at [1067, 595] on input "False" at bounding box center [1059, 589] width 15 height 12
radio input "true"
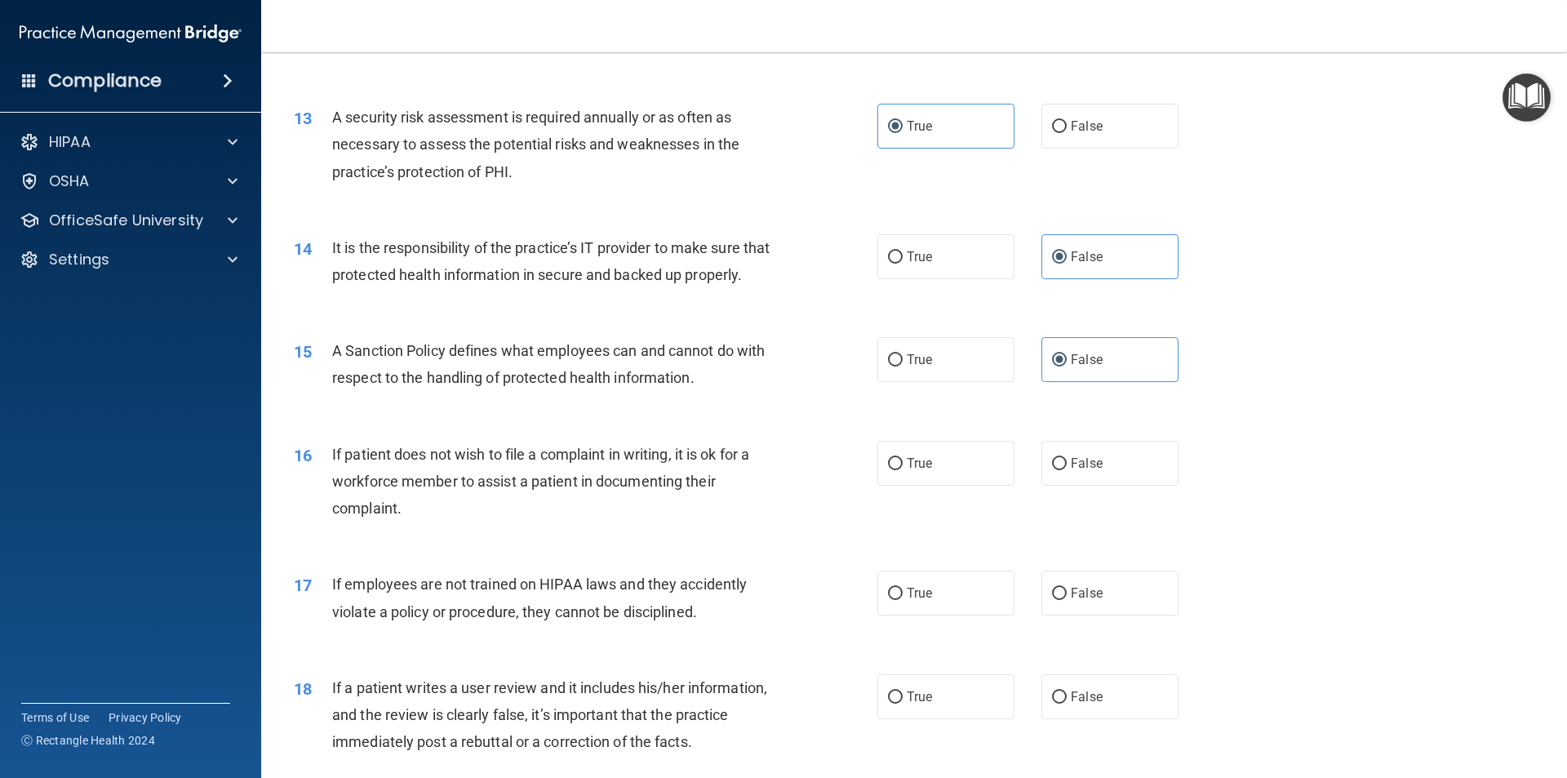
scroll to position [1714, 0]
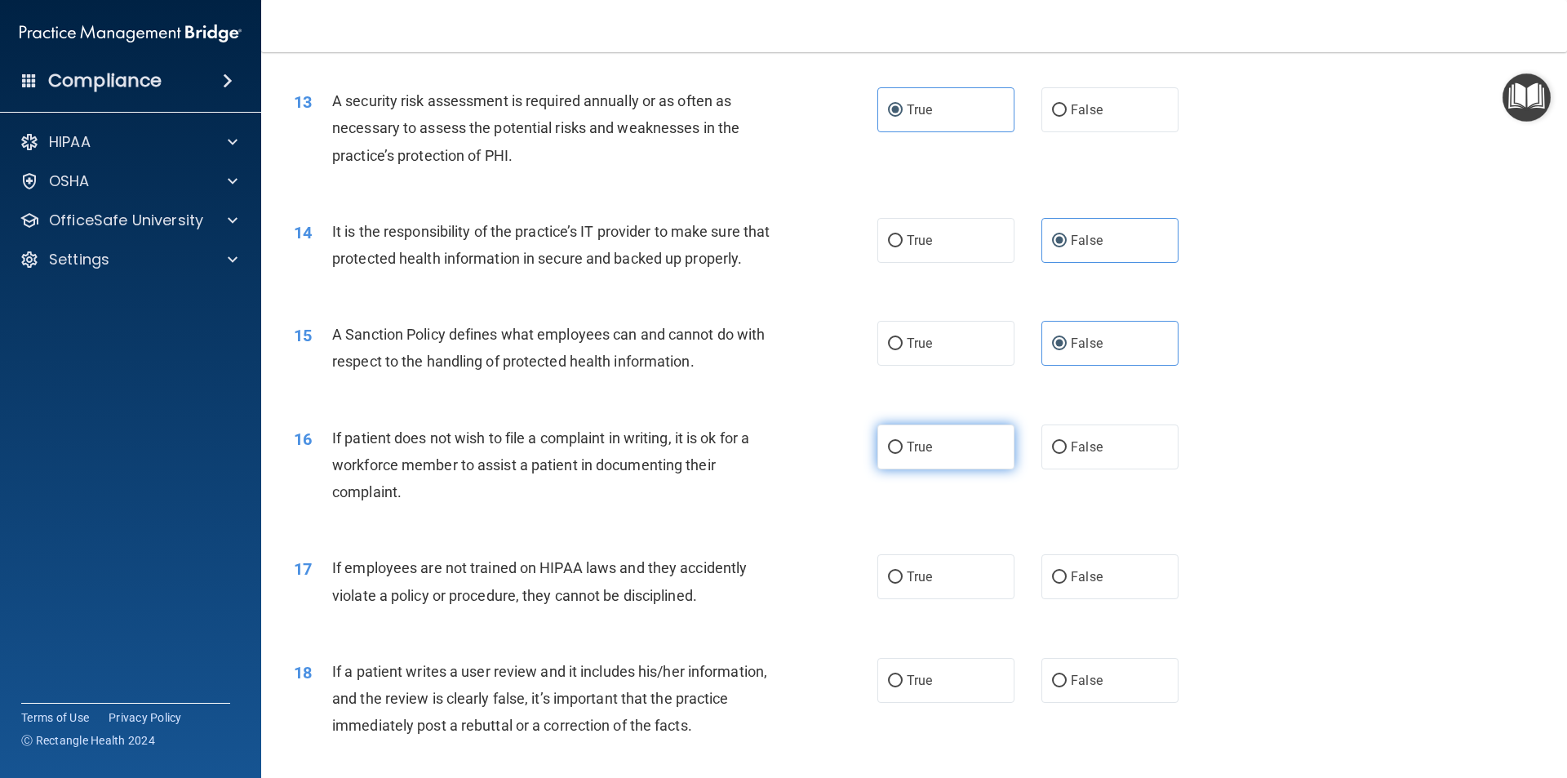
click at [914, 455] on span "True" at bounding box center [919, 447] width 25 height 16
click at [903, 454] on input "True" at bounding box center [895, 448] width 15 height 12
radio input "true"
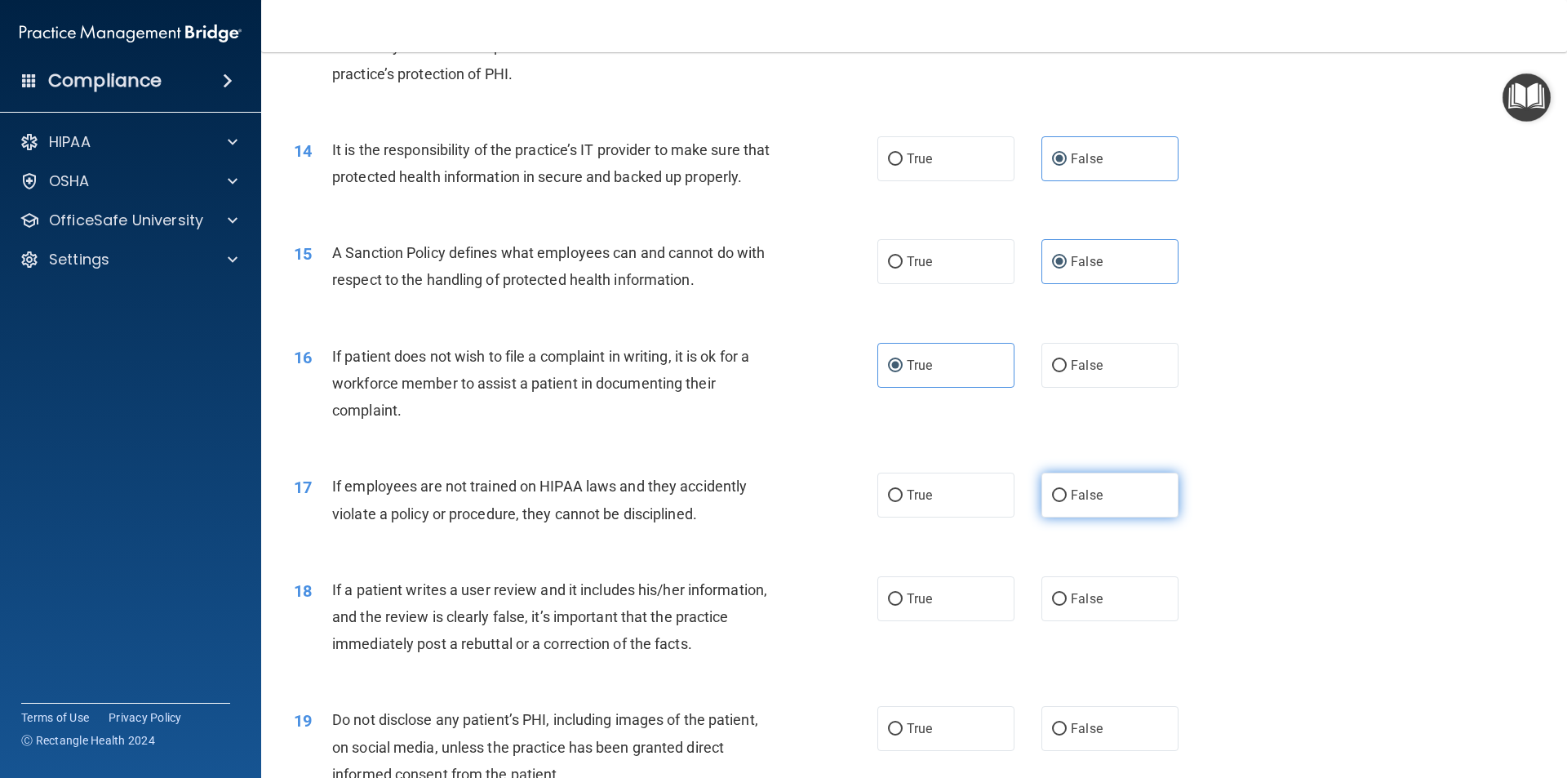
click at [1098, 518] on label "False" at bounding box center [1110, 495] width 137 height 45
click at [1067, 502] on input "False" at bounding box center [1059, 496] width 15 height 12
radio input "true"
click at [1090, 606] on span "False" at bounding box center [1087, 599] width 32 height 16
click at [1067, 606] on input "False" at bounding box center [1059, 599] width 15 height 12
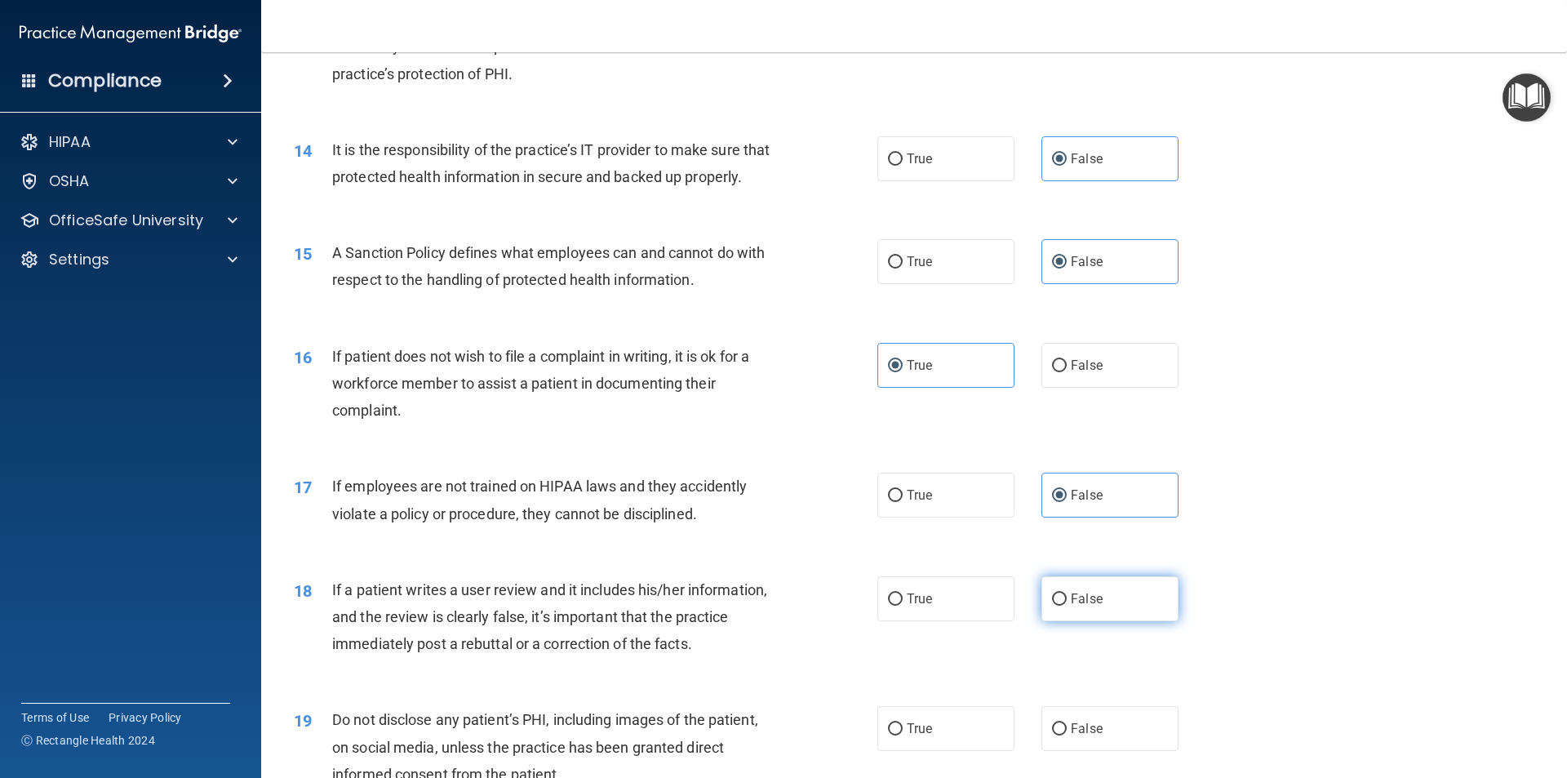
radio input "true"
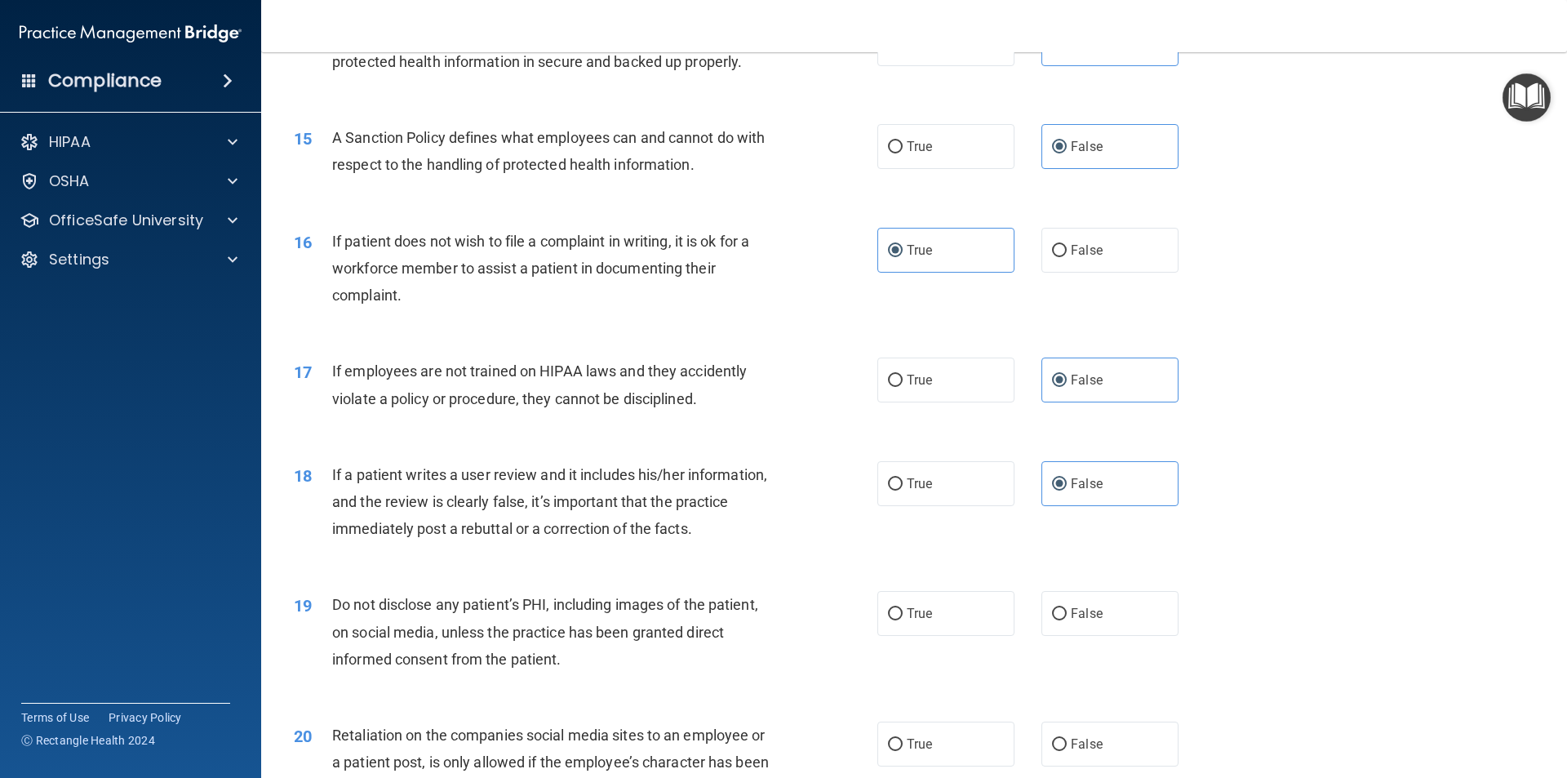
scroll to position [1959, 0]
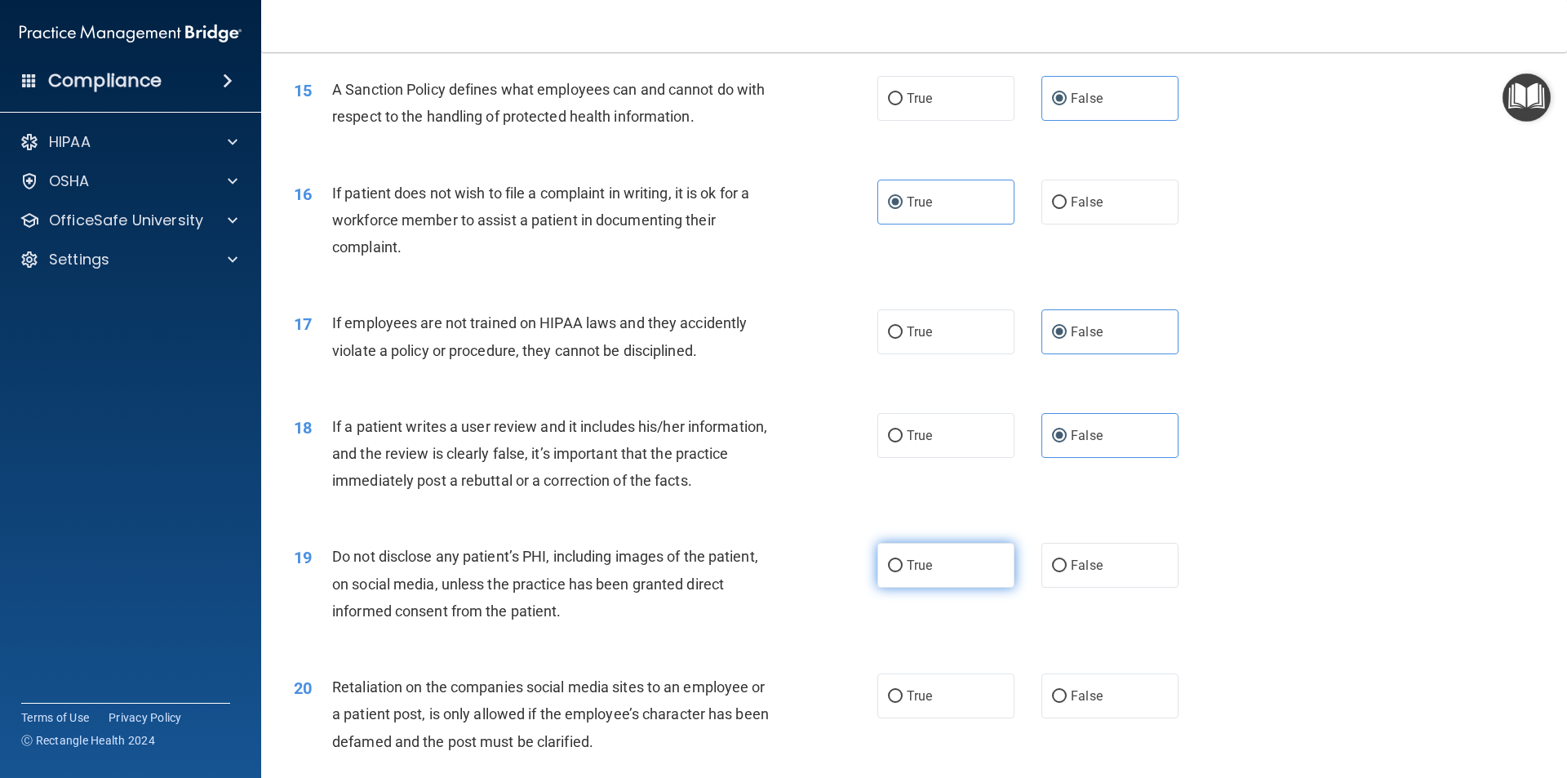
click at [931, 588] on label "True" at bounding box center [945, 565] width 137 height 45
click at [903, 572] on input "True" at bounding box center [895, 566] width 15 height 12
radio input "true"
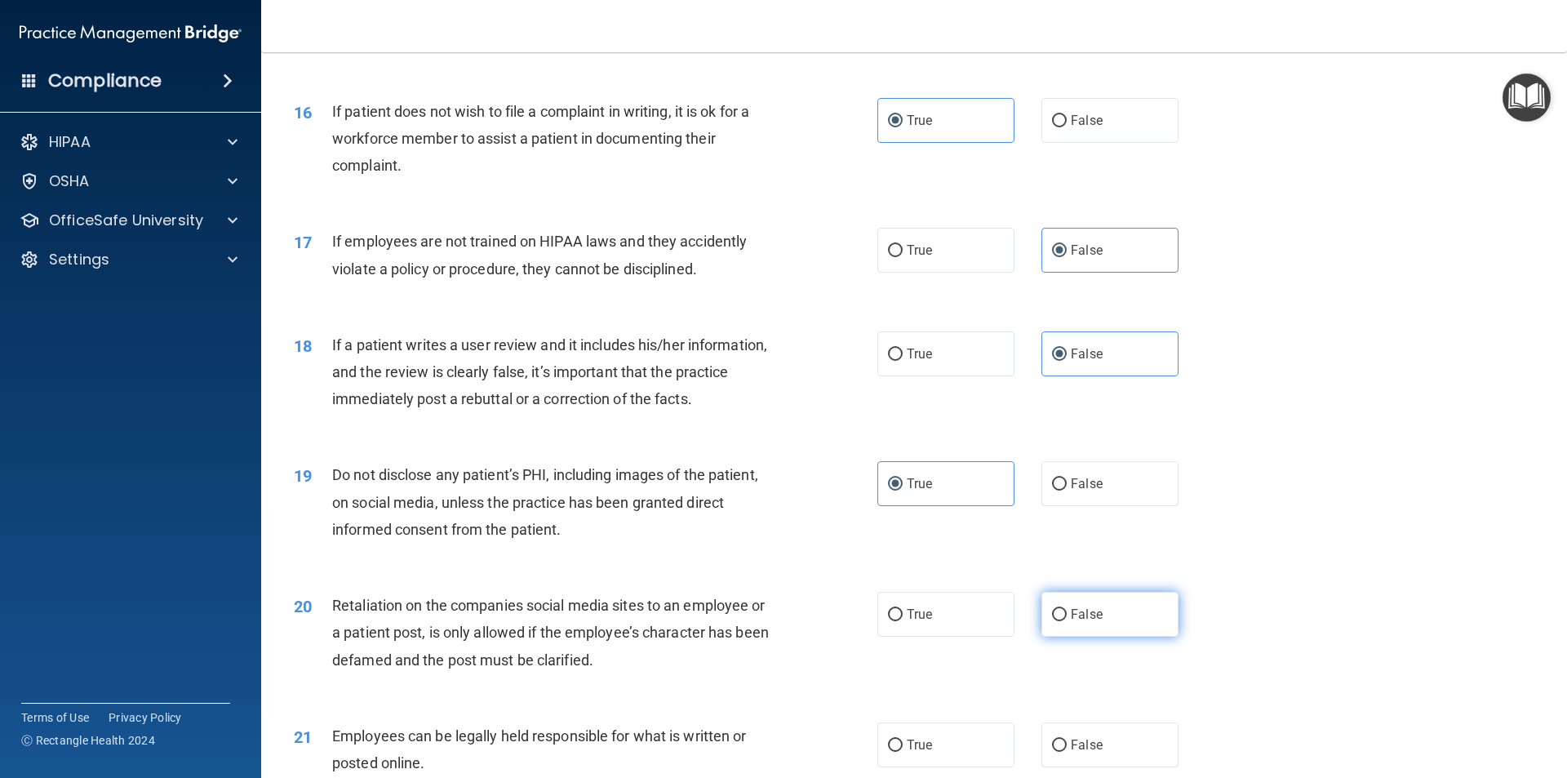
click at [1089, 622] on span "False" at bounding box center [1087, 614] width 32 height 16
click at [1067, 621] on input "False" at bounding box center [1059, 615] width 15 height 12
radio input "true"
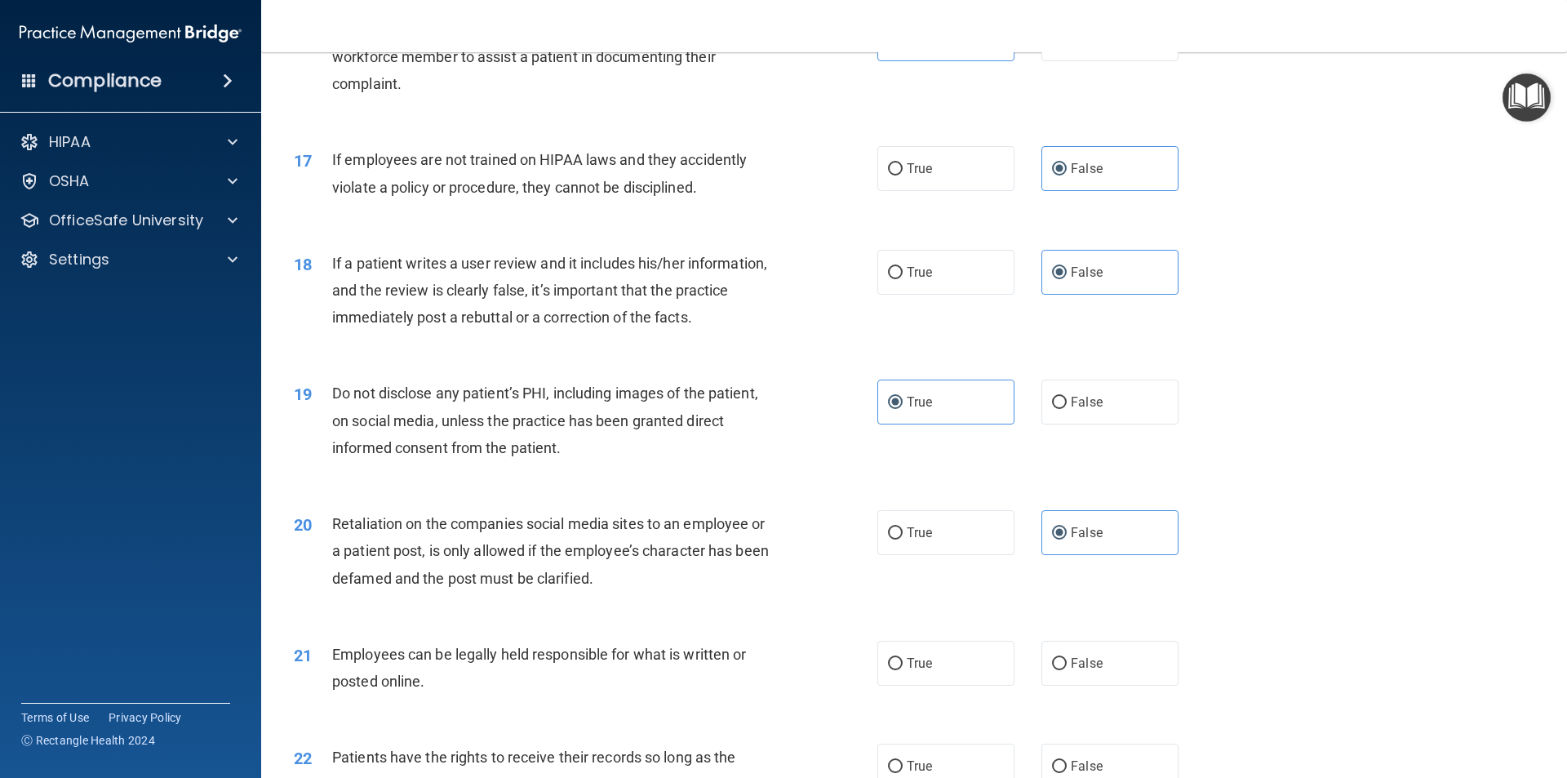
scroll to position [2204, 0]
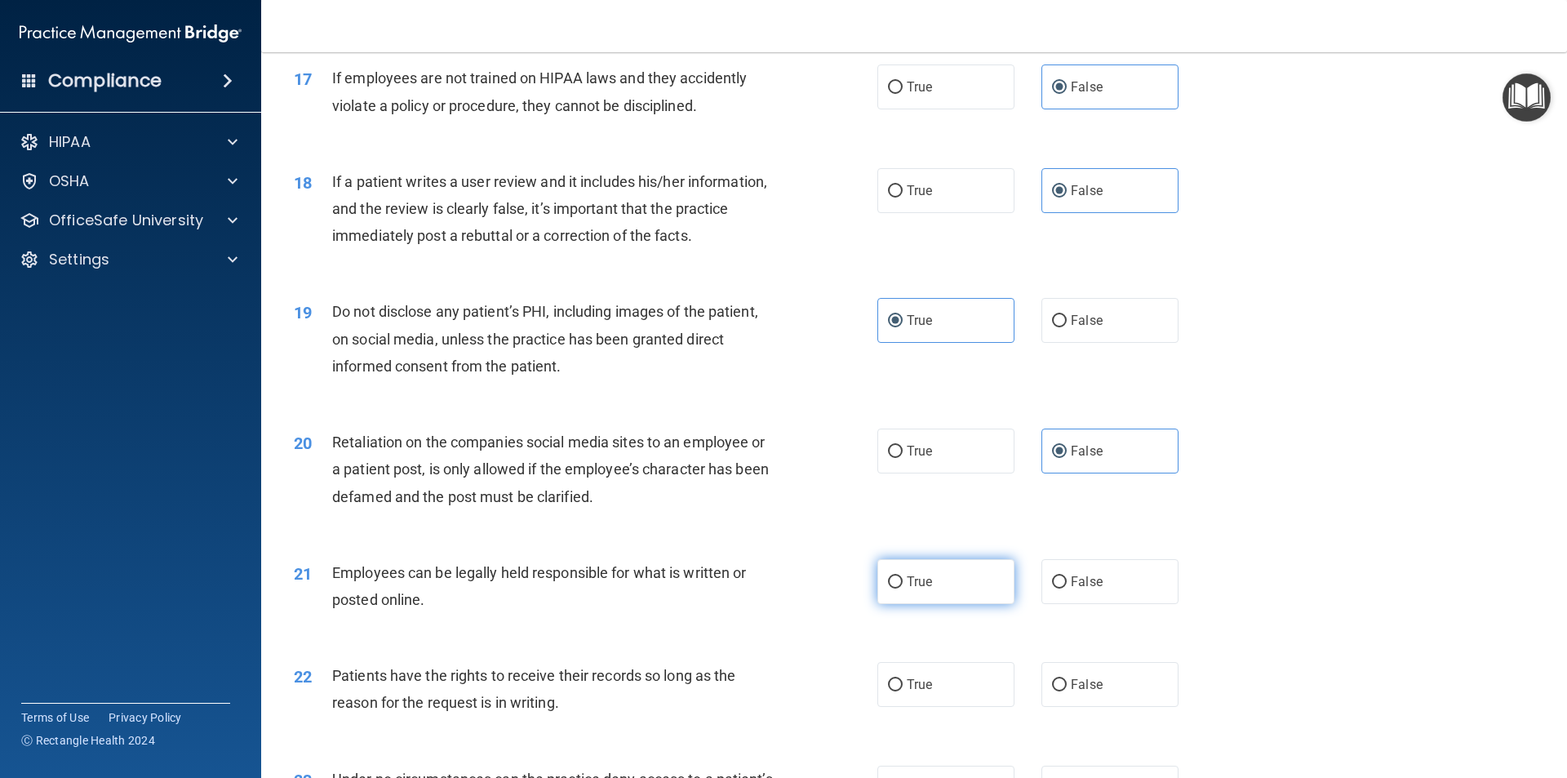
click at [950, 604] on label "True" at bounding box center [945, 581] width 137 height 45
click at [903, 589] on input "True" at bounding box center [895, 582] width 15 height 12
radio input "true"
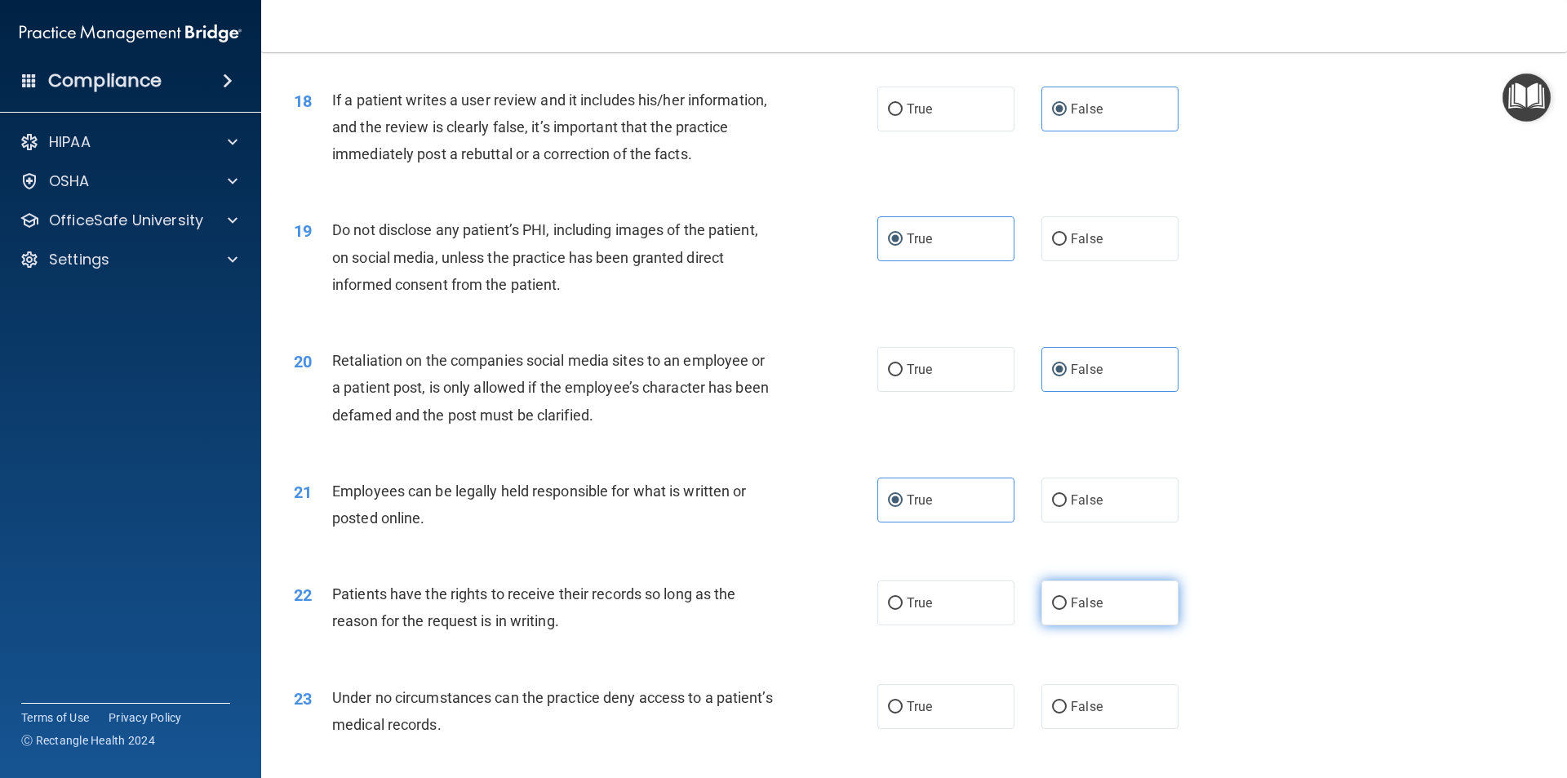
click at [1071, 611] on span "False" at bounding box center [1087, 603] width 32 height 16
click at [1067, 610] on input "False" at bounding box center [1059, 604] width 15 height 12
radio input "true"
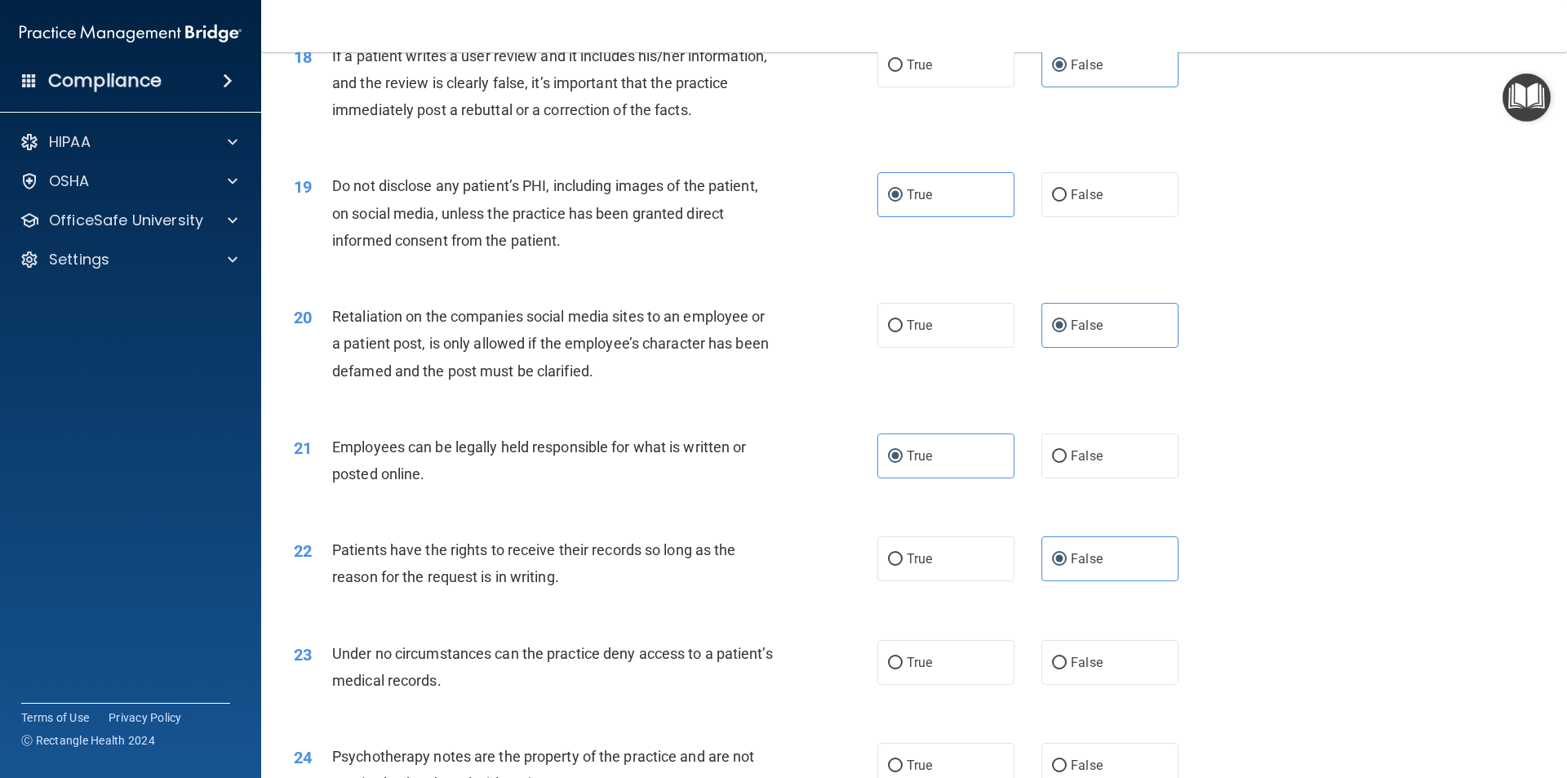
scroll to position [2367, 0]
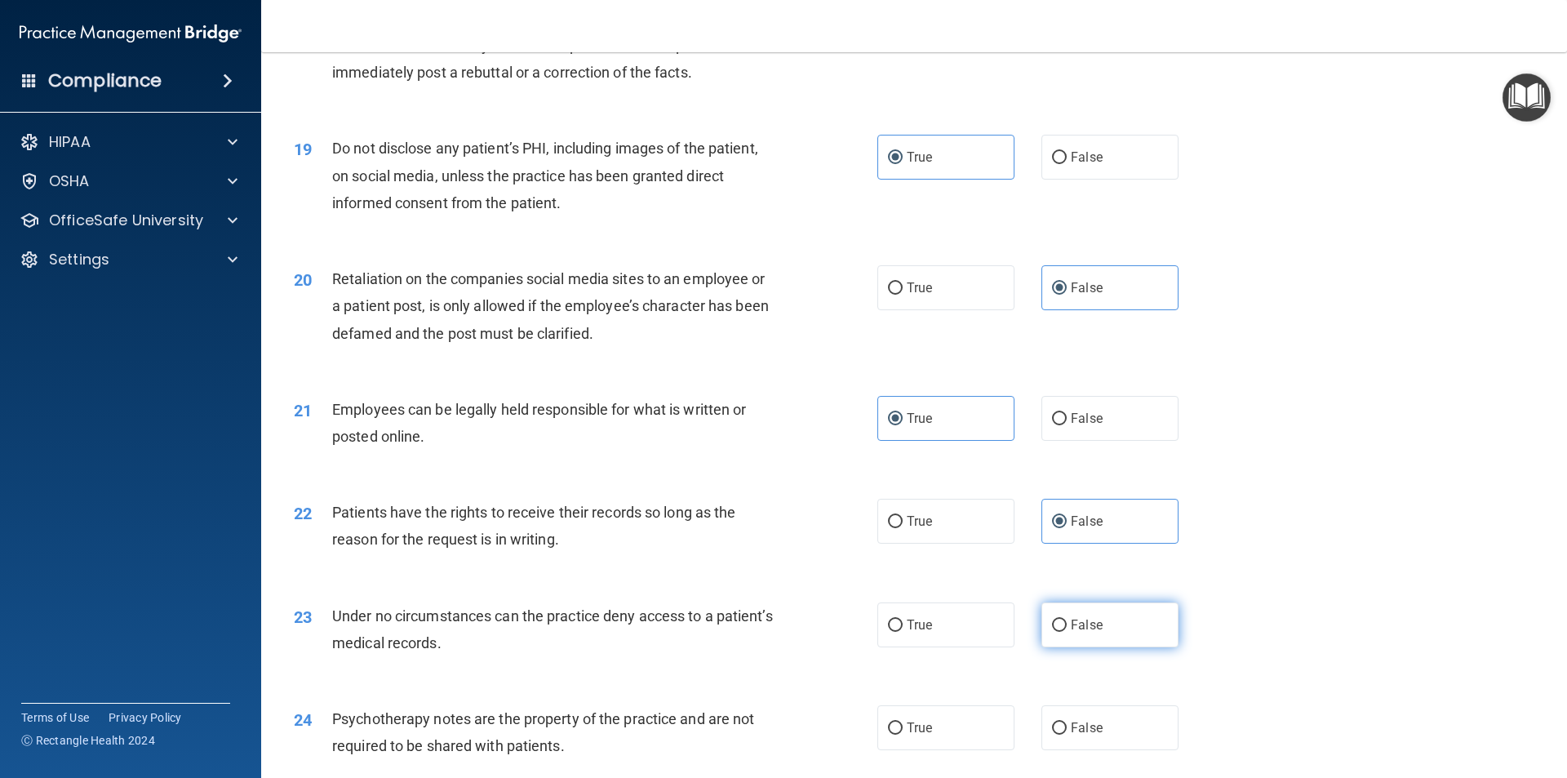
click at [1094, 647] on label "False" at bounding box center [1110, 624] width 137 height 45
click at [1067, 632] on input "False" at bounding box center [1059, 626] width 15 height 12
radio input "true"
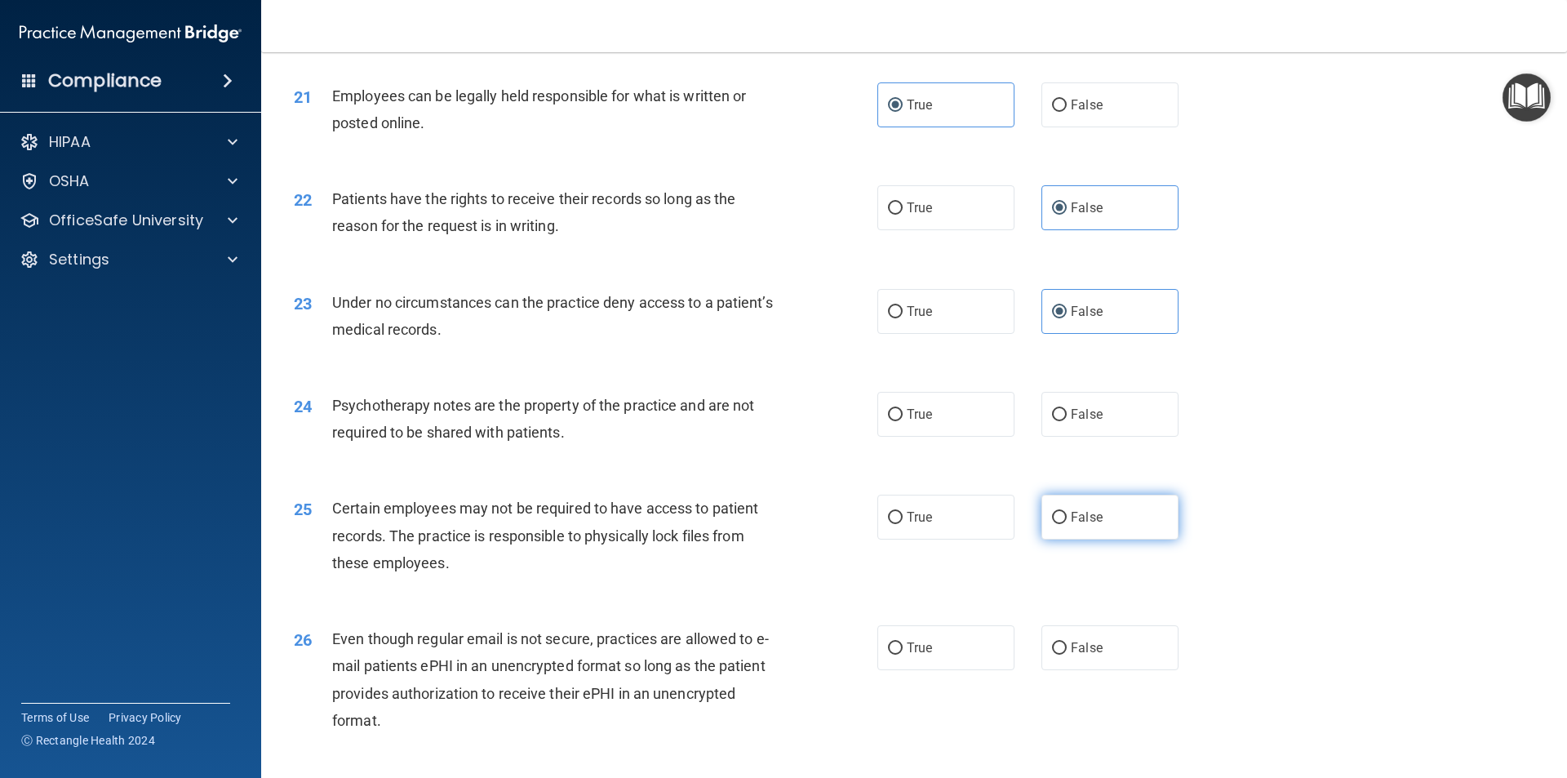
scroll to position [2775, 0]
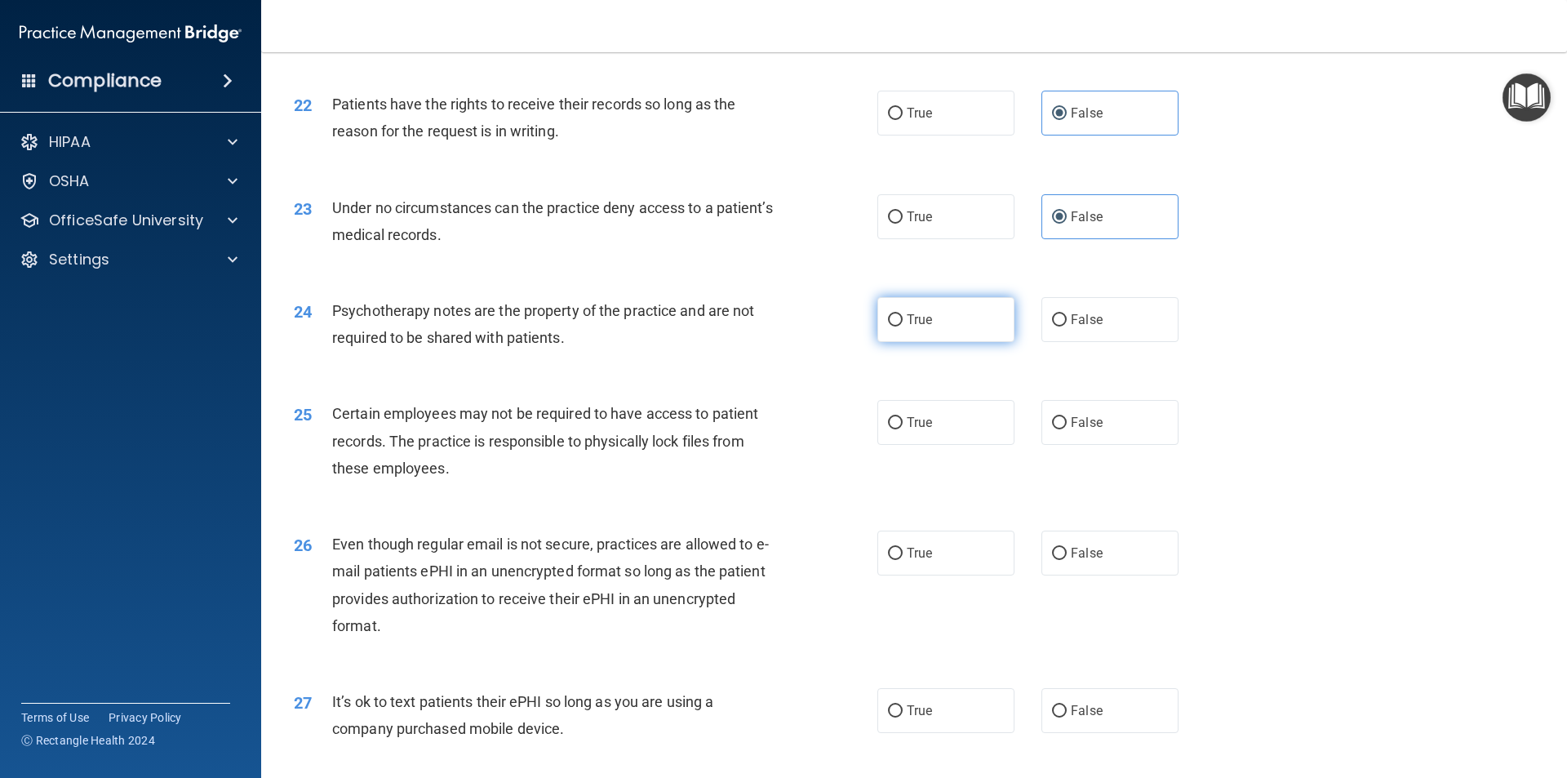
click at [922, 327] on span "True" at bounding box center [919, 320] width 25 height 16
click at [903, 327] on input "True" at bounding box center [895, 320] width 15 height 12
radio input "true"
drag, startPoint x: 922, startPoint y: 464, endPoint x: 915, endPoint y: 521, distance: 57.5
click at [922, 445] on label "True" at bounding box center [945, 422] width 137 height 45
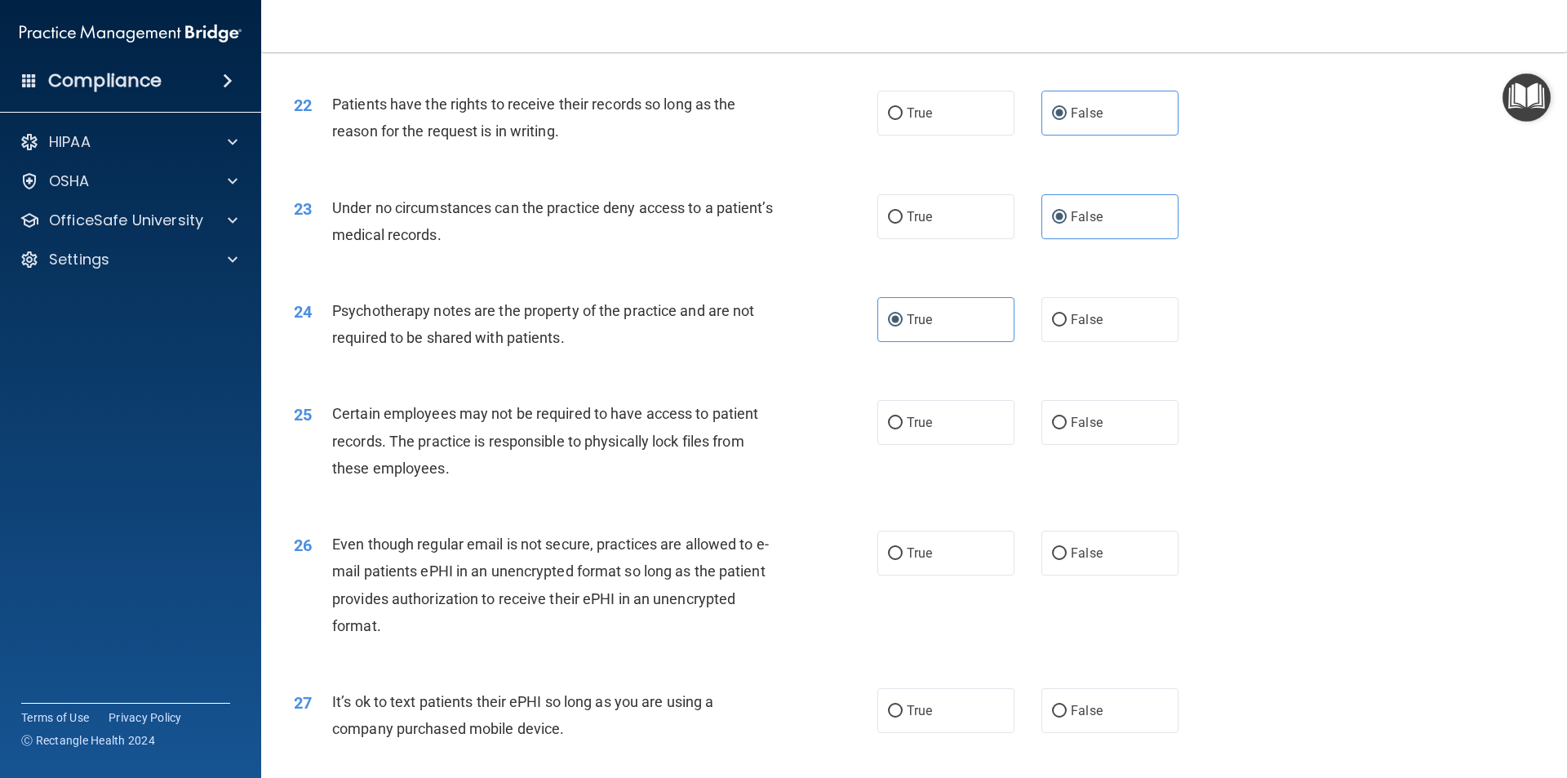
click at [903, 429] on input "True" at bounding box center [895, 423] width 15 height 12
radio input "true"
click at [916, 575] on label "True" at bounding box center [945, 553] width 137 height 45
click at [903, 560] on input "True" at bounding box center [895, 554] width 15 height 12
radio input "true"
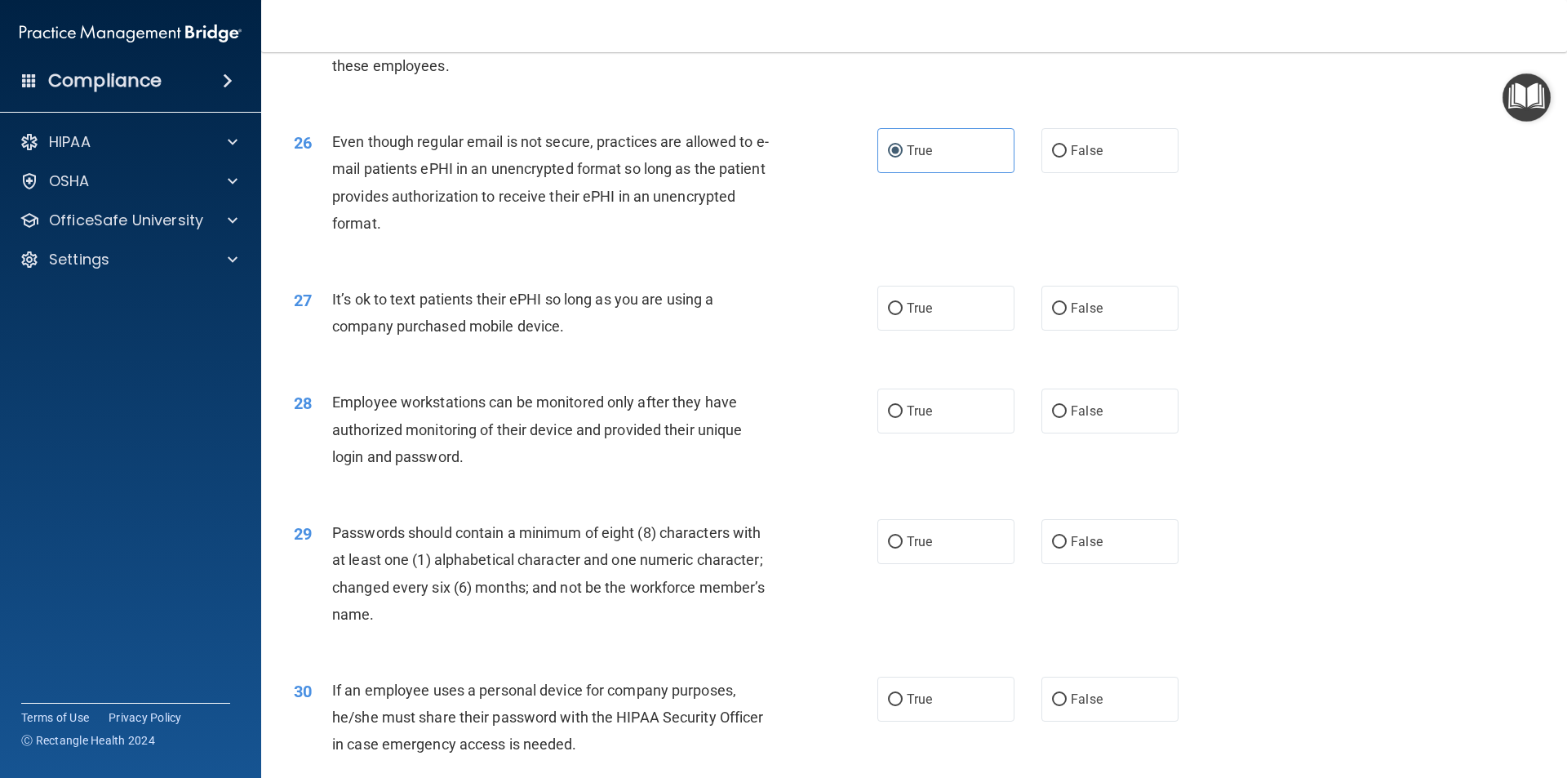
scroll to position [3183, 0]
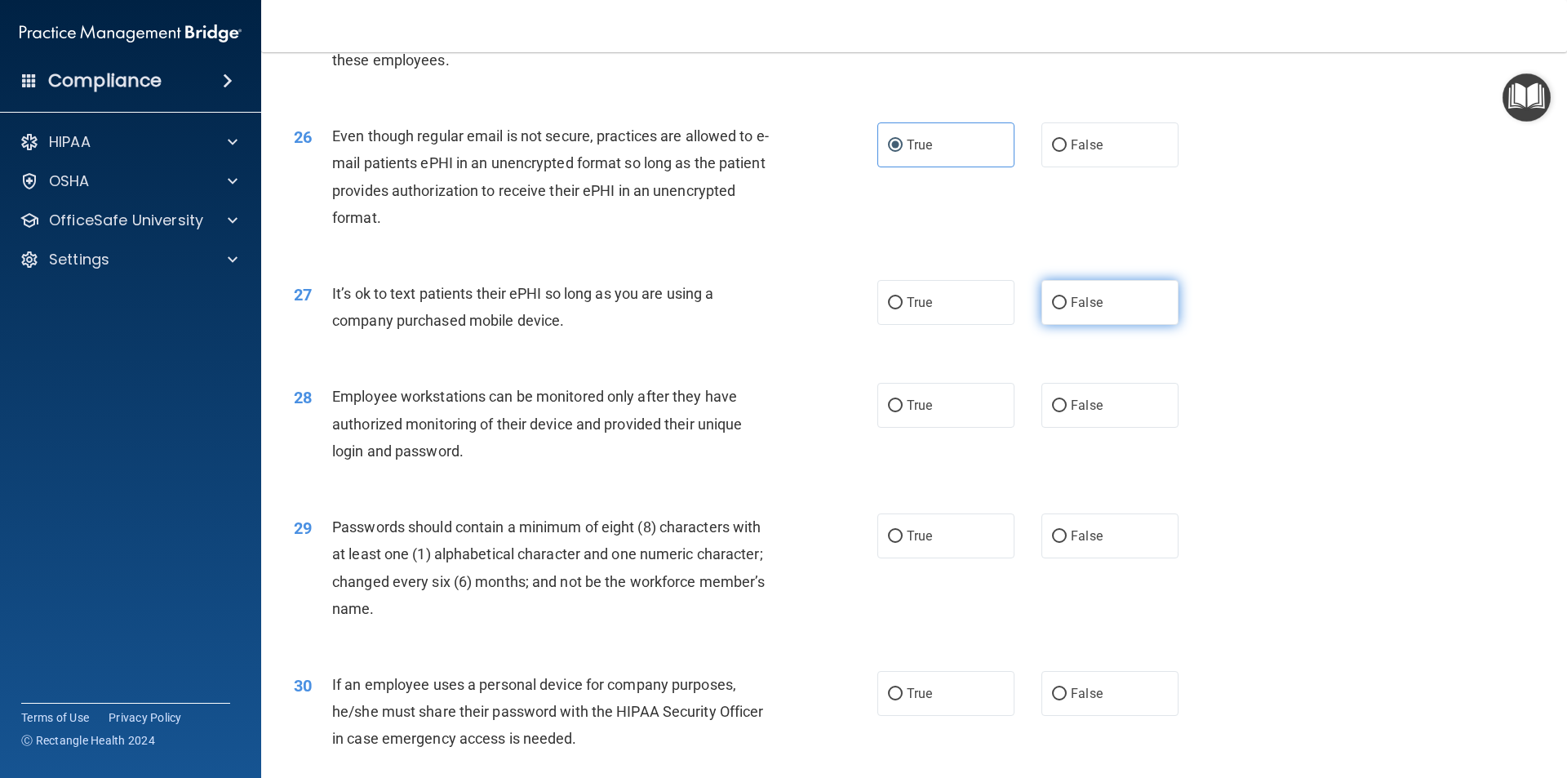
click at [1103, 318] on label "False" at bounding box center [1110, 302] width 137 height 45
click at [1067, 309] on input "False" at bounding box center [1059, 303] width 15 height 12
radio input "true"
click at [1091, 413] on span "False" at bounding box center [1087, 406] width 32 height 16
click at [1067, 412] on input "False" at bounding box center [1059, 406] width 15 height 12
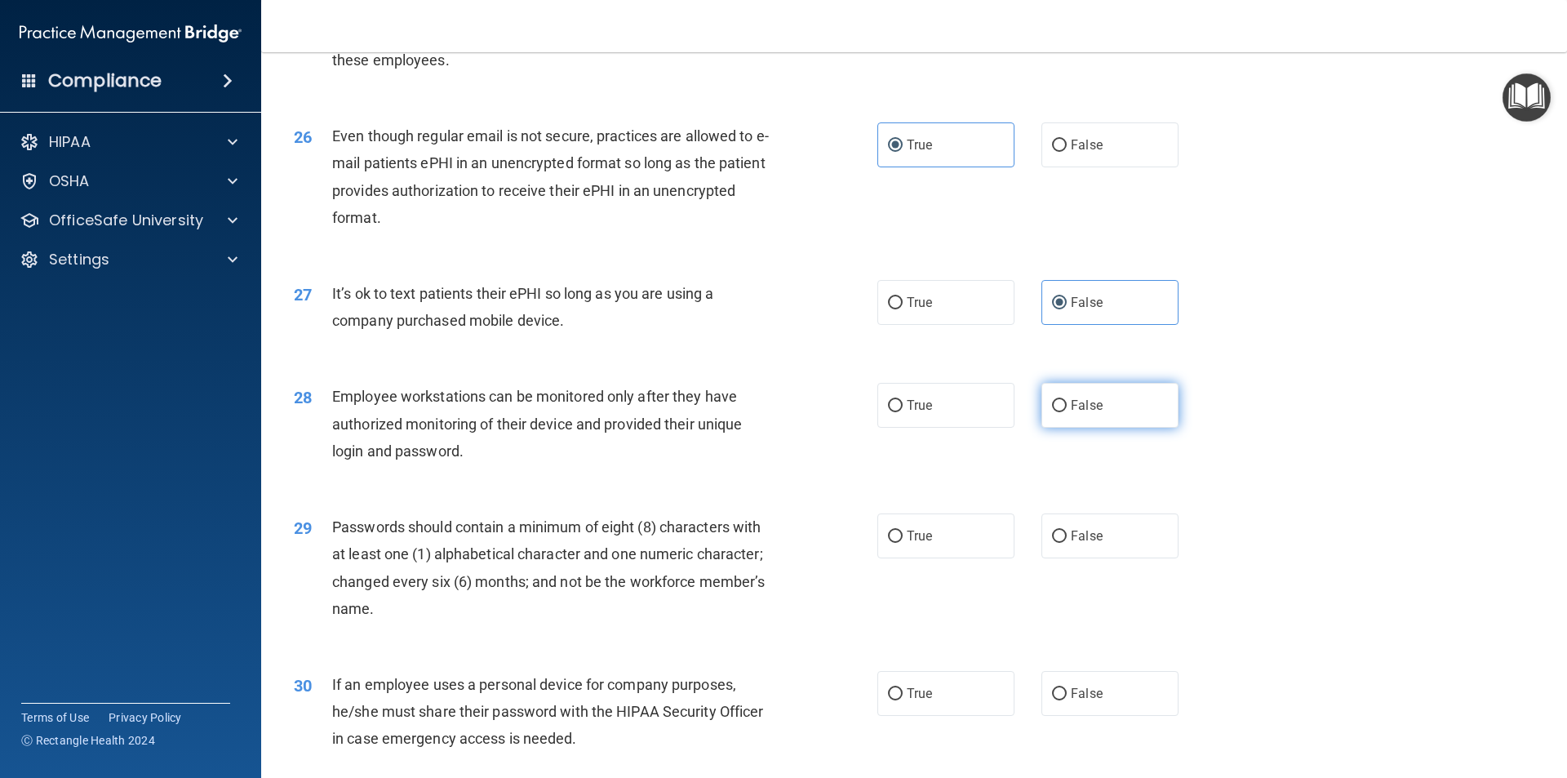
radio input "true"
click at [931, 558] on label "True" at bounding box center [945, 535] width 137 height 45
click at [903, 543] on input "True" at bounding box center [895, 537] width 15 height 12
radio input "true"
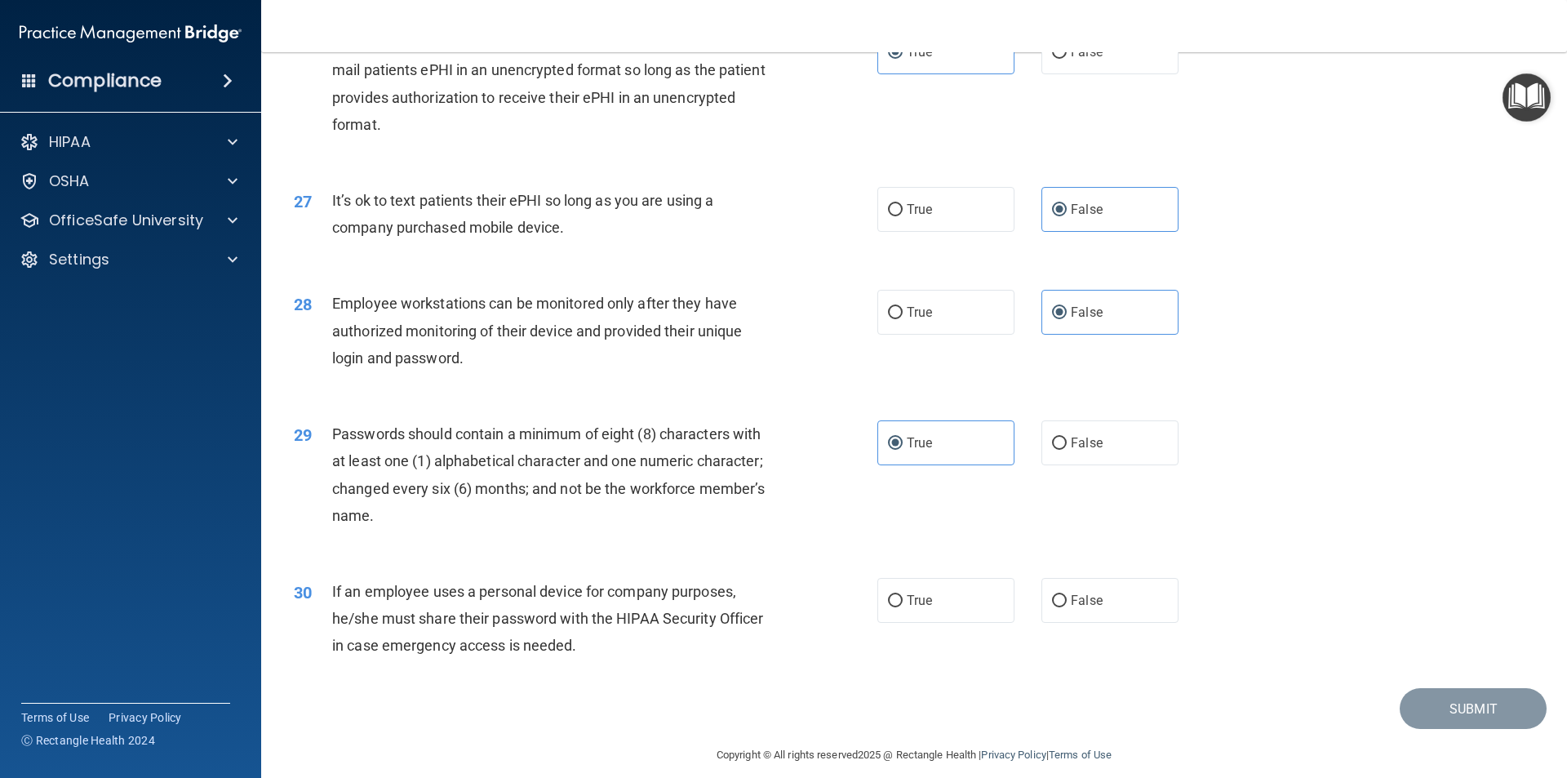
scroll to position [3320, 0]
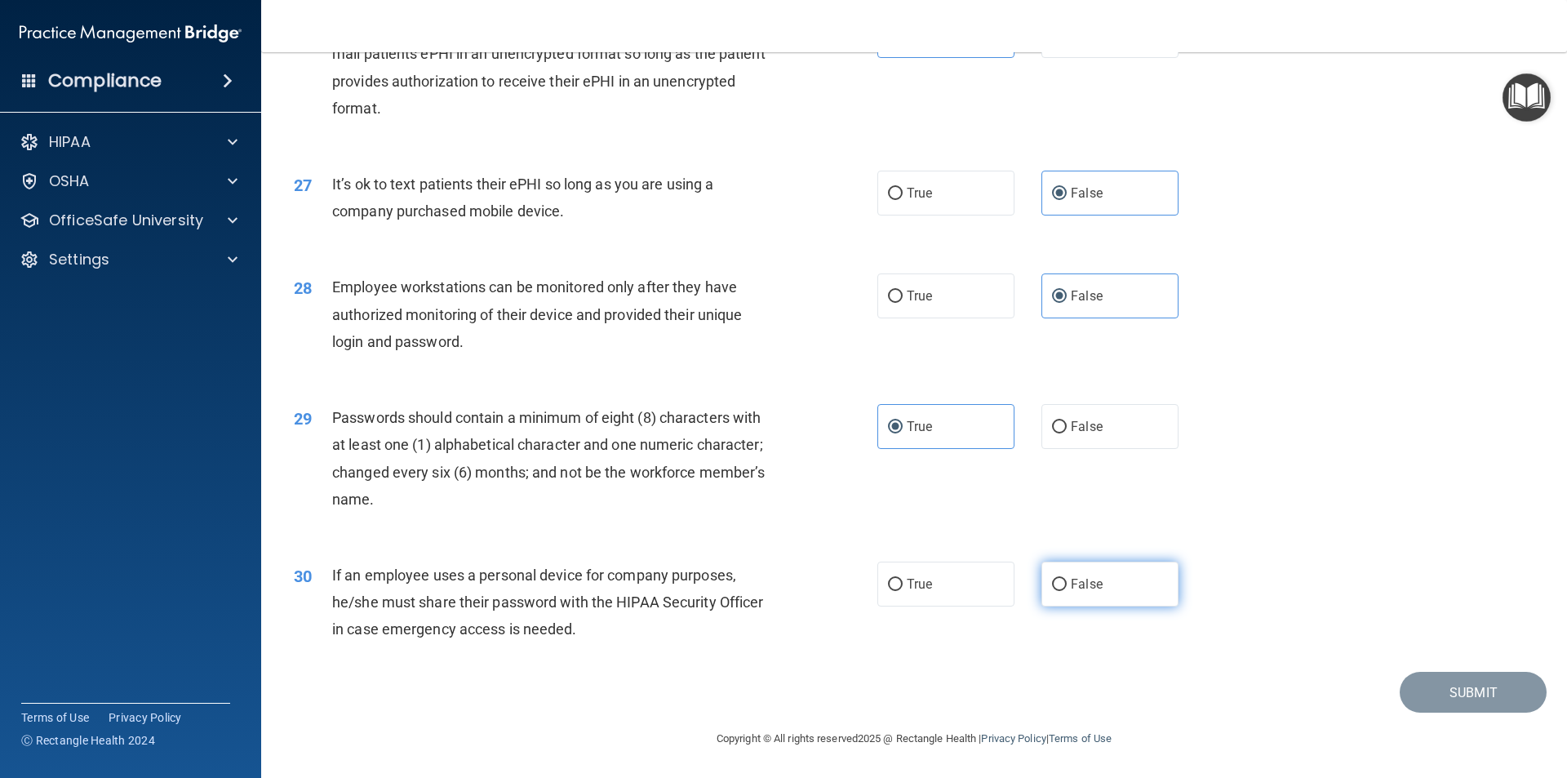
click at [1080, 584] on span "False" at bounding box center [1087, 584] width 32 height 16
click at [1067, 584] on input "False" at bounding box center [1059, 585] width 15 height 12
radio input "true"
click at [1509, 693] on button "Submit" at bounding box center [1473, 693] width 147 height 42
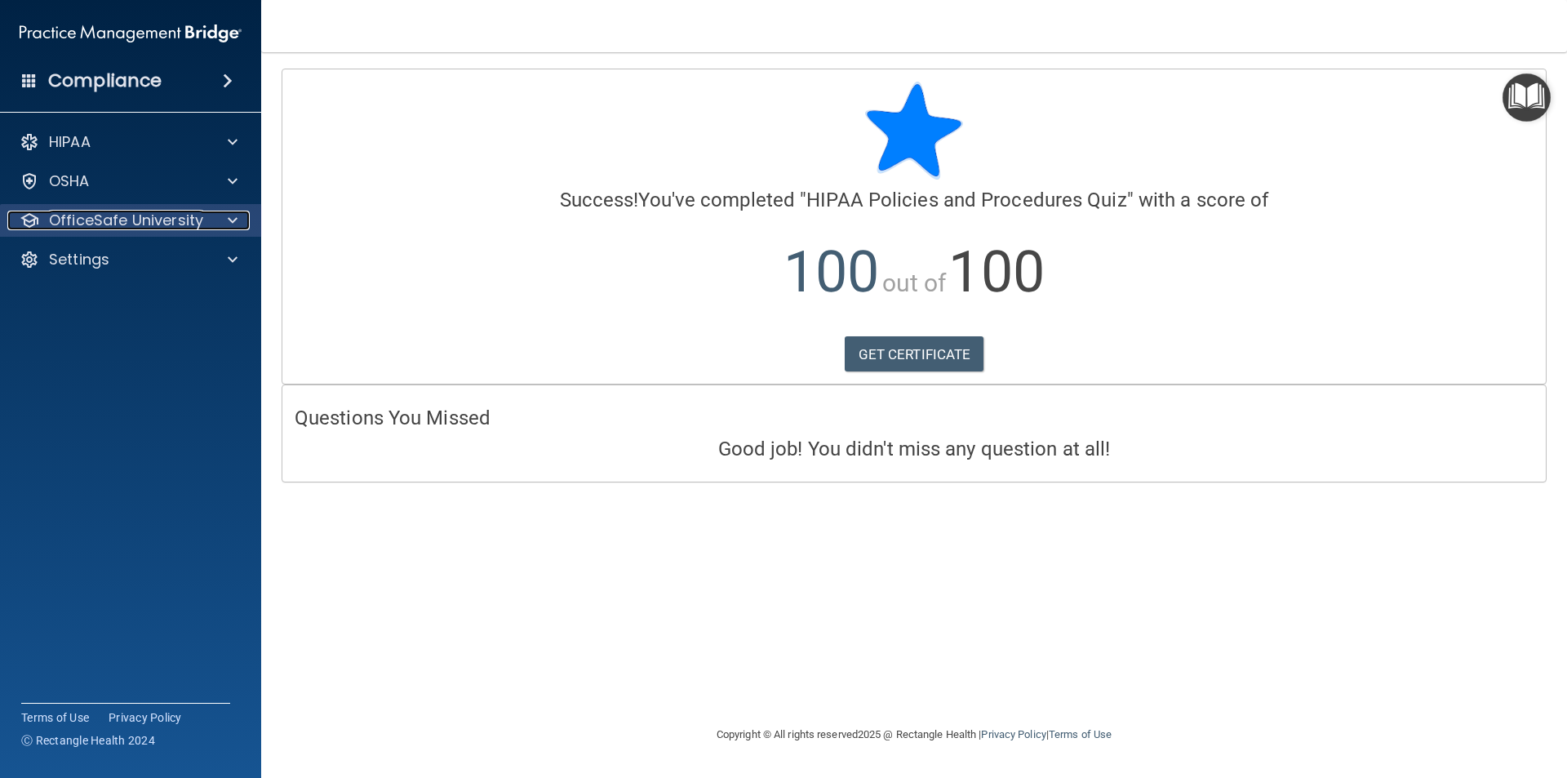
click at [93, 220] on p "OfficeSafe University" at bounding box center [126, 221] width 154 height 20
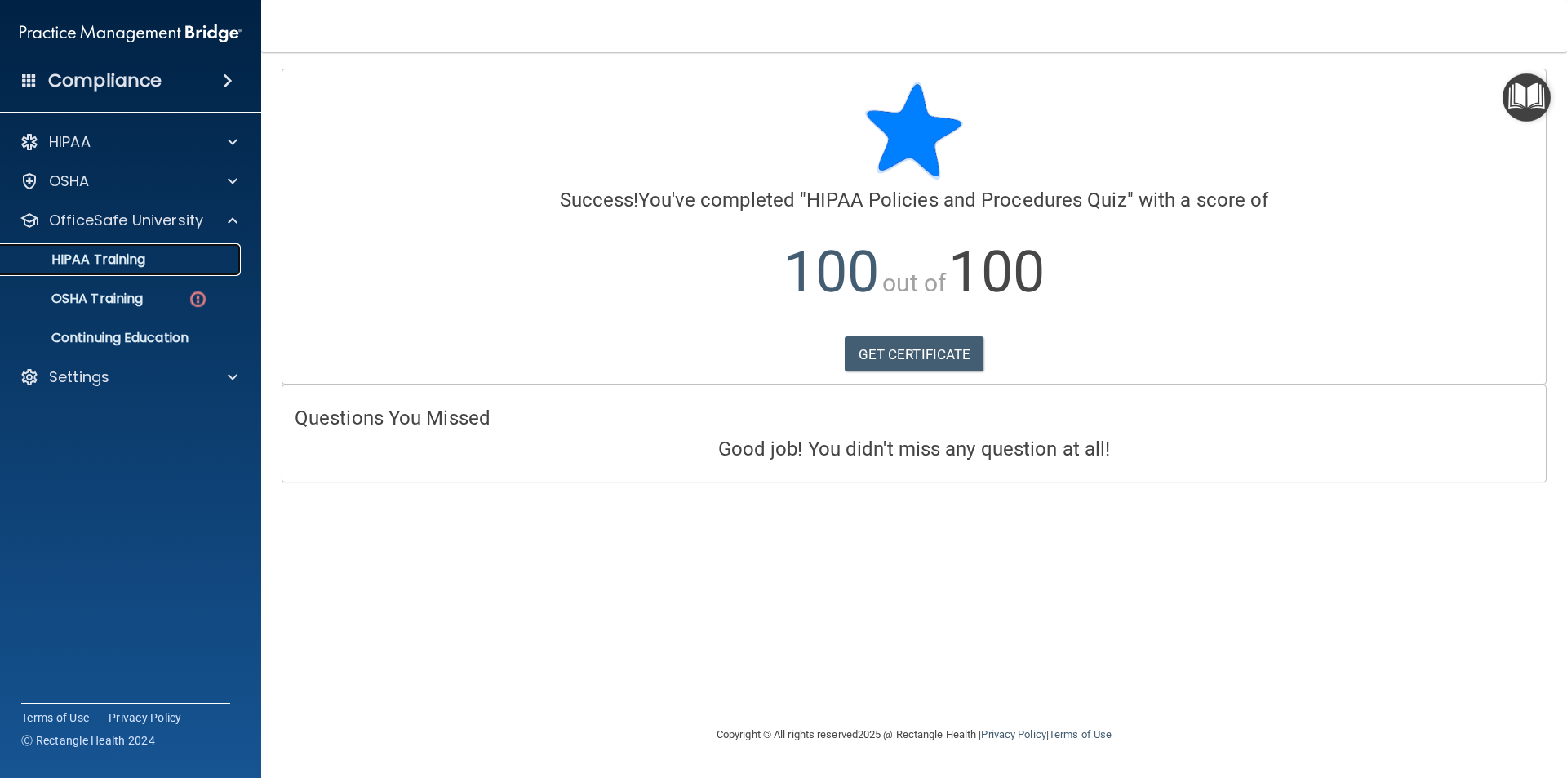
click at [95, 265] on p "HIPAA Training" at bounding box center [78, 259] width 135 height 16
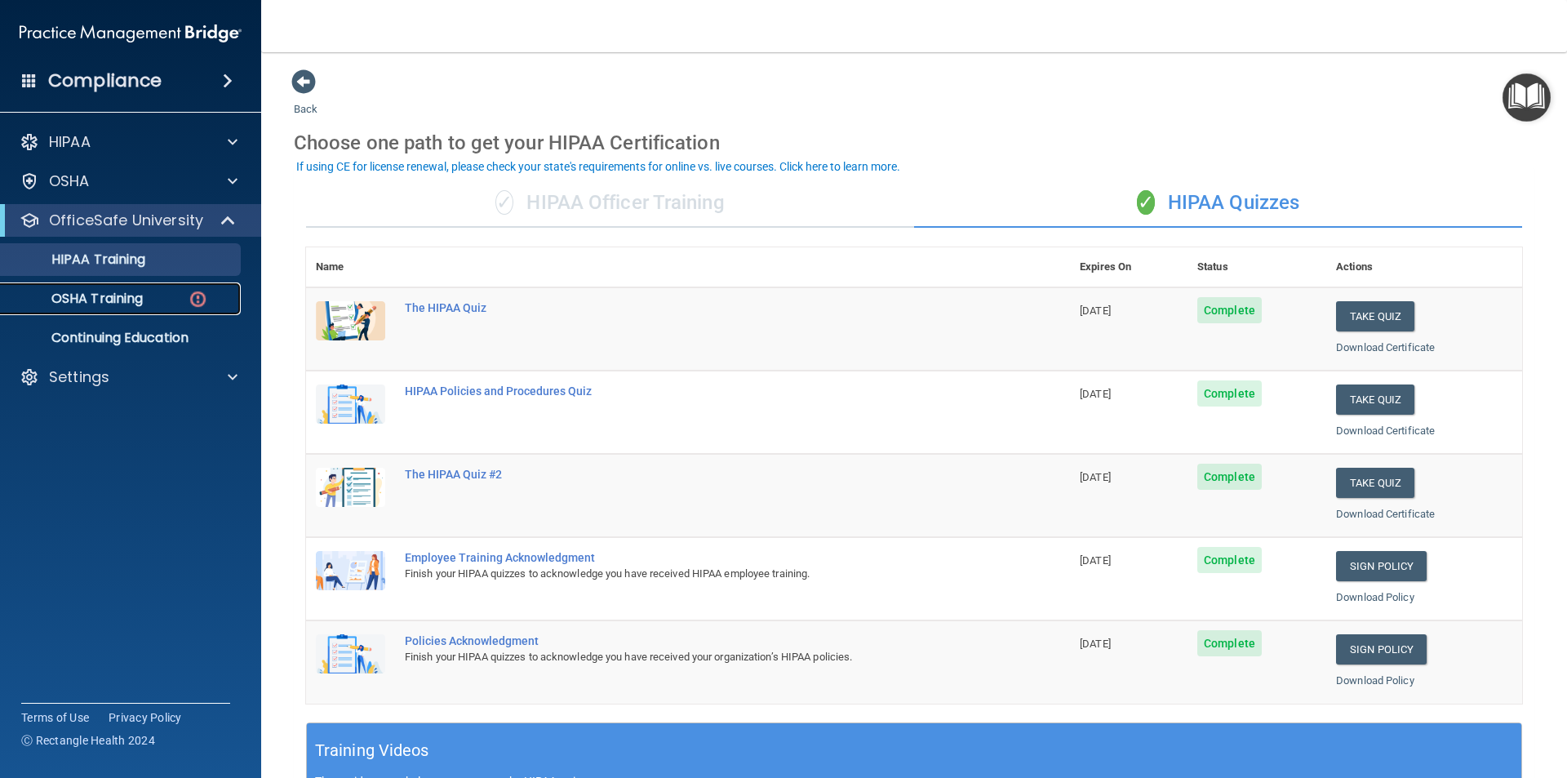
click at [115, 303] on p "OSHA Training" at bounding box center [77, 299] width 132 height 16
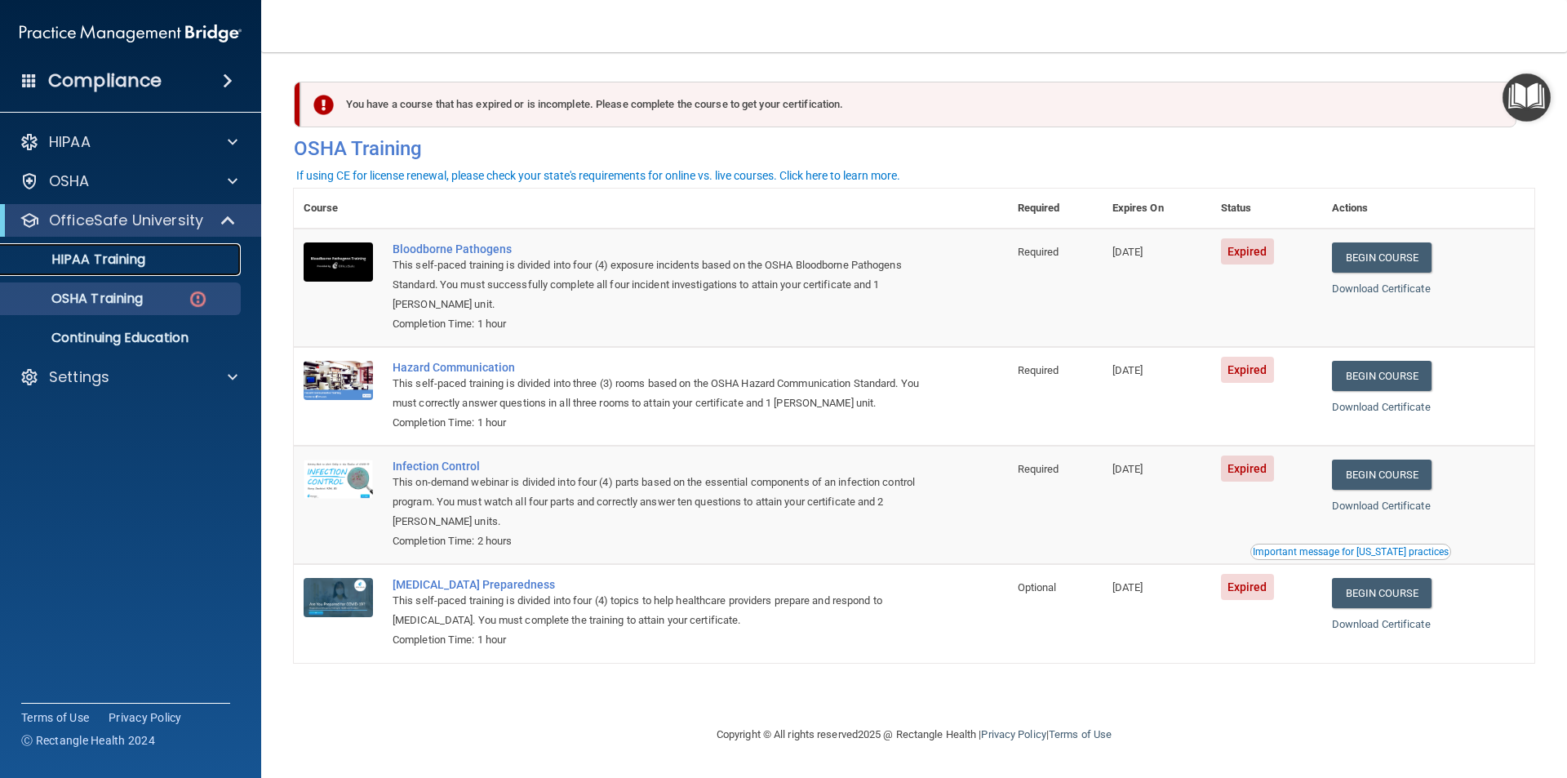
click at [149, 258] on div "HIPAA Training" at bounding box center [122, 259] width 223 height 16
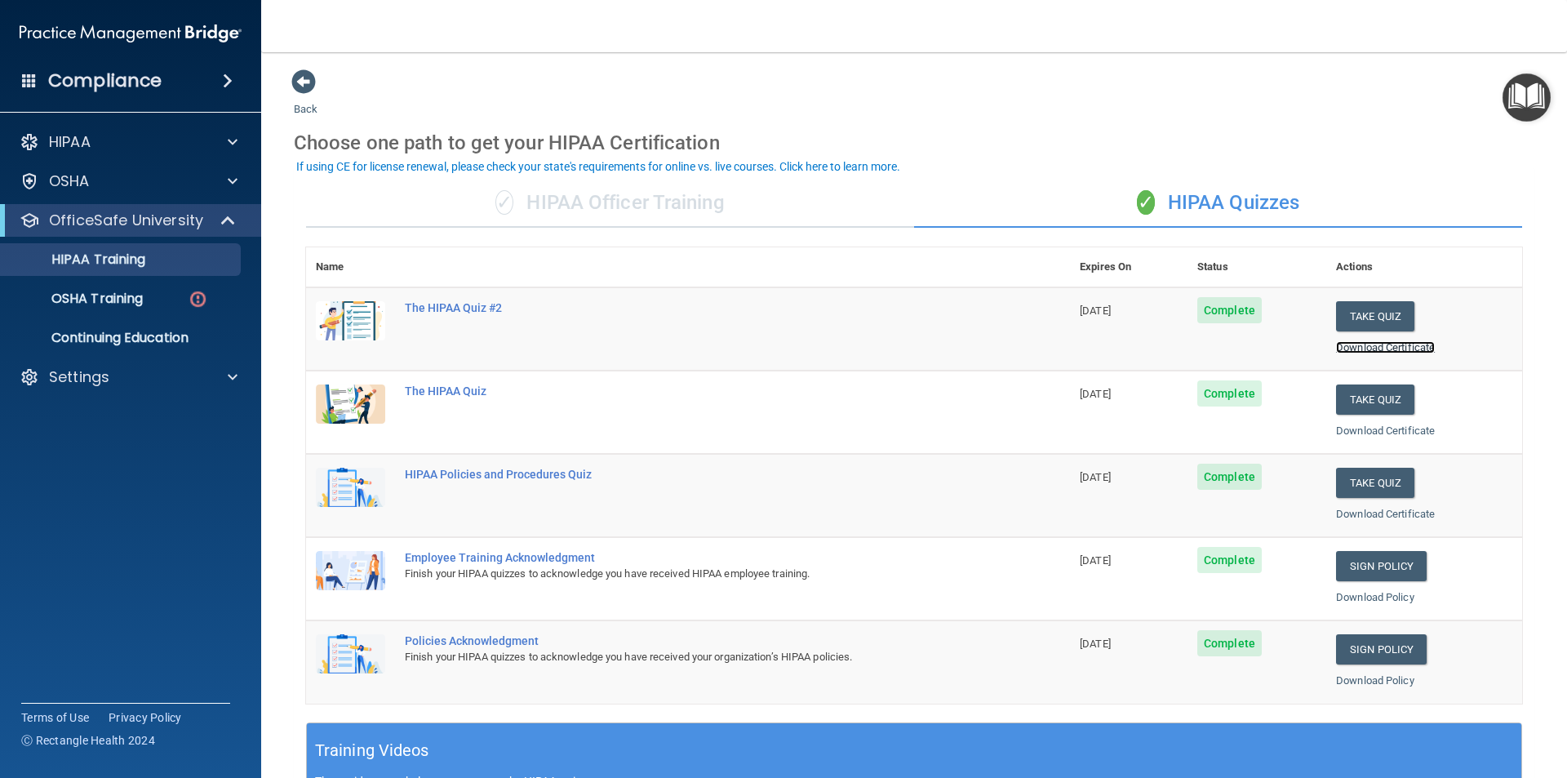
click at [1357, 349] on link "Download Certificate" at bounding box center [1385, 347] width 99 height 12
click at [114, 303] on p "OSHA Training" at bounding box center [77, 299] width 132 height 16
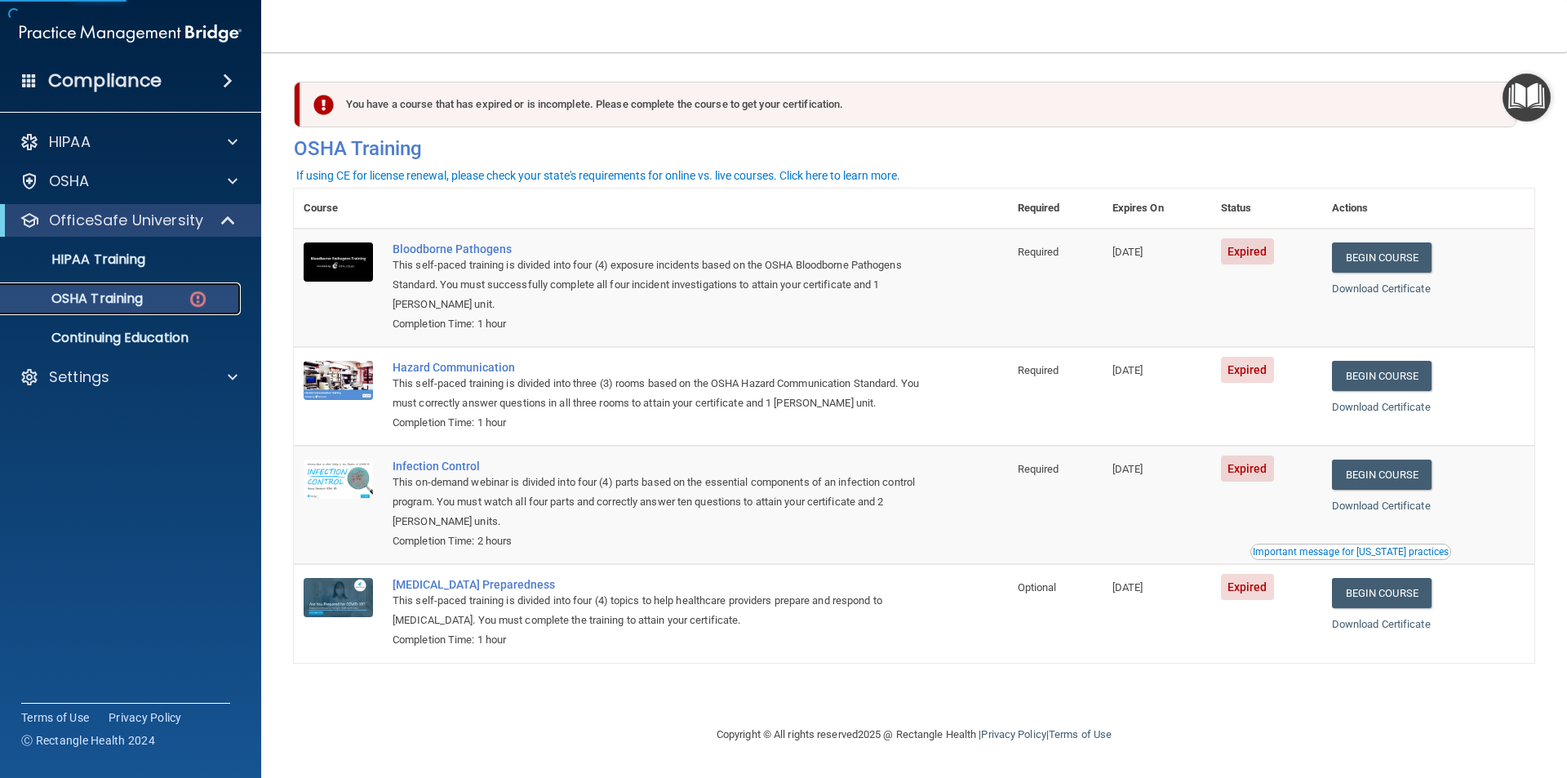
click at [113, 295] on p "OSHA Training" at bounding box center [77, 299] width 132 height 16
click at [401, 256] on div "This self-paced training is divided into four (4) exposure incidents based on t…" at bounding box center [660, 284] width 534 height 59
click at [1393, 259] on link "Begin Course" at bounding box center [1382, 257] width 100 height 30
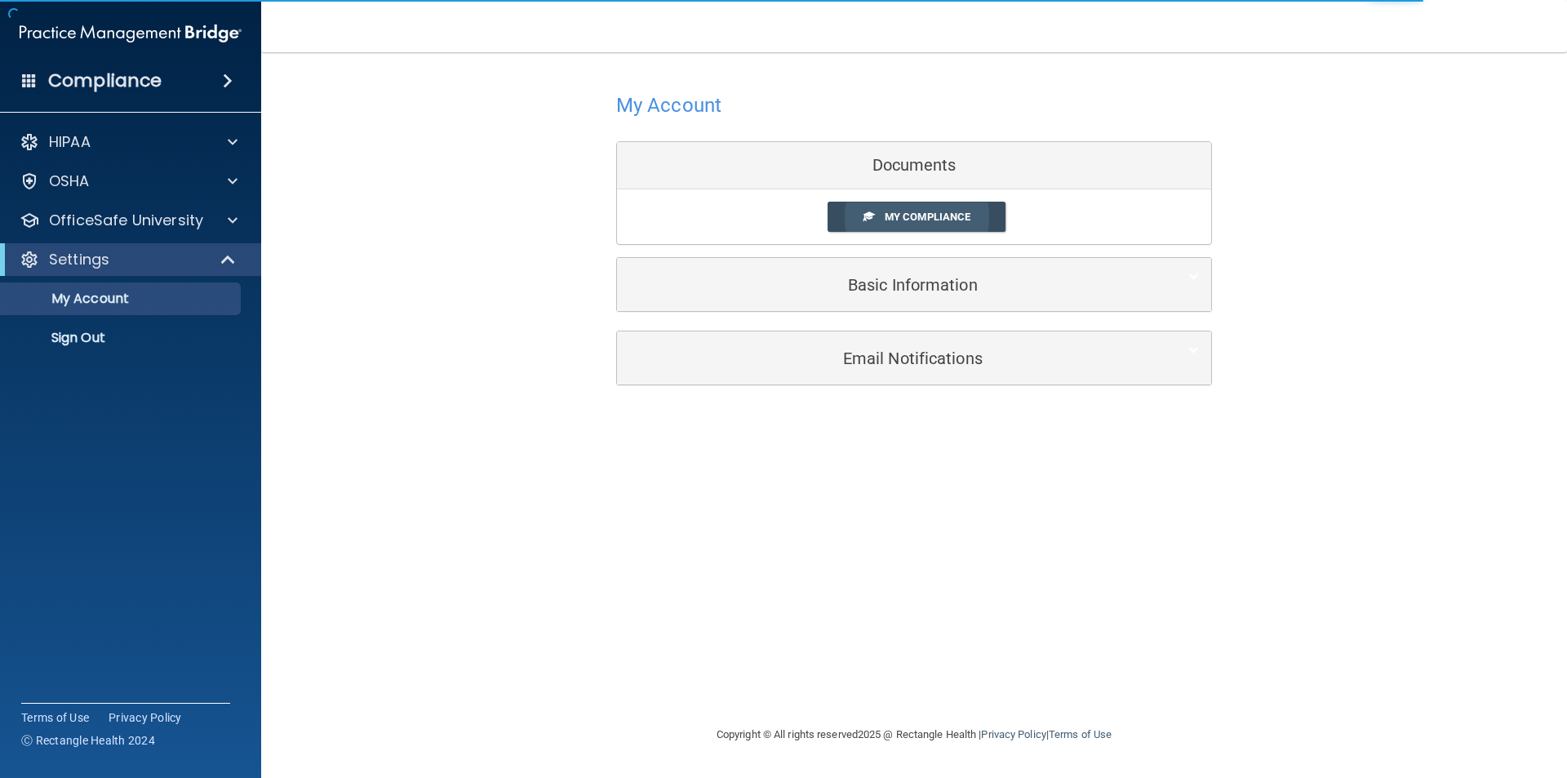
click at [900, 217] on span "My Compliance" at bounding box center [928, 217] width 86 height 12
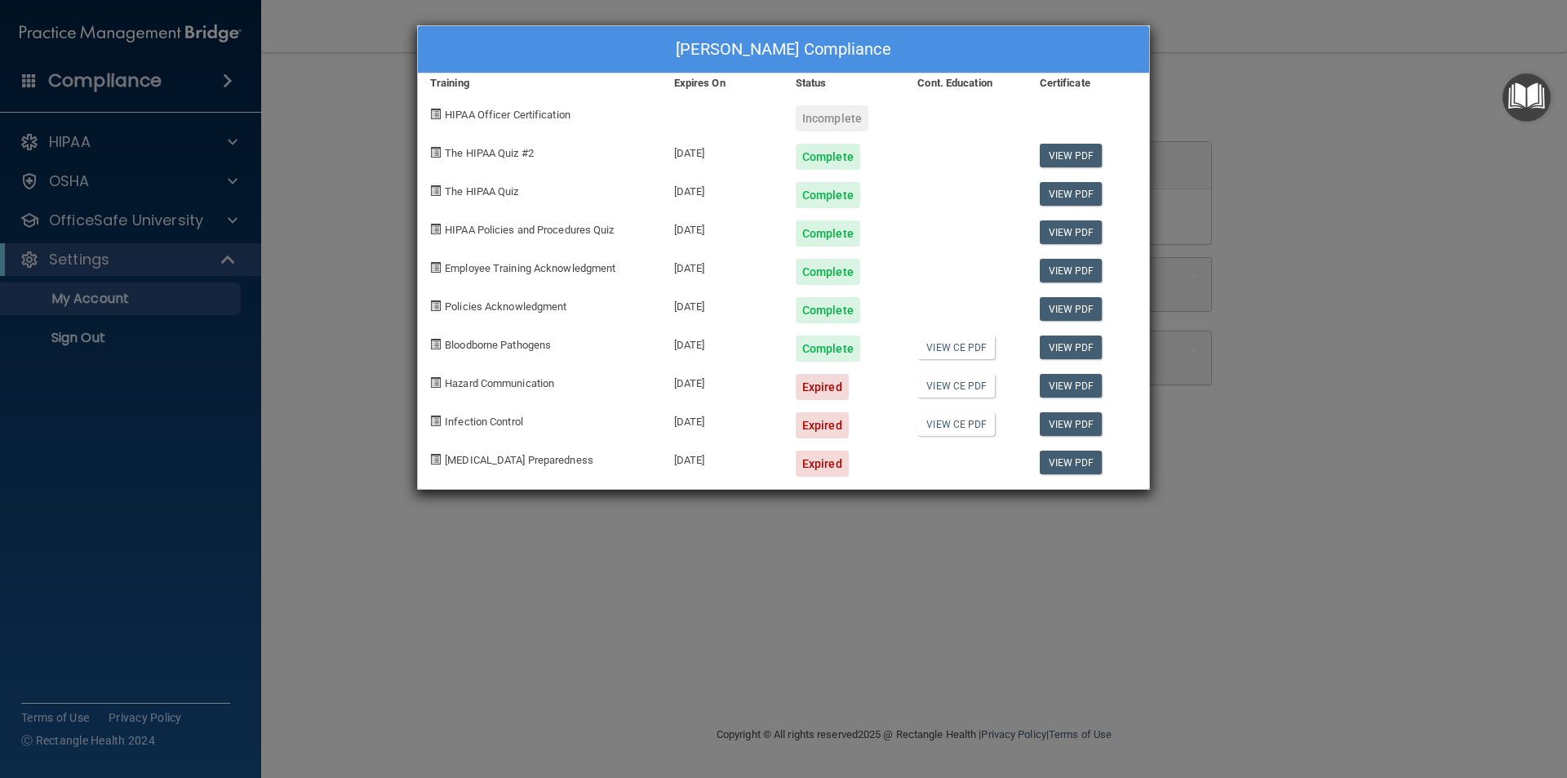
click at [264, 292] on div "Bobbie McDermott's Compliance Training Expires On Status Cont. Education Certif…" at bounding box center [783, 389] width 1567 height 778
click at [157, 220] on div "Bobbie McDermott's Compliance Training Expires On Status Cont. Education Certif…" at bounding box center [783, 389] width 1567 height 778
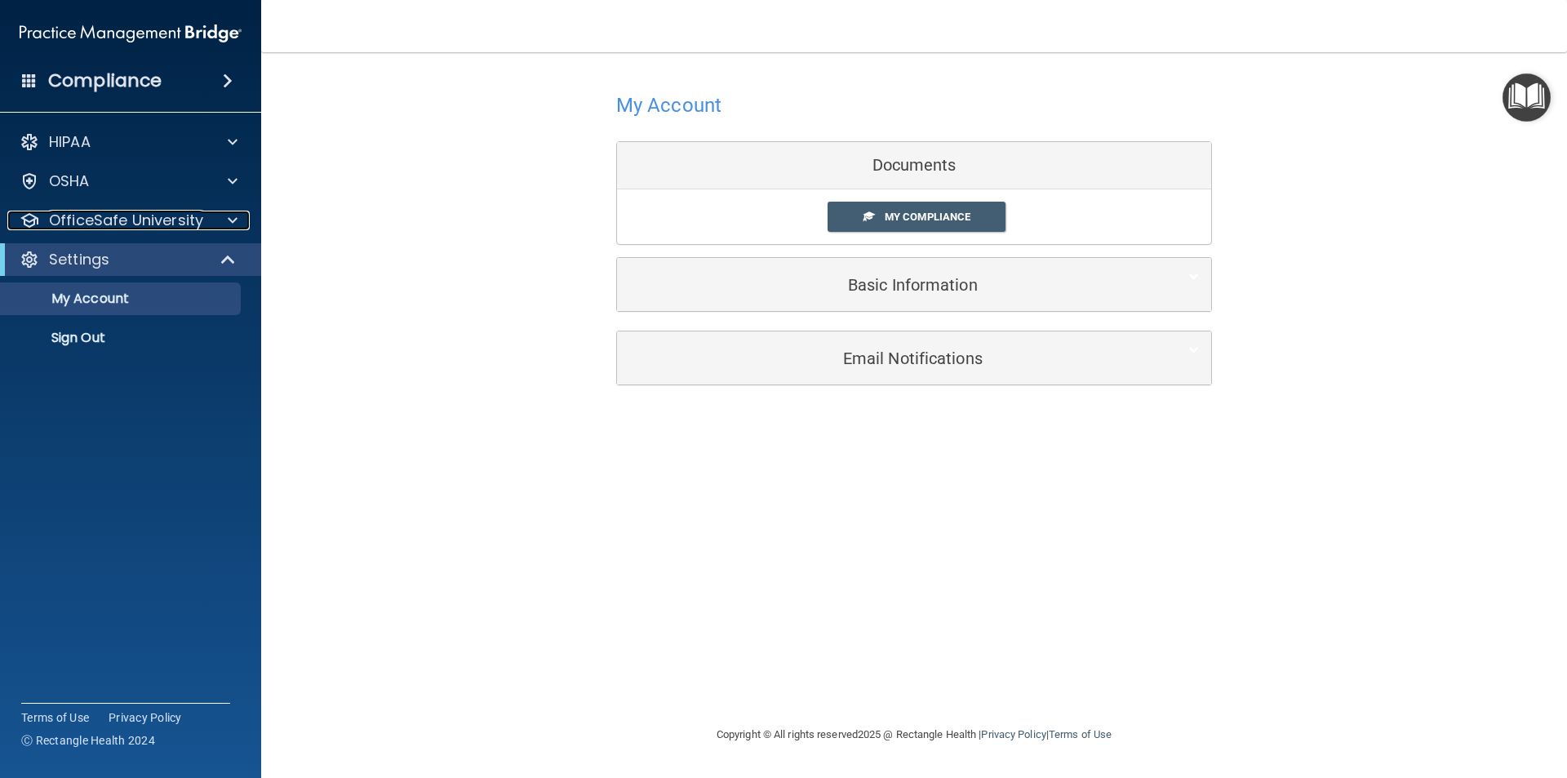
click at [158, 220] on p "OfficeSafe University" at bounding box center [126, 221] width 154 height 20
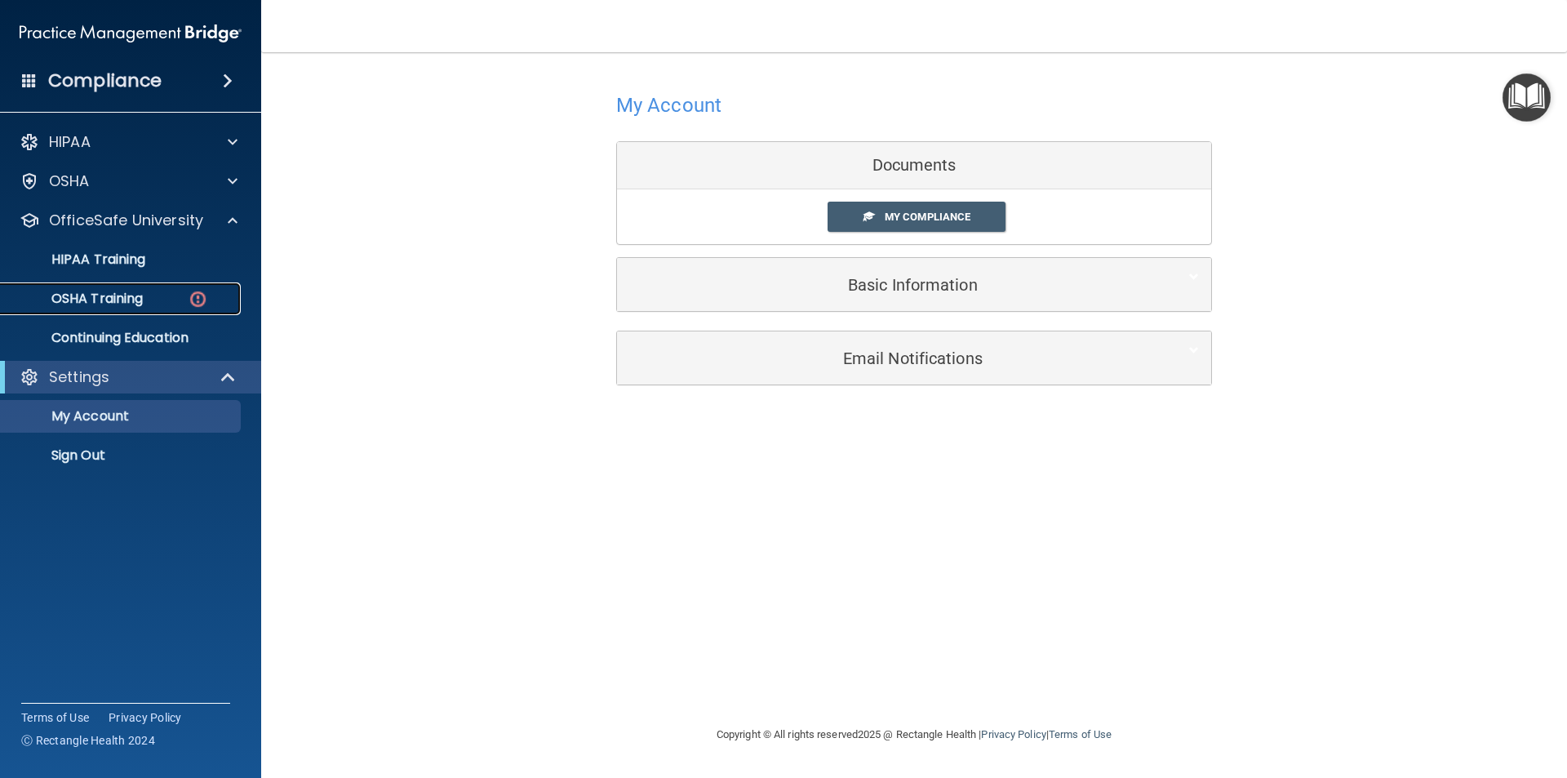
click at [134, 294] on p "OSHA Training" at bounding box center [77, 299] width 132 height 16
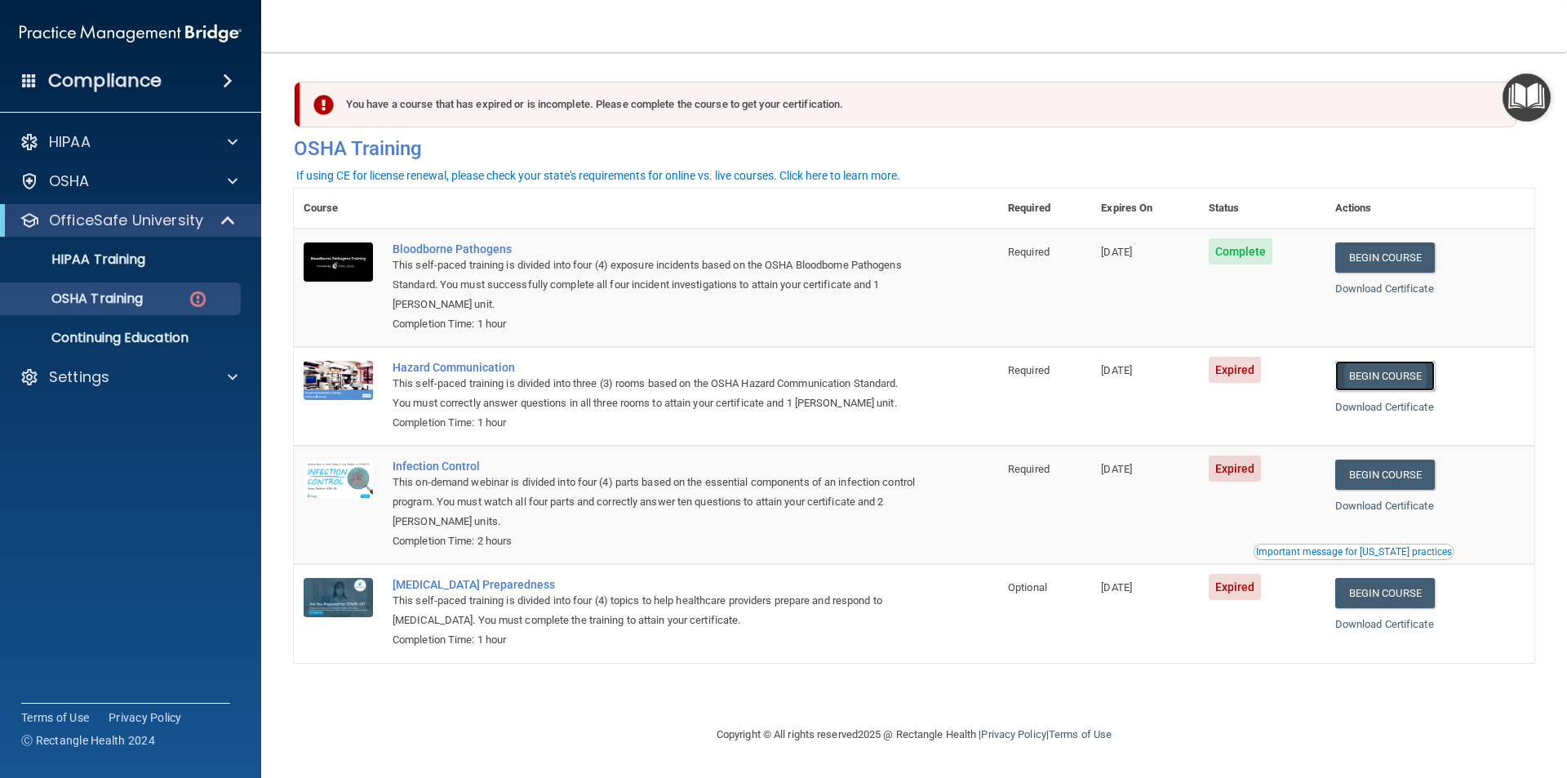
click at [1388, 373] on link "Begin Course" at bounding box center [1385, 376] width 100 height 30
click at [51, 296] on p "OSHA Training" at bounding box center [77, 299] width 132 height 16
click at [51, 297] on p "OSHA Training" at bounding box center [77, 299] width 132 height 16
click at [1397, 381] on link "Begin Course" at bounding box center [1385, 376] width 100 height 30
click at [1392, 412] on link "Download Certificate" at bounding box center [1384, 407] width 99 height 12
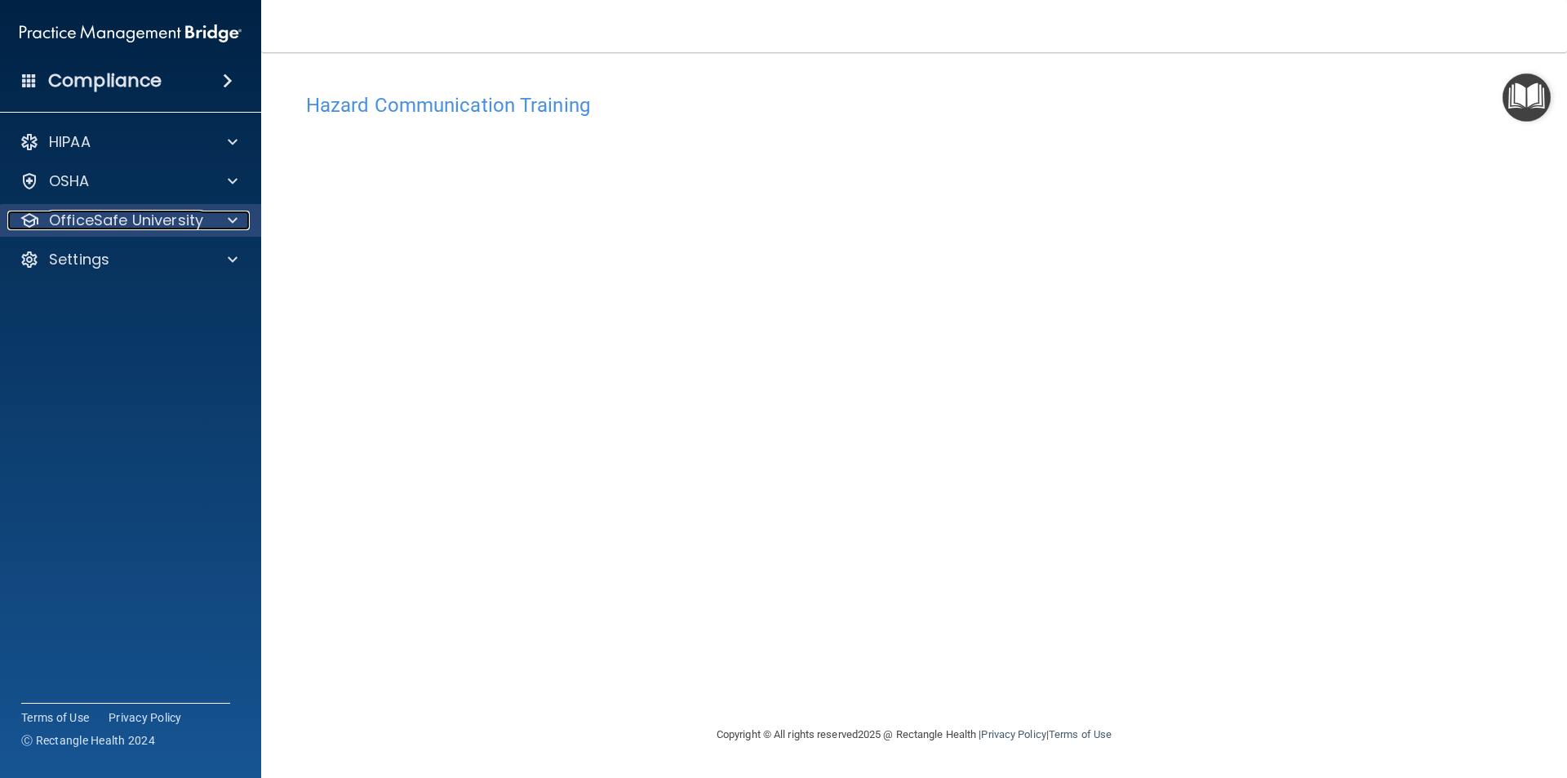
click at [70, 224] on p "OfficeSafe University" at bounding box center [126, 221] width 154 height 20
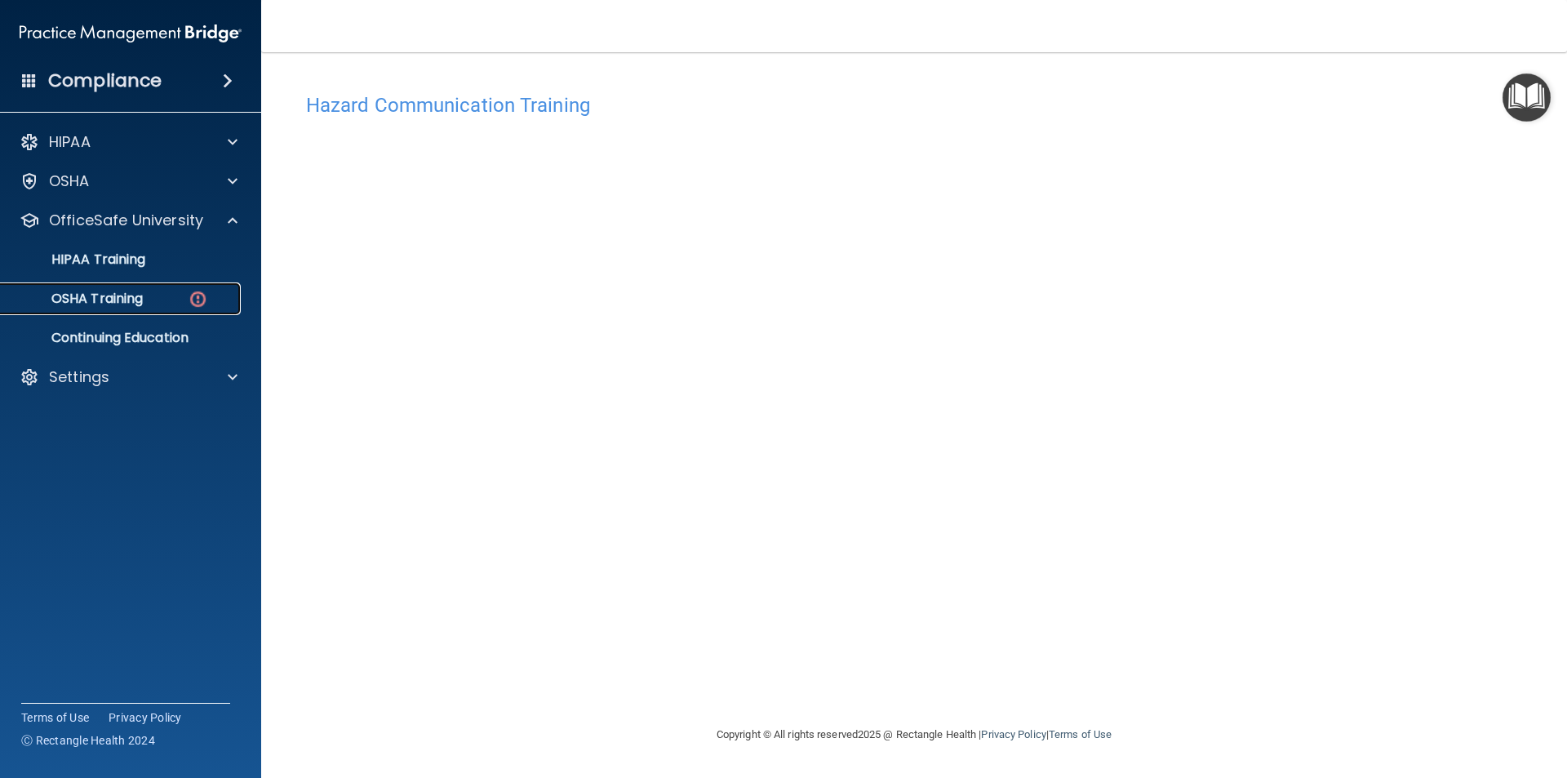
click at [83, 303] on p "OSHA Training" at bounding box center [77, 299] width 132 height 16
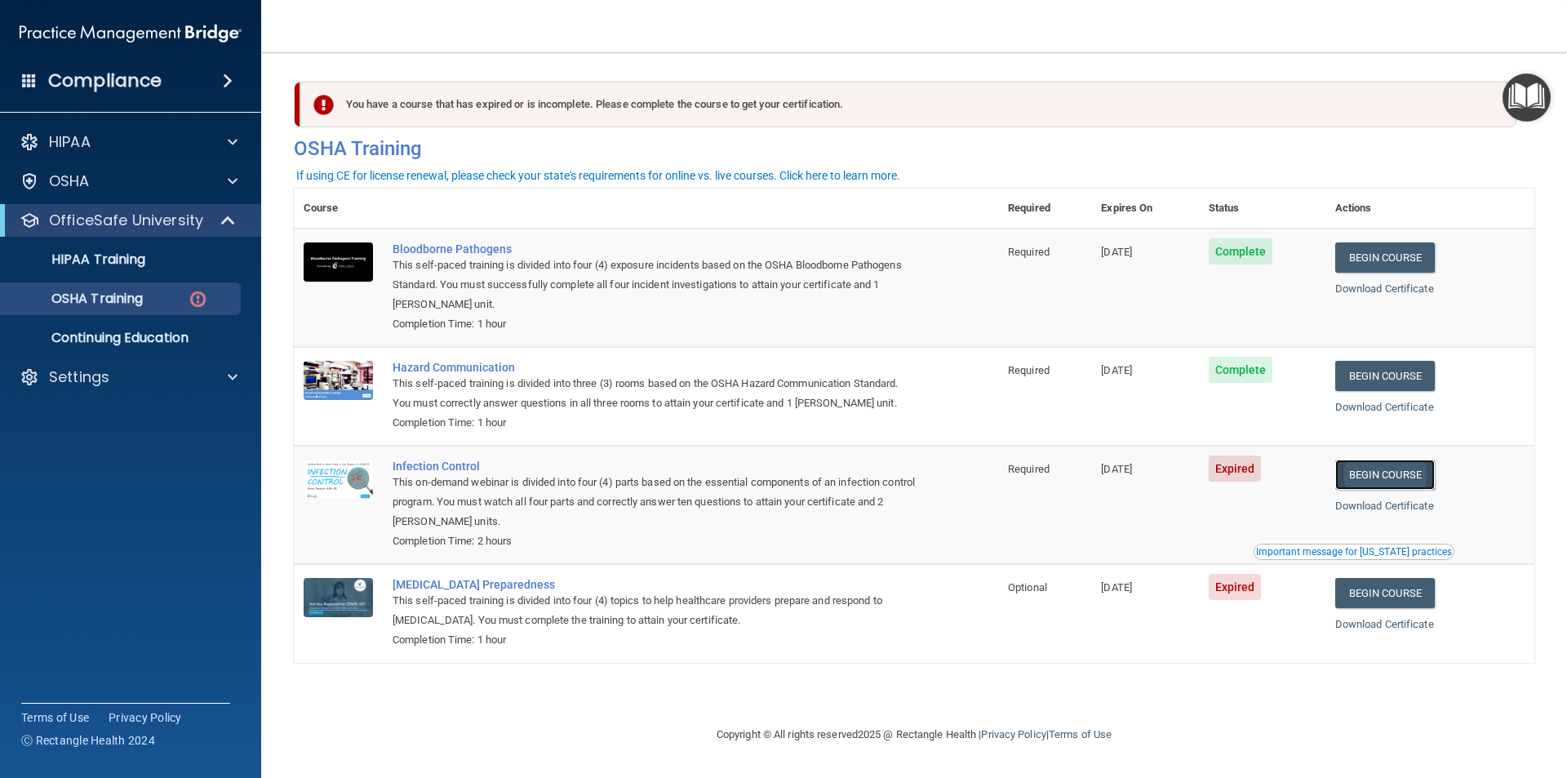
click at [1413, 483] on link "Begin Course" at bounding box center [1385, 475] width 100 height 30
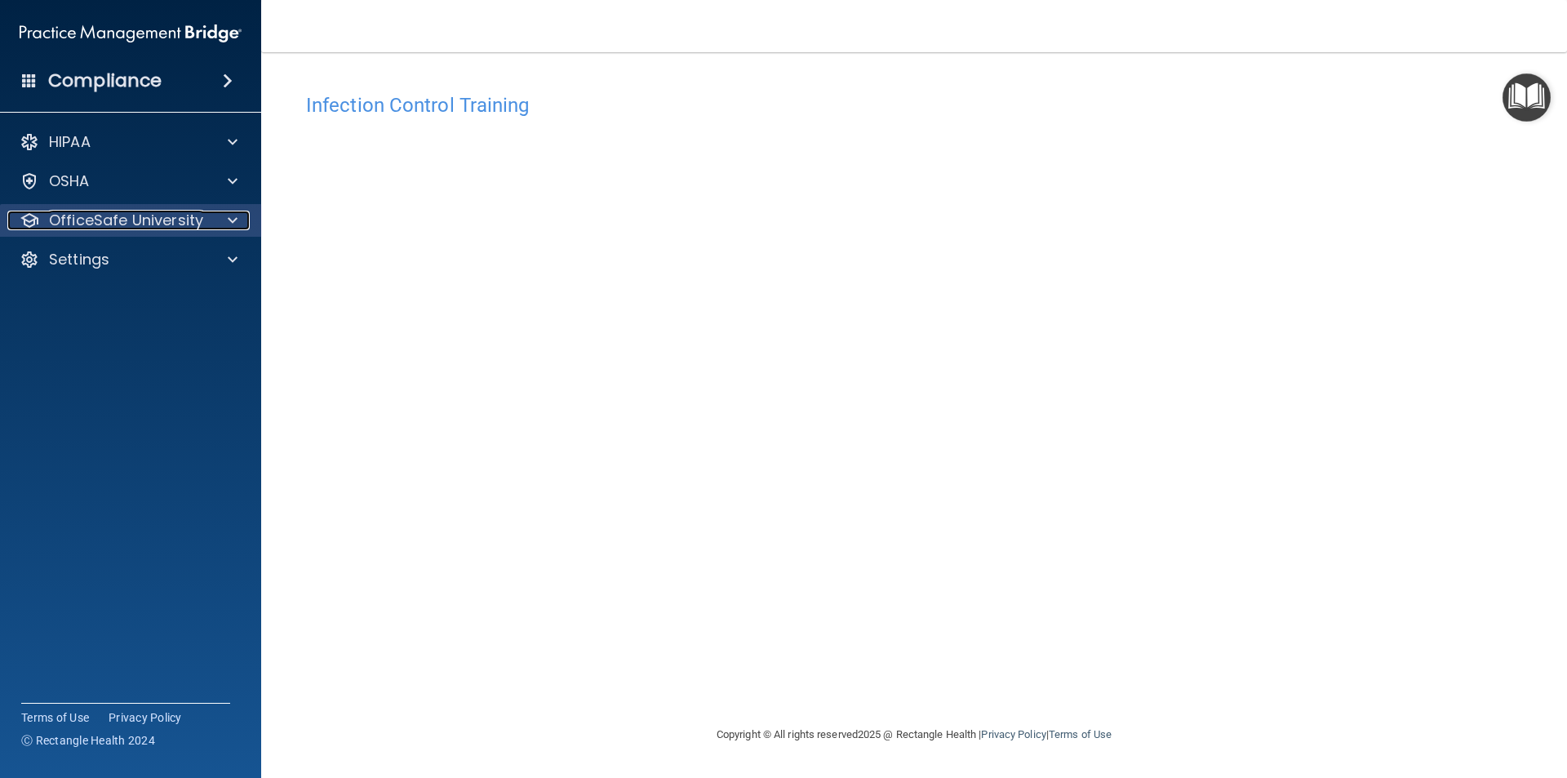
click at [228, 224] on span at bounding box center [233, 221] width 10 height 20
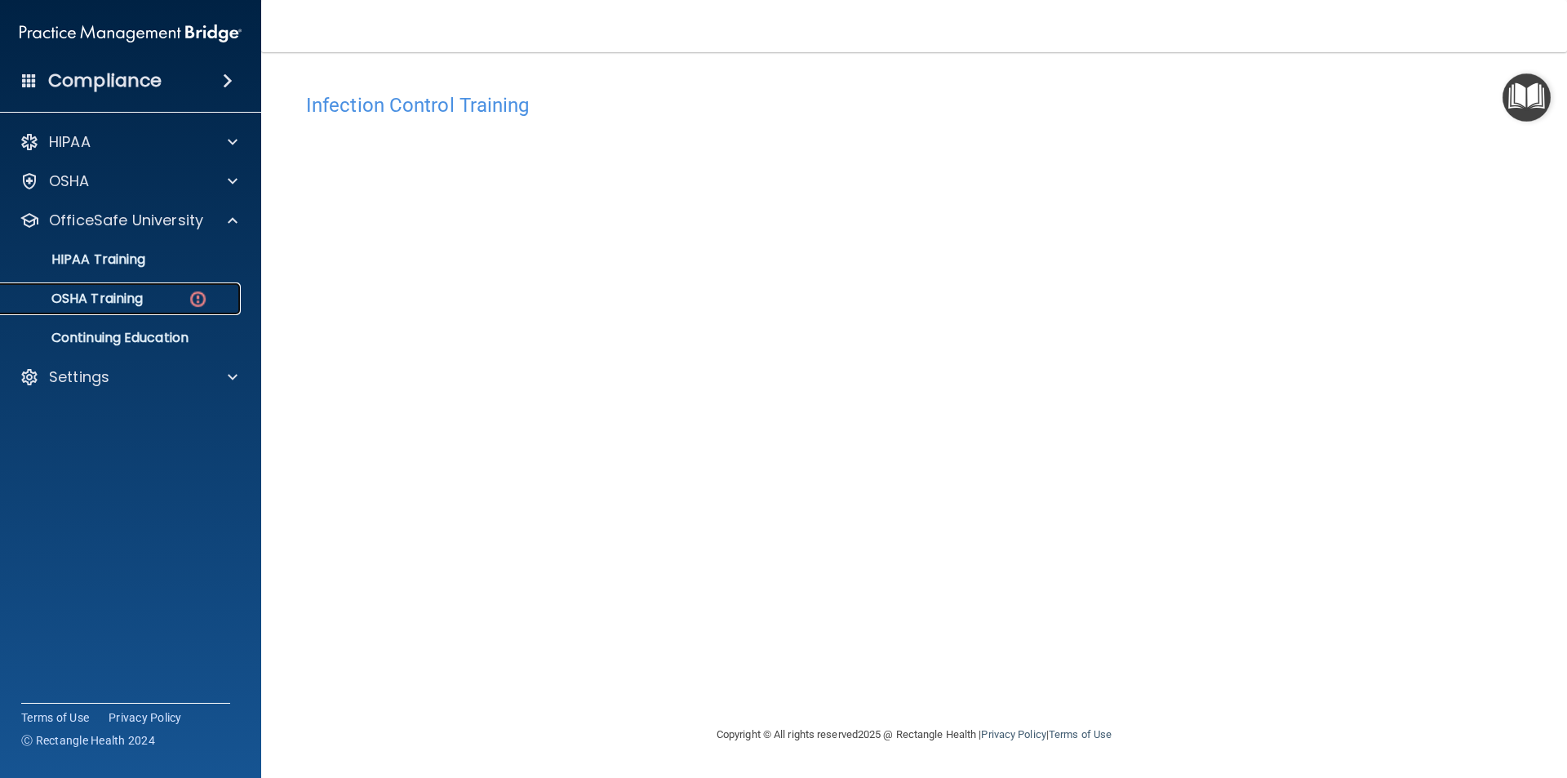
click at [134, 300] on p "OSHA Training" at bounding box center [77, 299] width 132 height 16
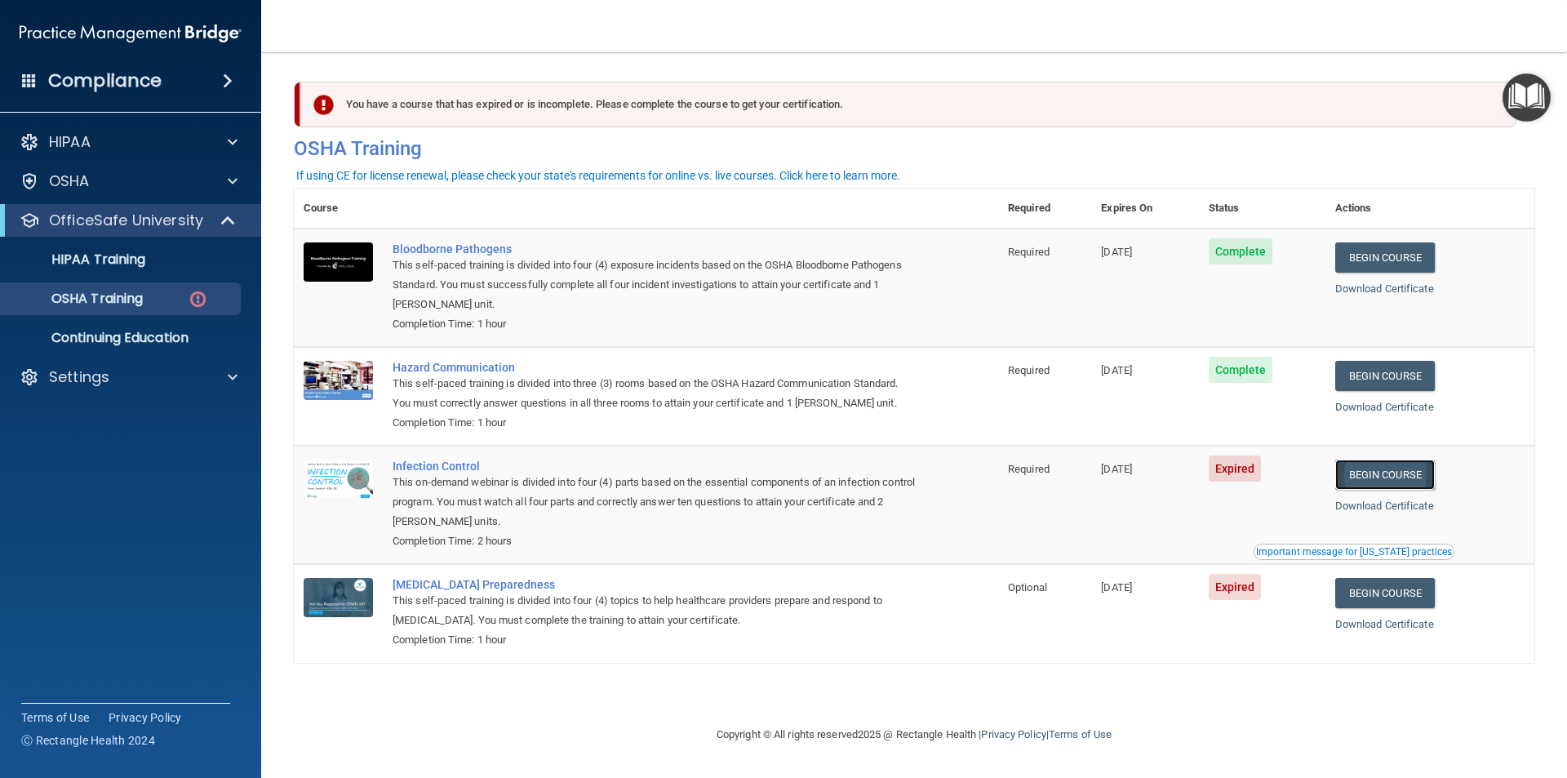
click at [1382, 486] on link "Begin Course" at bounding box center [1385, 475] width 100 height 30
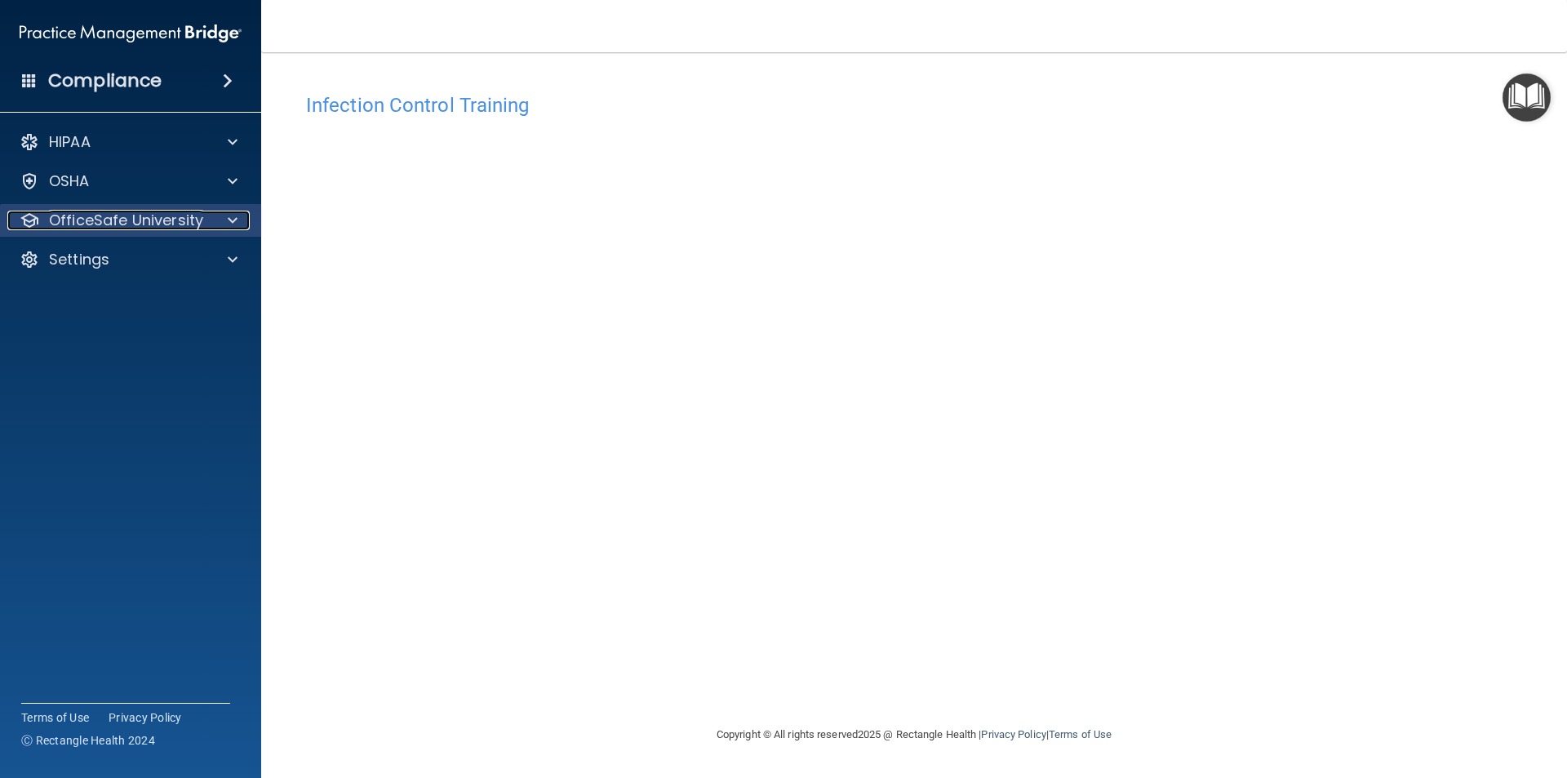
click at [173, 229] on p "OfficeSafe University" at bounding box center [126, 221] width 154 height 20
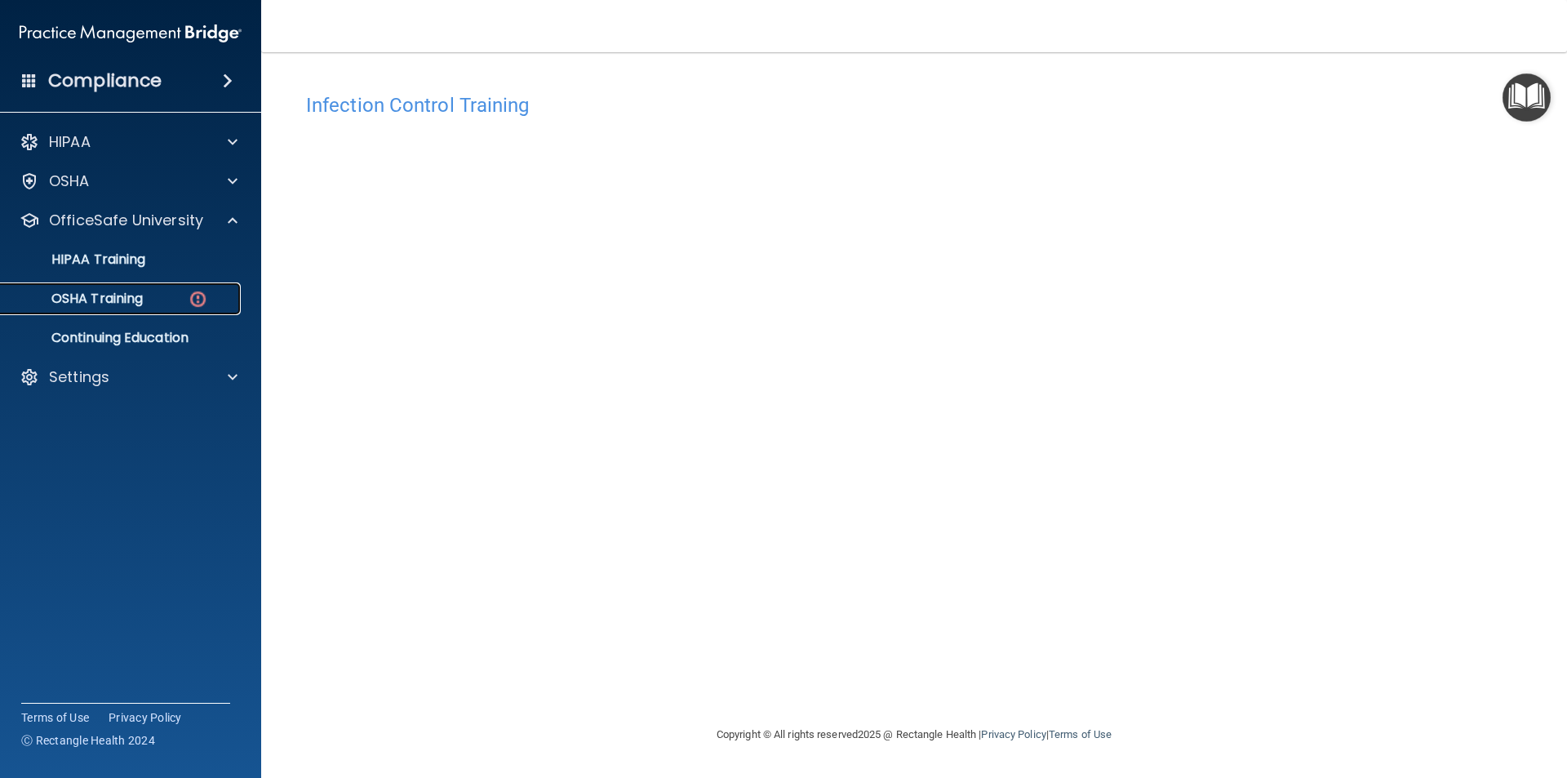
click at [133, 295] on p "OSHA Training" at bounding box center [77, 299] width 132 height 16
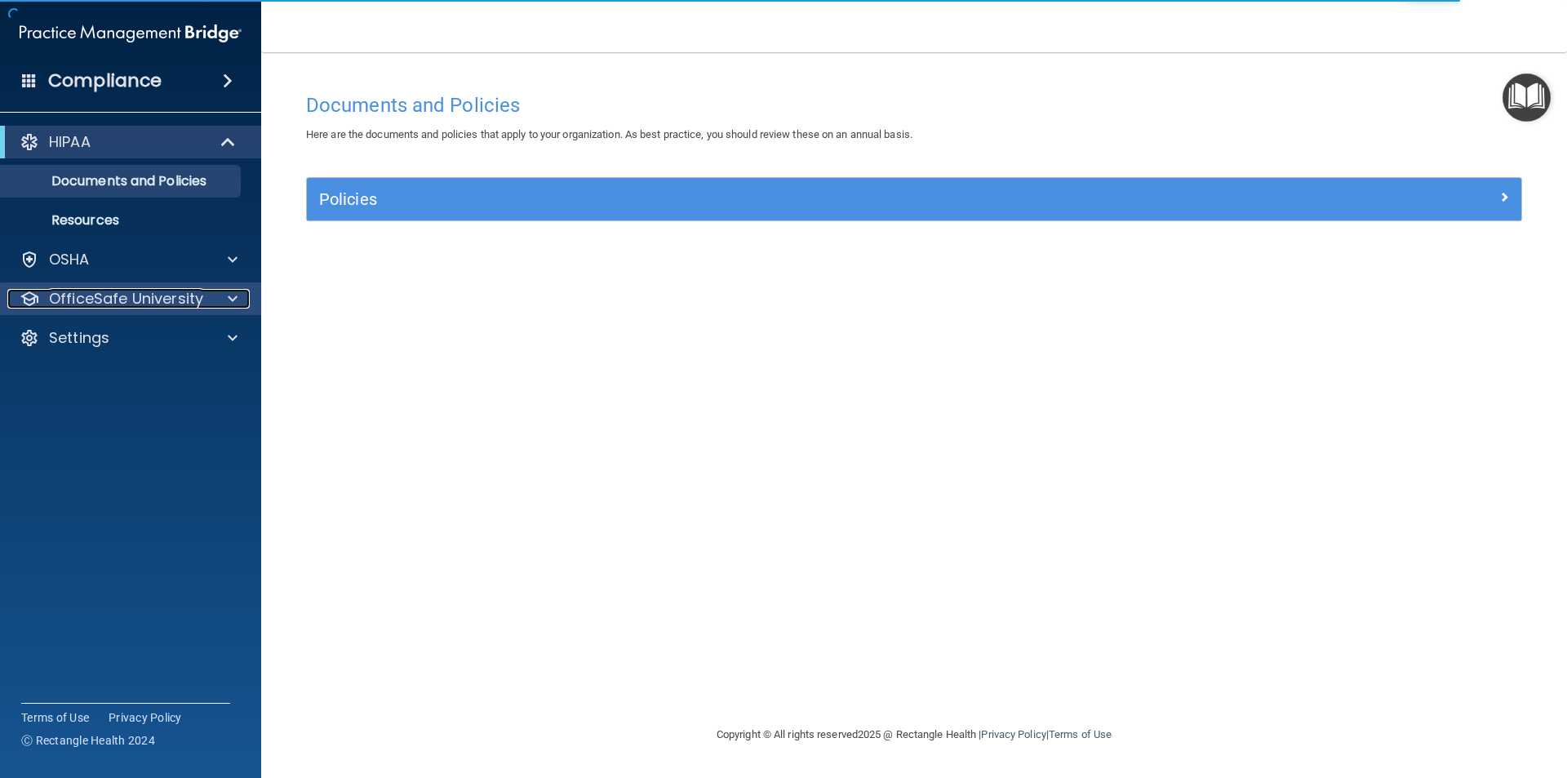
click at [142, 298] on p "OfficeSafe University" at bounding box center [126, 299] width 154 height 20
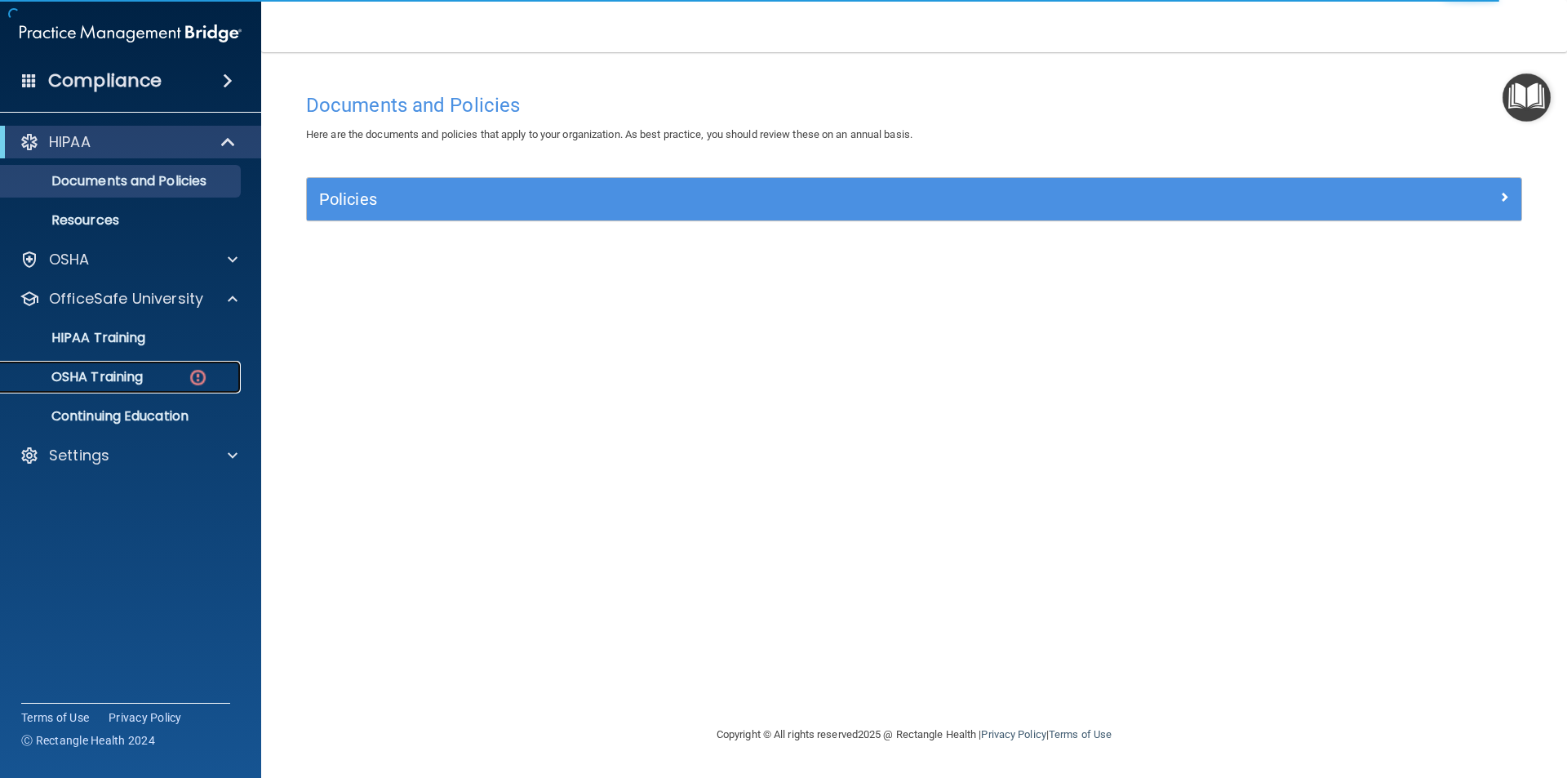
click at [109, 379] on p "OSHA Training" at bounding box center [77, 377] width 132 height 16
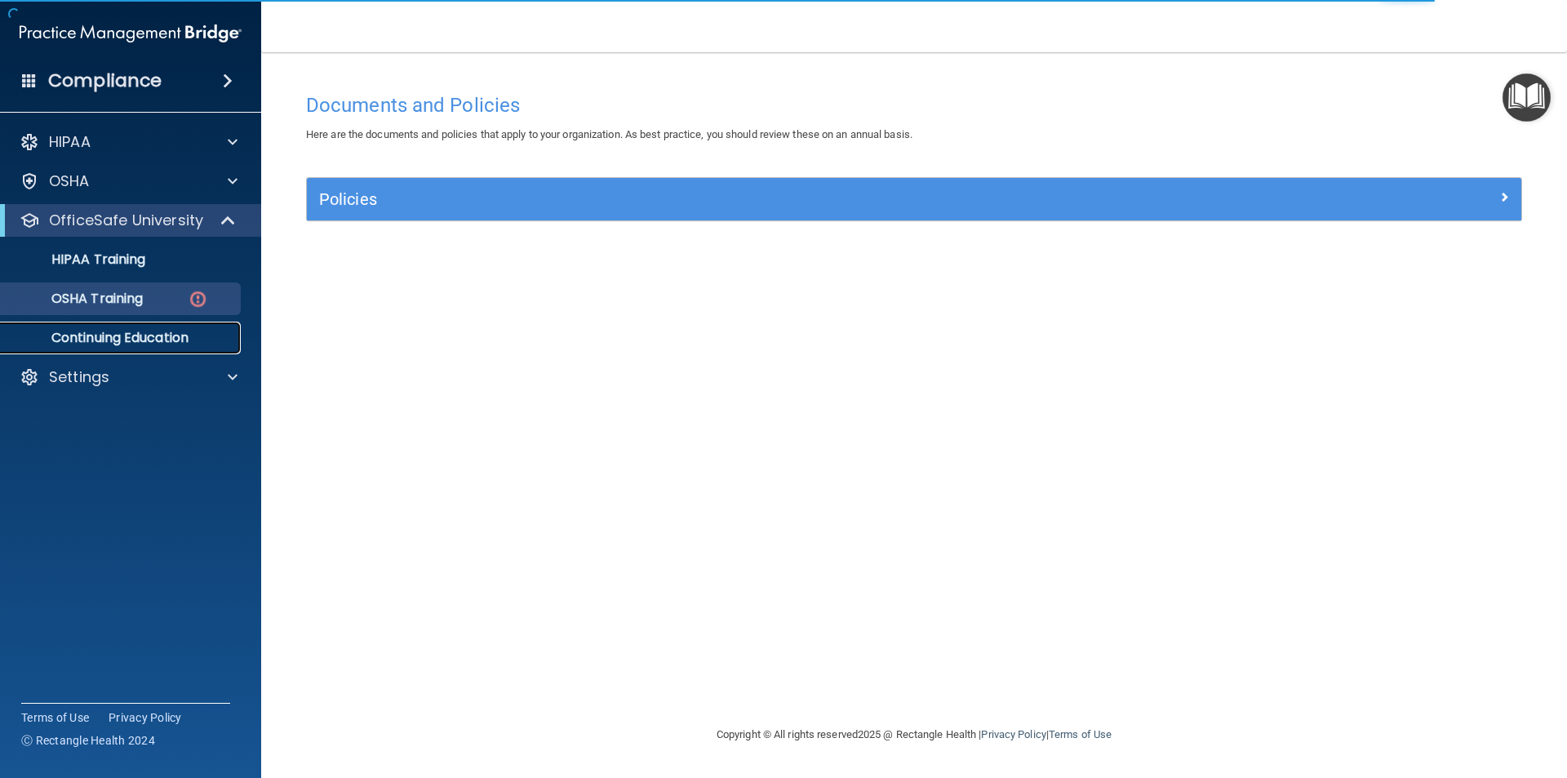
click at [137, 340] on p "Continuing Education" at bounding box center [122, 338] width 223 height 16
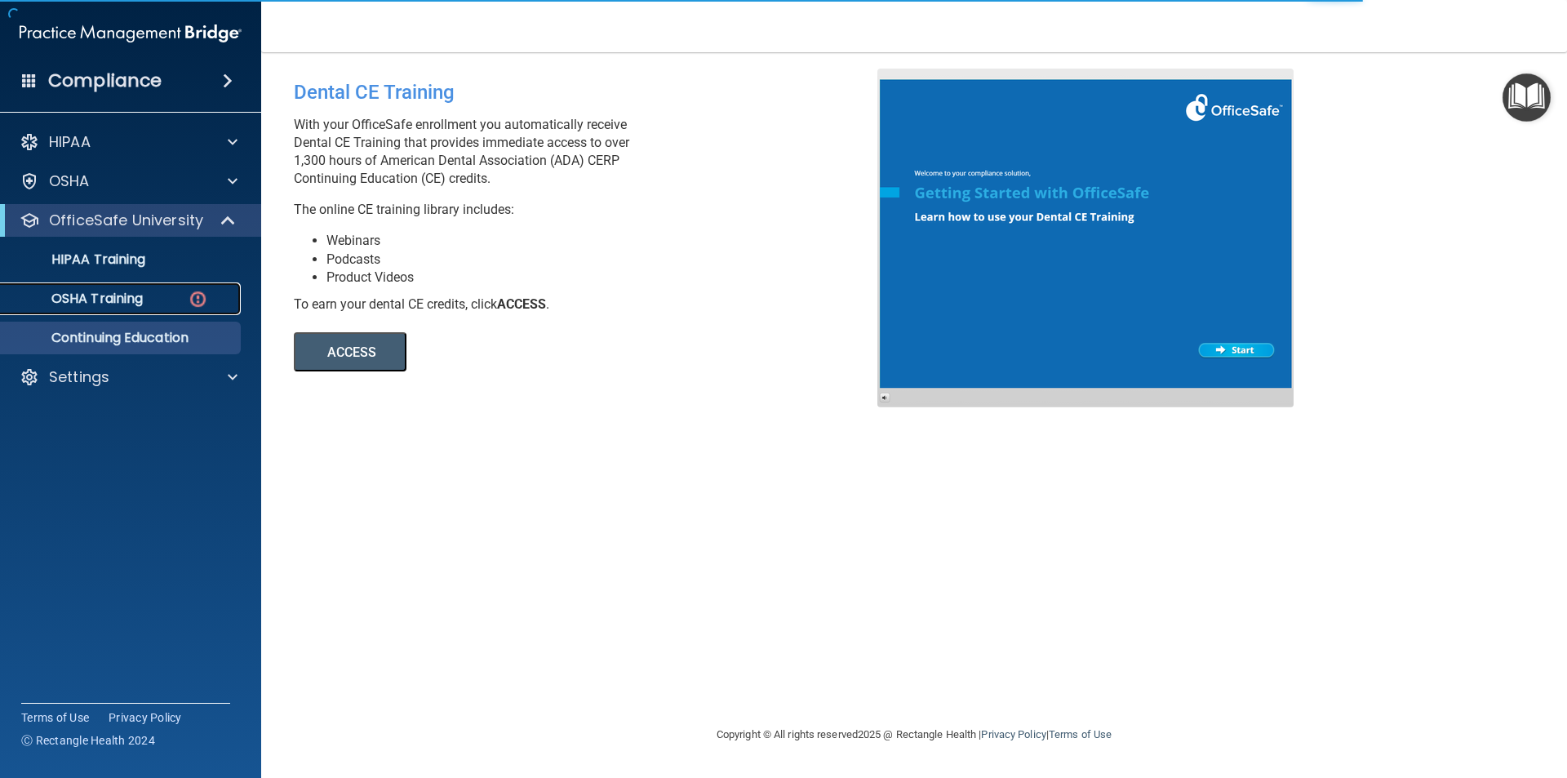
click at [137, 308] on link "OSHA Training" at bounding box center [112, 298] width 257 height 33
click at [137, 307] on p "OSHA Training" at bounding box center [77, 299] width 132 height 16
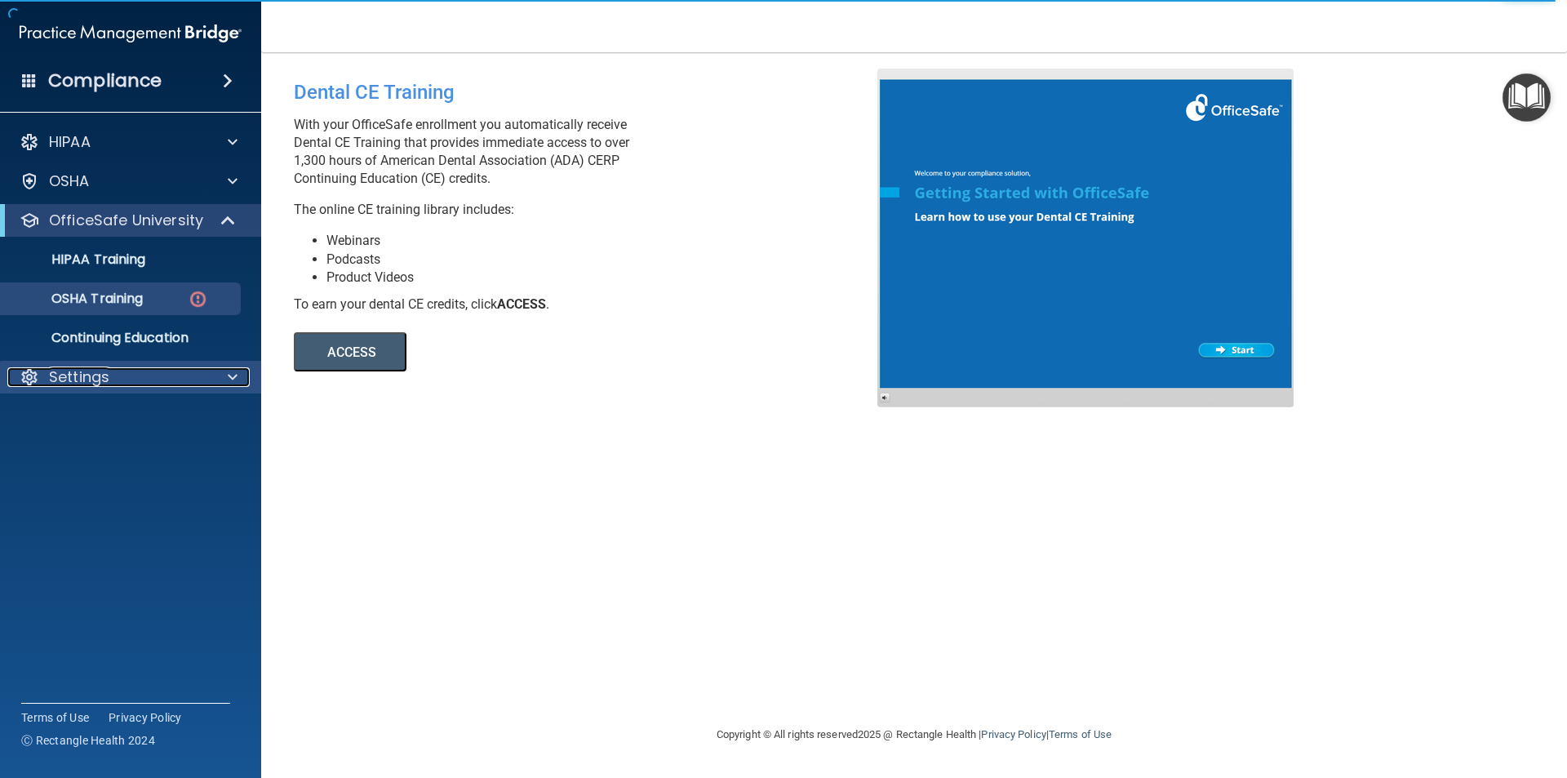
click at [87, 382] on p "Settings" at bounding box center [79, 377] width 60 height 20
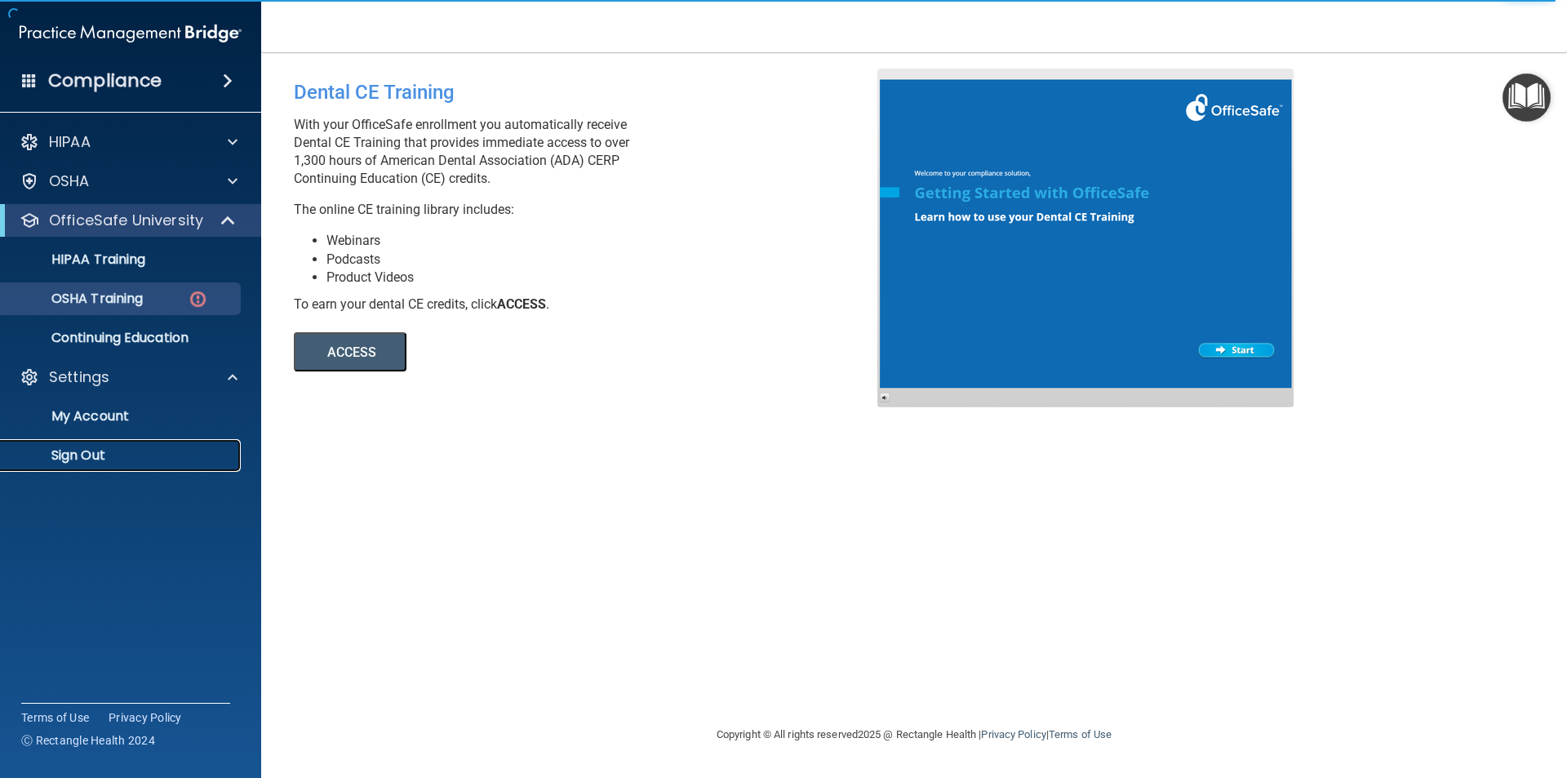
click at [70, 457] on p "Sign Out" at bounding box center [122, 455] width 223 height 16
